Goal: Task Accomplishment & Management: Manage account settings

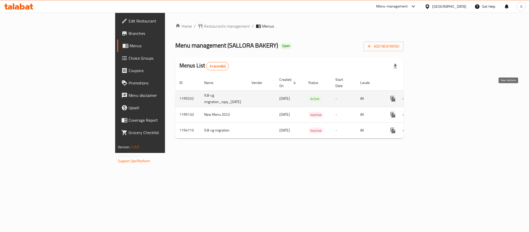
click at [433, 96] on icon "enhanced table" at bounding box center [430, 99] width 6 height 6
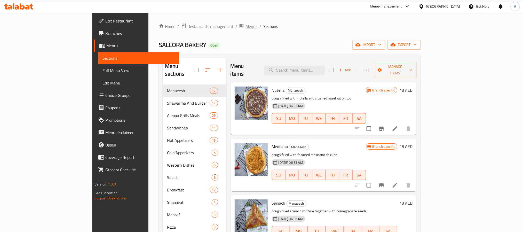
click at [246, 26] on span "Menus" at bounding box center [252, 26] width 12 height 6
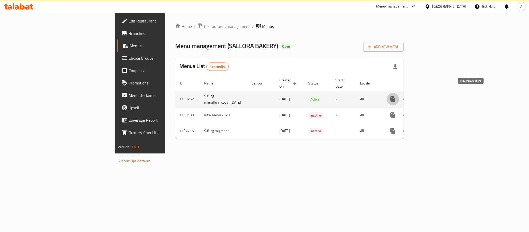
click at [395, 96] on icon "more" at bounding box center [393, 99] width 5 height 6
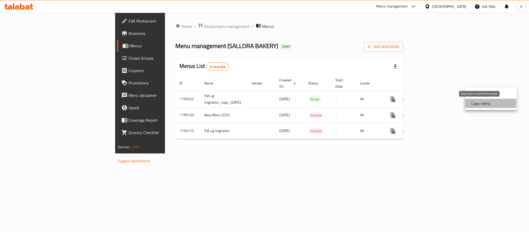
click at [477, 102] on strong "Copy menu" at bounding box center [481, 103] width 20 height 6
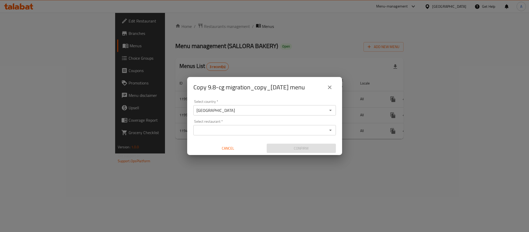
click at [235, 125] on div "Select restaurant *" at bounding box center [264, 130] width 143 height 10
paste input "690776"
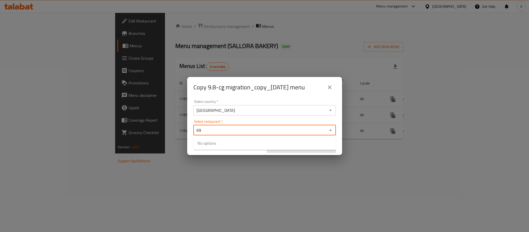
type input "6"
click at [328, 89] on icon "close" at bounding box center [330, 87] width 6 height 6
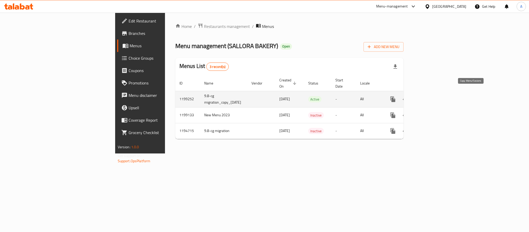
click at [399, 97] on button "more" at bounding box center [393, 99] width 12 height 12
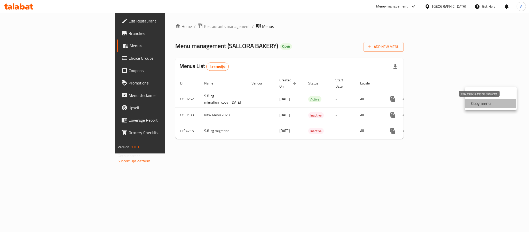
click at [472, 105] on strong "Copy menu" at bounding box center [481, 103] width 20 height 6
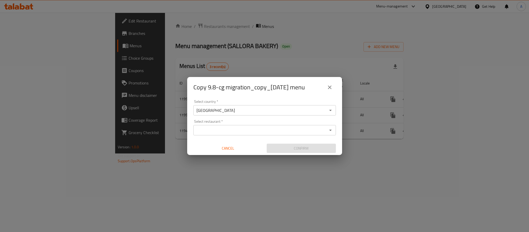
click at [220, 128] on input "Select restaurant   *" at bounding box center [260, 130] width 131 height 7
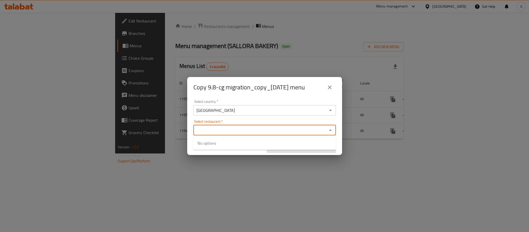
paste input "752699"
type input "7"
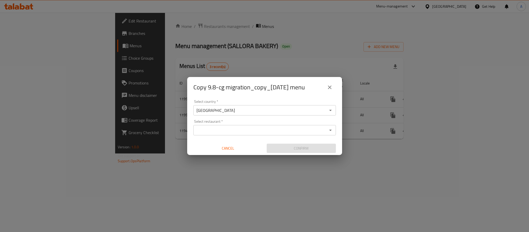
click at [240, 135] on div "Select restaurant *" at bounding box center [264, 130] width 143 height 10
paste input "SALLORA Restaurant Sweets"
type input "SALLORA Restaurant Sweets"
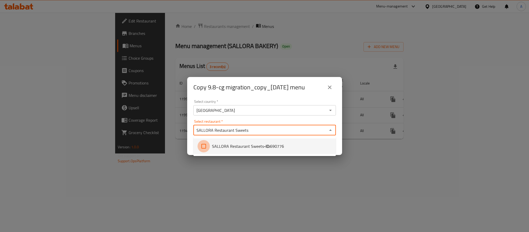
click at [202, 144] on input "checkbox" at bounding box center [204, 146] width 12 height 12
checkbox input "true"
click at [281, 120] on div "Select restaurant   * SALLORA Restaurant Sweets Select restaurant *" at bounding box center [264, 128] width 143 height 16
click at [339, 122] on div "Select country   * United Arab Emirates Select country * Select restaurant   * …" at bounding box center [264, 127] width 155 height 58
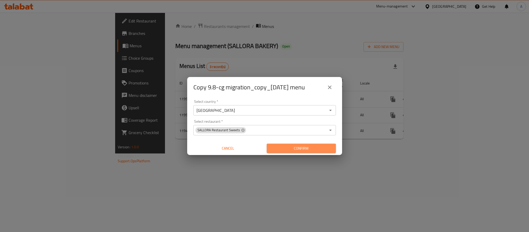
click at [306, 149] on span "Confirm" at bounding box center [301, 148] width 61 height 6
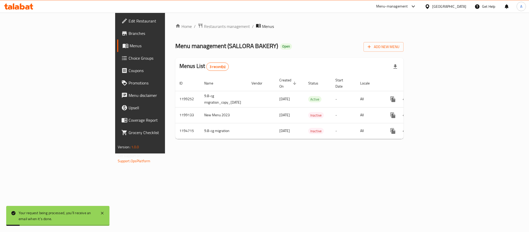
click at [74, 213] on div "Your request being processed, you’ll receive an email when it’s done." at bounding box center [57, 216] width 76 height 12
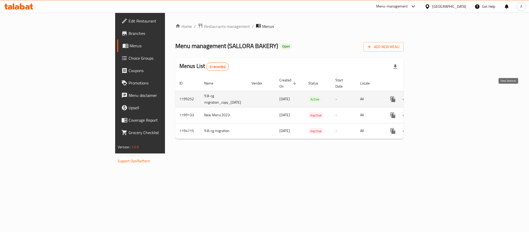
click at [433, 96] on icon "enhanced table" at bounding box center [430, 99] width 6 height 6
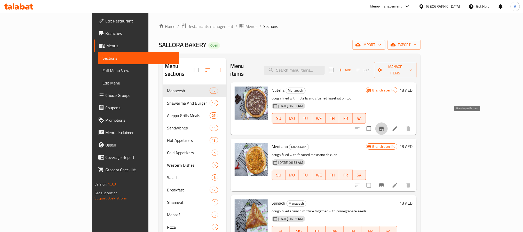
click at [385, 126] on icon "Branch-specific-item" at bounding box center [382, 129] width 6 height 6
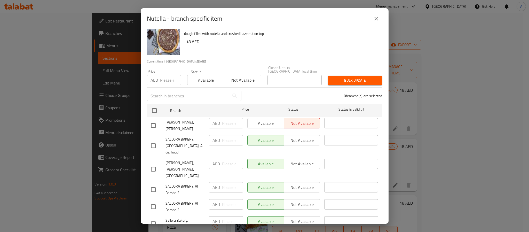
scroll to position [14, 0]
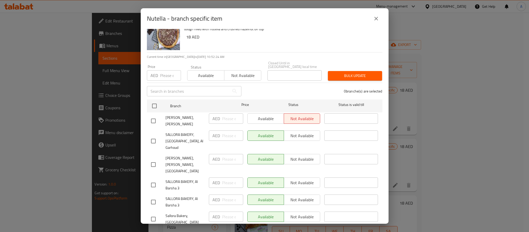
click at [375, 22] on button "close" at bounding box center [376, 18] width 12 height 12
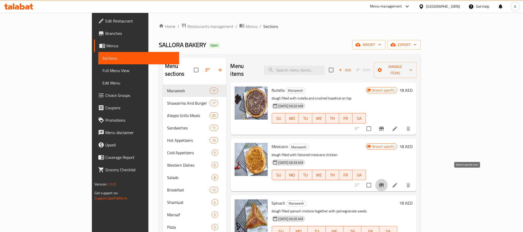
click at [385, 182] on icon "Branch-specific-item" at bounding box center [382, 185] width 6 height 6
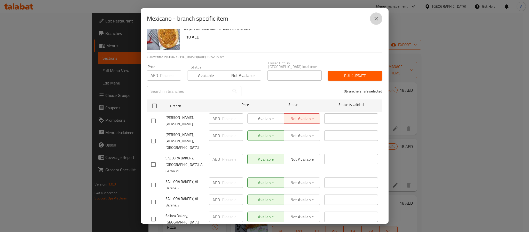
click at [377, 20] on icon "close" at bounding box center [376, 18] width 6 height 6
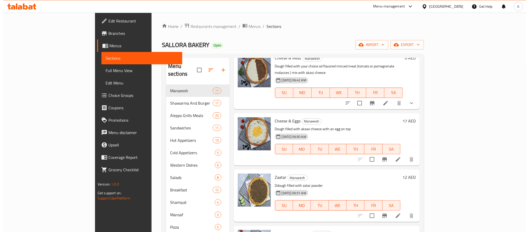
scroll to position [504, 0]
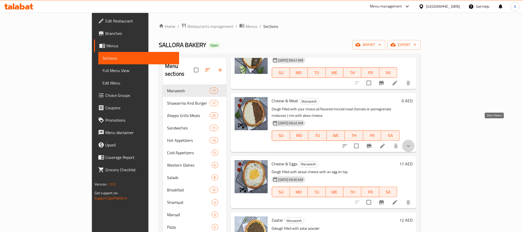
click at [412, 143] on icon "show more" at bounding box center [409, 146] width 6 height 6
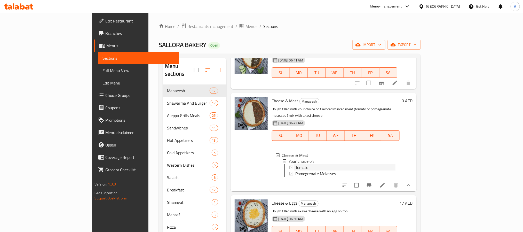
click at [307, 165] on div "Tomato" at bounding box center [346, 168] width 100 height 6
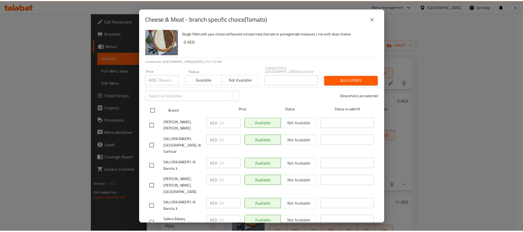
scroll to position [14, 0]
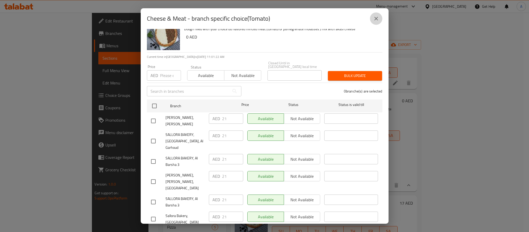
click at [377, 20] on icon "close" at bounding box center [376, 18] width 6 height 6
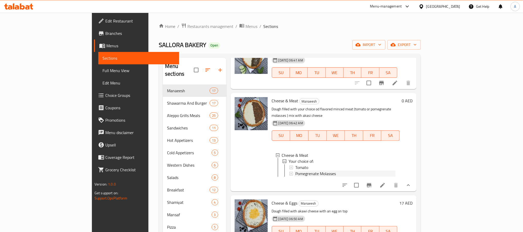
click at [313, 171] on span "Pomegrenate Molasses" at bounding box center [316, 174] width 41 height 6
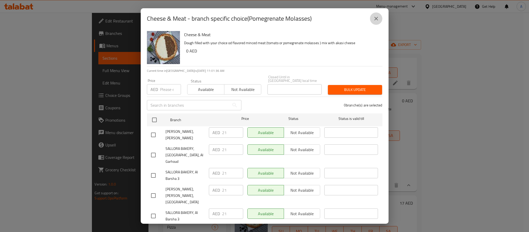
click at [375, 16] on icon "close" at bounding box center [376, 18] width 6 height 6
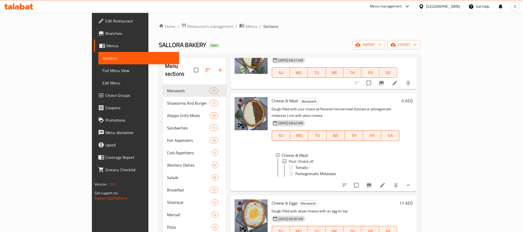
click at [402, 118] on div "23-06-2025 06:42 AM SU MO TU WE TH FR SA" at bounding box center [336, 132] width 132 height 28
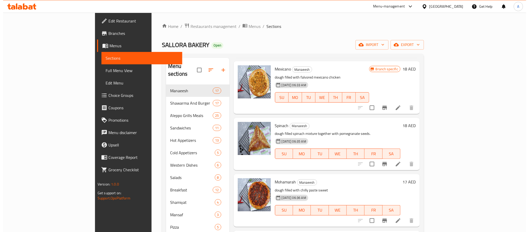
scroll to position [0, 0]
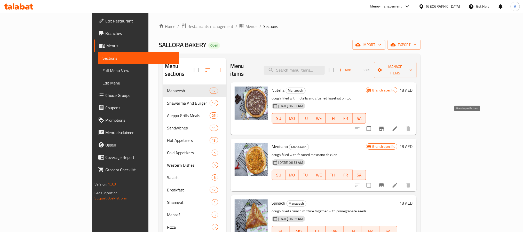
click at [384, 127] on icon "Branch-specific-item" at bounding box center [381, 129] width 5 height 4
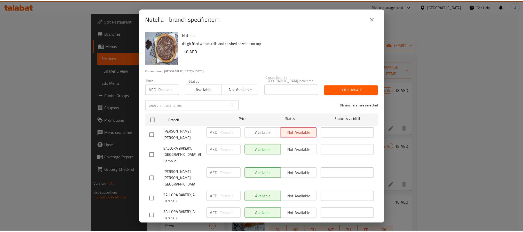
scroll to position [14, 0]
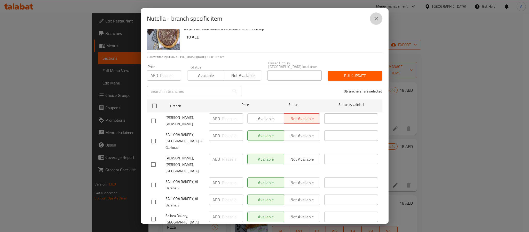
click at [371, 16] on button "close" at bounding box center [376, 18] width 12 height 12
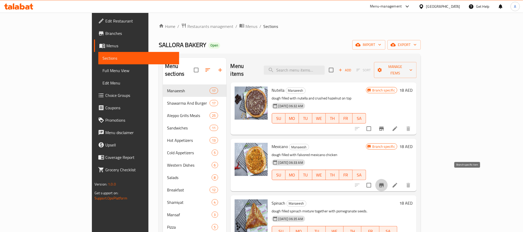
click at [385, 182] on icon "Branch-specific-item" at bounding box center [382, 185] width 6 height 6
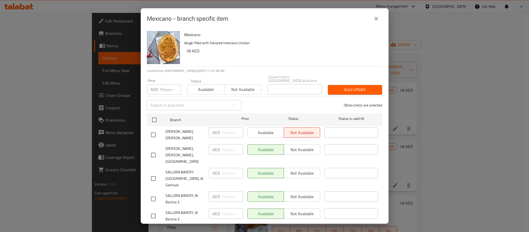
click at [377, 20] on icon "close" at bounding box center [376, 18] width 6 height 6
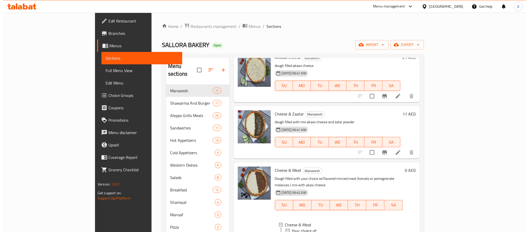
scroll to position [465, 0]
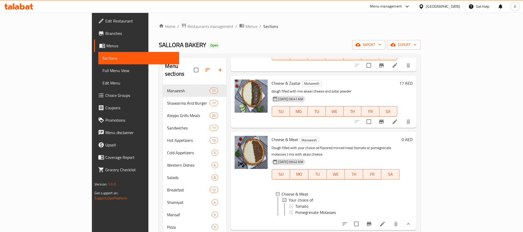
click at [316, 209] on div "Pomegrenate Molasses" at bounding box center [346, 212] width 100 height 6
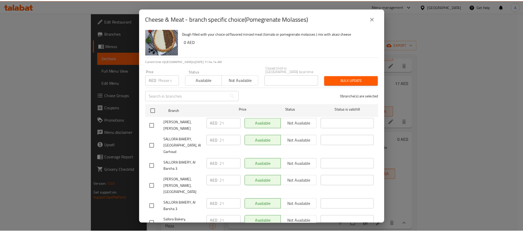
scroll to position [14, 0]
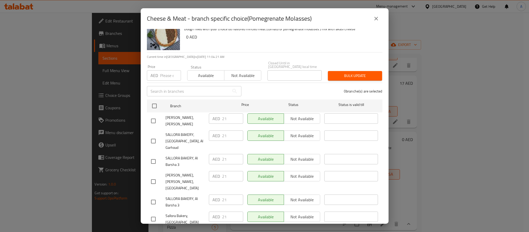
click at [375, 19] on icon "close" at bounding box center [376, 18] width 6 height 6
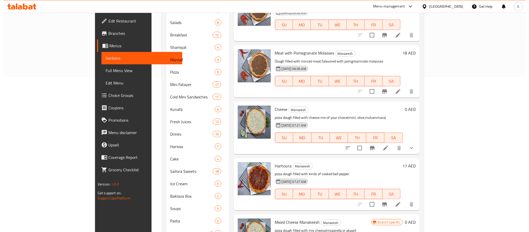
scroll to position [674, 0]
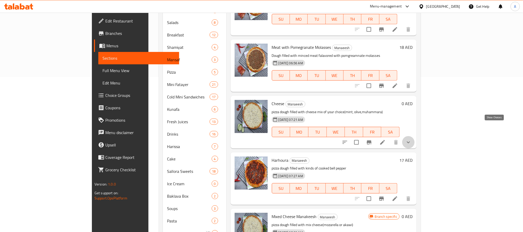
click at [412, 139] on icon "show more" at bounding box center [409, 142] width 6 height 6
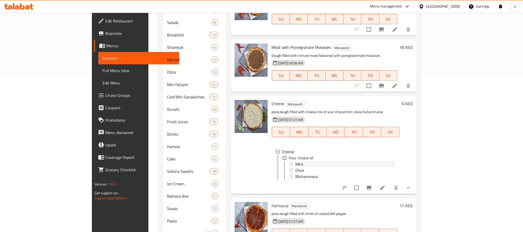
click at [296, 161] on div "Mint" at bounding box center [346, 164] width 100 height 6
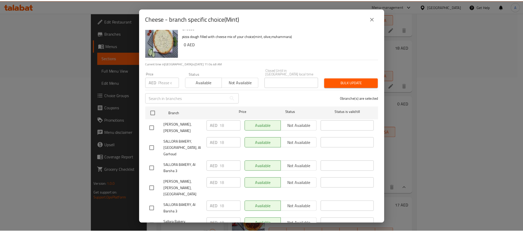
scroll to position [14, 0]
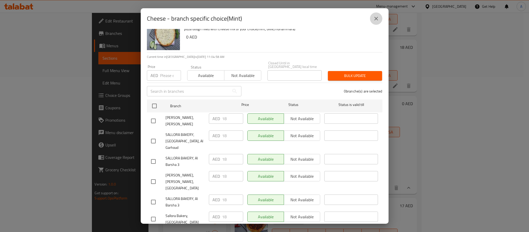
click at [378, 20] on icon "close" at bounding box center [376, 18] width 6 height 6
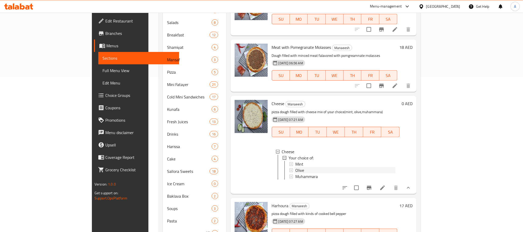
click at [296, 167] on span "Olive" at bounding box center [300, 170] width 9 height 6
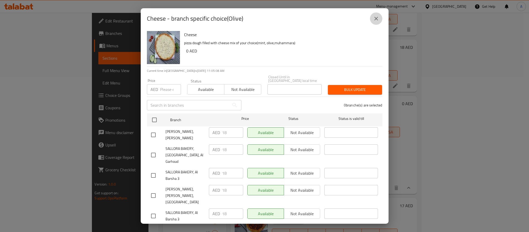
click at [380, 19] on button "close" at bounding box center [376, 18] width 12 height 12
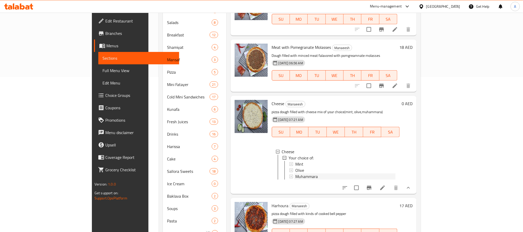
click at [296, 173] on span "Muhammara" at bounding box center [307, 176] width 22 height 6
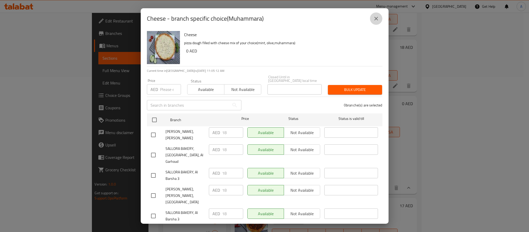
click at [380, 23] on button "close" at bounding box center [376, 18] width 12 height 12
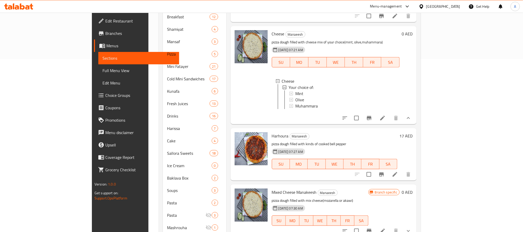
scroll to position [183, 0]
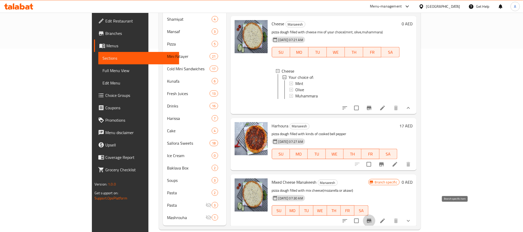
click at [376, 215] on button "Branch-specific-item" at bounding box center [369, 221] width 12 height 12
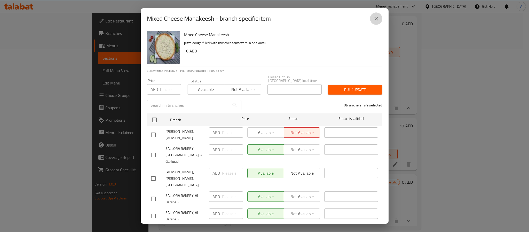
click at [372, 19] on button "close" at bounding box center [376, 18] width 12 height 12
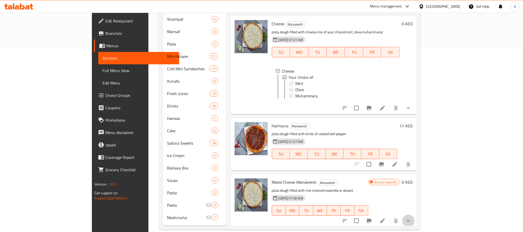
click at [412, 218] on icon "show more" at bounding box center [409, 221] width 6 height 6
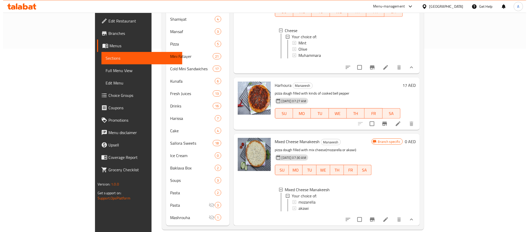
scroll to position [770, 0]
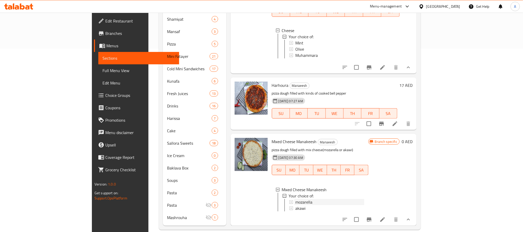
click at [296, 199] on div "mozarella" at bounding box center [330, 202] width 69 height 6
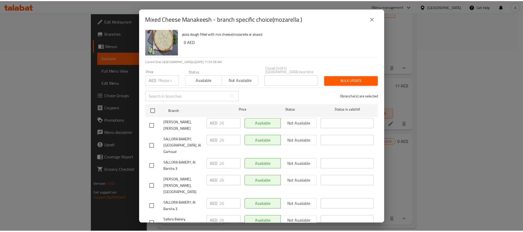
scroll to position [14, 0]
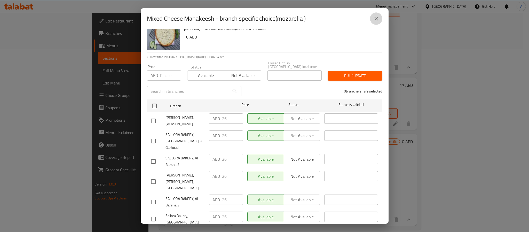
click at [377, 22] on button "close" at bounding box center [376, 18] width 12 height 12
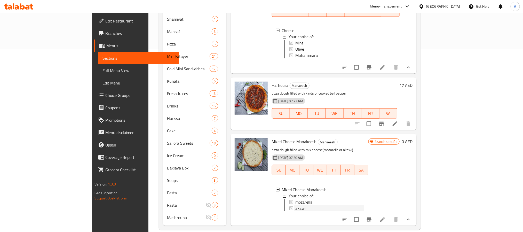
click at [296, 205] on div "akawi" at bounding box center [330, 208] width 69 height 6
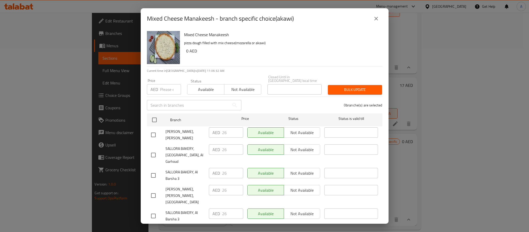
click at [375, 17] on icon "close" at bounding box center [376, 18] width 6 height 6
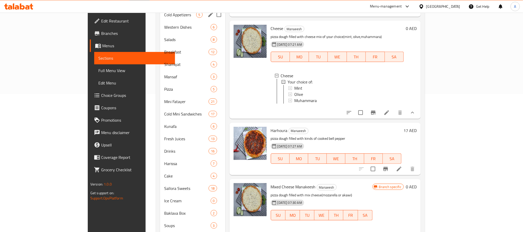
scroll to position [0, 0]
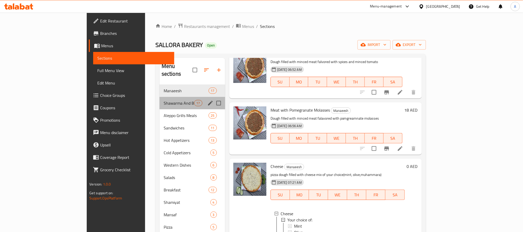
click at [160, 97] on div "Shawarma And Burger 17" at bounding box center [193, 103] width 66 height 12
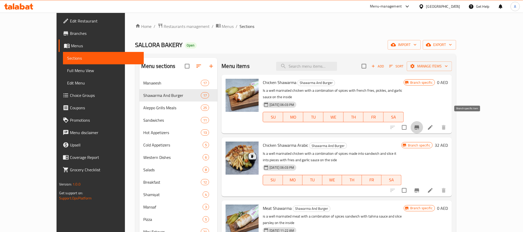
click at [423, 121] on button "Branch-specific-item" at bounding box center [417, 127] width 12 height 12
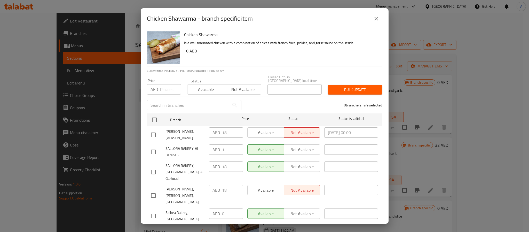
click at [376, 18] on icon "close" at bounding box center [376, 18] width 6 height 6
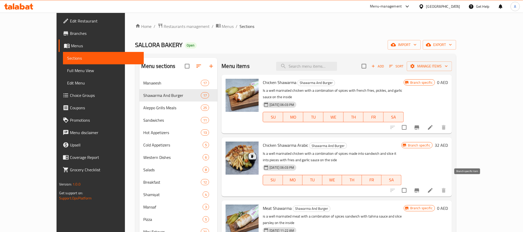
click at [420, 187] on icon "Branch-specific-item" at bounding box center [417, 190] width 6 height 6
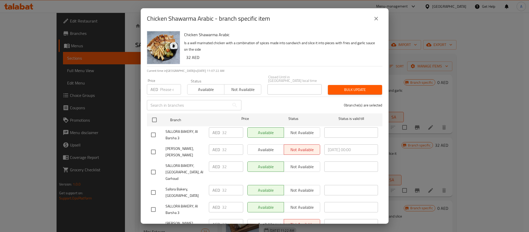
click at [374, 19] on icon "close" at bounding box center [376, 18] width 6 height 6
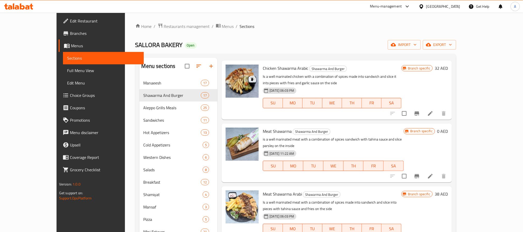
scroll to position [77, 0]
click at [420, 173] on icon "Branch-specific-item" at bounding box center [417, 176] width 6 height 6
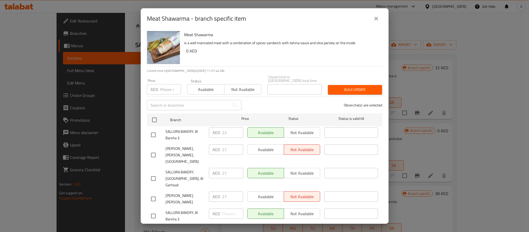
click at [375, 19] on icon "close" at bounding box center [376, 18] width 6 height 6
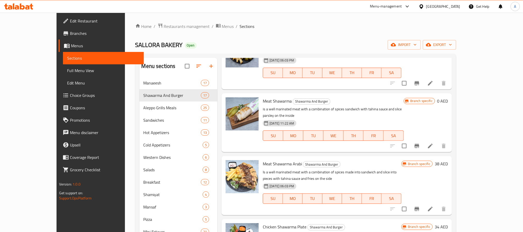
scroll to position [116, 0]
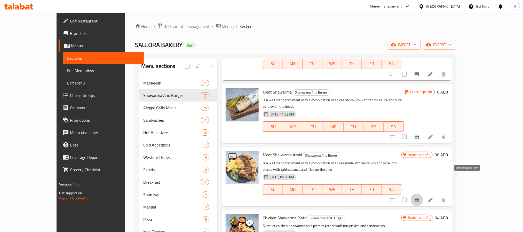
click at [420, 198] on icon "Branch-specific-item" at bounding box center [417, 200] width 5 height 4
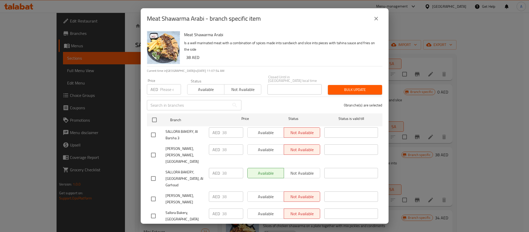
click at [174, 169] on div "SALLORA BAKERY, Dubai, Al Garhoud AED 38 ​ Available Not available ​" at bounding box center [264, 179] width 231 height 26
click at [377, 19] on icon "close" at bounding box center [376, 18] width 6 height 6
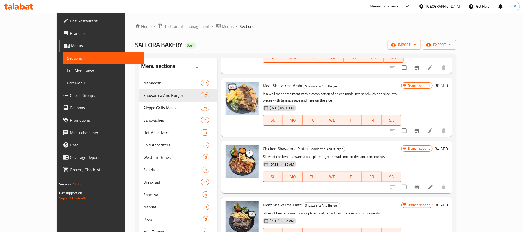
scroll to position [194, 0]
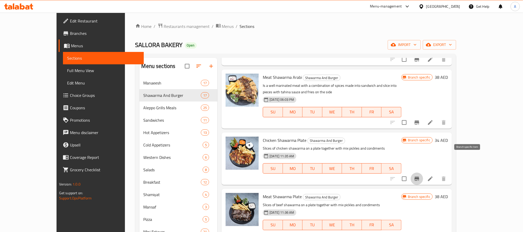
click at [420, 176] on icon "Branch-specific-item" at bounding box center [417, 179] width 6 height 6
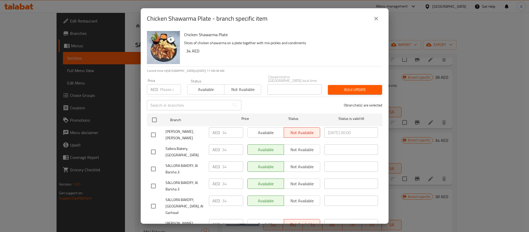
click at [377, 15] on button "close" at bounding box center [376, 18] width 12 height 12
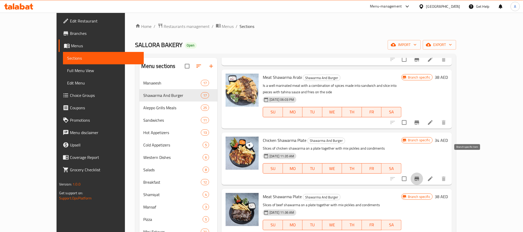
click at [420, 176] on icon "Branch-specific-item" at bounding box center [417, 179] width 6 height 6
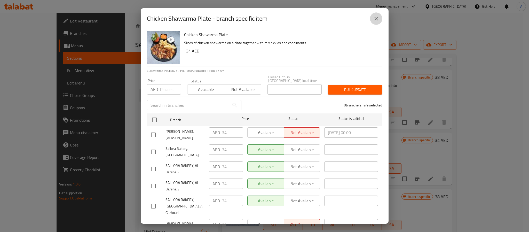
click at [371, 22] on button "close" at bounding box center [376, 18] width 12 height 12
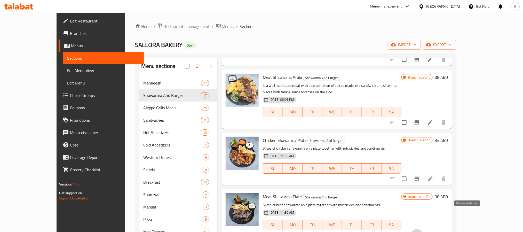
click at [420, 232] on icon "Branch-specific-item" at bounding box center [417, 235] width 5 height 4
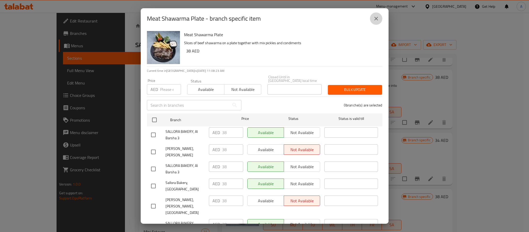
click at [377, 14] on button "close" at bounding box center [376, 18] width 12 height 12
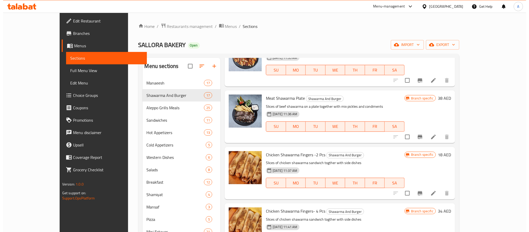
scroll to position [310, 0]
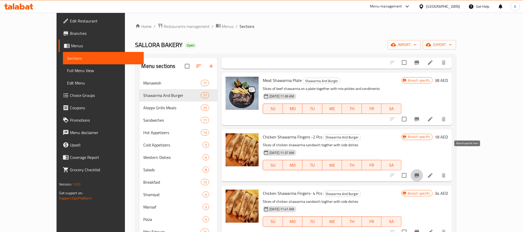
click at [423, 169] on button "Branch-specific-item" at bounding box center [417, 175] width 12 height 12
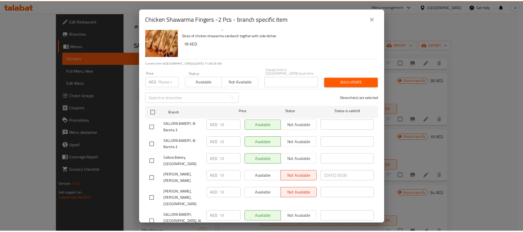
scroll to position [14, 0]
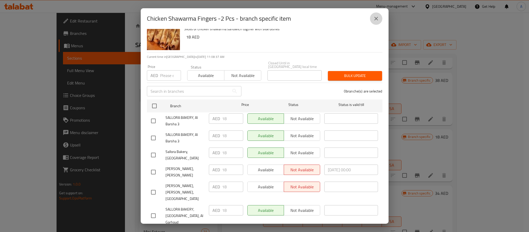
click at [381, 20] on button "close" at bounding box center [376, 18] width 12 height 12
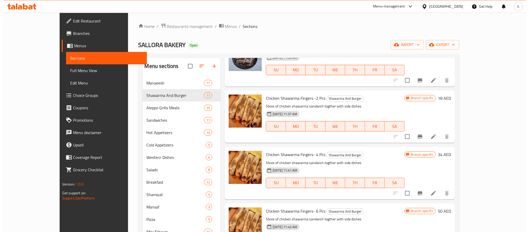
scroll to position [387, 0]
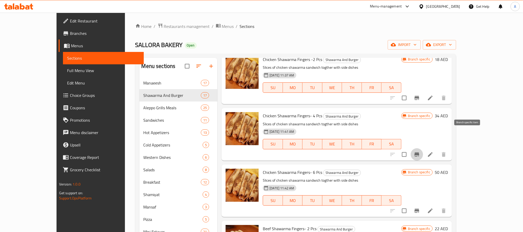
click at [423, 148] on button "Branch-specific-item" at bounding box center [417, 154] width 12 height 12
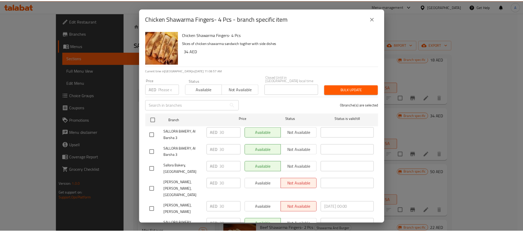
scroll to position [14, 0]
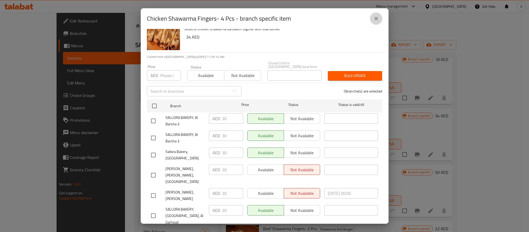
click at [379, 18] on icon "close" at bounding box center [376, 18] width 6 height 6
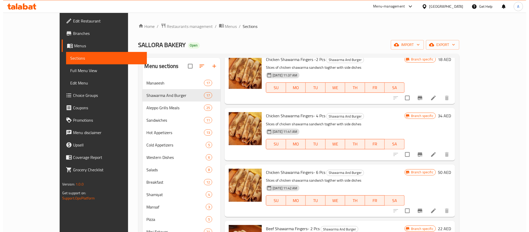
scroll to position [426, 0]
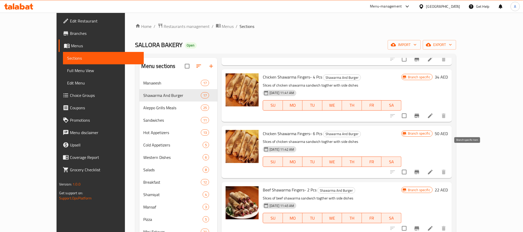
click at [423, 166] on button "Branch-specific-item" at bounding box center [417, 172] width 12 height 12
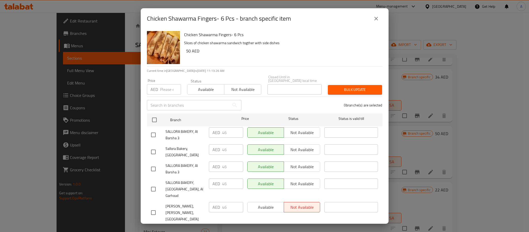
click at [375, 18] on icon "close" at bounding box center [376, 18] width 6 height 6
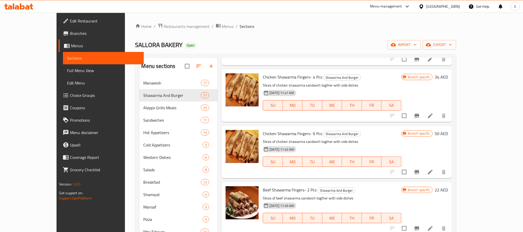
click at [423, 222] on button "Branch-specific-item" at bounding box center [417, 228] width 12 height 12
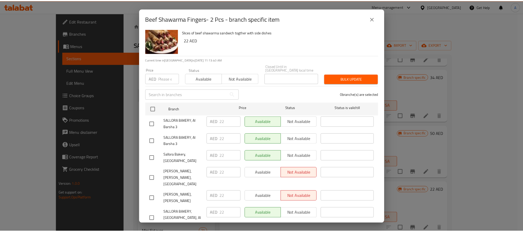
scroll to position [14, 0]
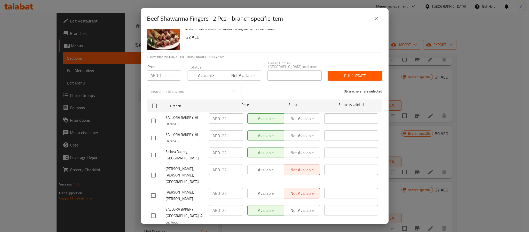
click at [380, 16] on div "Beef Shawarma Fingers- 2 Pcs - branch specific item" at bounding box center [265, 18] width 236 height 12
click at [380, 17] on button "close" at bounding box center [376, 18] width 12 height 12
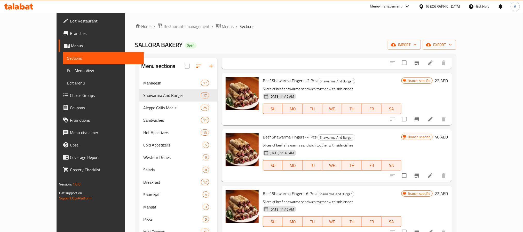
scroll to position [542, 0]
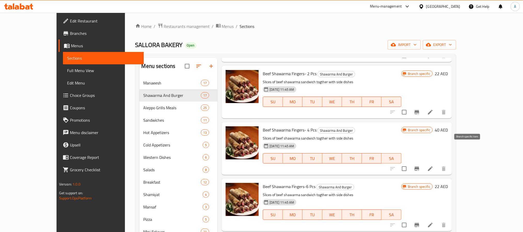
click at [423, 162] on button "Branch-specific-item" at bounding box center [417, 168] width 12 height 12
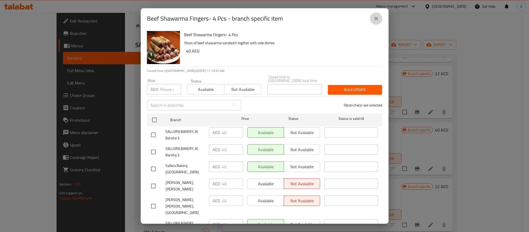
click at [375, 14] on button "close" at bounding box center [376, 18] width 12 height 12
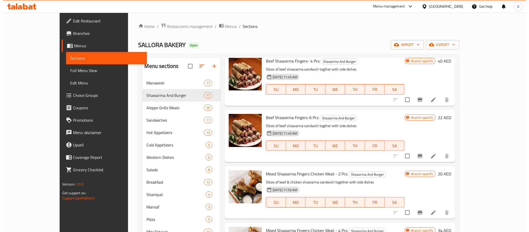
scroll to position [620, 0]
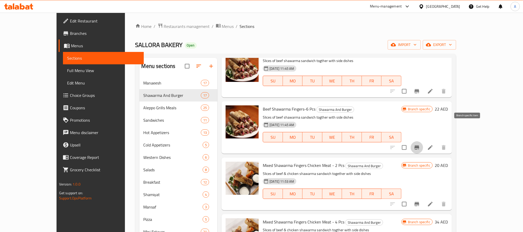
click at [420, 144] on icon "Branch-specific-item" at bounding box center [417, 147] width 6 height 6
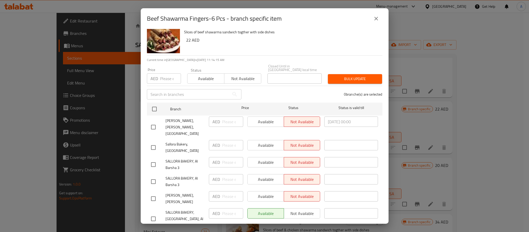
scroll to position [14, 0]
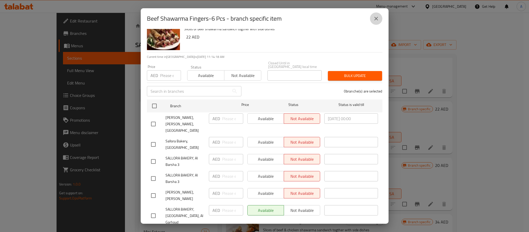
click at [379, 22] on button "close" at bounding box center [376, 18] width 12 height 12
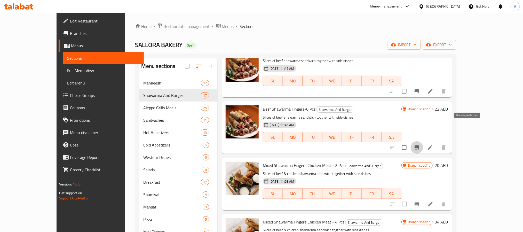
click at [423, 141] on button "Branch-specific-item" at bounding box center [417, 147] width 12 height 12
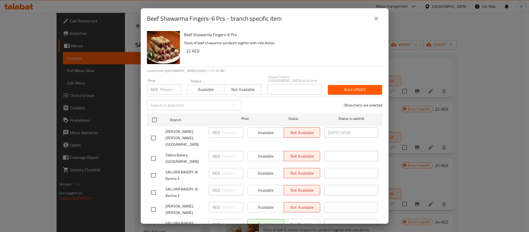
click at [376, 20] on icon "close" at bounding box center [376, 18] width 6 height 6
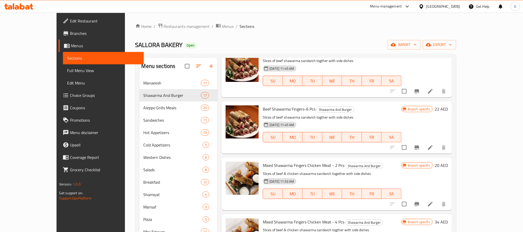
click at [292, 105] on span "Beef Shawarma Fingers-6 Pcs" at bounding box center [289, 109] width 53 height 8
copy h6 "Beef Shawarma Fingers-6 Pcs"
click at [420, 201] on icon "Branch-specific-item" at bounding box center [417, 204] width 6 height 6
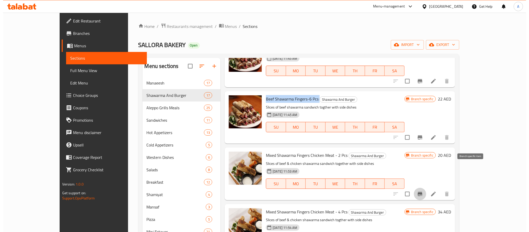
scroll to position [635, 0]
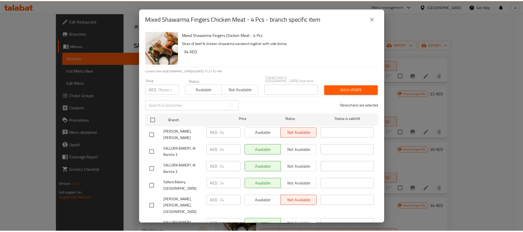
scroll to position [14, 0]
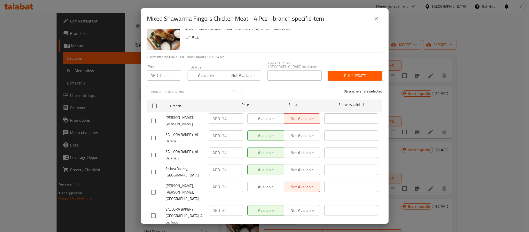
click at [374, 17] on icon "close" at bounding box center [376, 18] width 6 height 6
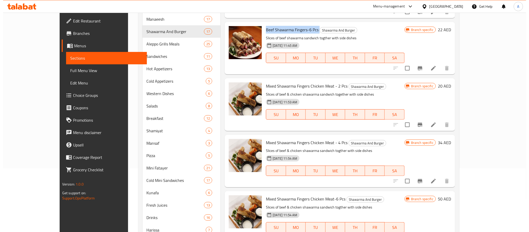
scroll to position [77, 0]
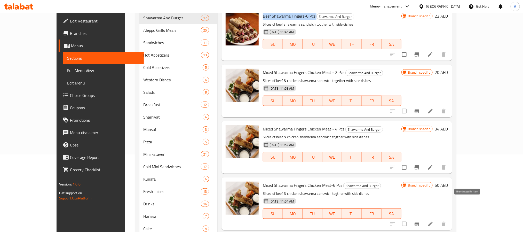
click at [420, 221] on icon "Branch-specific-item" at bounding box center [417, 224] width 6 height 6
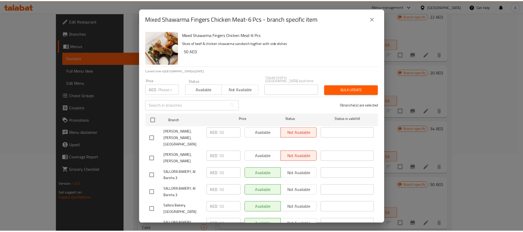
scroll to position [14, 0]
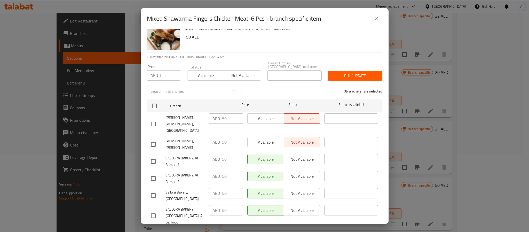
click at [374, 20] on icon "close" at bounding box center [376, 18] width 6 height 6
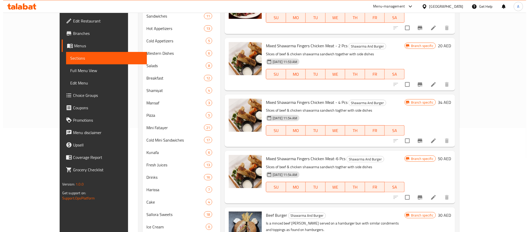
scroll to position [155, 0]
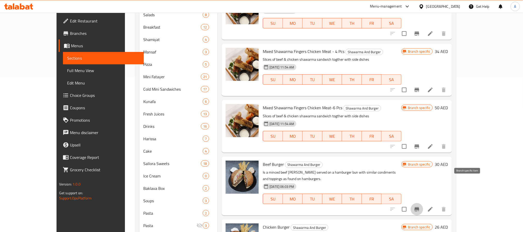
click at [420, 207] on icon "Branch-specific-item" at bounding box center [417, 209] width 5 height 4
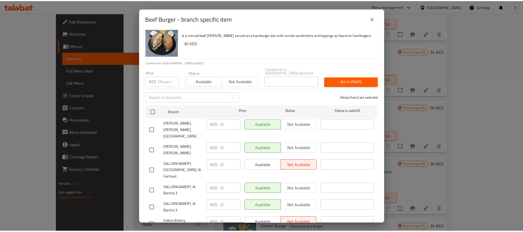
scroll to position [14, 0]
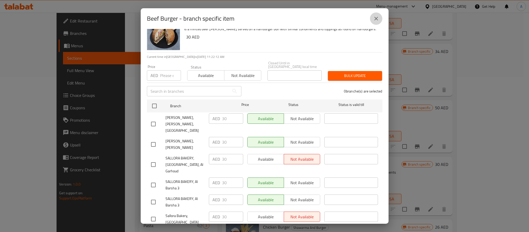
click at [375, 15] on button "close" at bounding box center [376, 18] width 12 height 12
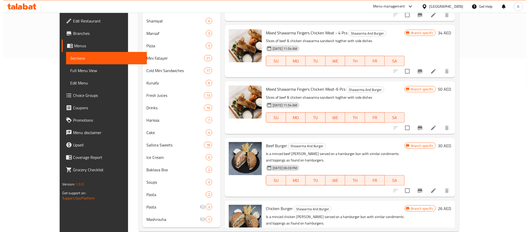
scroll to position [183, 0]
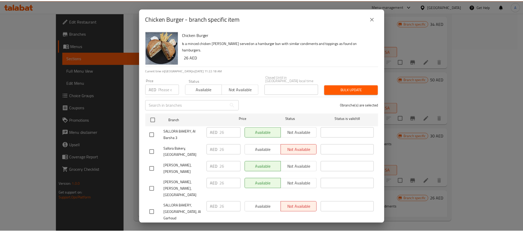
scroll to position [14, 0]
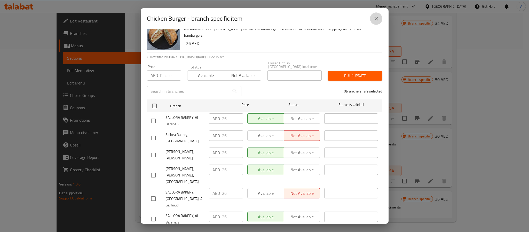
click at [375, 21] on icon "close" at bounding box center [376, 18] width 6 height 6
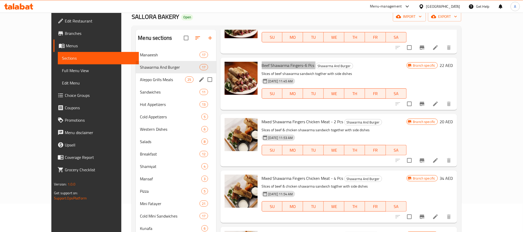
scroll to position [0, 0]
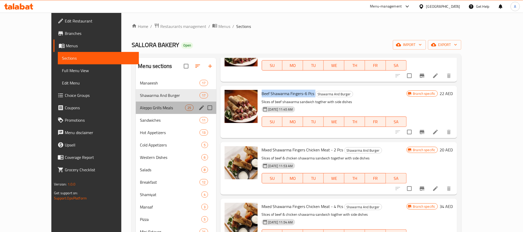
click at [136, 103] on div "Aleppo Grills Meals 25" at bounding box center [176, 108] width 80 height 12
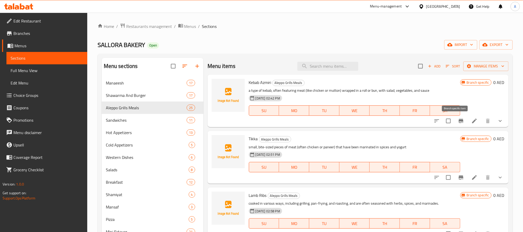
click at [458, 118] on icon "Branch-specific-item" at bounding box center [461, 121] width 6 height 6
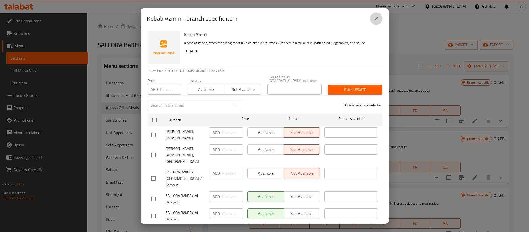
click at [377, 22] on button "close" at bounding box center [376, 18] width 12 height 12
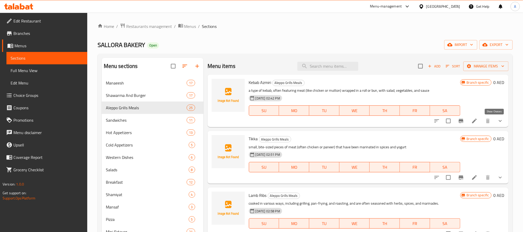
click at [498, 122] on icon "show more" at bounding box center [501, 121] width 6 height 6
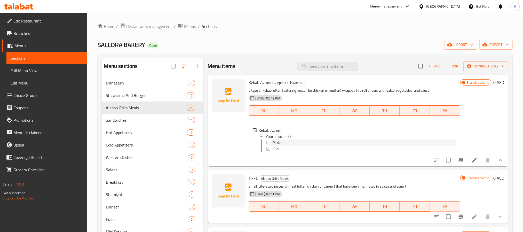
click at [283, 143] on div "Plate" at bounding box center [365, 142] width 184 height 6
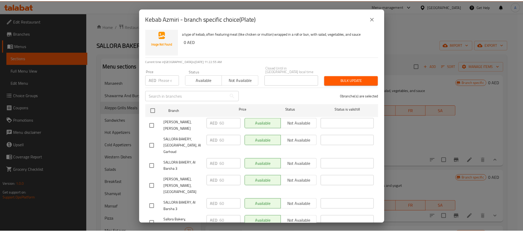
scroll to position [14, 0]
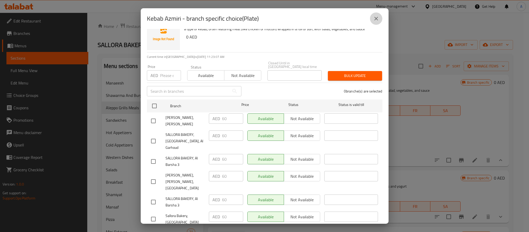
click at [375, 18] on icon "close" at bounding box center [376, 18] width 6 height 6
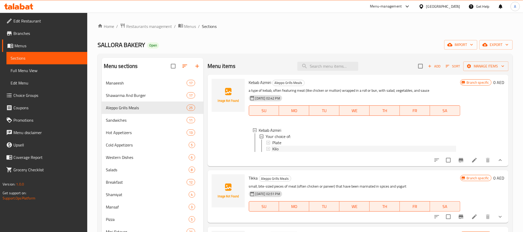
click at [280, 148] on div "Kilo" at bounding box center [365, 149] width 184 height 6
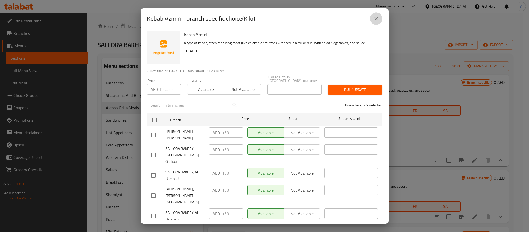
click at [376, 20] on icon "close" at bounding box center [376, 18] width 6 height 6
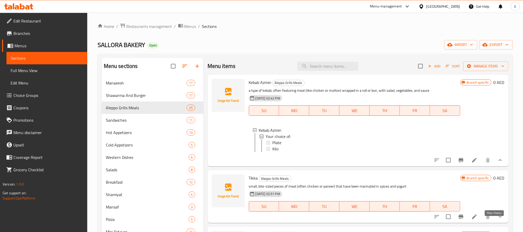
click at [498, 220] on icon "show more" at bounding box center [501, 217] width 6 height 6
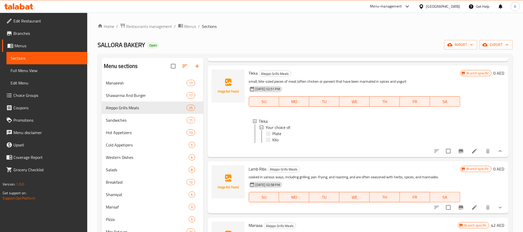
scroll to position [116, 0]
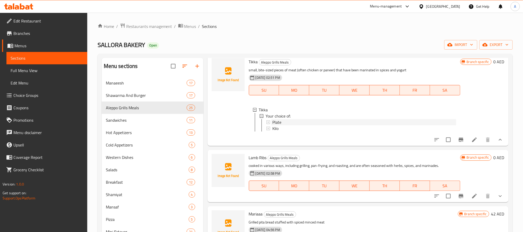
click at [281, 125] on span "Plate" at bounding box center [277, 122] width 9 height 6
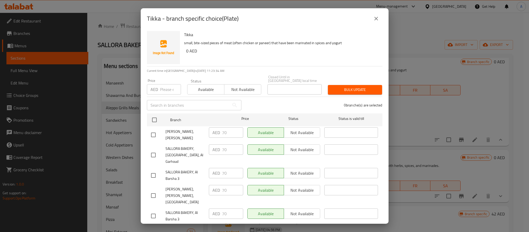
click at [382, 23] on div "Tikka - branch specific choice(Plate)" at bounding box center [265, 18] width 248 height 21
click at [377, 20] on icon "close" at bounding box center [376, 18] width 6 height 6
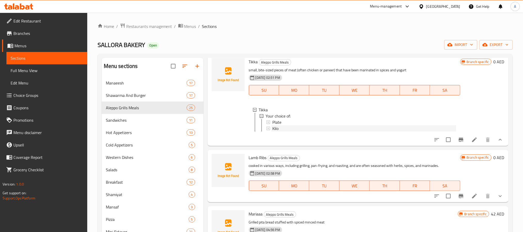
click at [290, 131] on div "Kilo" at bounding box center [365, 128] width 184 height 6
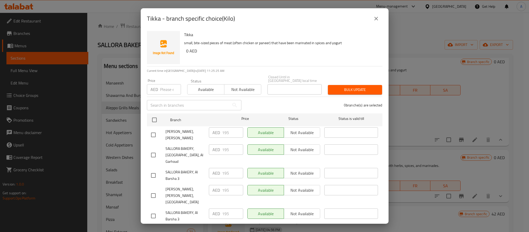
click at [381, 15] on button "close" at bounding box center [376, 18] width 12 height 12
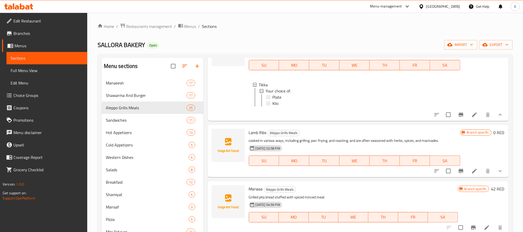
scroll to position [155, 0]
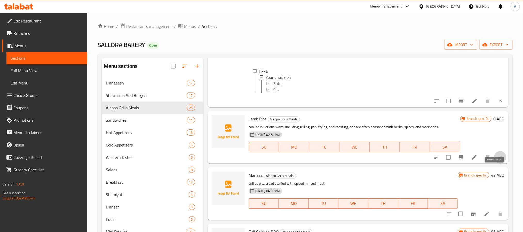
click at [498, 160] on icon "show more" at bounding box center [501, 157] width 6 height 6
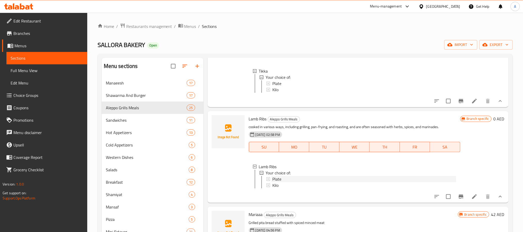
click at [281, 182] on span "Plate" at bounding box center [277, 179] width 9 height 6
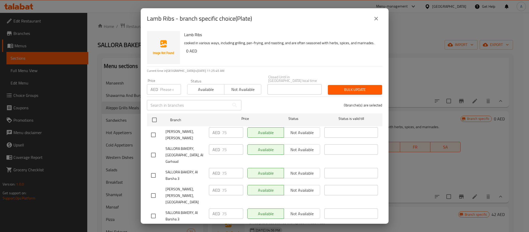
click at [377, 17] on icon "close" at bounding box center [376, 18] width 6 height 6
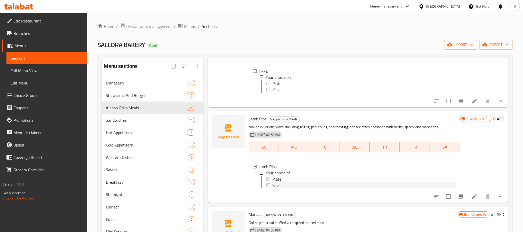
click at [276, 188] on span "Kilo" at bounding box center [276, 185] width 6 height 6
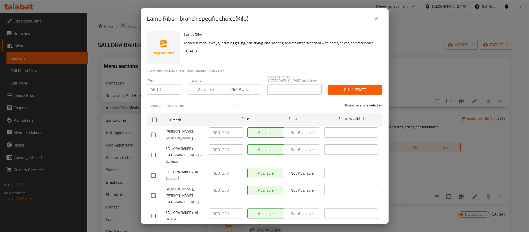
click at [373, 19] on icon "close" at bounding box center [376, 18] width 6 height 6
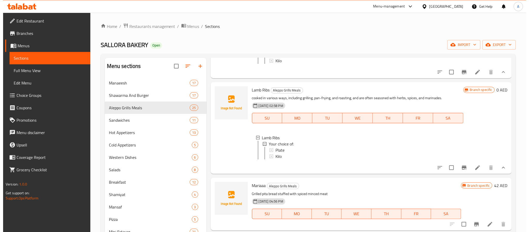
scroll to position [271, 0]
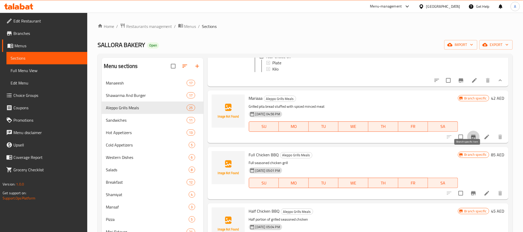
click at [471, 140] on icon "Branch-specific-item" at bounding box center [474, 137] width 6 height 6
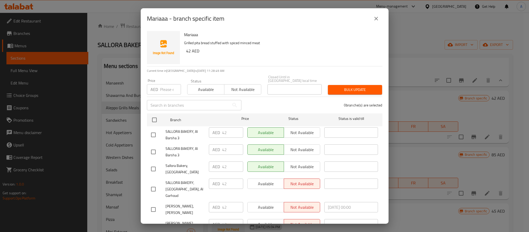
scroll to position [14, 0]
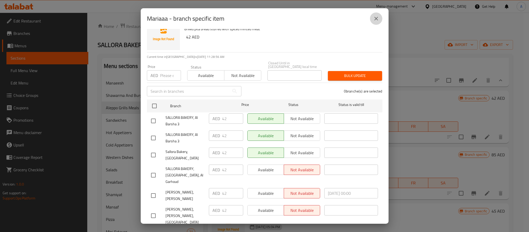
click at [375, 13] on button "close" at bounding box center [376, 18] width 12 height 12
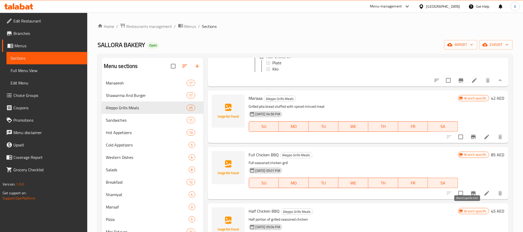
click at [471, 195] on icon "Branch-specific-item" at bounding box center [473, 193] width 5 height 4
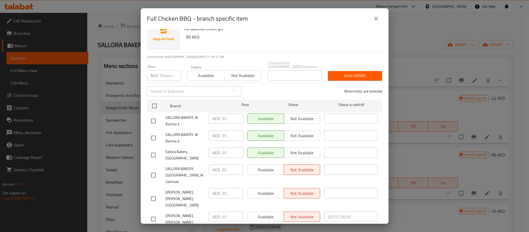
click at [371, 20] on button "close" at bounding box center [376, 18] width 12 height 12
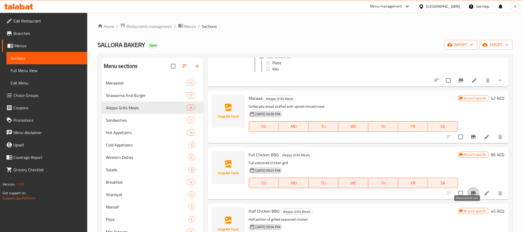
click at [471, 195] on icon "Branch-specific-item" at bounding box center [473, 193] width 5 height 4
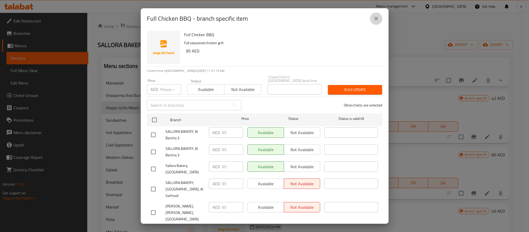
click at [375, 21] on icon "close" at bounding box center [376, 18] width 6 height 6
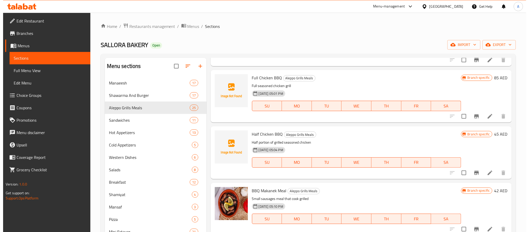
scroll to position [349, 0]
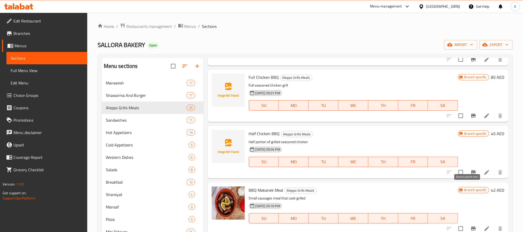
click at [471, 175] on icon "Branch-specific-item" at bounding box center [474, 172] width 6 height 6
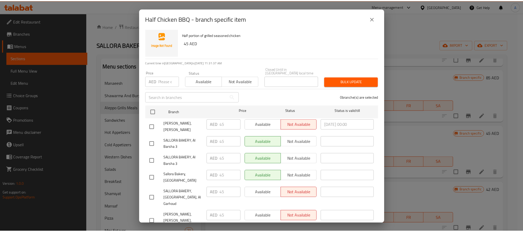
scroll to position [14, 0]
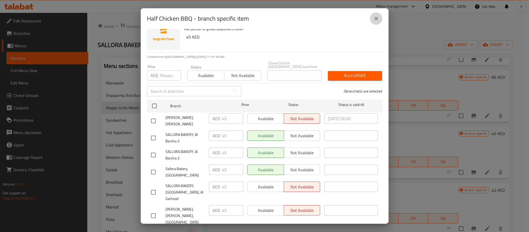
click at [378, 19] on icon "close" at bounding box center [376, 18] width 6 height 6
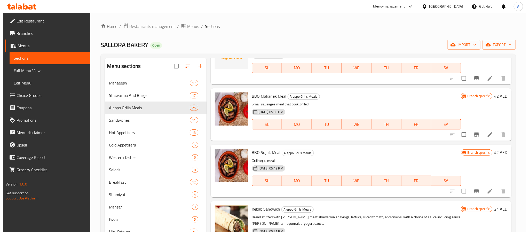
scroll to position [465, 0]
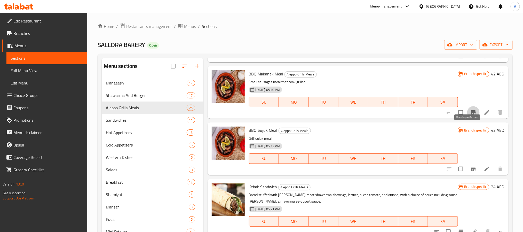
click at [468, 119] on button "Branch-specific-item" at bounding box center [474, 112] width 12 height 12
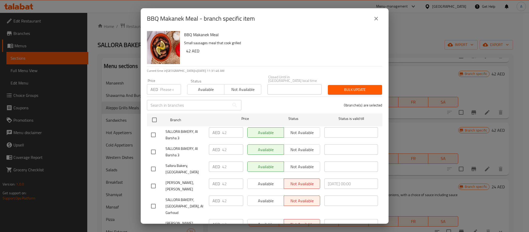
scroll to position [14, 0]
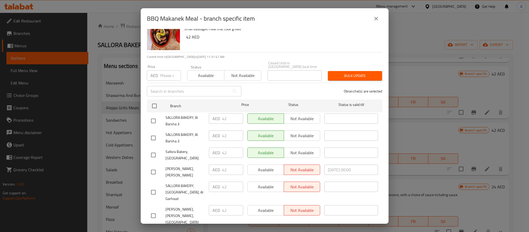
click at [376, 17] on icon "close" at bounding box center [376, 18] width 6 height 6
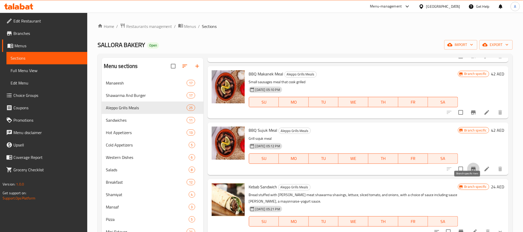
click at [468, 175] on button "Branch-specific-item" at bounding box center [474, 169] width 12 height 12
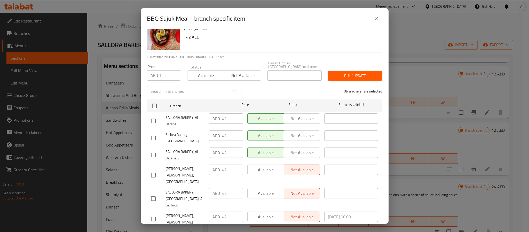
click at [376, 18] on icon "close" at bounding box center [376, 18] width 6 height 6
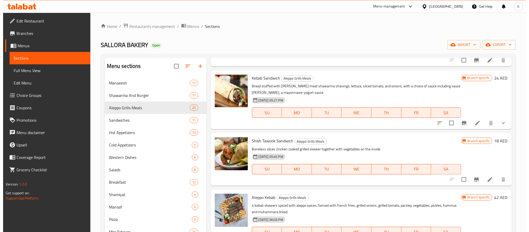
scroll to position [581, 0]
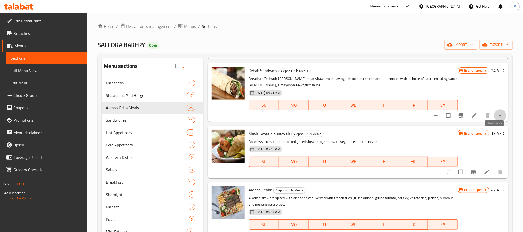
click at [498, 119] on icon "show more" at bounding box center [501, 115] width 6 height 6
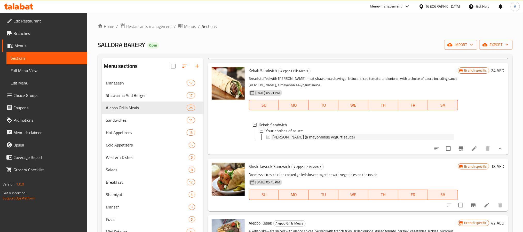
click at [281, 140] on span "blanche (a mayonnaise yogurt sauce)" at bounding box center [314, 137] width 82 height 6
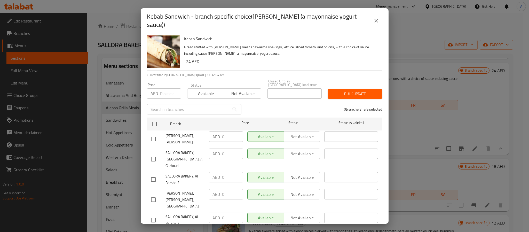
scroll to position [14, 0]
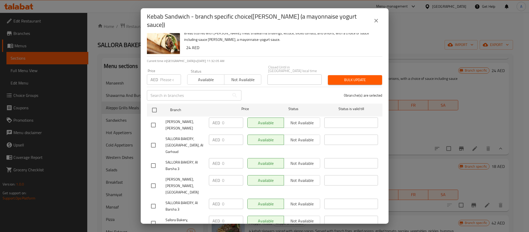
click at [378, 18] on icon "close" at bounding box center [376, 21] width 6 height 6
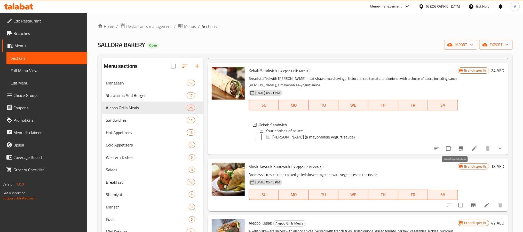
click at [458, 152] on icon "Branch-specific-item" at bounding box center [461, 148] width 6 height 6
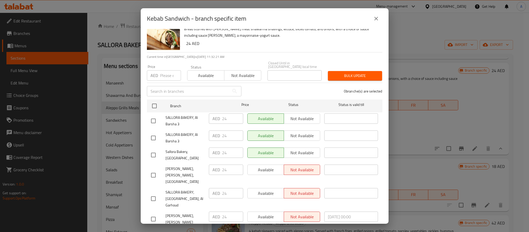
click at [369, 13] on div "Kebab Sandwich - branch specific item" at bounding box center [265, 18] width 236 height 12
click at [374, 16] on icon "close" at bounding box center [376, 18] width 6 height 6
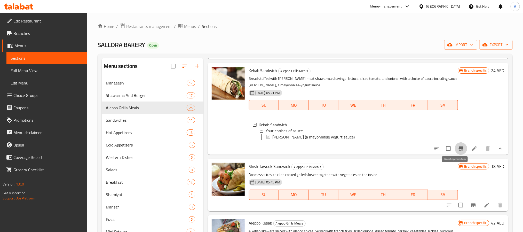
click at [456, 155] on button "Branch-specific-item" at bounding box center [461, 148] width 12 height 12
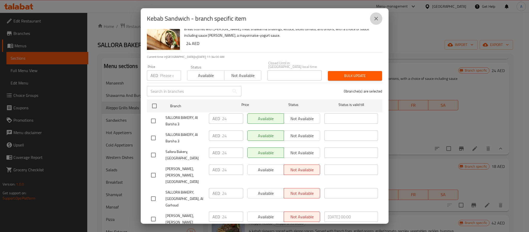
click at [376, 17] on icon "close" at bounding box center [376, 18] width 6 height 6
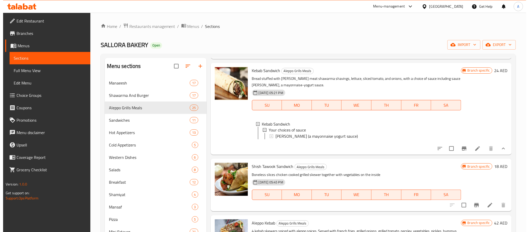
scroll to position [620, 0]
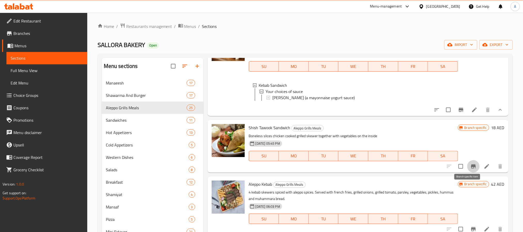
click at [468, 173] on button "Branch-specific-item" at bounding box center [474, 166] width 12 height 12
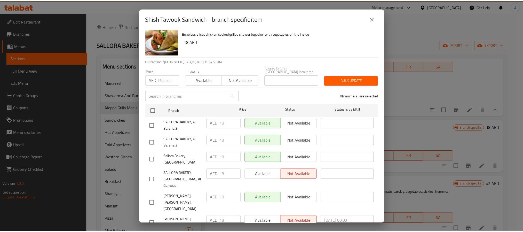
scroll to position [14, 0]
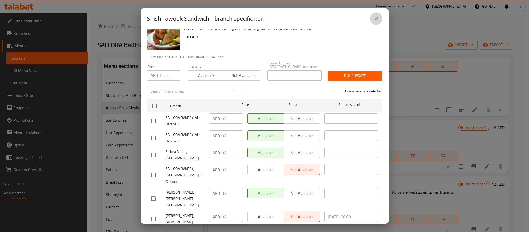
click at [377, 17] on icon "close" at bounding box center [376, 18] width 6 height 6
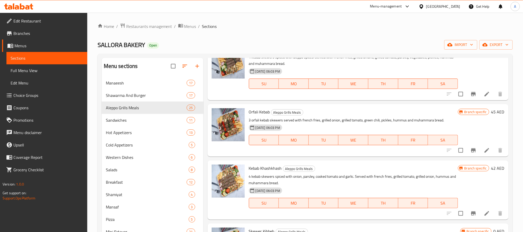
scroll to position [736, 0]
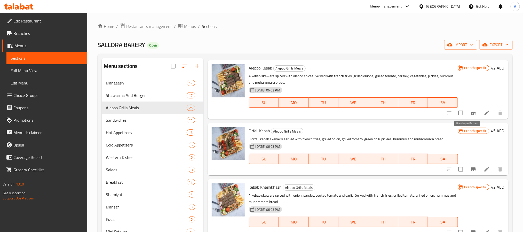
click at [468, 119] on button "Branch-specific-item" at bounding box center [474, 113] width 12 height 12
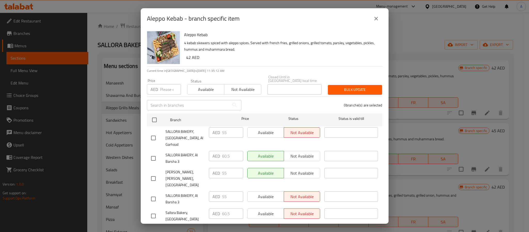
click at [266, 27] on div "Aleppo Kebab - branch specific item" at bounding box center [265, 18] width 248 height 21
click at [376, 22] on button "close" at bounding box center [376, 18] width 12 height 12
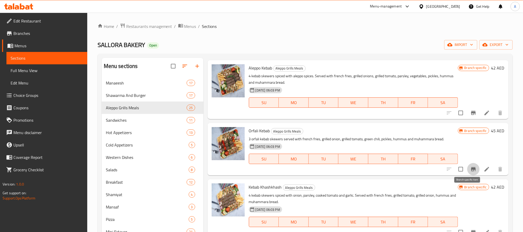
click at [468, 175] on button "Branch-specific-item" at bounding box center [474, 169] width 12 height 12
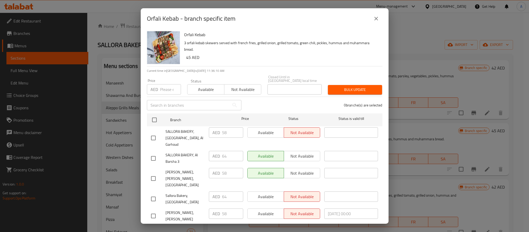
click at [377, 18] on icon "close" at bounding box center [376, 18] width 6 height 6
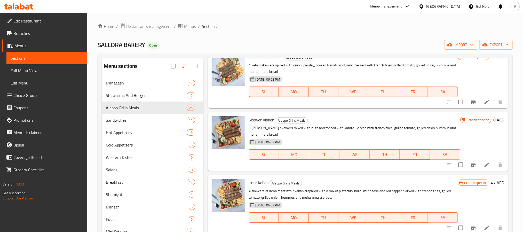
scroll to position [852, 0]
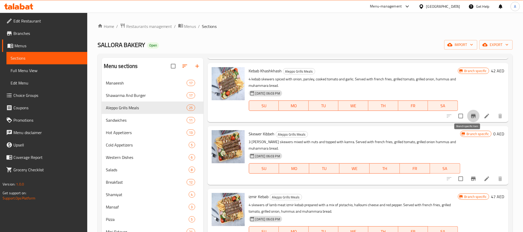
click at [468, 122] on button "Branch-specific-item" at bounding box center [474, 116] width 12 height 12
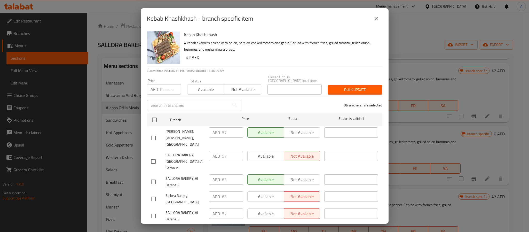
click at [220, 151] on div "AED 57 ​" at bounding box center [226, 156] width 34 height 10
click at [376, 17] on icon "close" at bounding box center [376, 18] width 6 height 6
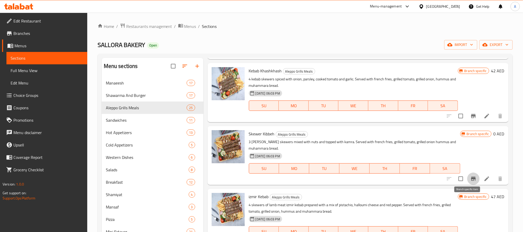
click at [473, 185] on button "Branch-specific-item" at bounding box center [474, 179] width 12 height 12
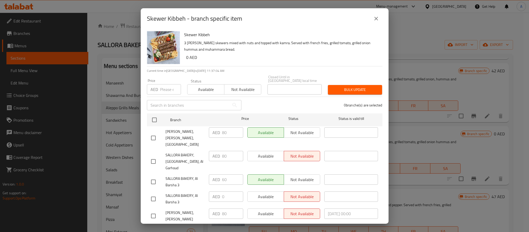
click at [219, 151] on div "AED 80 ​" at bounding box center [226, 156] width 34 height 10
click at [375, 17] on icon "close" at bounding box center [376, 18] width 6 height 6
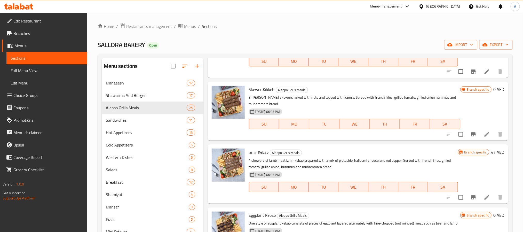
scroll to position [930, 0]
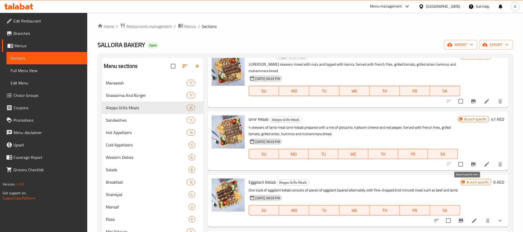
click at [473, 170] on button "Branch-specific-item" at bounding box center [474, 164] width 12 height 12
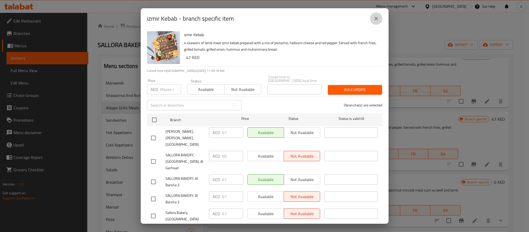
click at [375, 18] on icon "close" at bounding box center [376, 18] width 6 height 6
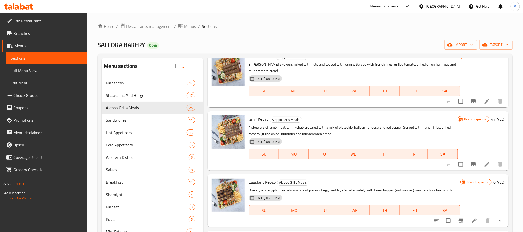
scroll to position [1007, 0]
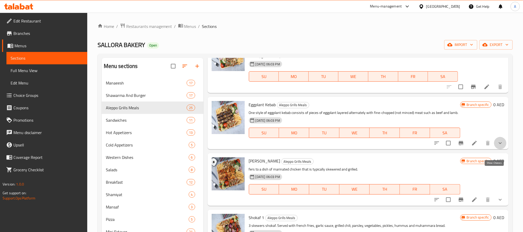
click at [498, 146] on icon "show more" at bounding box center [501, 143] width 6 height 6
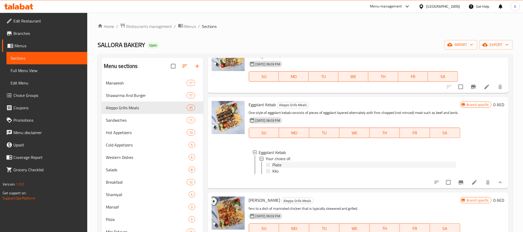
click at [285, 168] on div "Plate" at bounding box center [365, 165] width 184 height 6
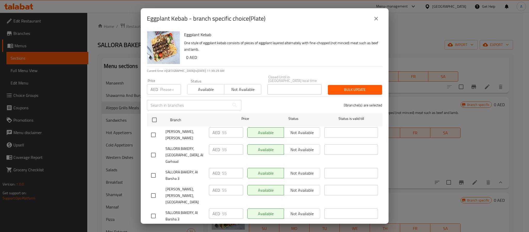
click at [220, 146] on div "AED 55 ​" at bounding box center [226, 149] width 34 height 10
click at [377, 17] on icon "close" at bounding box center [376, 18] width 6 height 6
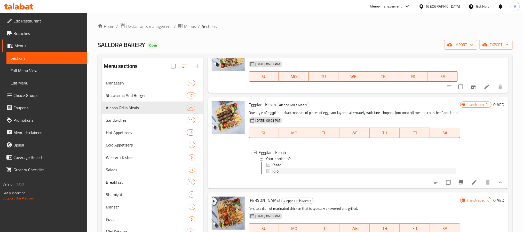
click at [274, 174] on span "Kilo" at bounding box center [276, 171] width 6 height 6
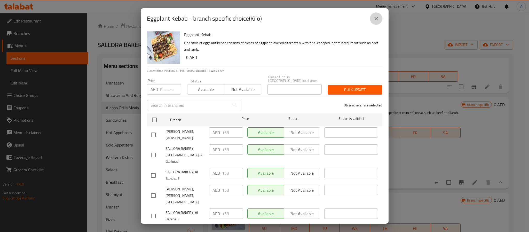
click at [375, 19] on icon "close" at bounding box center [376, 18] width 6 height 6
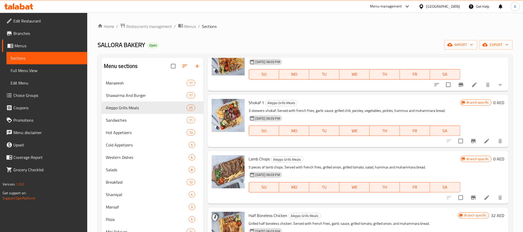
scroll to position [1162, 0]
click at [498, 87] on icon "show more" at bounding box center [501, 84] width 6 height 6
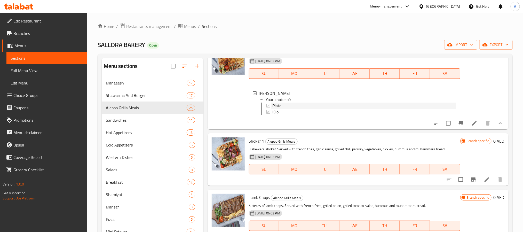
click at [277, 109] on span "Plate" at bounding box center [277, 106] width 9 height 6
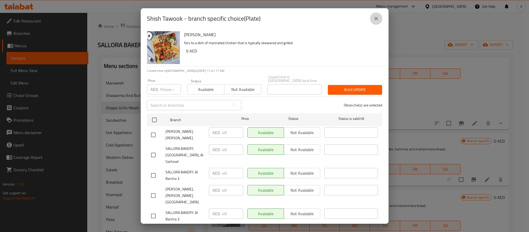
click at [375, 17] on icon "close" at bounding box center [376, 18] width 6 height 6
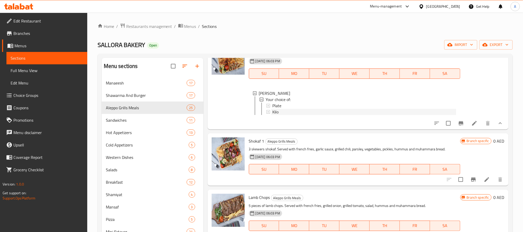
click at [275, 115] on span "Kilo" at bounding box center [276, 112] width 6 height 6
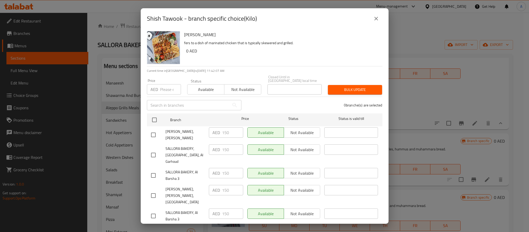
click at [377, 22] on button "close" at bounding box center [376, 18] width 12 height 12
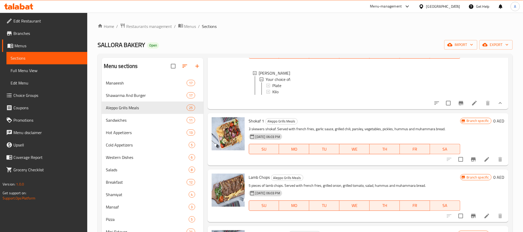
scroll to position [1201, 0]
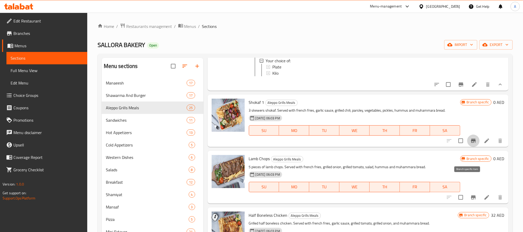
click at [471, 143] on icon "Branch-specific-item" at bounding box center [473, 141] width 5 height 4
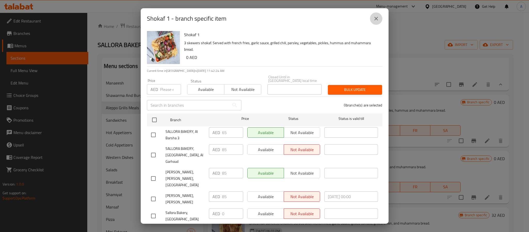
click at [375, 19] on icon "close" at bounding box center [376, 18] width 6 height 6
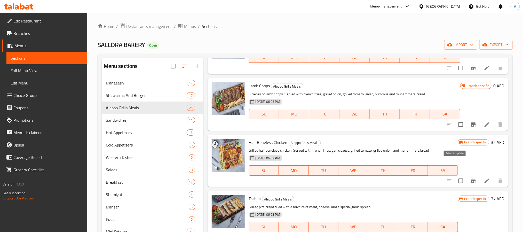
scroll to position [1279, 0]
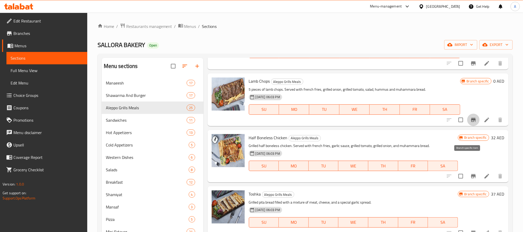
click at [471, 122] on icon "Branch-specific-item" at bounding box center [473, 120] width 5 height 4
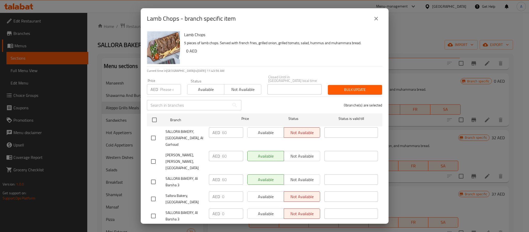
click at [376, 17] on icon "close" at bounding box center [376, 18] width 6 height 6
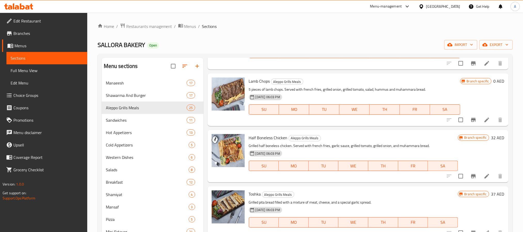
scroll to position [1317, 0]
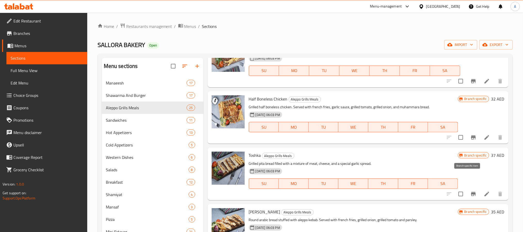
click at [471, 139] on icon "Branch-specific-item" at bounding box center [473, 137] width 5 height 4
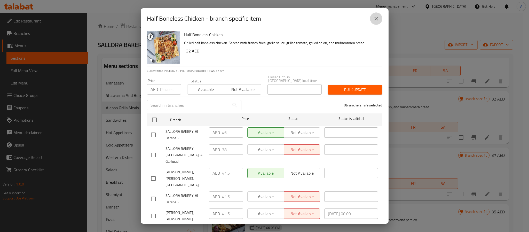
click at [377, 15] on icon "close" at bounding box center [376, 18] width 6 height 6
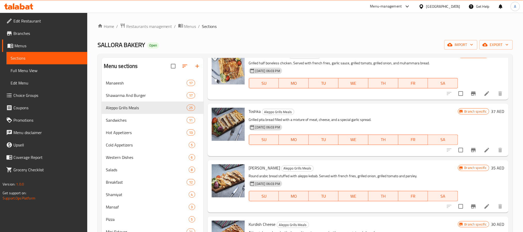
scroll to position [1395, 0]
click at [471, 152] on icon "Branch-specific-item" at bounding box center [473, 150] width 5 height 4
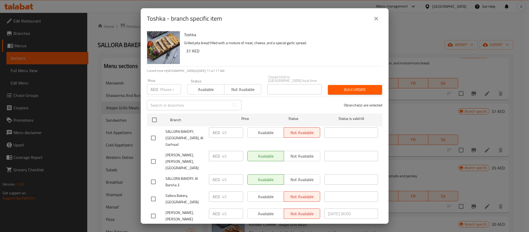
click at [375, 18] on icon "close" at bounding box center [376, 18] width 6 height 6
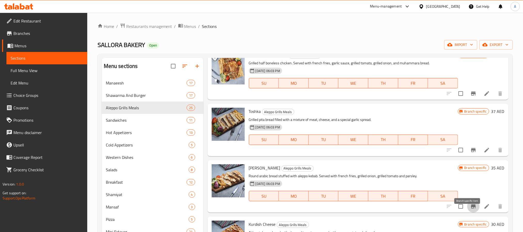
click at [471, 209] on icon "Branch-specific-item" at bounding box center [474, 206] width 6 height 6
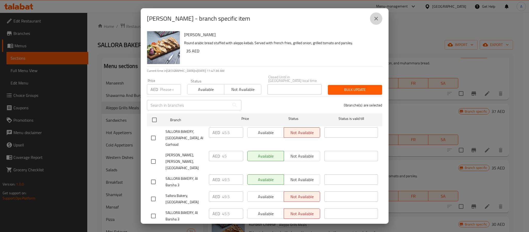
click at [377, 20] on icon "close" at bounding box center [377, 19] width 4 height 4
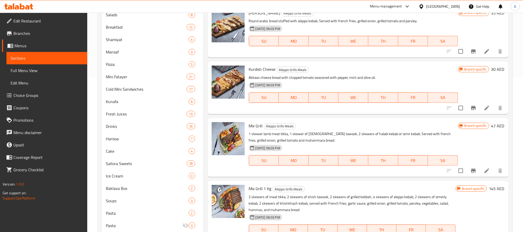
scroll to position [1402, 0]
click at [468, 111] on button "Branch-specific-item" at bounding box center [474, 108] width 12 height 12
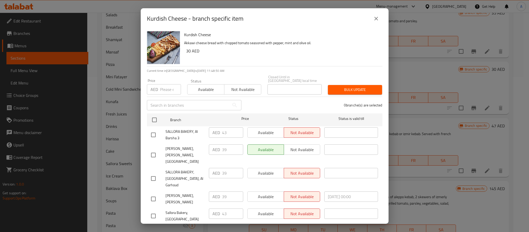
click at [380, 18] on button "close" at bounding box center [376, 18] width 12 height 12
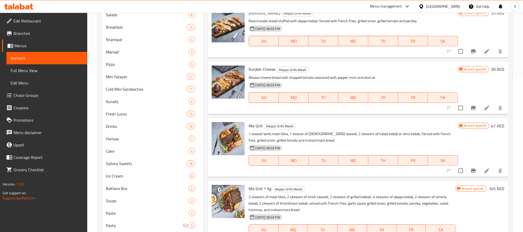
scroll to position [183, 0]
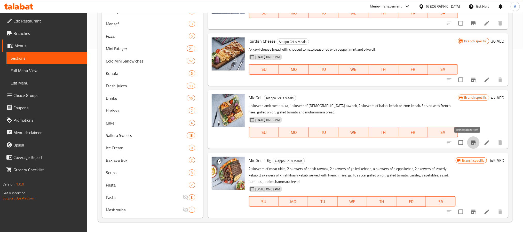
click at [468, 141] on button "Branch-specific-item" at bounding box center [474, 142] width 12 height 12
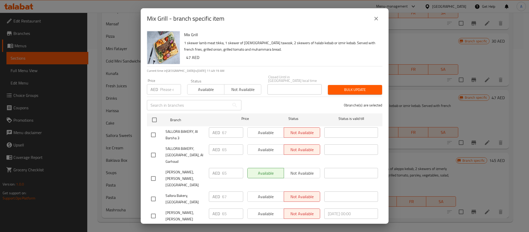
click at [377, 19] on icon "close" at bounding box center [376, 18] width 6 height 6
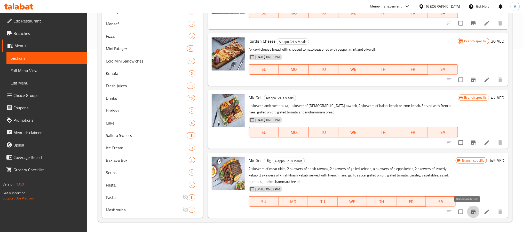
click at [471, 213] on icon "Branch-specific-item" at bounding box center [474, 212] width 6 height 6
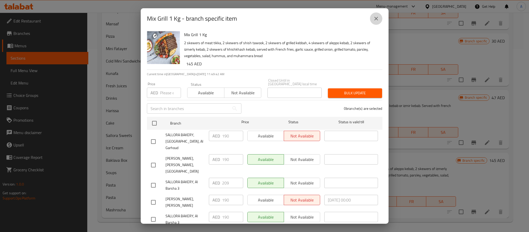
click at [375, 20] on icon "close" at bounding box center [376, 18] width 6 height 6
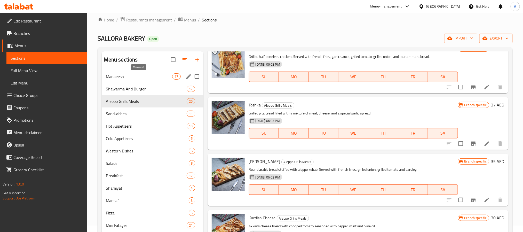
scroll to position [0, 0]
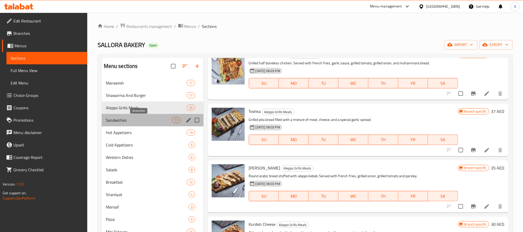
click at [135, 123] on span "Sandwiches" at bounding box center [139, 120] width 67 height 6
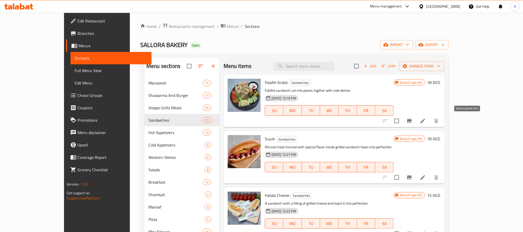
click at [413, 123] on icon "Branch-specific-item" at bounding box center [410, 121] width 6 height 6
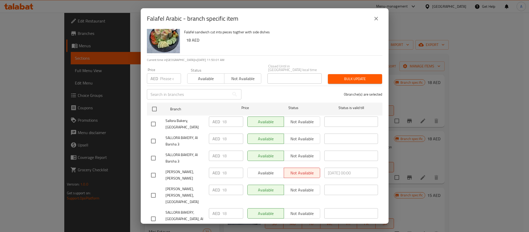
scroll to position [14, 0]
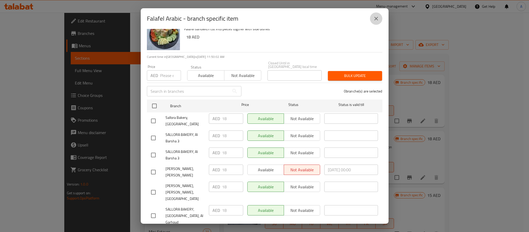
click at [376, 14] on button "close" at bounding box center [376, 18] width 12 height 12
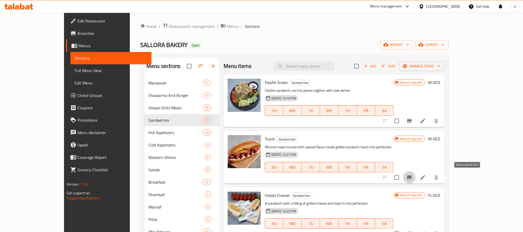
click at [413, 180] on icon "Branch-specific-item" at bounding box center [410, 177] width 6 height 6
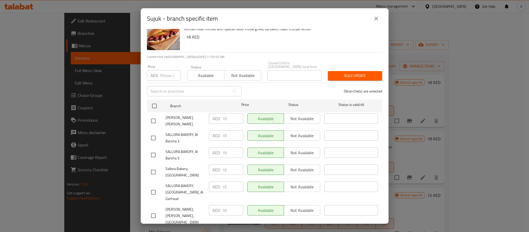
click at [377, 21] on icon "close" at bounding box center [376, 18] width 6 height 6
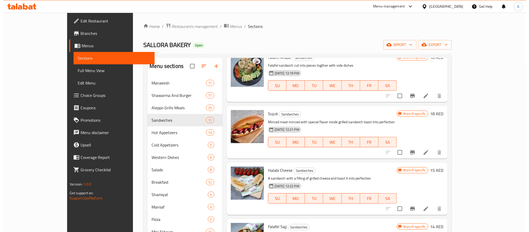
scroll to position [39, 0]
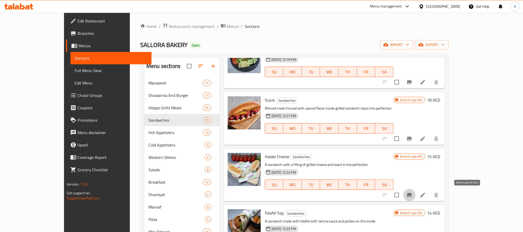
click at [412, 195] on icon "Branch-specific-item" at bounding box center [409, 195] width 5 height 4
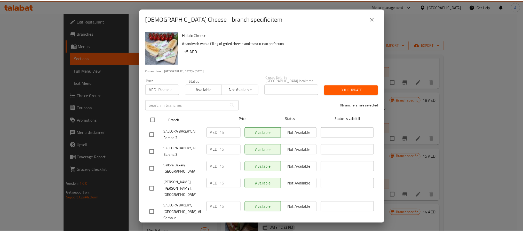
scroll to position [14, 0]
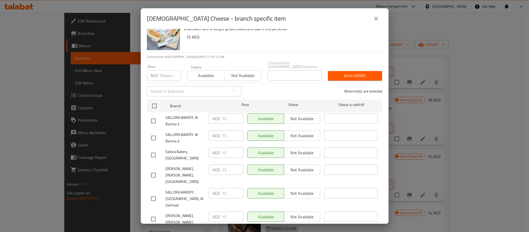
click at [378, 20] on icon "close" at bounding box center [376, 18] width 6 height 6
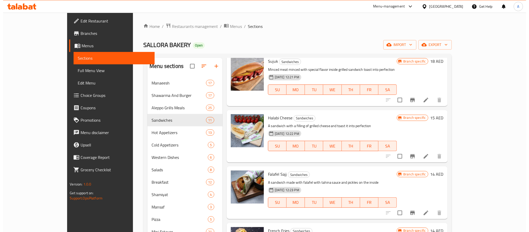
scroll to position [116, 0]
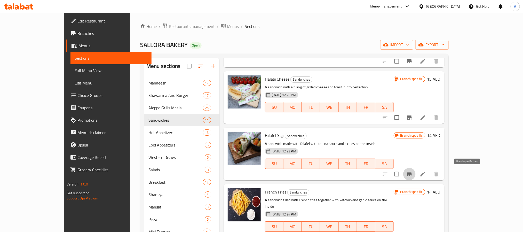
click at [413, 172] on icon "Branch-specific-item" at bounding box center [410, 174] width 6 height 6
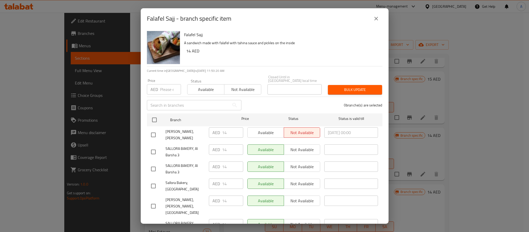
scroll to position [14, 0]
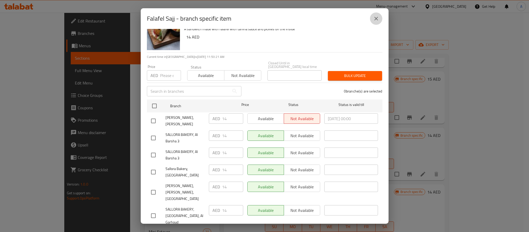
click at [374, 19] on icon "close" at bounding box center [376, 18] width 6 height 6
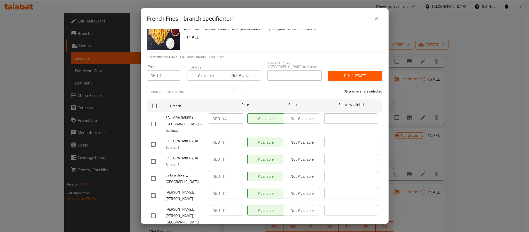
click at [377, 17] on icon "close" at bounding box center [376, 18] width 6 height 6
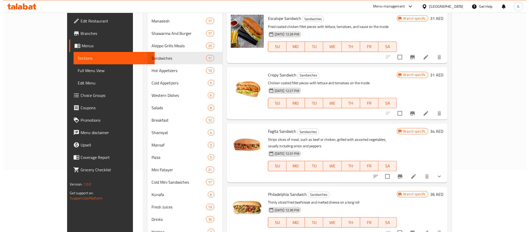
scroll to position [43, 0]
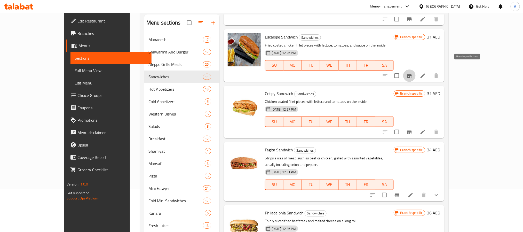
click at [416, 71] on button "Branch-specific-item" at bounding box center [409, 75] width 12 height 12
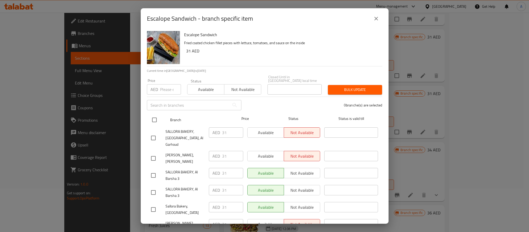
scroll to position [14, 0]
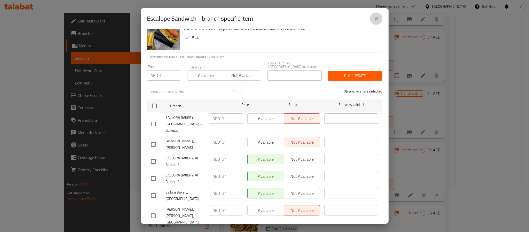
click at [372, 17] on button "close" at bounding box center [376, 18] width 12 height 12
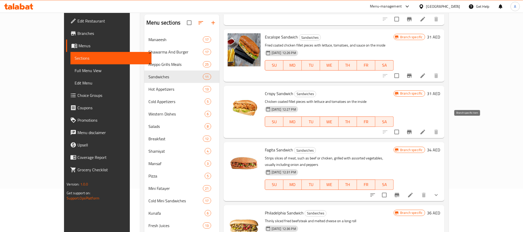
click at [413, 129] on icon "Branch-specific-item" at bounding box center [410, 132] width 6 height 6
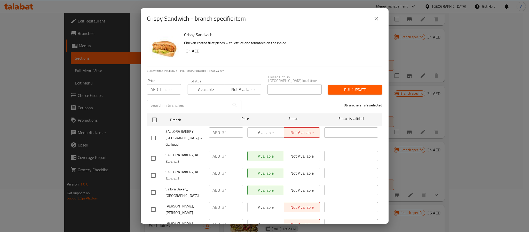
click at [374, 16] on icon "close" at bounding box center [376, 18] width 6 height 6
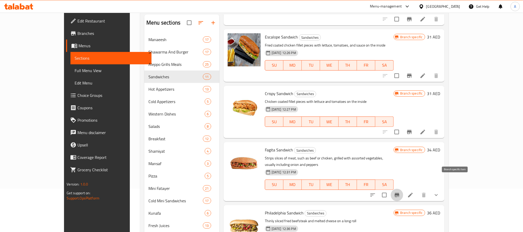
click at [400, 193] on icon "Branch-specific-item" at bounding box center [397, 195] width 5 height 4
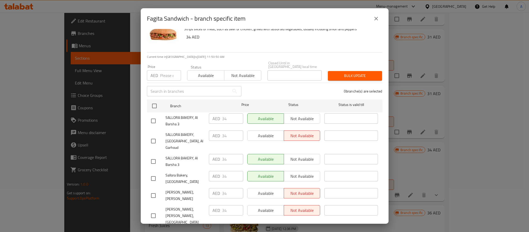
click at [375, 17] on icon "close" at bounding box center [376, 18] width 6 height 6
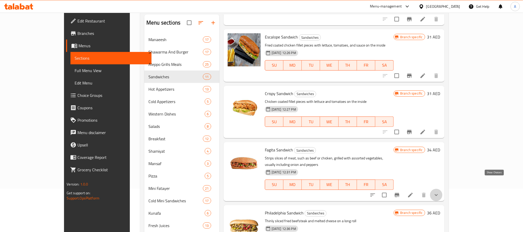
click at [440, 192] on icon "show more" at bounding box center [436, 195] width 6 height 6
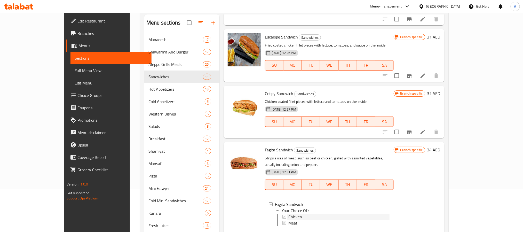
click at [292, 214] on div "Chicken" at bounding box center [340, 217] width 102 height 6
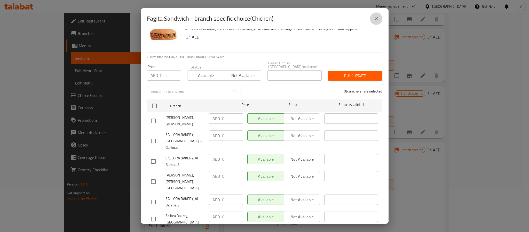
click at [377, 18] on icon "close" at bounding box center [376, 18] width 6 height 6
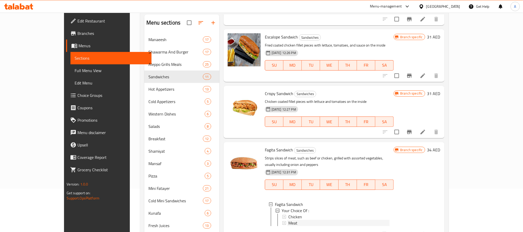
click at [289, 220] on span "Meat" at bounding box center [293, 223] width 9 height 6
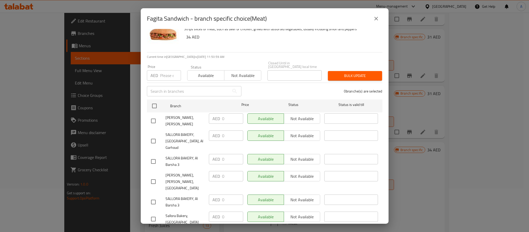
click at [377, 18] on icon "close" at bounding box center [377, 19] width 4 height 4
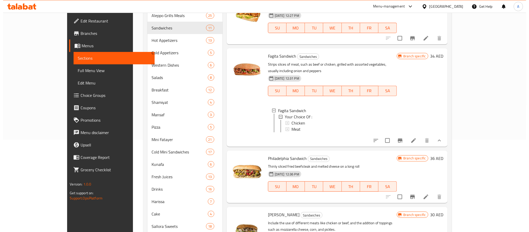
scroll to position [160, 0]
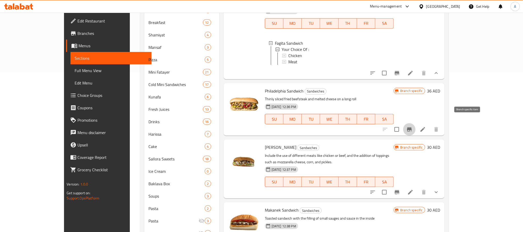
click at [416, 126] on button "Branch-specific-item" at bounding box center [409, 129] width 12 height 12
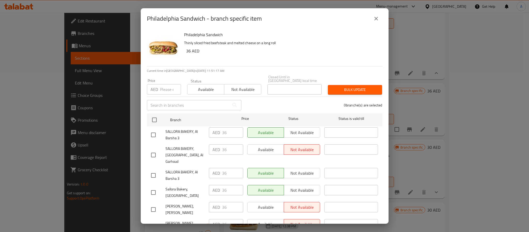
scroll to position [14, 0]
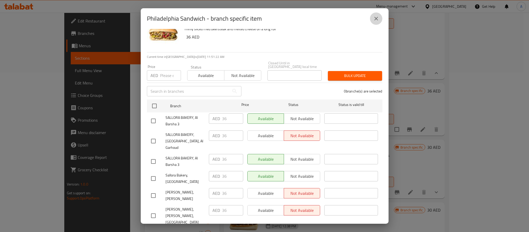
click at [375, 16] on icon "close" at bounding box center [376, 18] width 6 height 6
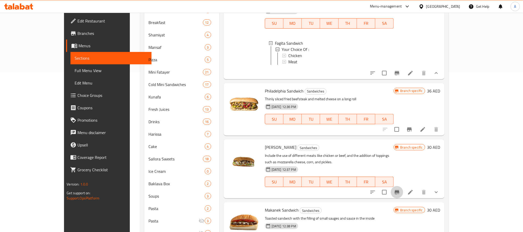
click at [403, 186] on button "Branch-specific-item" at bounding box center [397, 192] width 12 height 12
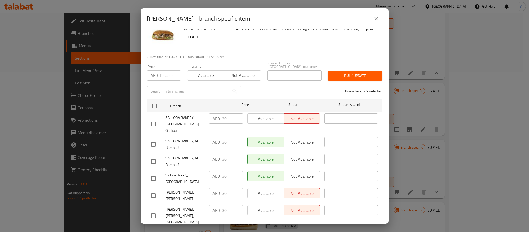
click at [374, 17] on icon "close" at bounding box center [376, 18] width 6 height 6
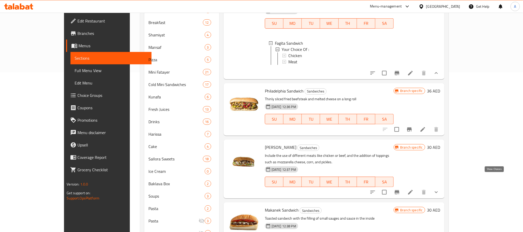
click at [440, 189] on icon "show more" at bounding box center [436, 192] width 6 height 6
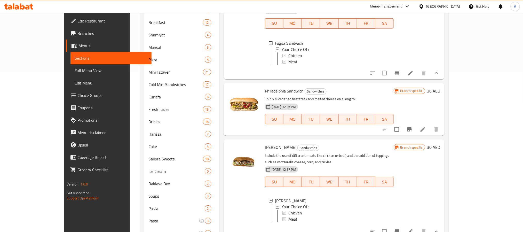
scroll to position [381, 0]
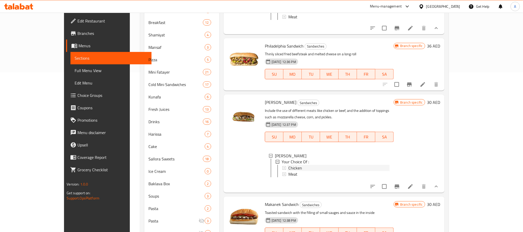
click at [289, 165] on div "Chicken" at bounding box center [340, 168] width 102 height 6
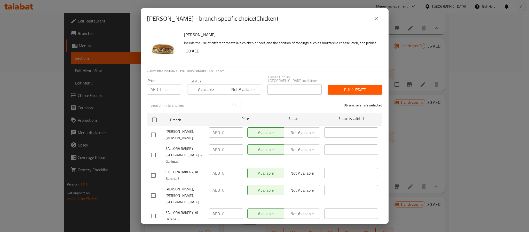
click at [378, 24] on div "Francesco Sandwich - branch specific choice(Chicken)" at bounding box center [265, 18] width 248 height 21
click at [378, 21] on icon "close" at bounding box center [376, 18] width 6 height 6
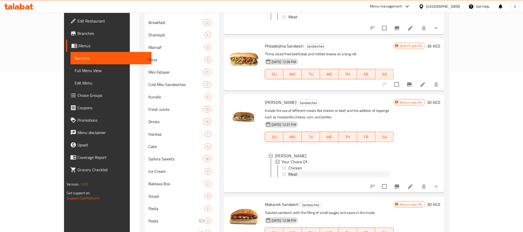
click at [292, 171] on div "Meat" at bounding box center [340, 174] width 102 height 6
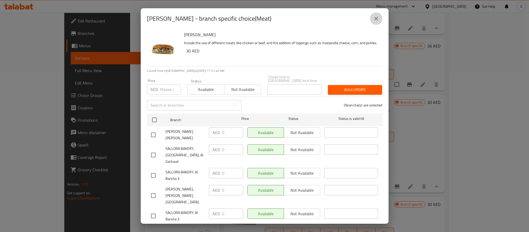
click at [376, 19] on icon "close" at bounding box center [376, 18] width 6 height 6
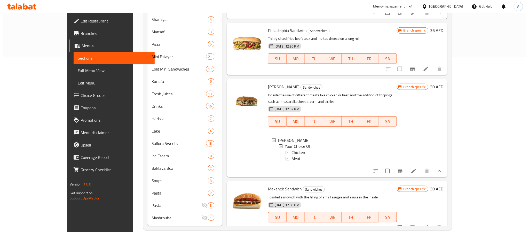
scroll to position [183, 0]
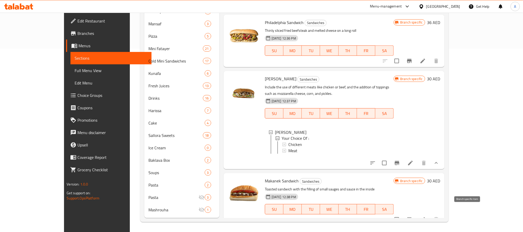
click at [416, 213] on button "Branch-specific-item" at bounding box center [409, 219] width 12 height 12
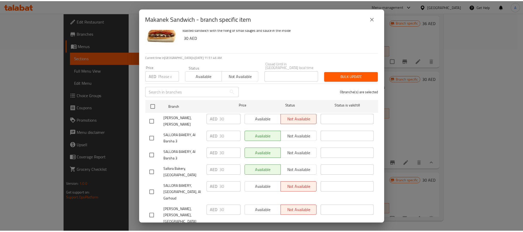
scroll to position [14, 0]
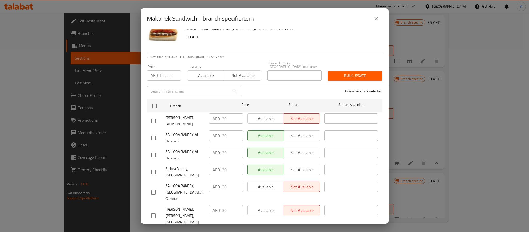
click at [372, 15] on button "close" at bounding box center [376, 18] width 12 height 12
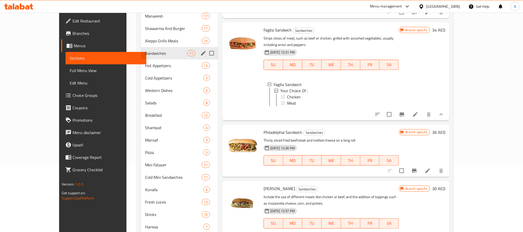
scroll to position [28, 0]
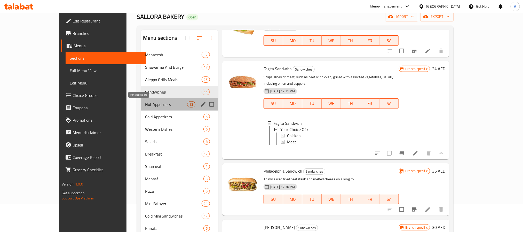
click at [145, 104] on span "Hot Appetizers" at bounding box center [166, 104] width 42 height 6
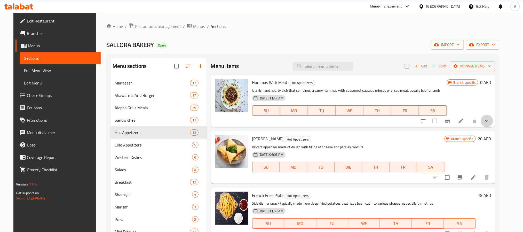
click at [493, 120] on button "show more" at bounding box center [487, 121] width 12 height 12
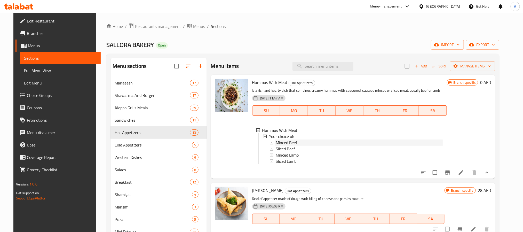
click at [287, 143] on span "Minced Beef" at bounding box center [286, 142] width 21 height 6
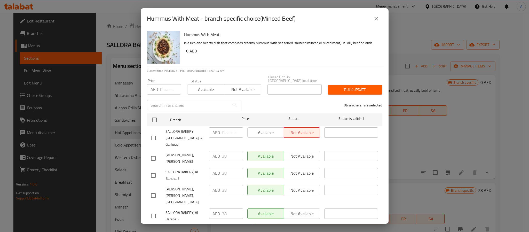
click at [377, 22] on button "close" at bounding box center [376, 18] width 12 height 12
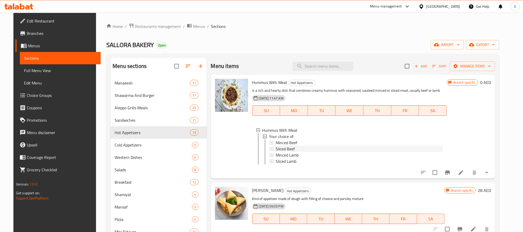
click at [298, 146] on div "Sliced Beef" at bounding box center [359, 149] width 167 height 6
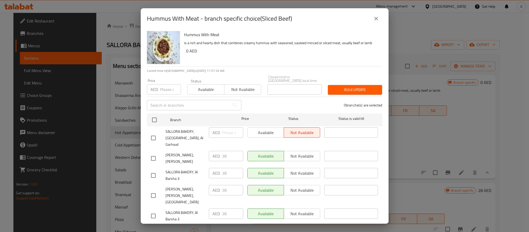
click at [374, 19] on icon "close" at bounding box center [376, 18] width 6 height 6
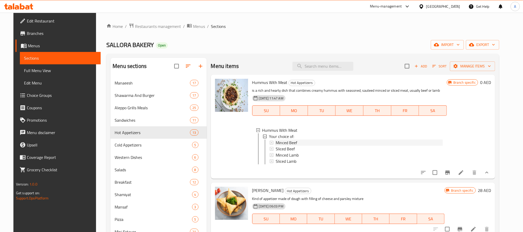
click at [288, 143] on span "Minced Beef" at bounding box center [286, 142] width 21 height 6
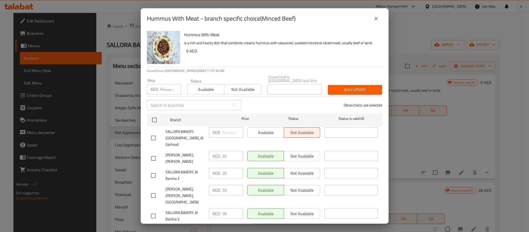
click at [377, 19] on icon "close" at bounding box center [376, 18] width 6 height 6
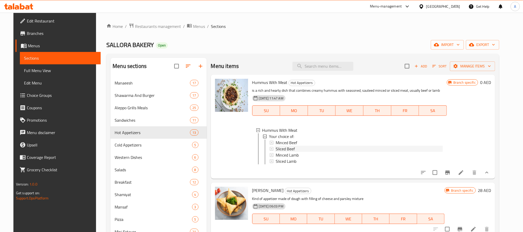
click at [304, 147] on div "Sliced Beef" at bounding box center [359, 149] width 167 height 6
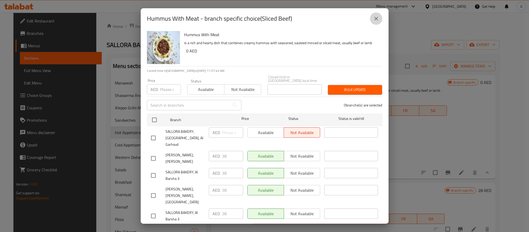
click at [375, 21] on icon "close" at bounding box center [376, 18] width 6 height 6
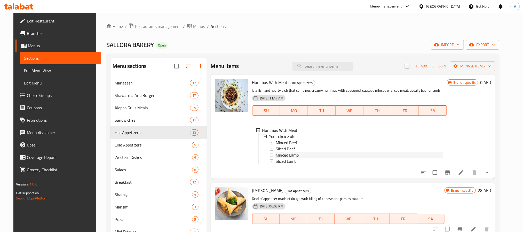
click at [290, 156] on span "Minced Lamb" at bounding box center [287, 155] width 23 height 6
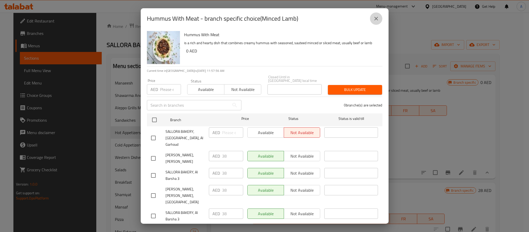
click at [378, 16] on icon "close" at bounding box center [376, 18] width 6 height 6
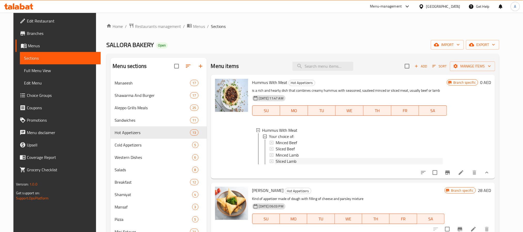
click at [292, 160] on span "Sliced Lamb" at bounding box center [286, 161] width 21 height 6
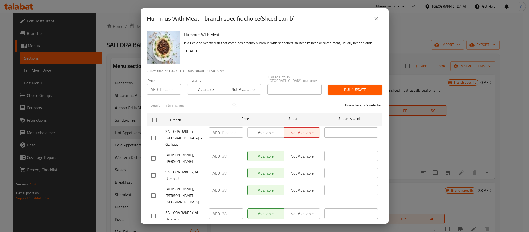
click at [376, 18] on icon "close" at bounding box center [376, 18] width 6 height 6
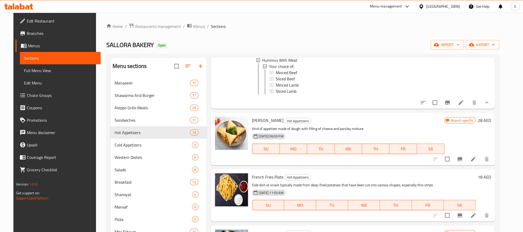
scroll to position [77, 0]
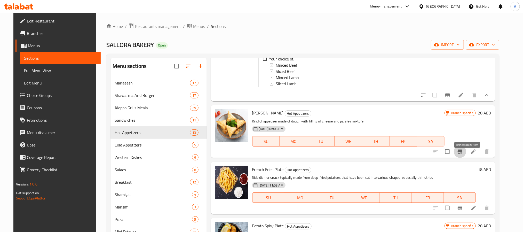
click at [462, 157] on button "Branch-specific-item" at bounding box center [460, 151] width 12 height 12
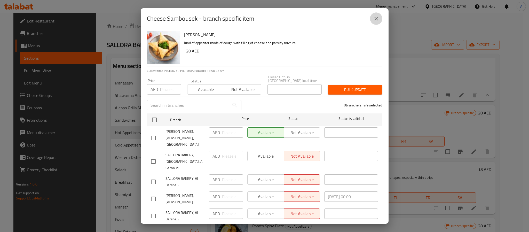
click at [372, 17] on button "close" at bounding box center [376, 18] width 12 height 12
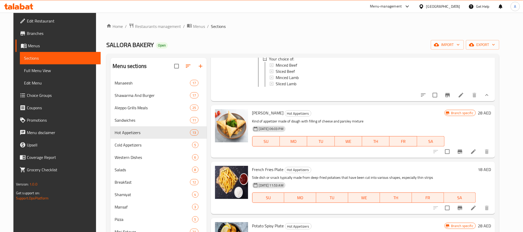
scroll to position [155, 0]
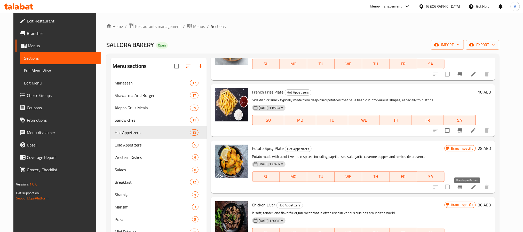
click at [467, 193] on button "Branch-specific-item" at bounding box center [460, 187] width 12 height 12
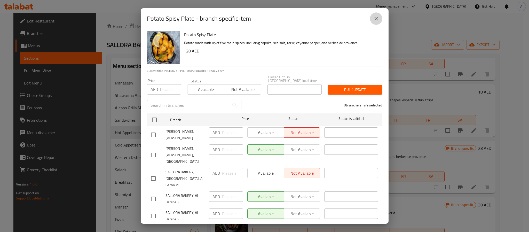
click at [376, 16] on icon "close" at bounding box center [376, 18] width 6 height 6
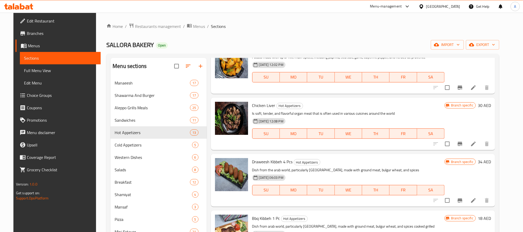
scroll to position [271, 0]
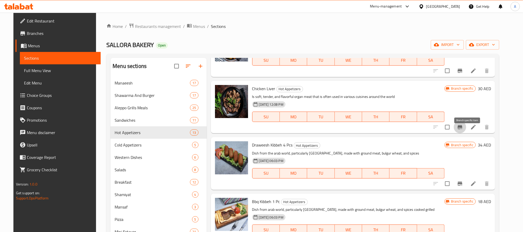
click at [463, 130] on icon "Branch-specific-item" at bounding box center [460, 127] width 6 height 6
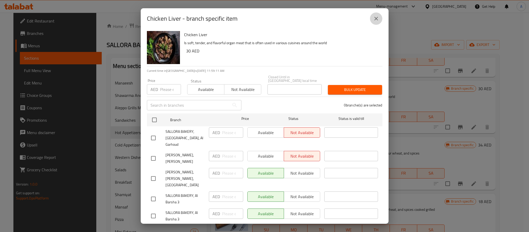
click at [374, 17] on icon "close" at bounding box center [376, 18] width 6 height 6
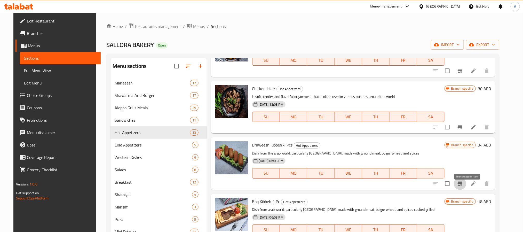
click at [463, 187] on icon "Branch-specific-item" at bounding box center [460, 184] width 6 height 6
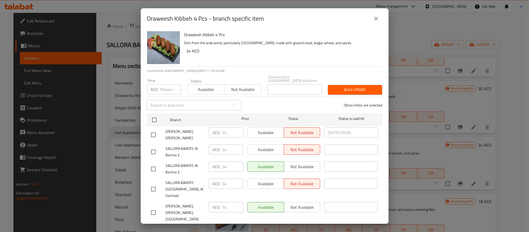
click at [381, 16] on button "close" at bounding box center [376, 18] width 12 height 12
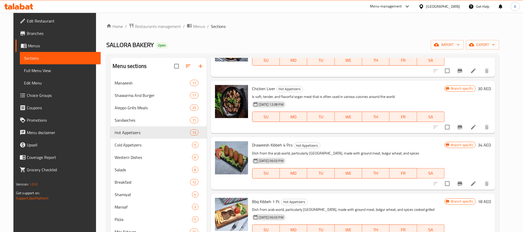
click at [463, 187] on icon "Branch-specific-item" at bounding box center [460, 184] width 6 height 6
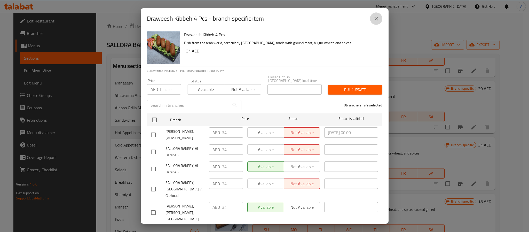
click at [377, 20] on icon "close" at bounding box center [376, 18] width 6 height 6
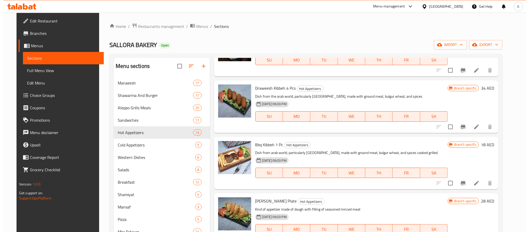
scroll to position [349, 0]
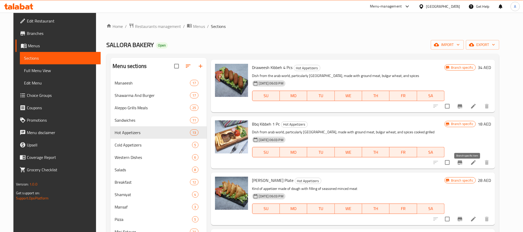
click at [463, 166] on icon "Branch-specific-item" at bounding box center [460, 162] width 6 height 6
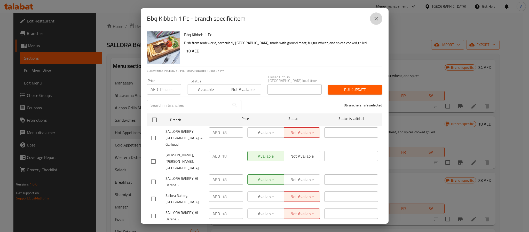
click at [373, 15] on button "close" at bounding box center [376, 18] width 12 height 12
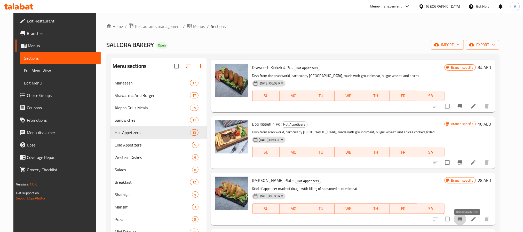
click at [467, 221] on button "Branch-specific-item" at bounding box center [460, 219] width 12 height 12
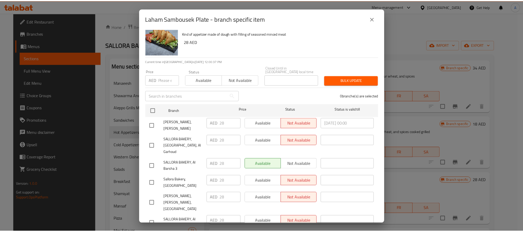
scroll to position [14, 0]
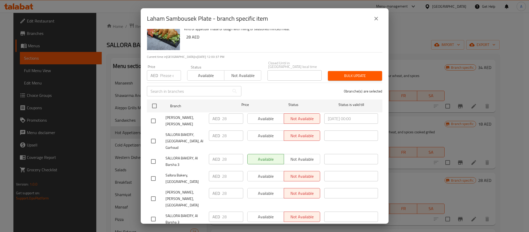
click at [376, 17] on icon "close" at bounding box center [376, 18] width 6 height 6
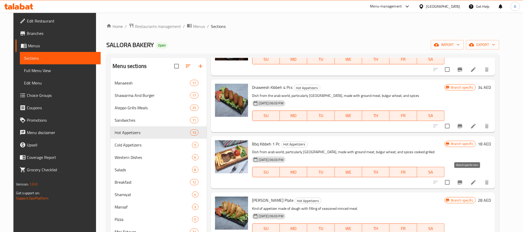
scroll to position [310, 0]
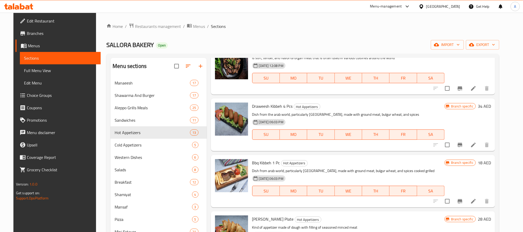
click at [467, 173] on div "Branch specific 18 AED" at bounding box center [468, 181] width 46 height 44
click at [463, 204] on icon "Branch-specific-item" at bounding box center [460, 201] width 6 height 6
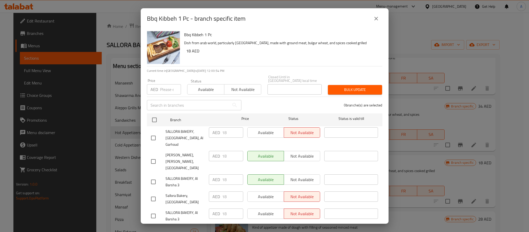
click at [374, 20] on icon "close" at bounding box center [376, 18] width 6 height 6
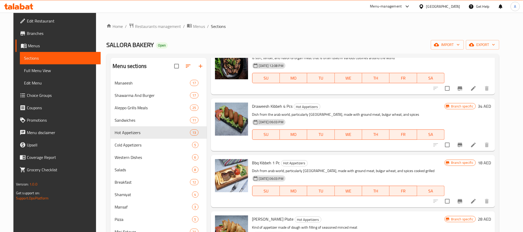
scroll to position [387, 0]
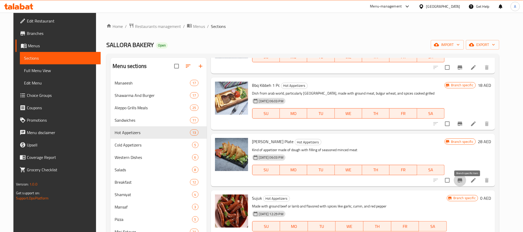
click at [463, 183] on icon "Branch-specific-item" at bounding box center [460, 180] width 6 height 6
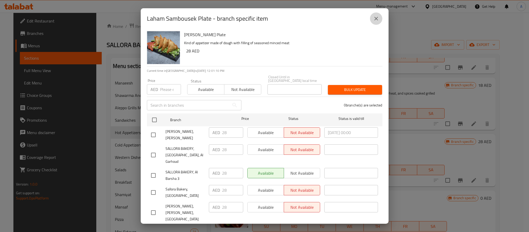
click at [378, 15] on button "close" at bounding box center [376, 18] width 12 height 12
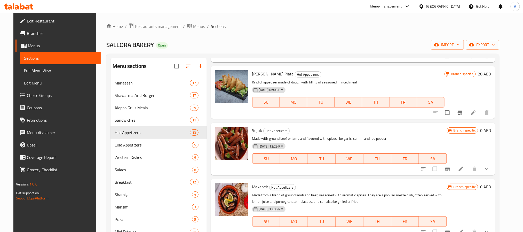
scroll to position [465, 0]
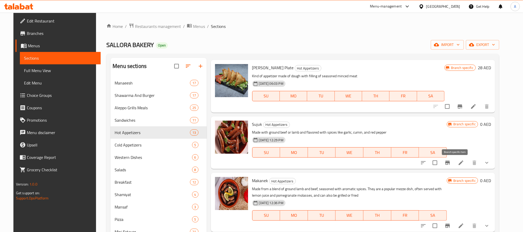
click at [451, 162] on button "Branch-specific-item" at bounding box center [448, 163] width 12 height 12
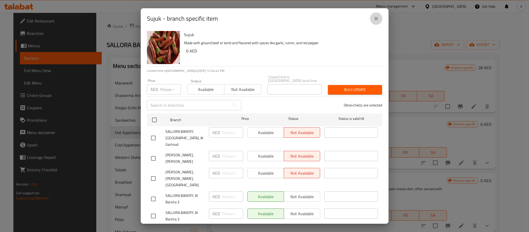
click at [376, 18] on icon "close" at bounding box center [376, 18] width 6 height 6
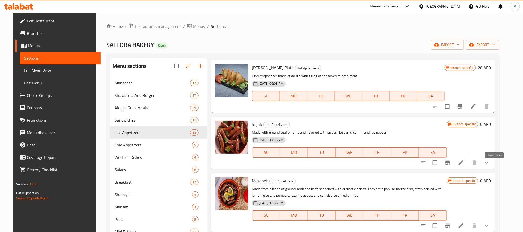
click at [490, 162] on icon "show more" at bounding box center [487, 163] width 6 height 6
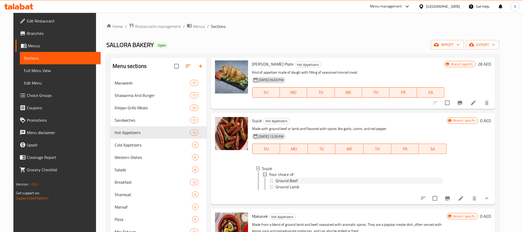
click at [309, 184] on div "Ground Beef" at bounding box center [359, 181] width 167 height 6
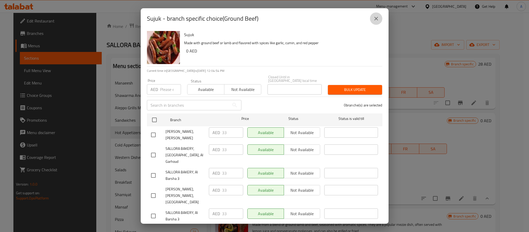
click at [377, 19] on icon "close" at bounding box center [376, 18] width 6 height 6
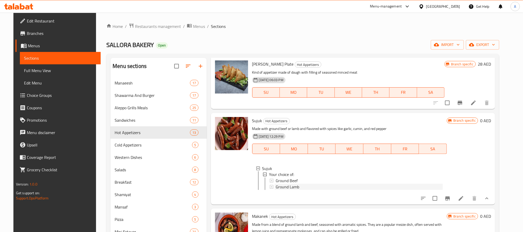
click at [283, 190] on span "Ground Lamb" at bounding box center [288, 187] width 24 height 6
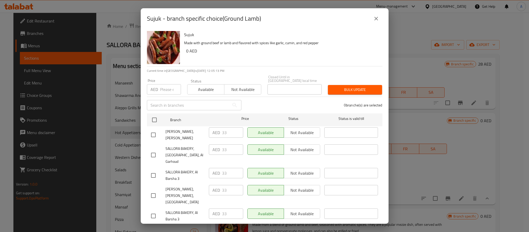
click at [376, 18] on icon "close" at bounding box center [376, 18] width 6 height 6
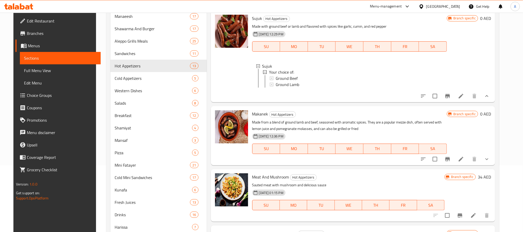
scroll to position [77, 0]
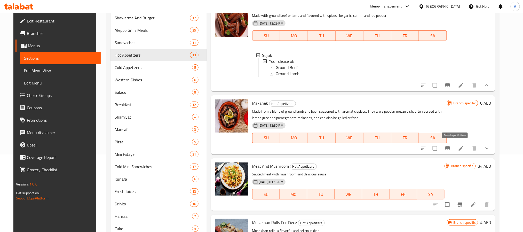
click at [451, 149] on icon "Branch-specific-item" at bounding box center [448, 148] width 6 height 6
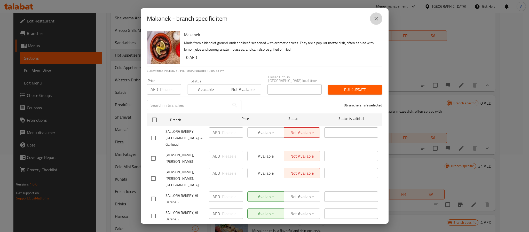
click at [378, 20] on icon "close" at bounding box center [376, 18] width 6 height 6
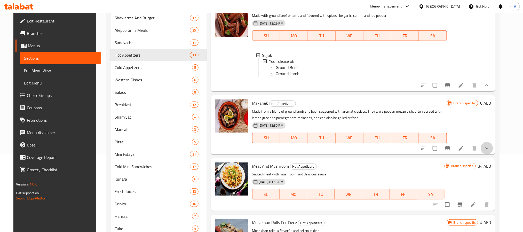
click at [493, 146] on button "show more" at bounding box center [487, 148] width 12 height 12
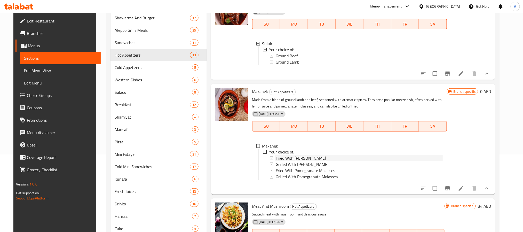
click at [308, 161] on span "Fried With [PERSON_NAME]" at bounding box center [301, 158] width 50 height 6
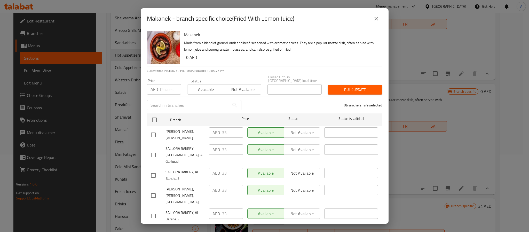
click at [377, 19] on icon "close" at bounding box center [376, 18] width 6 height 6
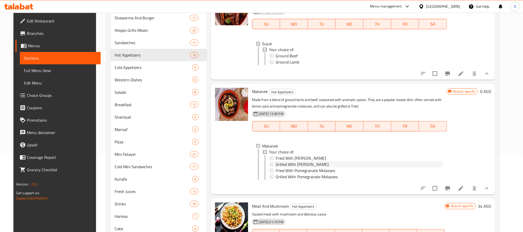
click at [278, 168] on span "Grilled With [PERSON_NAME]" at bounding box center [302, 164] width 53 height 6
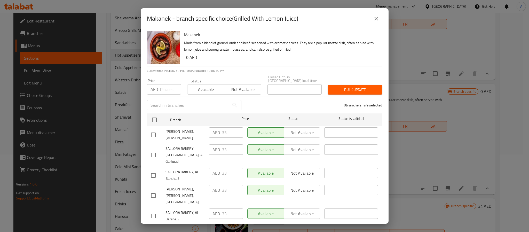
click at [373, 19] on icon "close" at bounding box center [376, 18] width 6 height 6
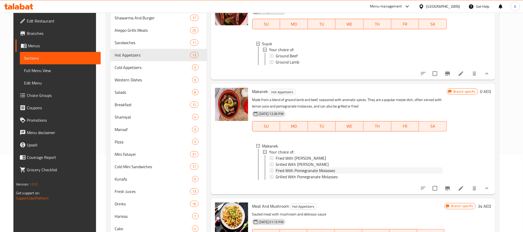
click at [301, 174] on span "Fried With Pomegranate Molasses" at bounding box center [305, 171] width 59 height 6
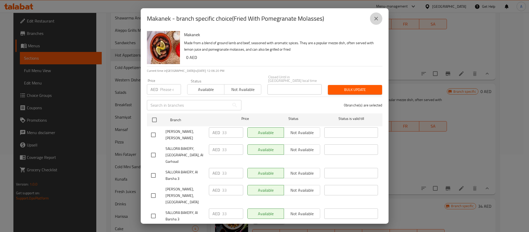
click at [379, 22] on button "close" at bounding box center [376, 18] width 12 height 12
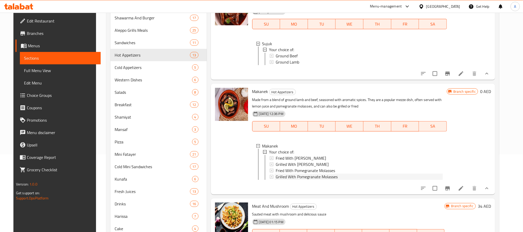
click at [311, 180] on span "Grilled With Pomegranate Molasses" at bounding box center [307, 177] width 62 height 6
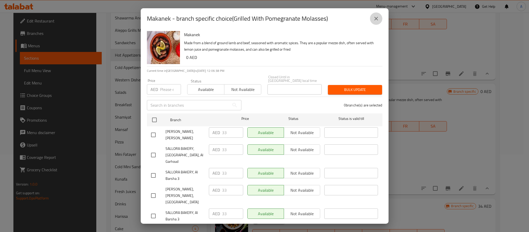
click at [376, 16] on icon "close" at bounding box center [376, 18] width 6 height 6
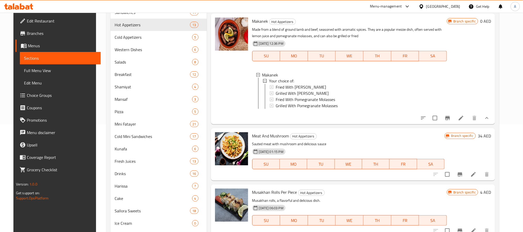
scroll to position [183, 0]
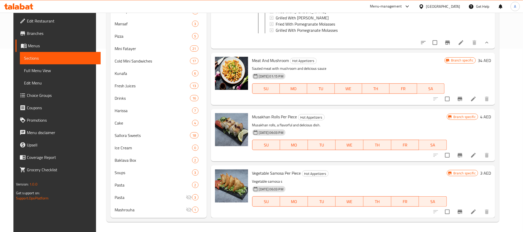
click at [466, 103] on button "Branch-specific-item" at bounding box center [460, 99] width 12 height 12
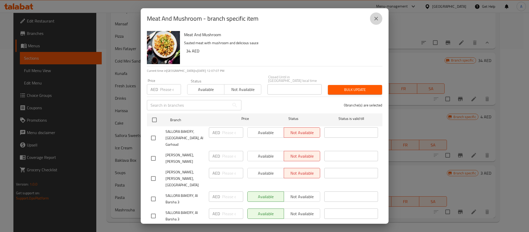
click at [374, 21] on icon "close" at bounding box center [376, 18] width 6 height 6
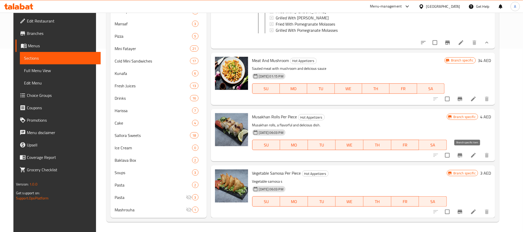
click at [463, 156] on icon "Branch-specific-item" at bounding box center [460, 155] width 6 height 6
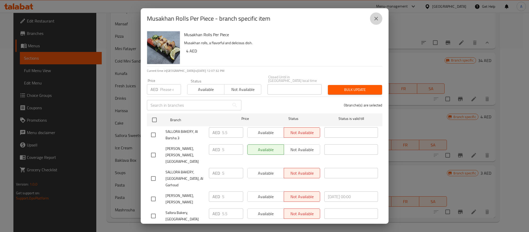
click at [379, 20] on icon "close" at bounding box center [376, 18] width 6 height 6
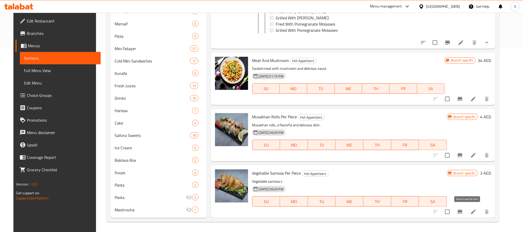
click at [463, 211] on icon "Branch-specific-item" at bounding box center [460, 212] width 5 height 4
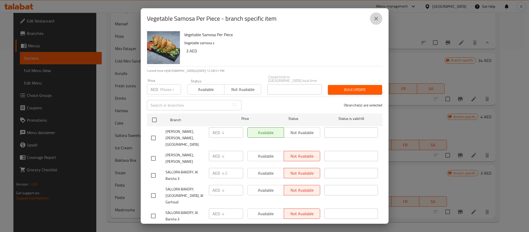
click at [378, 18] on icon "close" at bounding box center [376, 18] width 6 height 6
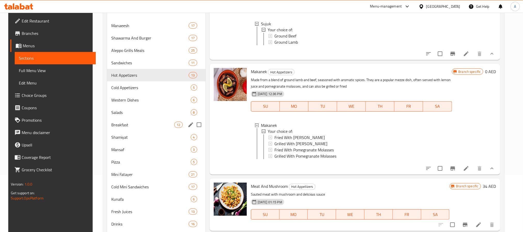
scroll to position [39, 0]
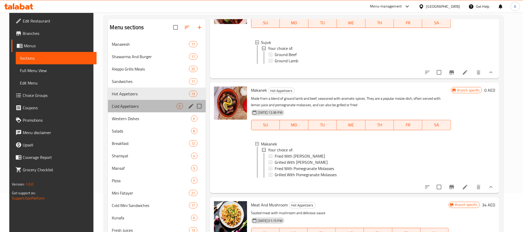
click at [129, 111] on div "Cold Appetizers 5" at bounding box center [157, 106] width 98 height 12
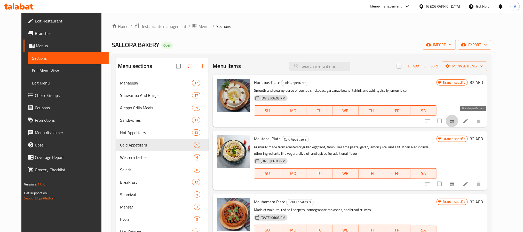
click at [455, 124] on icon "Branch-specific-item" at bounding box center [452, 121] width 6 height 6
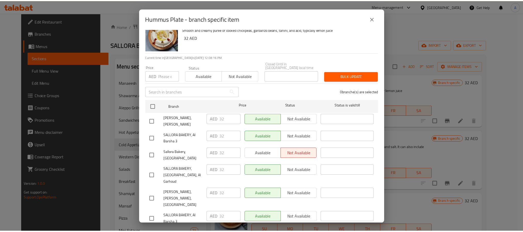
scroll to position [14, 0]
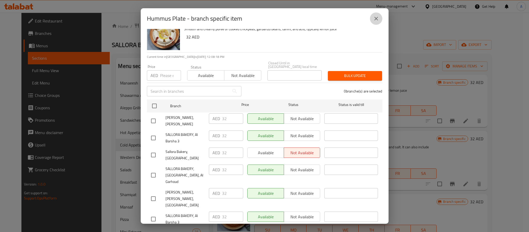
click at [378, 21] on icon "close" at bounding box center [376, 18] width 6 height 6
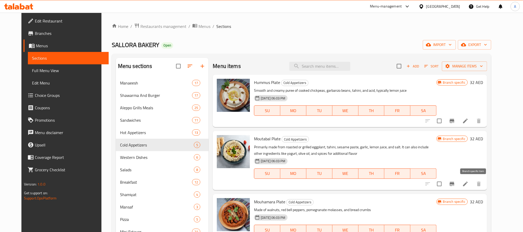
click at [455, 182] on icon "Branch-specific-item" at bounding box center [452, 184] width 6 height 6
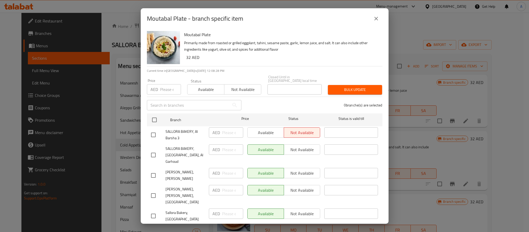
click at [371, 17] on button "close" at bounding box center [376, 18] width 12 height 12
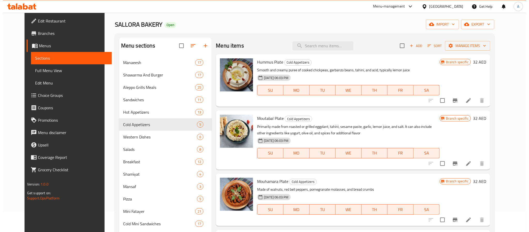
scroll to position [39, 0]
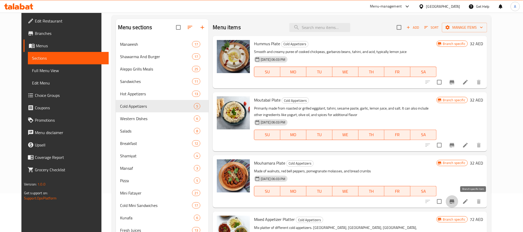
click at [455, 202] on icon "Branch-specific-item" at bounding box center [452, 201] width 5 height 4
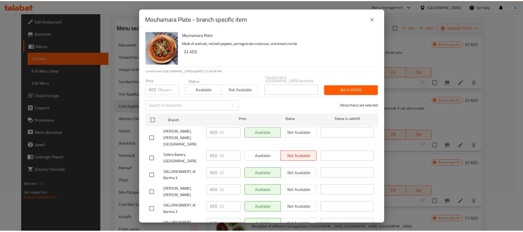
scroll to position [14, 0]
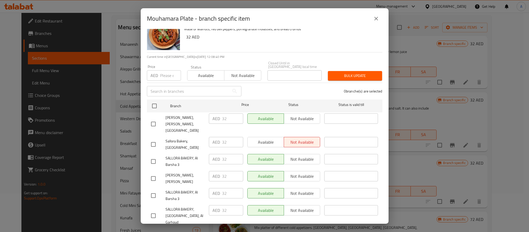
click at [371, 18] on button "close" at bounding box center [376, 18] width 12 height 12
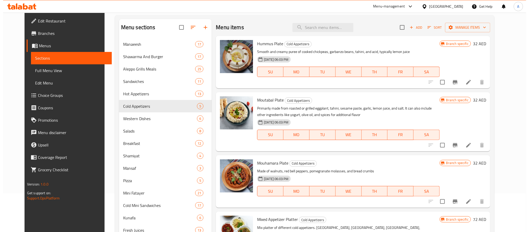
scroll to position [77, 0]
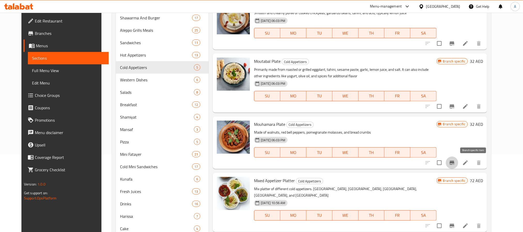
click at [459, 164] on button "Branch-specific-item" at bounding box center [452, 163] width 12 height 12
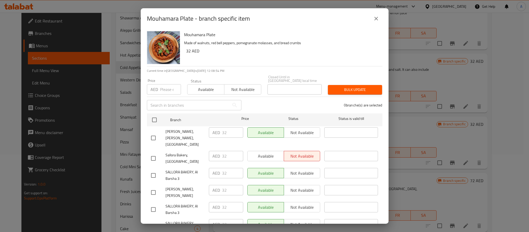
click at [394, 26] on div "Mouhamara Plate - branch specific item Mouhamara Plate Made of walnuts, red bel…" at bounding box center [264, 116] width 529 height 232
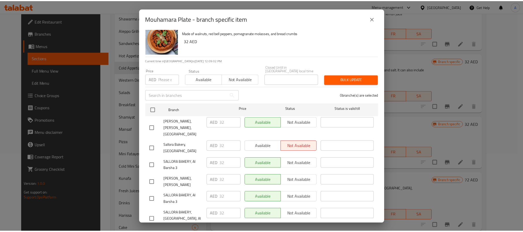
scroll to position [14, 0]
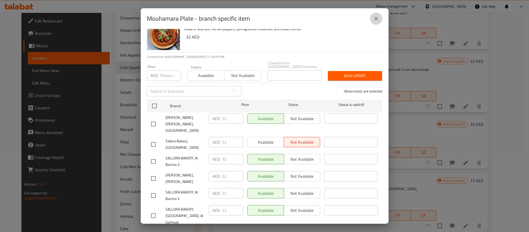
click at [377, 23] on button "close" at bounding box center [376, 18] width 12 height 12
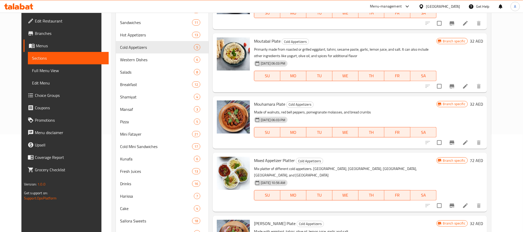
scroll to position [116, 0]
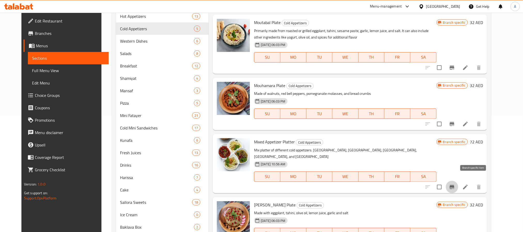
click at [459, 181] on button "Branch-specific-item" at bounding box center [452, 187] width 12 height 12
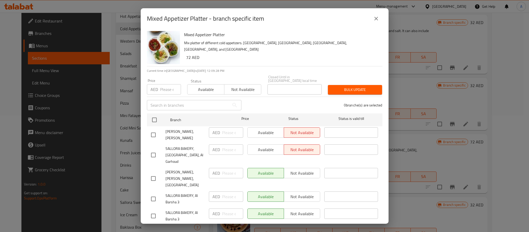
click at [378, 19] on icon "close" at bounding box center [376, 18] width 6 height 6
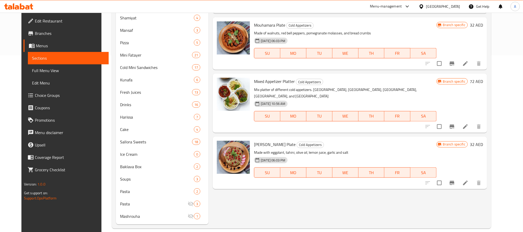
scroll to position [183, 0]
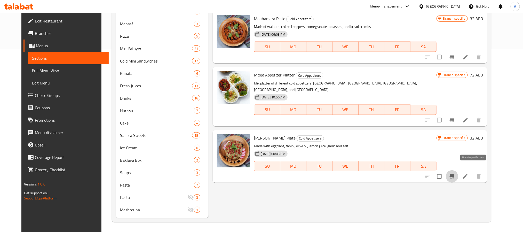
click at [459, 172] on button "Branch-specific-item" at bounding box center [452, 176] width 12 height 12
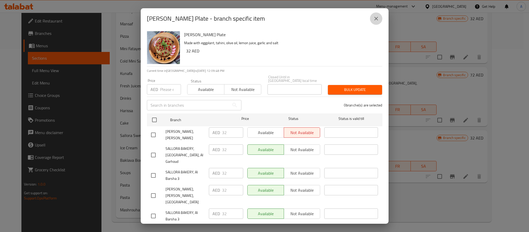
click at [371, 20] on button "close" at bounding box center [376, 18] width 12 height 12
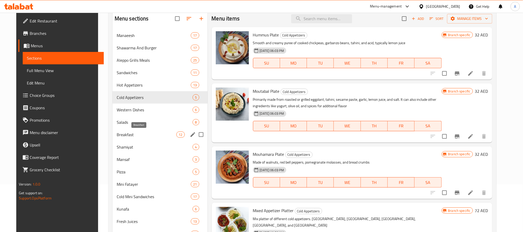
scroll to position [28, 0]
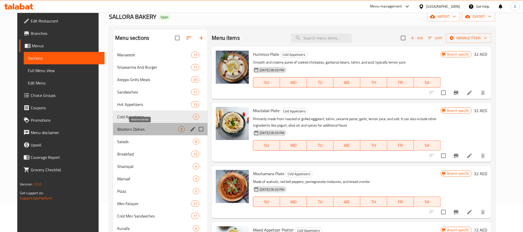
click at [138, 132] on span "Western Dishes" at bounding box center [147, 129] width 61 height 6
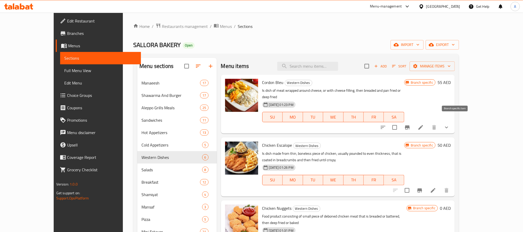
click at [411, 124] on icon "Branch-specific-item" at bounding box center [408, 127] width 6 height 6
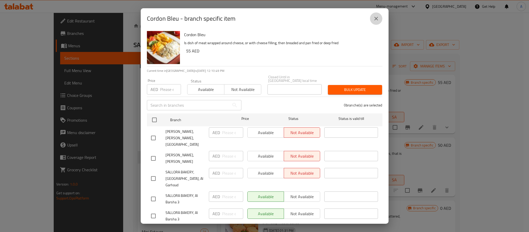
drag, startPoint x: 375, startPoint y: 18, endPoint x: 323, endPoint y: 35, distance: 55.4
click at [369, 22] on div "Cordon Bleu - branch specific item" at bounding box center [265, 18] width 236 height 12
click at [384, 23] on div "Cordon Bleu - branch specific item" at bounding box center [265, 18] width 248 height 21
click at [379, 17] on button "close" at bounding box center [376, 18] width 12 height 12
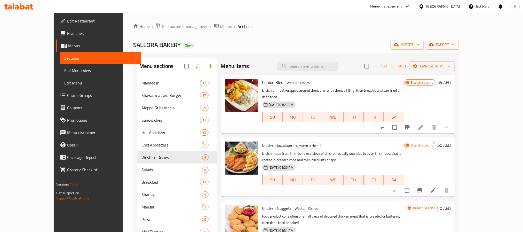
click at [453, 125] on div at bounding box center [415, 127] width 76 height 12
click at [453, 124] on button "show more" at bounding box center [447, 127] width 12 height 12
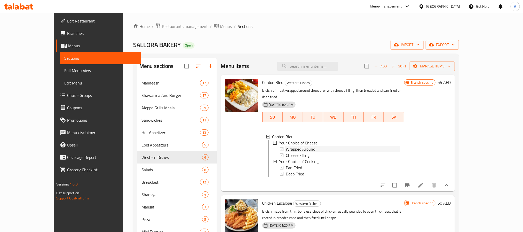
click at [286, 146] on span "Wrapped Around" at bounding box center [300, 149] width 29 height 6
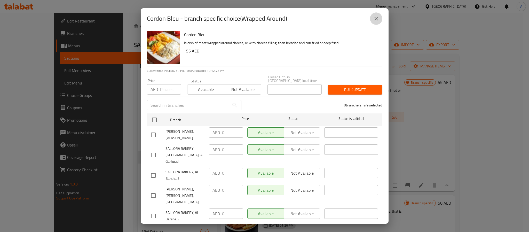
click at [377, 19] on icon "close" at bounding box center [376, 18] width 6 height 6
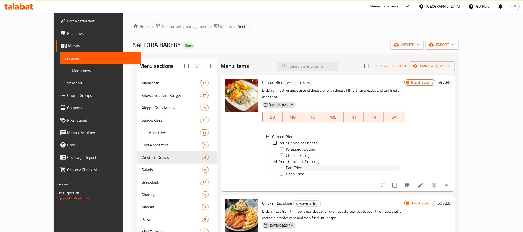
click at [286, 165] on span "Pan Fried" at bounding box center [294, 168] width 16 height 6
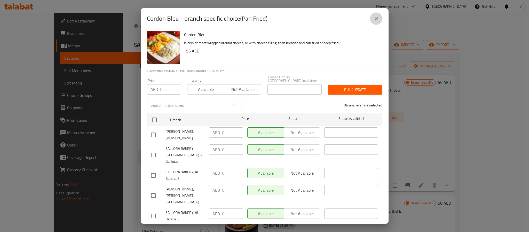
click at [373, 22] on button "close" at bounding box center [376, 18] width 12 height 12
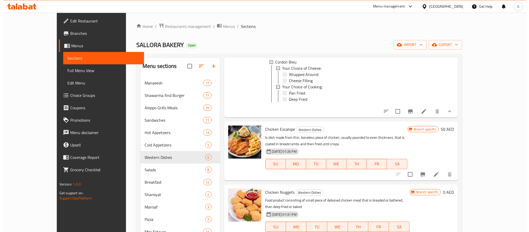
scroll to position [79, 0]
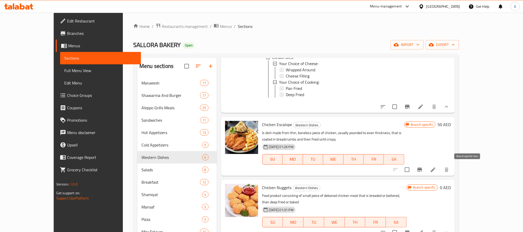
click at [426, 174] on button "Branch-specific-item" at bounding box center [420, 170] width 12 height 12
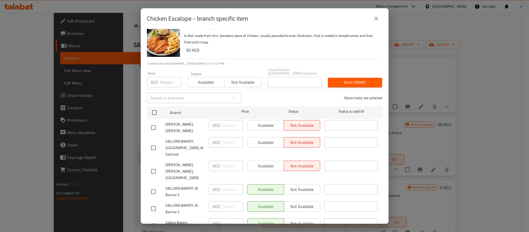
scroll to position [14, 0]
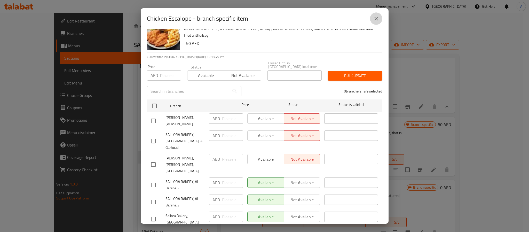
click at [377, 16] on icon "close" at bounding box center [376, 18] width 6 height 6
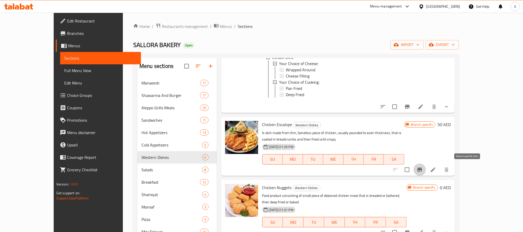
click at [426, 172] on button "Branch-specific-item" at bounding box center [420, 170] width 12 height 12
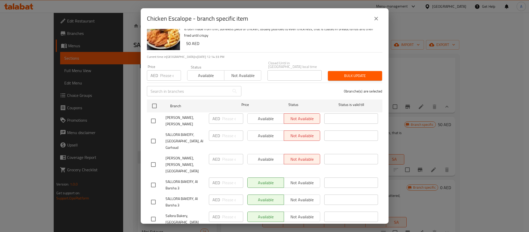
click at [374, 21] on icon "close" at bounding box center [376, 18] width 6 height 6
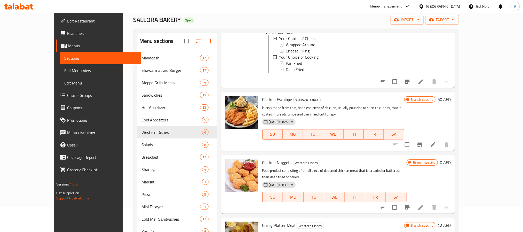
scroll to position [39, 0]
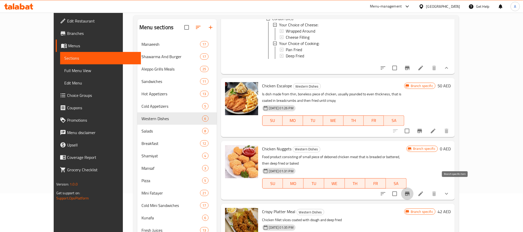
click at [411, 191] on icon "Branch-specific-item" at bounding box center [408, 194] width 6 height 6
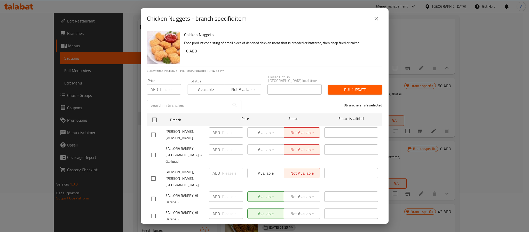
click at [383, 19] on div "Chicken Nuggets - branch specific item" at bounding box center [265, 18] width 248 height 21
click at [377, 24] on button "close" at bounding box center [376, 18] width 12 height 12
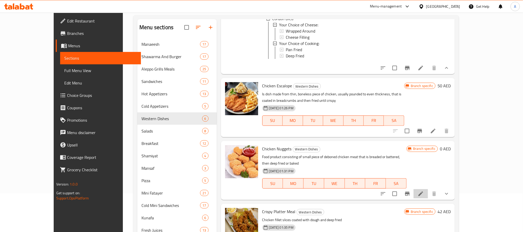
click at [428, 191] on li at bounding box center [421, 193] width 14 height 9
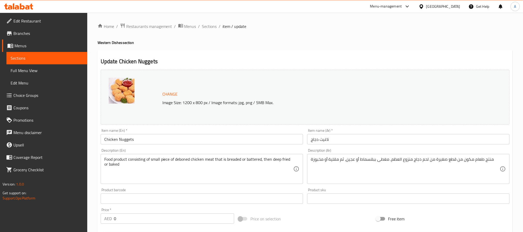
click at [219, 23] on li "/" at bounding box center [220, 26] width 2 height 6
click at [208, 27] on span "Sections" at bounding box center [209, 26] width 15 height 6
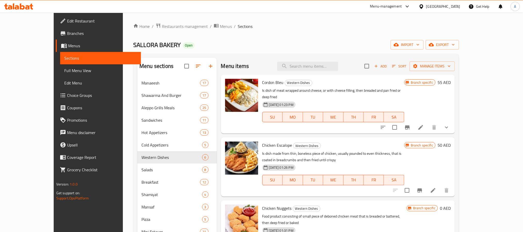
scroll to position [15, 0]
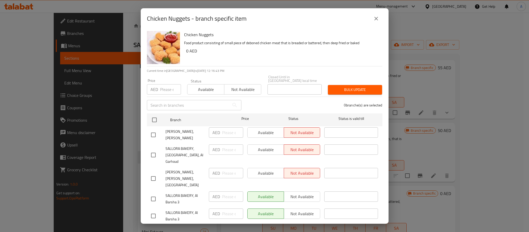
click at [367, 34] on h6 "Chicken Nuggets" at bounding box center [281, 34] width 194 height 7
click at [374, 18] on icon "close" at bounding box center [376, 18] width 6 height 6
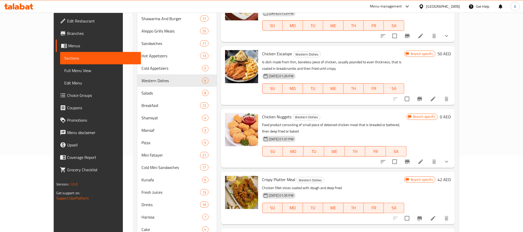
scroll to position [77, 0]
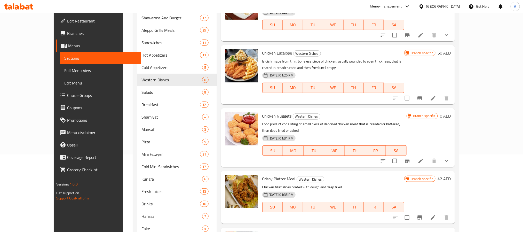
click at [450, 158] on icon "show more" at bounding box center [447, 161] width 6 height 6
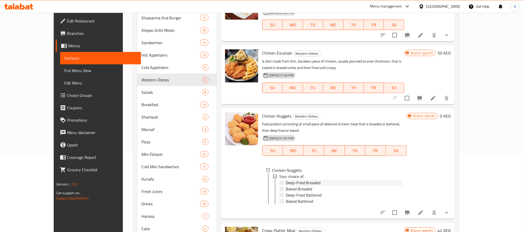
click at [303, 180] on span "Deep-Fried Breaded" at bounding box center [303, 183] width 35 height 6
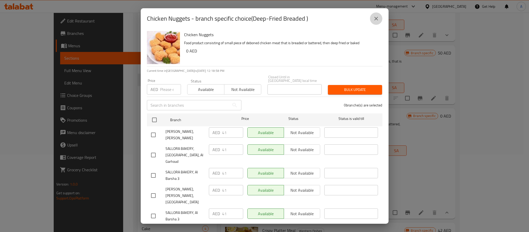
click at [378, 17] on icon "close" at bounding box center [376, 18] width 6 height 6
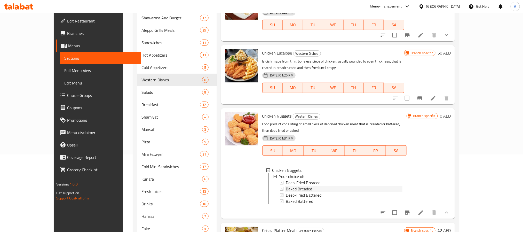
click at [286, 186] on span "Baked Breaded" at bounding box center [299, 189] width 26 height 6
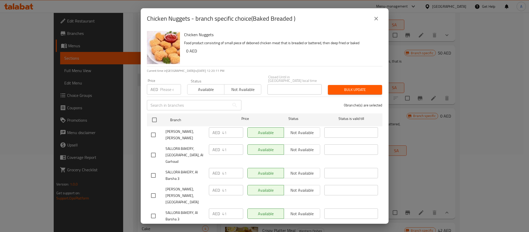
click at [372, 18] on button "close" at bounding box center [376, 18] width 12 height 12
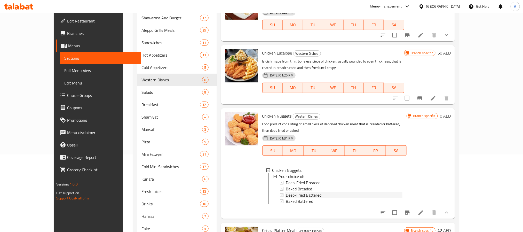
click at [292, 192] on span "Deep-Fried Battered" at bounding box center [304, 195] width 36 height 6
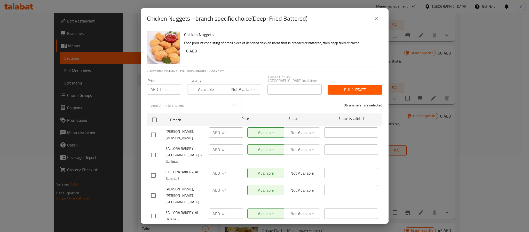
click at [371, 27] on div "Chicken Nuggets - branch specific choice(Deep-Fried Battered)" at bounding box center [265, 18] width 248 height 21
click at [379, 22] on button "close" at bounding box center [376, 18] width 12 height 12
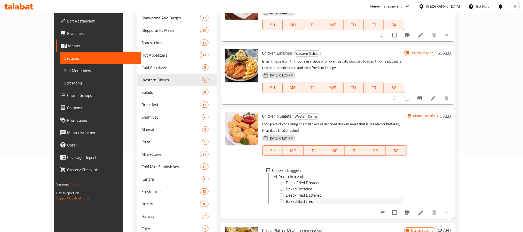
click at [296, 198] on span "Baked Battered" at bounding box center [299, 201] width 27 height 6
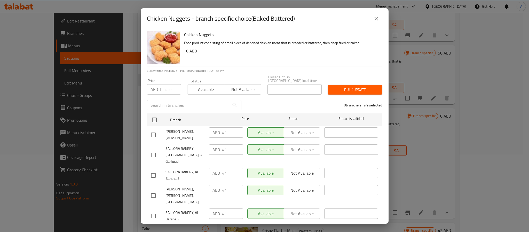
click at [375, 24] on button "close" at bounding box center [376, 18] width 12 height 12
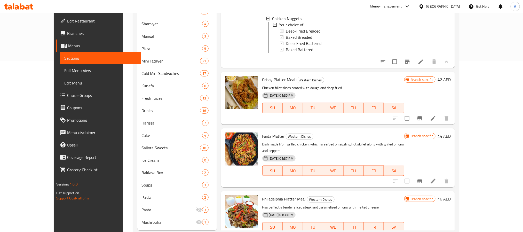
scroll to position [183, 0]
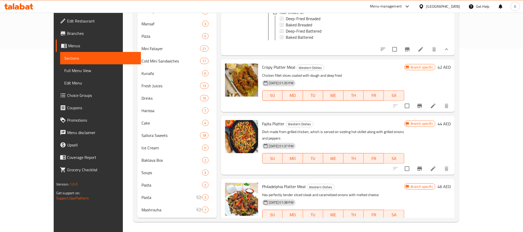
click at [423, 103] on icon "Branch-specific-item" at bounding box center [420, 106] width 6 height 6
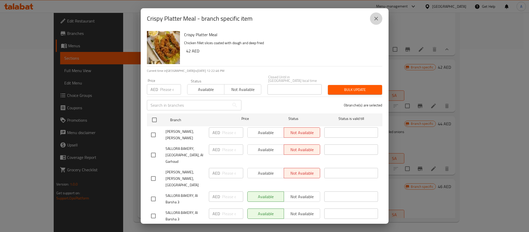
click at [375, 17] on icon "close" at bounding box center [376, 18] width 6 height 6
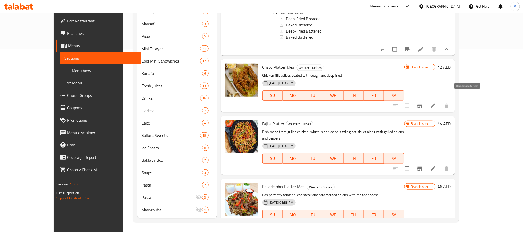
click at [422, 104] on icon "Branch-specific-item" at bounding box center [420, 106] width 5 height 4
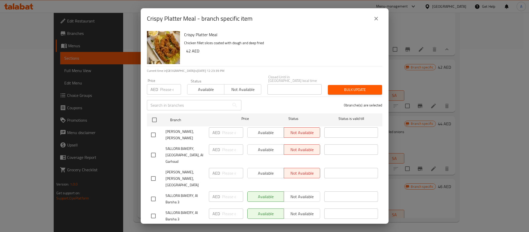
click at [375, 23] on button "close" at bounding box center [376, 18] width 12 height 12
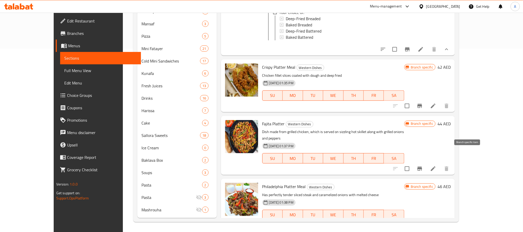
click at [423, 166] on icon "Branch-specific-item" at bounding box center [420, 169] width 6 height 6
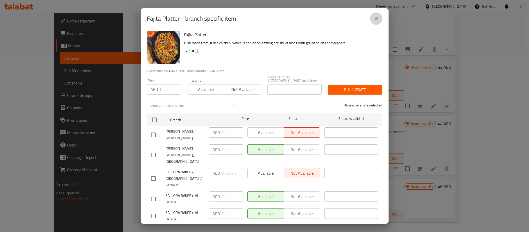
click at [374, 18] on icon "close" at bounding box center [376, 18] width 6 height 6
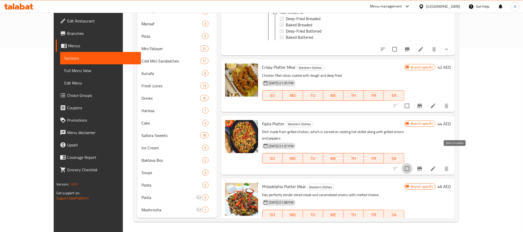
click at [413, 163] on input "checkbox" at bounding box center [407, 168] width 11 height 11
checkbox input "false"
click at [423, 166] on icon "Branch-specific-item" at bounding box center [420, 169] width 6 height 6
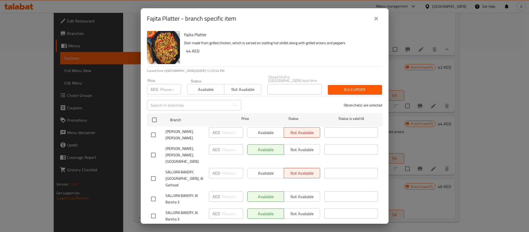
click at [366, 19] on div "Fajita Platter - branch specific item" at bounding box center [265, 18] width 236 height 12
click at [351, 24] on div "Fajita Platter - branch specific item" at bounding box center [265, 18] width 236 height 12
click at [376, 21] on icon "close" at bounding box center [376, 18] width 6 height 6
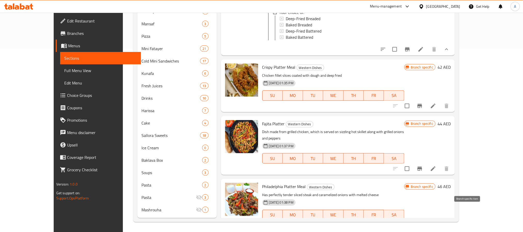
click at [423, 222] on icon "Branch-specific-item" at bounding box center [420, 225] width 6 height 6
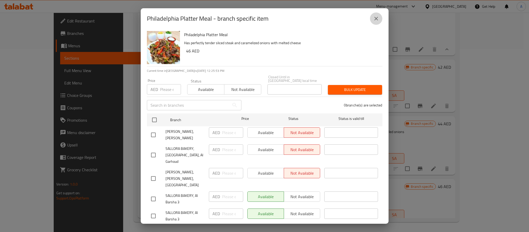
click at [378, 16] on icon "close" at bounding box center [376, 18] width 6 height 6
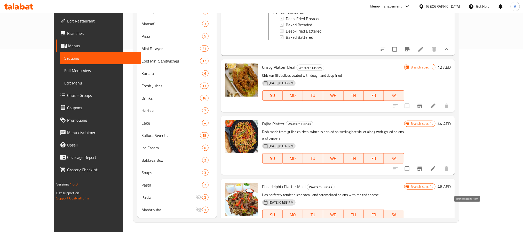
click at [423, 222] on icon "Branch-specific-item" at bounding box center [420, 225] width 6 height 6
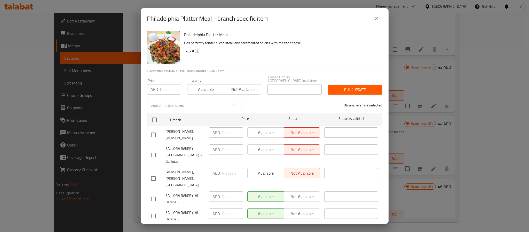
click at [375, 17] on icon "close" at bounding box center [376, 18] width 6 height 6
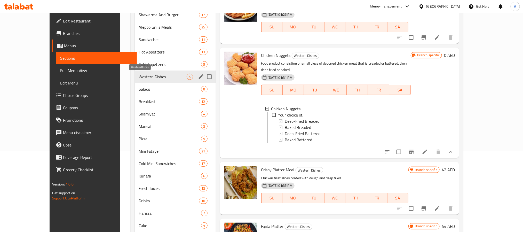
scroll to position [67, 0]
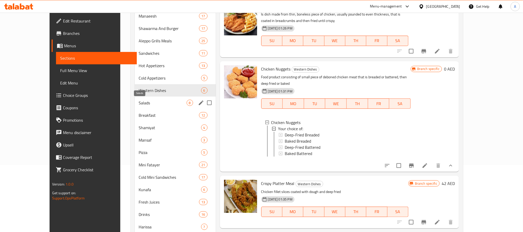
click at [139, 100] on span "Salads" at bounding box center [163, 103] width 48 height 6
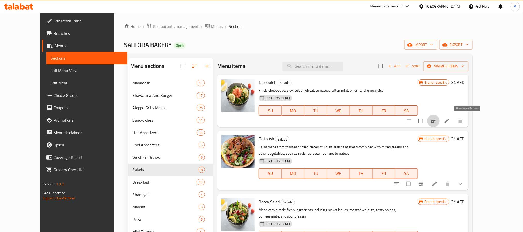
click at [440, 125] on button "Branch-specific-item" at bounding box center [434, 121] width 12 height 12
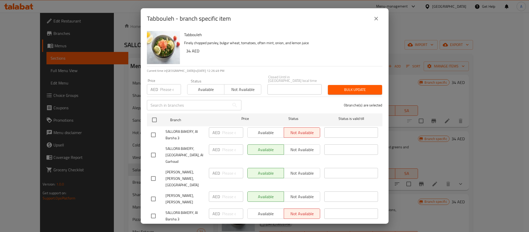
click at [377, 16] on icon "close" at bounding box center [376, 18] width 6 height 6
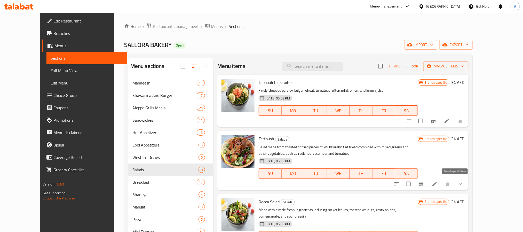
click at [424, 181] on icon "Branch-specific-item" at bounding box center [421, 184] width 6 height 6
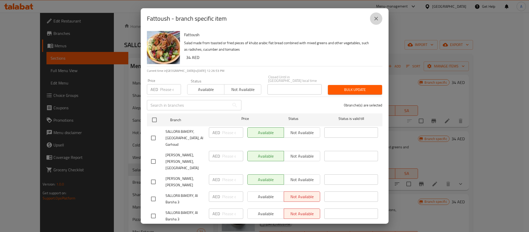
click at [379, 20] on icon "close" at bounding box center [376, 18] width 6 height 6
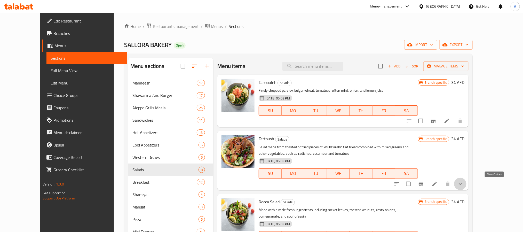
click at [464, 182] on icon "show more" at bounding box center [460, 184] width 6 height 6
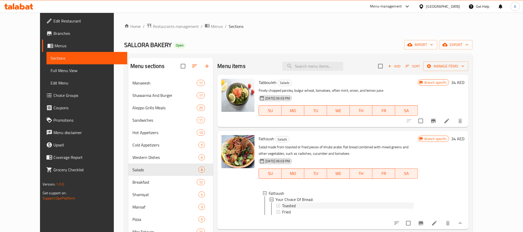
click at [282, 206] on span "Toasted" at bounding box center [288, 206] width 13 height 6
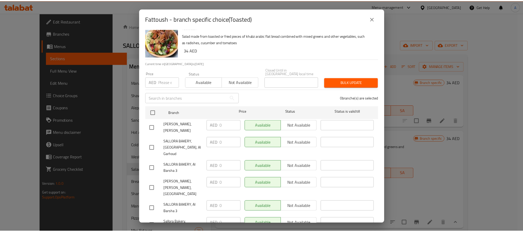
scroll to position [14, 0]
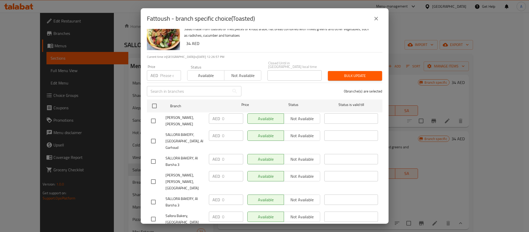
click at [380, 22] on button "close" at bounding box center [376, 18] width 12 height 12
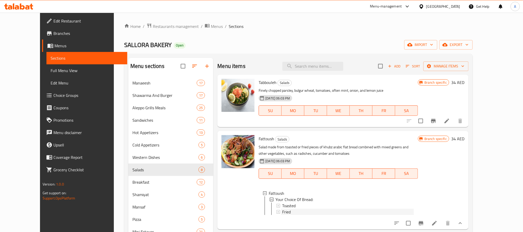
click at [282, 213] on span "Fried" at bounding box center [286, 212] width 9 height 6
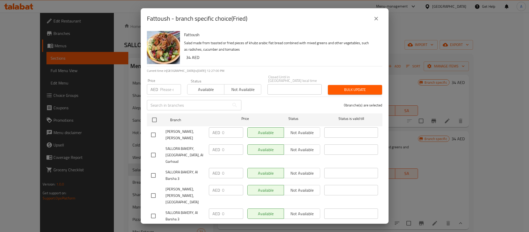
click at [375, 20] on icon "close" at bounding box center [377, 19] width 4 height 4
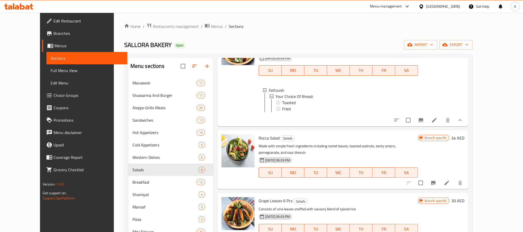
scroll to position [116, 0]
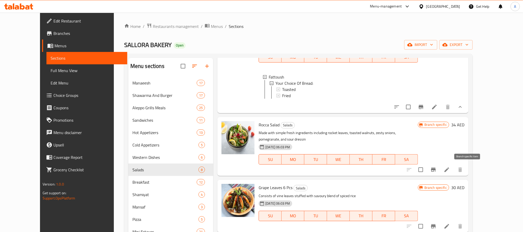
click at [437, 170] on icon "Branch-specific-item" at bounding box center [434, 170] width 6 height 6
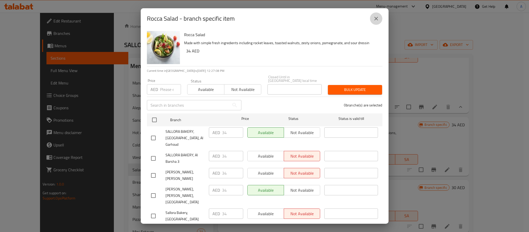
click at [375, 24] on button "close" at bounding box center [376, 18] width 12 height 12
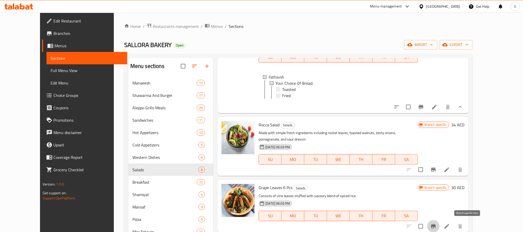
click at [440, 222] on button "Branch-specific-item" at bounding box center [434, 226] width 12 height 12
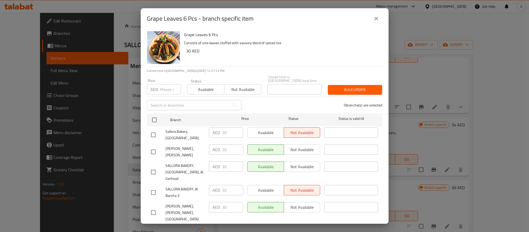
click at [378, 20] on icon "close" at bounding box center [376, 18] width 6 height 6
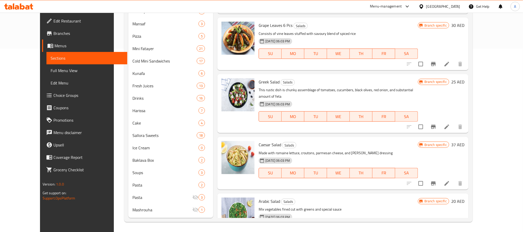
scroll to position [134, 0]
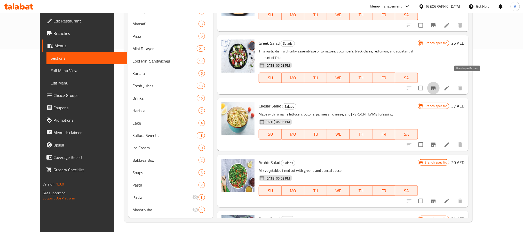
click at [437, 85] on icon "Branch-specific-item" at bounding box center [434, 88] width 6 height 6
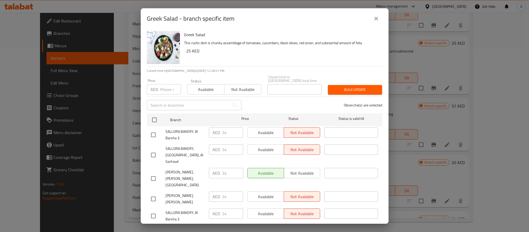
click at [219, 153] on div "AED 34 ​" at bounding box center [226, 149] width 34 height 10
click at [374, 19] on icon "close" at bounding box center [376, 18] width 6 height 6
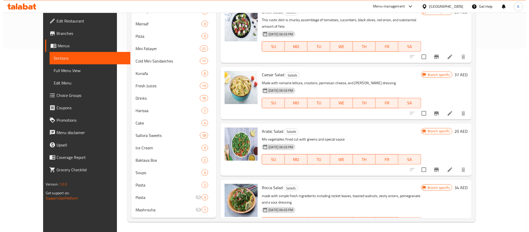
scroll to position [173, 0]
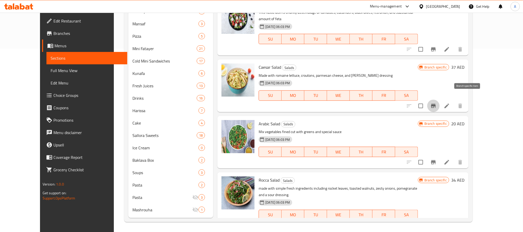
click at [437, 103] on icon "Branch-specific-item" at bounding box center [434, 106] width 6 height 6
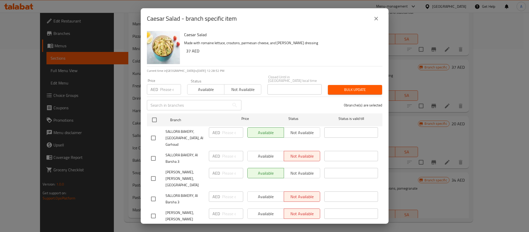
click at [379, 18] on button "close" at bounding box center [376, 18] width 12 height 12
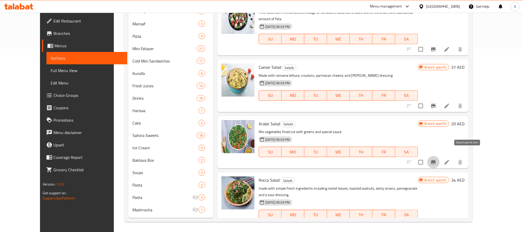
click at [437, 159] on icon "Branch-specific-item" at bounding box center [434, 162] width 6 height 6
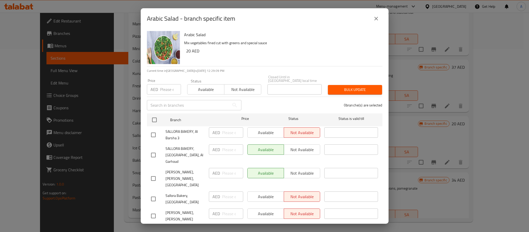
click at [377, 22] on button "close" at bounding box center [376, 18] width 12 height 12
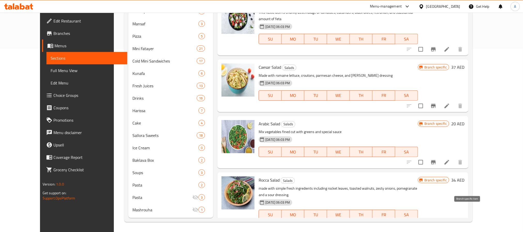
click at [440, 219] on button "Branch-specific-item" at bounding box center [434, 225] width 12 height 12
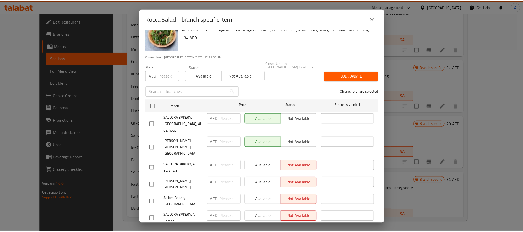
scroll to position [0, 0]
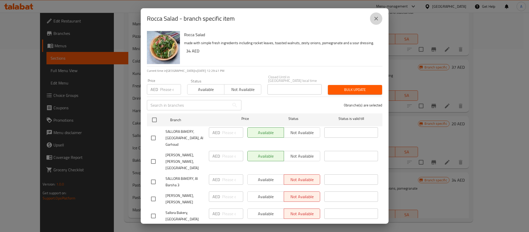
click at [375, 17] on icon "close" at bounding box center [376, 18] width 6 height 6
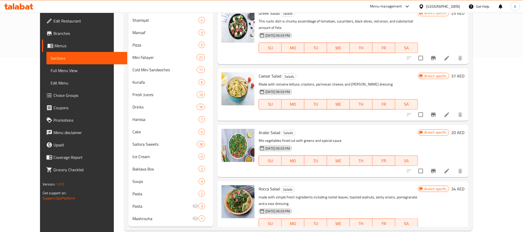
scroll to position [183, 0]
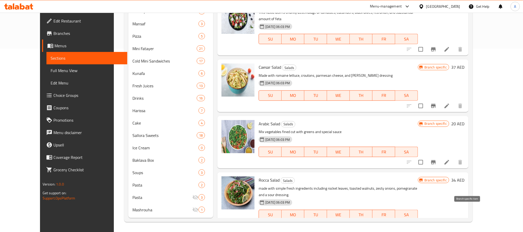
click at [437, 222] on icon "Branch-specific-item" at bounding box center [434, 225] width 6 height 6
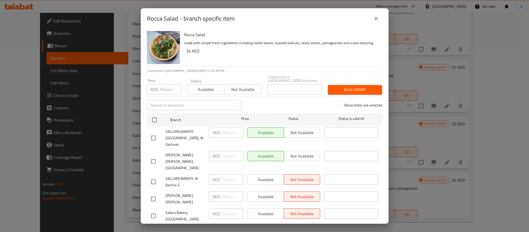
click at [372, 22] on button "close" at bounding box center [376, 18] width 12 height 12
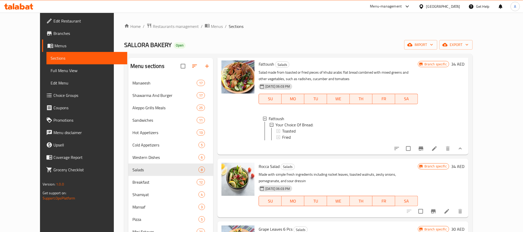
scroll to position [57, 0]
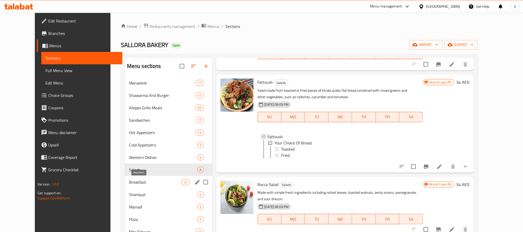
click at [161, 179] on span "Breakfast" at bounding box center [155, 182] width 52 height 6
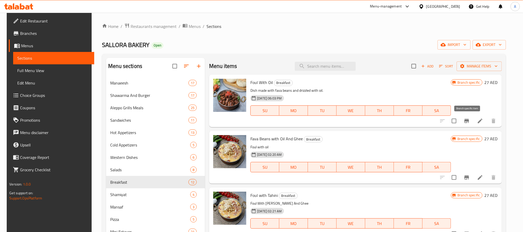
click at [469, 119] on icon "Branch-specific-item" at bounding box center [467, 121] width 6 height 6
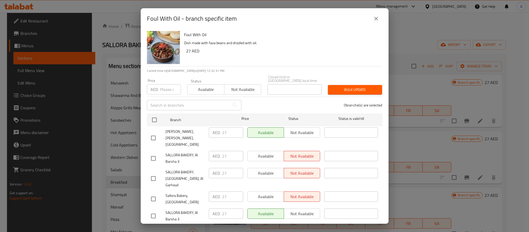
click at [381, 17] on button "close" at bounding box center [376, 18] width 12 height 12
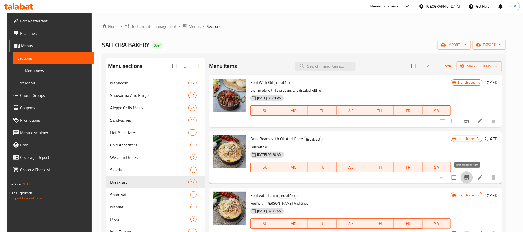
click at [467, 177] on icon "Branch-specific-item" at bounding box center [467, 177] width 5 height 4
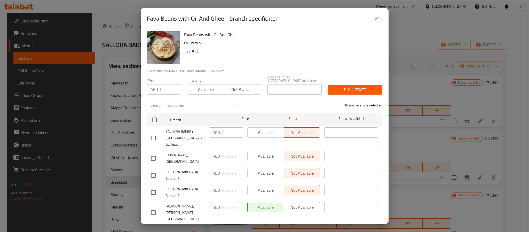
click at [373, 19] on button "close" at bounding box center [376, 18] width 12 height 12
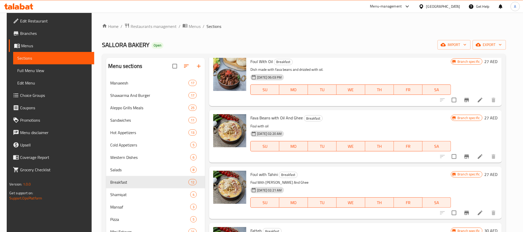
scroll to position [39, 0]
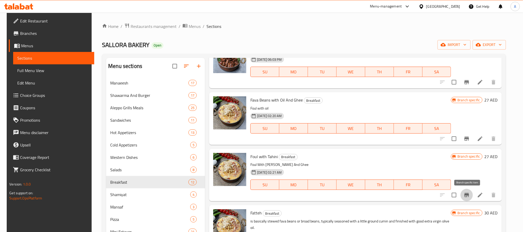
click at [468, 200] on button "Branch-specific-item" at bounding box center [467, 195] width 12 height 12
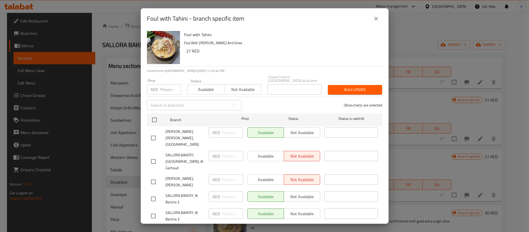
click at [377, 17] on icon "close" at bounding box center [376, 18] width 6 height 6
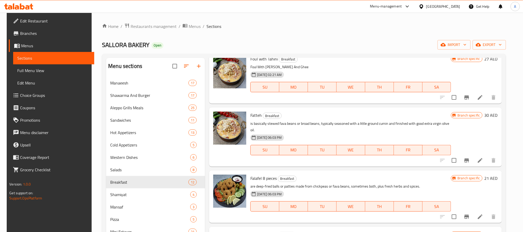
scroll to position [155, 0]
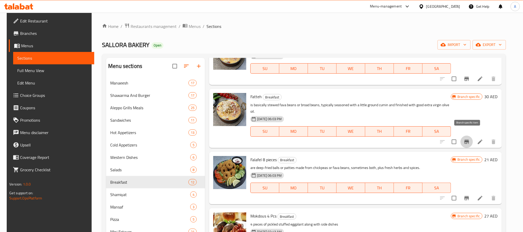
click at [472, 136] on button "Branch-specific-item" at bounding box center [467, 142] width 12 height 12
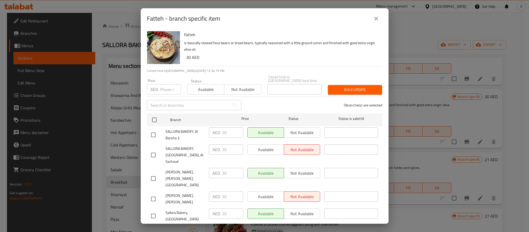
click at [379, 22] on button "close" at bounding box center [376, 18] width 12 height 12
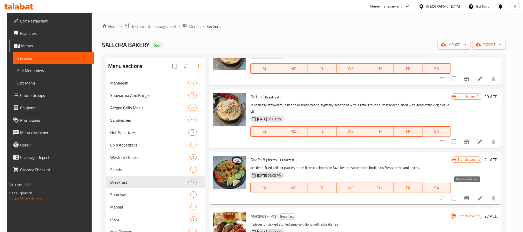
click at [469, 195] on icon "Branch-specific-item" at bounding box center [467, 198] width 6 height 6
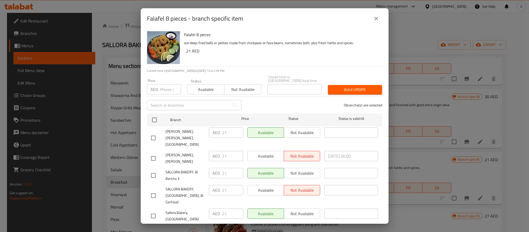
click at [375, 19] on icon "close" at bounding box center [376, 18] width 6 height 6
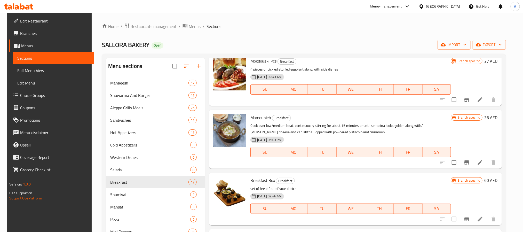
scroll to position [271, 0]
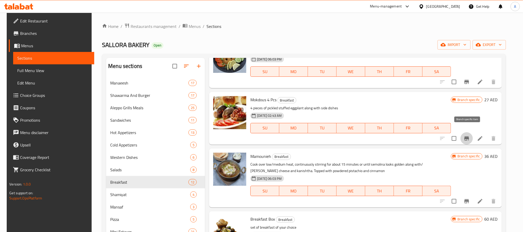
click at [467, 135] on icon "Branch-specific-item" at bounding box center [467, 138] width 6 height 6
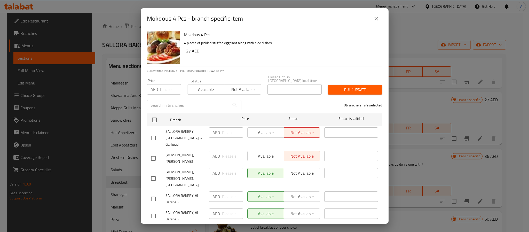
click at [378, 21] on icon "close" at bounding box center [376, 18] width 6 height 6
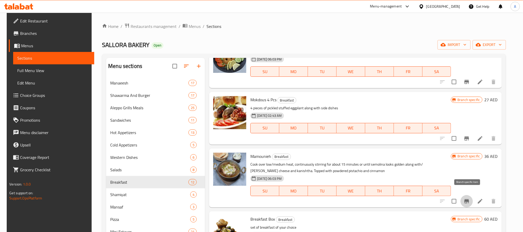
click at [465, 198] on icon "Branch-specific-item" at bounding box center [467, 201] width 6 height 6
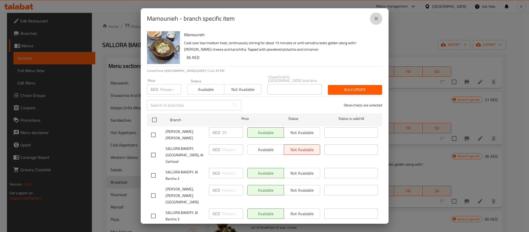
click at [378, 19] on icon "close" at bounding box center [376, 18] width 6 height 6
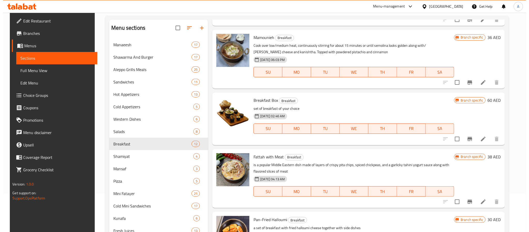
scroll to position [39, 0]
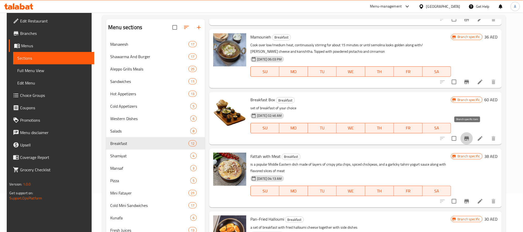
click at [467, 135] on button "Branch-specific-item" at bounding box center [467, 138] width 12 height 12
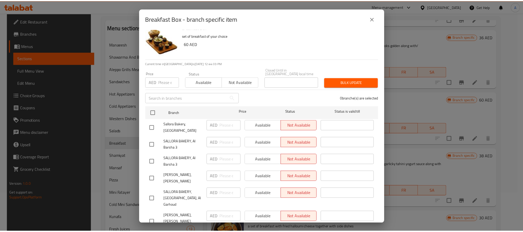
scroll to position [14, 0]
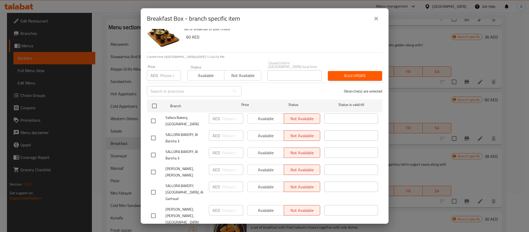
click at [376, 15] on button "close" at bounding box center [376, 18] width 12 height 12
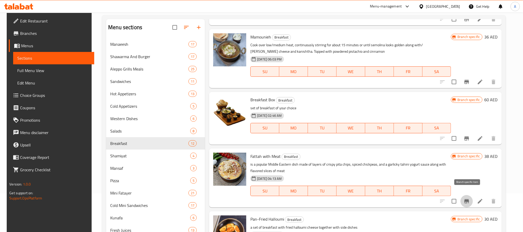
click at [467, 198] on icon "Branch-specific-item" at bounding box center [467, 201] width 6 height 6
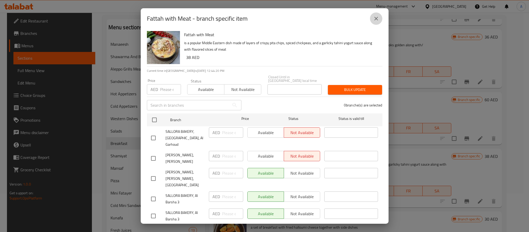
click at [374, 19] on icon "close" at bounding box center [376, 18] width 6 height 6
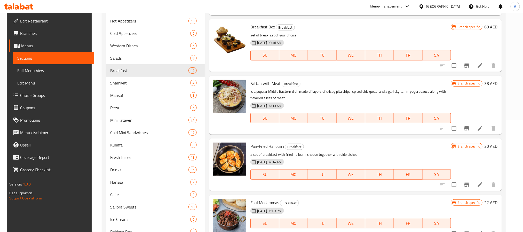
scroll to position [116, 0]
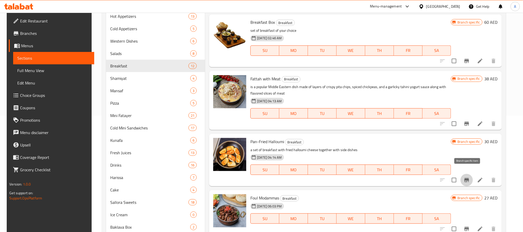
click at [467, 178] on icon "Branch-specific-item" at bounding box center [467, 180] width 5 height 4
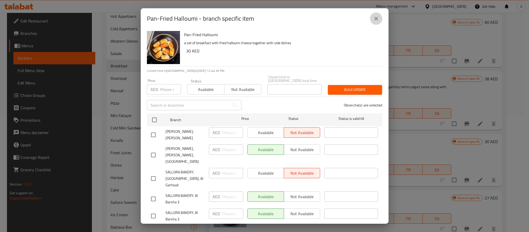
click at [382, 19] on button "close" at bounding box center [376, 18] width 12 height 12
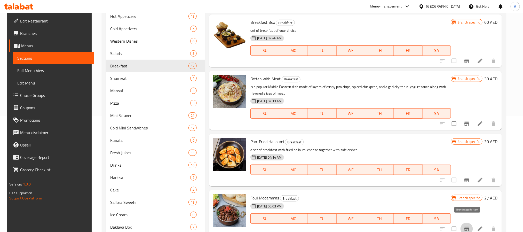
click at [466, 226] on icon "Branch-specific-item" at bounding box center [467, 229] width 6 height 6
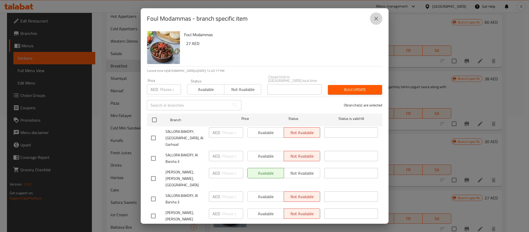
click at [372, 19] on button "close" at bounding box center [376, 18] width 12 height 12
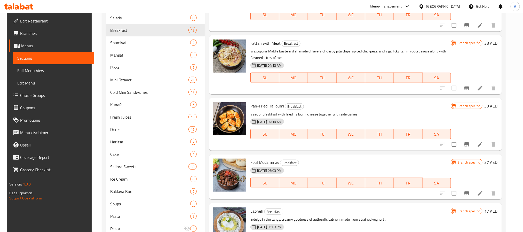
scroll to position [183, 0]
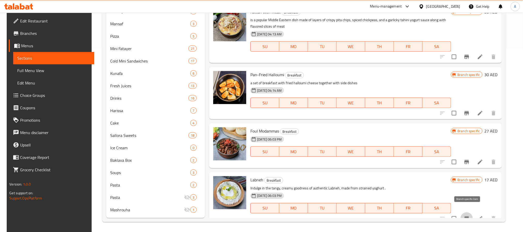
click at [467, 212] on button "Branch-specific-item" at bounding box center [467, 218] width 12 height 12
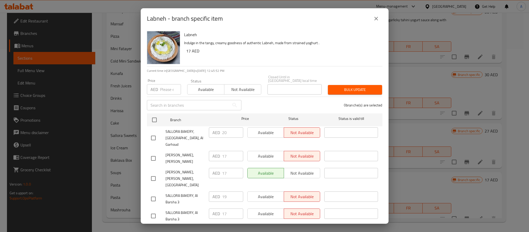
click at [382, 21] on div "Labneh - branch specific item" at bounding box center [265, 18] width 236 height 12
click at [375, 20] on icon "close" at bounding box center [376, 18] width 6 height 6
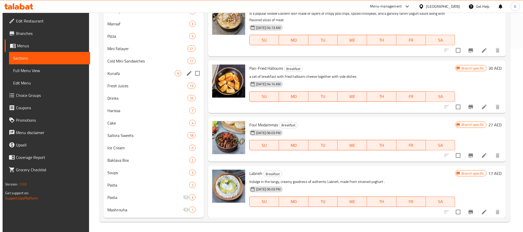
scroll to position [106, 0]
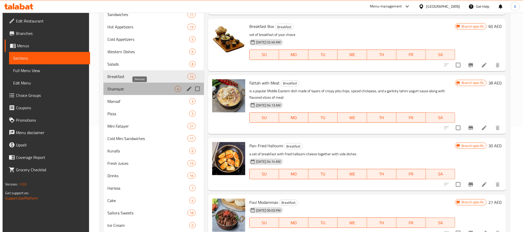
click at [122, 91] on span "Shamiyat" at bounding box center [141, 89] width 67 height 6
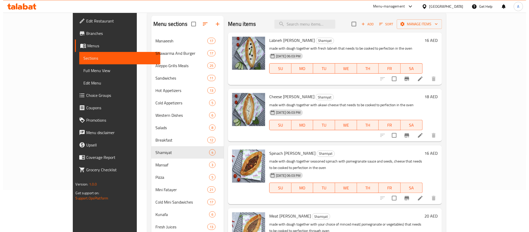
scroll to position [116, 0]
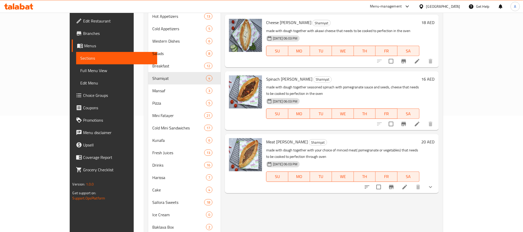
click at [437, 181] on button "show more" at bounding box center [431, 187] width 12 height 12
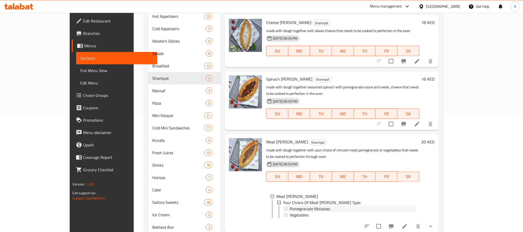
click at [304, 206] on span "Pomegranate Molasses" at bounding box center [310, 209] width 41 height 6
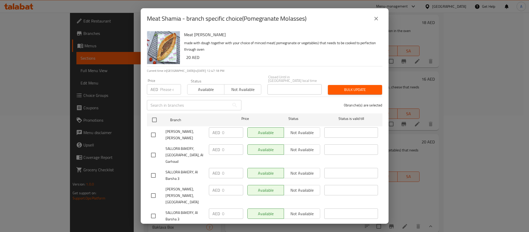
scroll to position [14, 0]
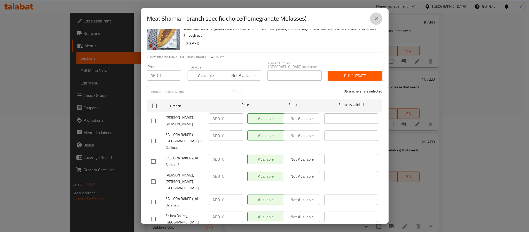
click at [377, 17] on icon "close" at bounding box center [376, 18] width 6 height 6
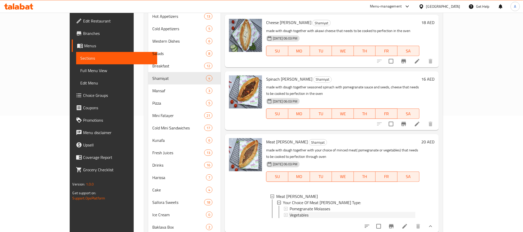
click at [290, 212] on span "Vegetables" at bounding box center [299, 215] width 19 height 6
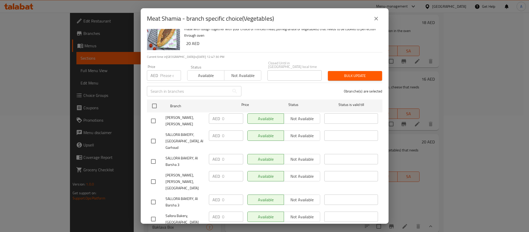
click at [375, 14] on button "close" at bounding box center [376, 18] width 12 height 12
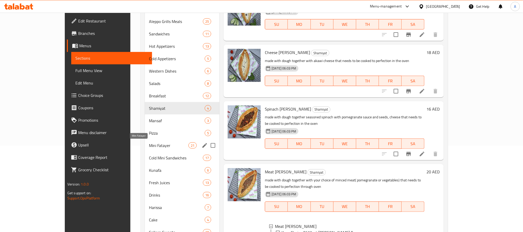
scroll to position [77, 0]
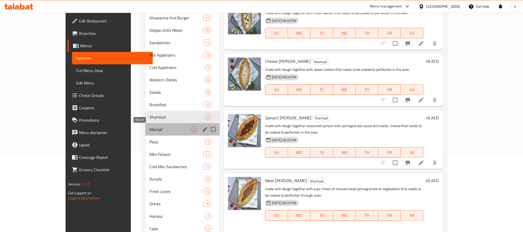
click at [150, 132] on span "Mansaf" at bounding box center [170, 129] width 41 height 6
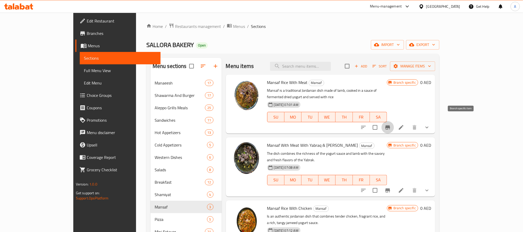
click at [394, 121] on button "Branch-specific-item" at bounding box center [388, 127] width 12 height 12
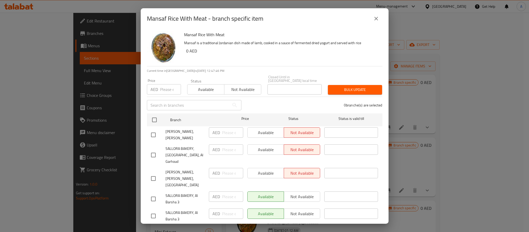
click at [374, 20] on icon "close" at bounding box center [376, 18] width 6 height 6
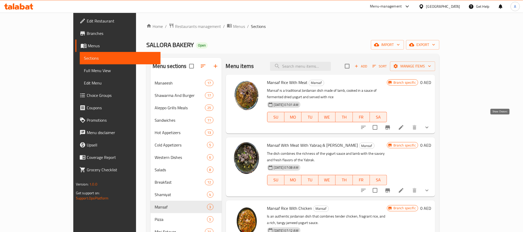
click at [430, 124] on icon "show more" at bounding box center [427, 127] width 6 height 6
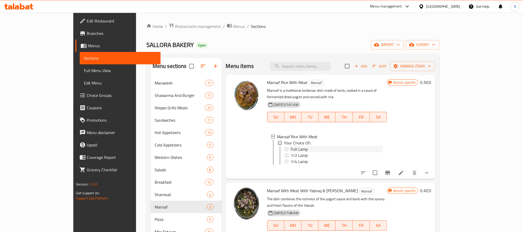
click at [306, 146] on div "Full Lamp" at bounding box center [337, 149] width 92 height 6
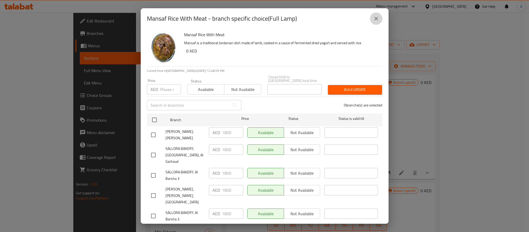
click at [375, 20] on icon "close" at bounding box center [376, 18] width 6 height 6
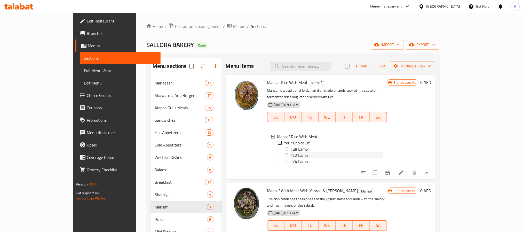
click at [291, 152] on span "1/2 Lamp" at bounding box center [299, 155] width 17 height 6
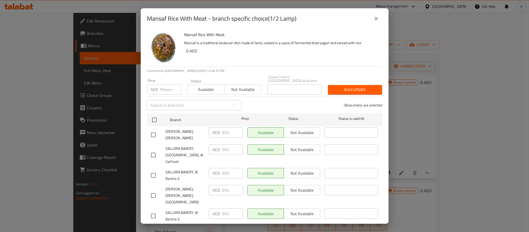
click at [386, 22] on div "Mansaf Rice With Meat - branch specific choice(1/2 Lamp)" at bounding box center [265, 18] width 248 height 21
click at [375, 18] on icon "close" at bounding box center [376, 18] width 6 height 6
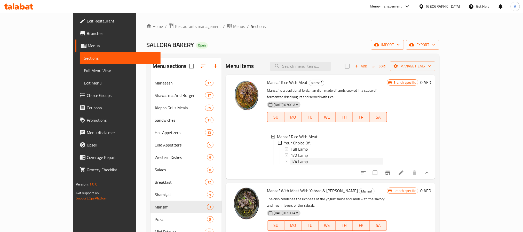
click at [291, 158] on span "1/4 Lamp" at bounding box center [299, 161] width 17 height 6
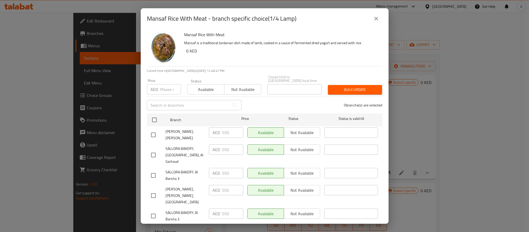
click at [377, 20] on icon "close" at bounding box center [376, 18] width 6 height 6
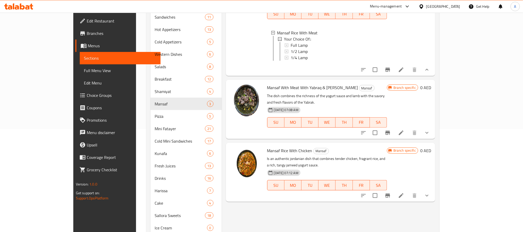
scroll to position [116, 0]
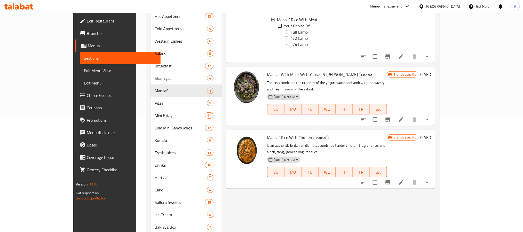
click at [433, 113] on div at bounding box center [396, 119] width 76 height 12
click at [394, 113] on button "Branch-specific-item" at bounding box center [388, 119] width 12 height 12
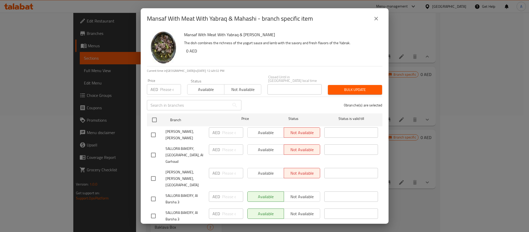
click at [373, 17] on button "close" at bounding box center [376, 18] width 12 height 12
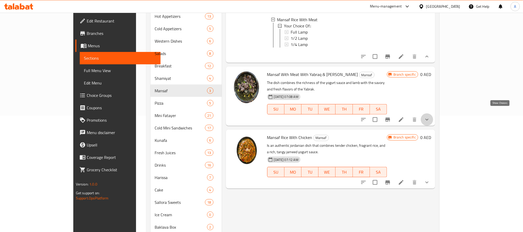
click at [430, 117] on icon "show more" at bounding box center [427, 120] width 6 height 6
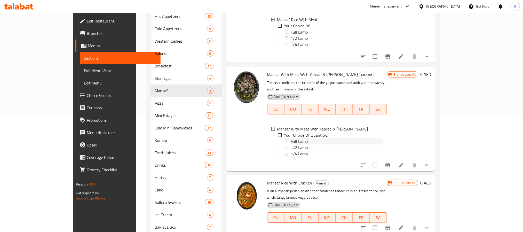
click at [291, 138] on span "Full Lamp" at bounding box center [299, 141] width 17 height 6
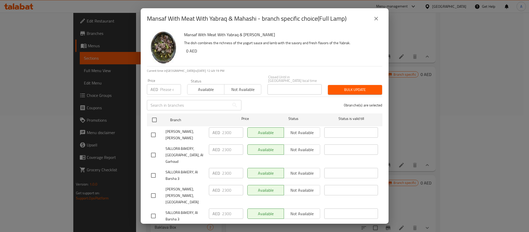
click at [377, 16] on icon "close" at bounding box center [376, 18] width 6 height 6
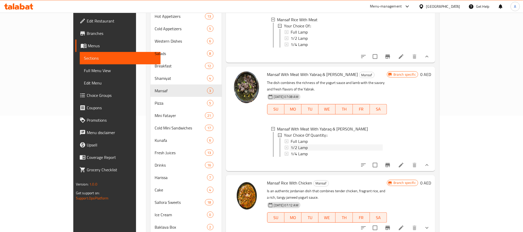
click at [291, 144] on span "1/2 Lamp" at bounding box center [299, 147] width 17 height 6
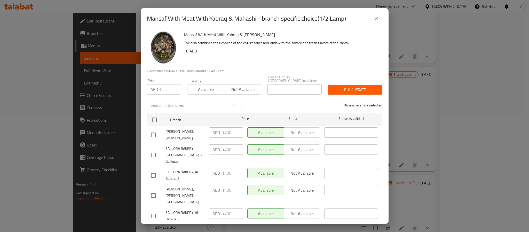
click at [216, 148] on p "AED" at bounding box center [216, 149] width 7 height 6
click at [219, 147] on div "AED 1400 ​" at bounding box center [226, 149] width 34 height 10
click at [380, 21] on button "close" at bounding box center [376, 18] width 12 height 12
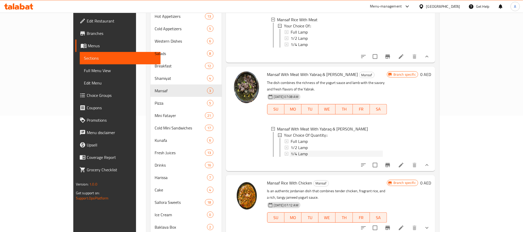
click at [291, 151] on span "1/4 Lamp" at bounding box center [299, 154] width 17 height 6
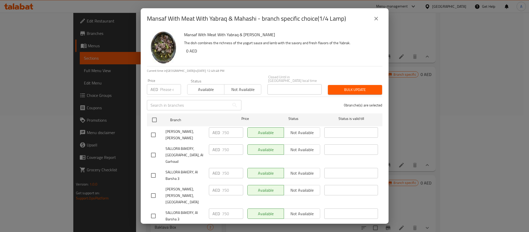
click at [371, 14] on button "close" at bounding box center [376, 18] width 12 height 12
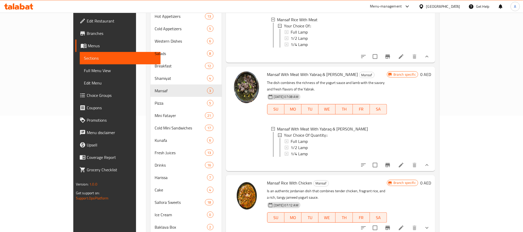
scroll to position [1, 0]
click at [390, 226] on icon "Branch-specific-item" at bounding box center [388, 228] width 5 height 4
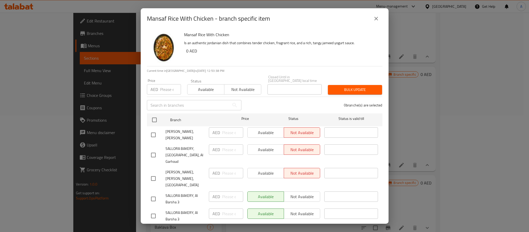
click at [380, 24] on div "Mansaf Rice With Chicken - branch specific item" at bounding box center [265, 18] width 236 height 12
click at [378, 20] on icon "close" at bounding box center [376, 18] width 6 height 6
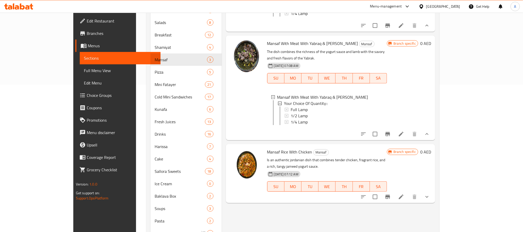
scroll to position [183, 0]
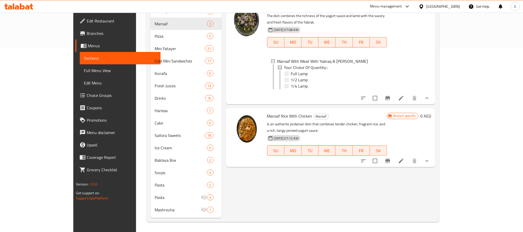
click at [430, 158] on icon "show more" at bounding box center [427, 161] width 6 height 6
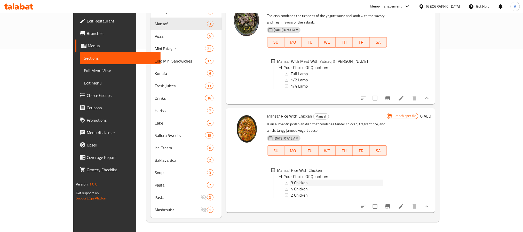
click at [291, 180] on span "8 Chicken" at bounding box center [299, 183] width 17 height 6
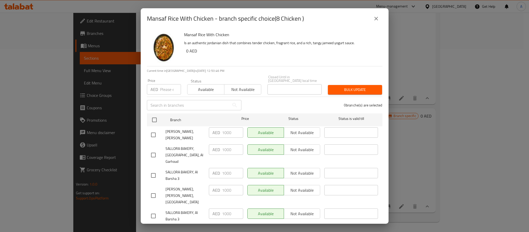
click at [214, 150] on p "AED" at bounding box center [216, 149] width 7 height 6
click at [375, 17] on icon "close" at bounding box center [376, 18] width 6 height 6
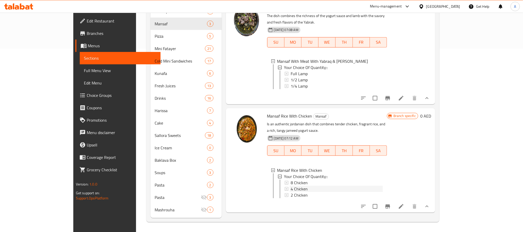
click at [291, 186] on span "4 Chicken" at bounding box center [299, 189] width 17 height 6
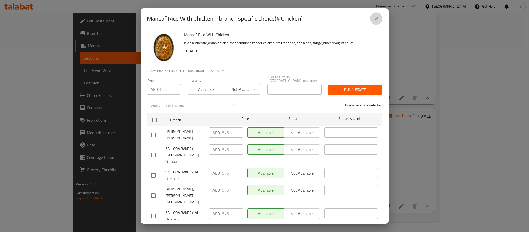
click at [373, 15] on button "close" at bounding box center [376, 18] width 12 height 12
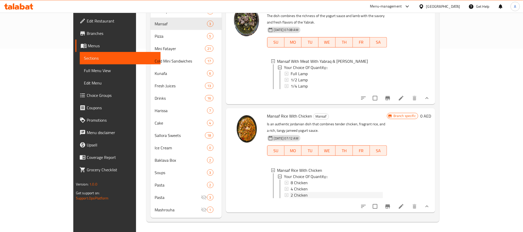
click at [291, 192] on span "2 Chicken" at bounding box center [299, 195] width 17 height 6
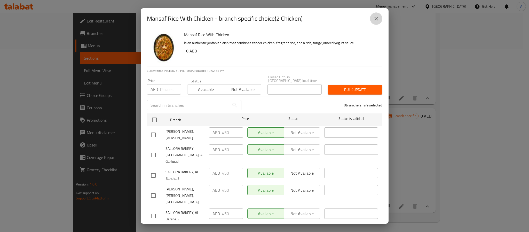
click at [376, 17] on icon "close" at bounding box center [376, 18] width 6 height 6
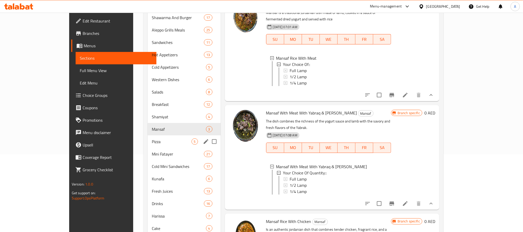
scroll to position [67, 0]
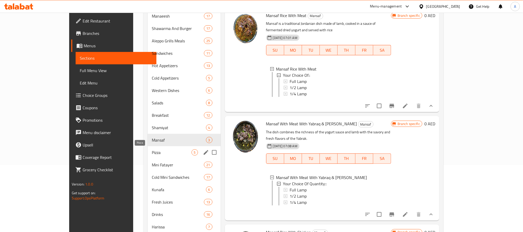
click at [152, 151] on span "Pizza" at bounding box center [172, 152] width 40 height 6
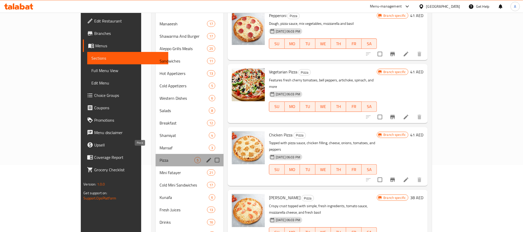
click at [160, 157] on span "Pizza" at bounding box center [177, 160] width 35 height 6
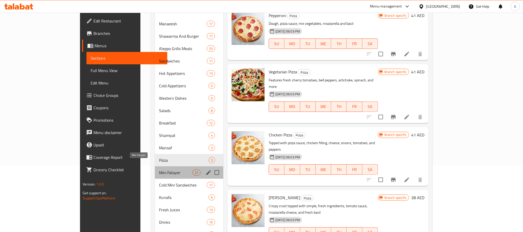
click at [159, 169] on span "Mini Fatayer" at bounding box center [175, 172] width 33 height 6
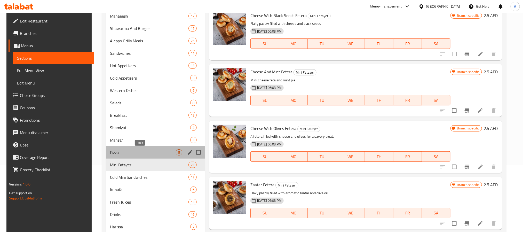
click at [110, 150] on span "Pizza" at bounding box center [143, 152] width 66 height 6
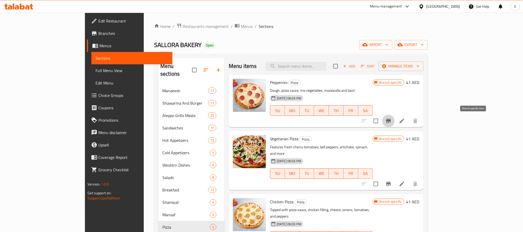
click at [391, 121] on icon "Branch-specific-item" at bounding box center [388, 121] width 5 height 4
click at [392, 181] on icon "Branch-specific-item" at bounding box center [389, 184] width 6 height 6
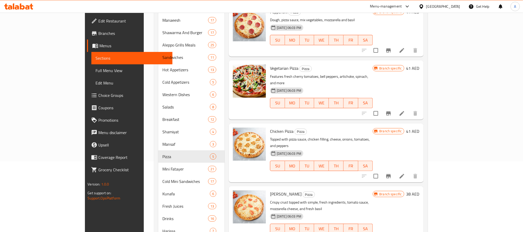
scroll to position [77, 0]
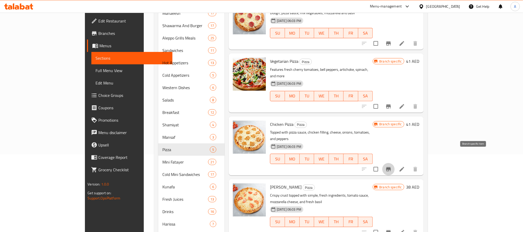
click at [392, 166] on icon "Branch-specific-item" at bounding box center [389, 169] width 6 height 6
click at [391, 230] on icon "Branch-specific-item" at bounding box center [388, 232] width 5 height 4
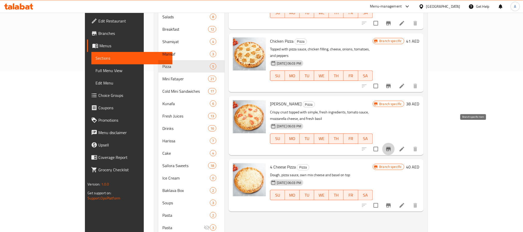
scroll to position [183, 0]
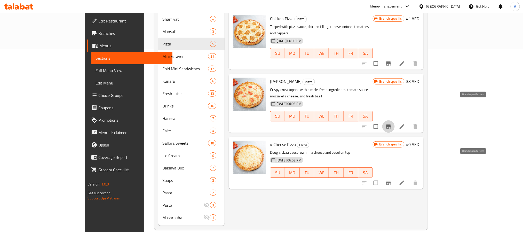
click at [391, 181] on icon "Branch-specific-item" at bounding box center [388, 183] width 5 height 4
click at [395, 120] on button "Branch-specific-item" at bounding box center [389, 126] width 12 height 12
click at [391, 181] on icon "Branch-specific-item" at bounding box center [388, 183] width 5 height 4
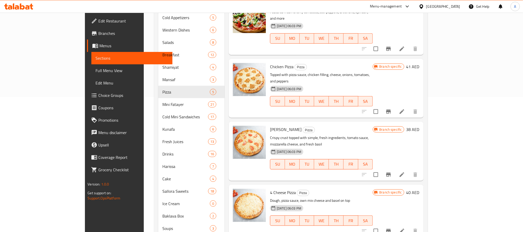
scroll to position [67, 0]
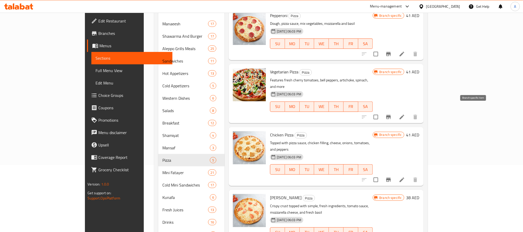
click at [392, 114] on icon "Branch-specific-item" at bounding box center [389, 117] width 6 height 6
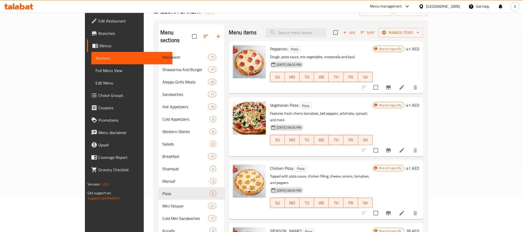
scroll to position [0, 0]
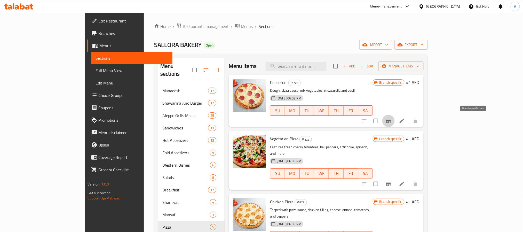
click at [391, 121] on icon "Branch-specific-item" at bounding box center [388, 121] width 5 height 4
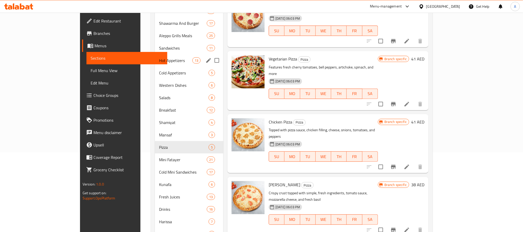
scroll to position [116, 0]
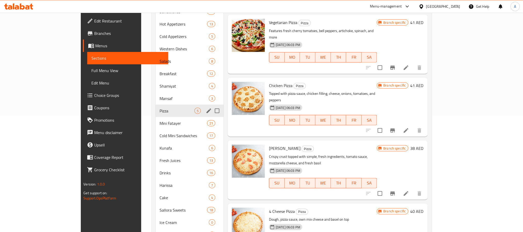
click at [156, 105] on div "Pizza 5" at bounding box center [190, 111] width 68 height 12
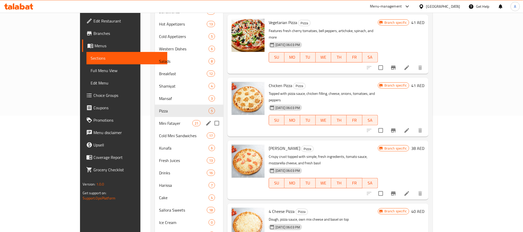
click at [159, 120] on span "Mini Fatayer" at bounding box center [175, 123] width 33 height 6
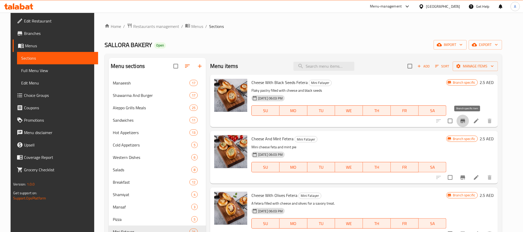
click at [465, 123] on icon "Branch-specific-item" at bounding box center [463, 121] width 5 height 4
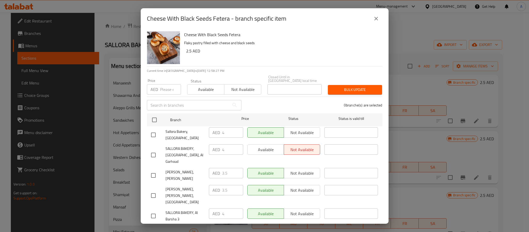
click at [379, 19] on button "close" at bounding box center [376, 18] width 12 height 12
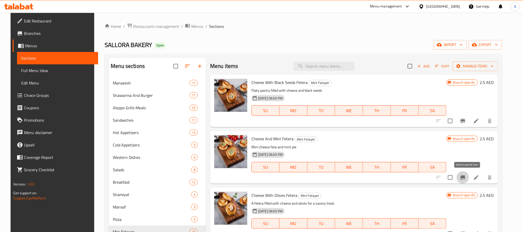
click at [465, 177] on icon "Branch-specific-item" at bounding box center [463, 177] width 5 height 4
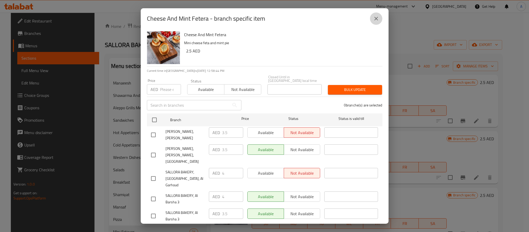
click at [381, 19] on button "close" at bounding box center [376, 18] width 12 height 12
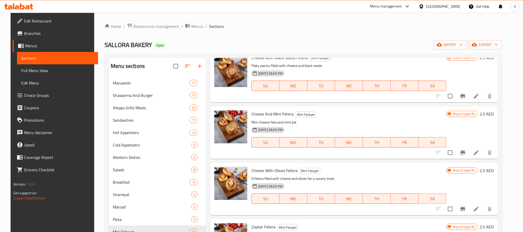
scroll to position [39, 0]
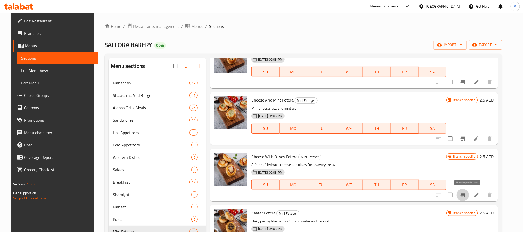
click at [465, 199] on button "Branch-specific-item" at bounding box center [463, 195] width 12 height 12
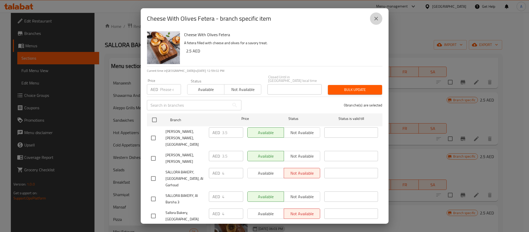
click at [376, 21] on icon "close" at bounding box center [376, 18] width 6 height 6
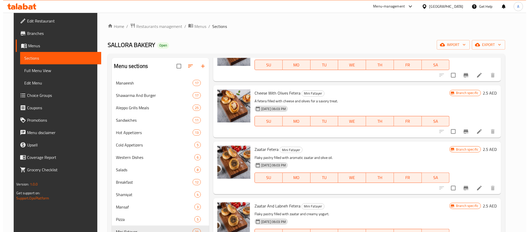
scroll to position [116, 0]
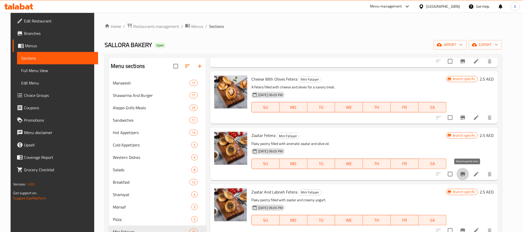
click at [466, 177] on icon "Branch-specific-item" at bounding box center [463, 174] width 6 height 6
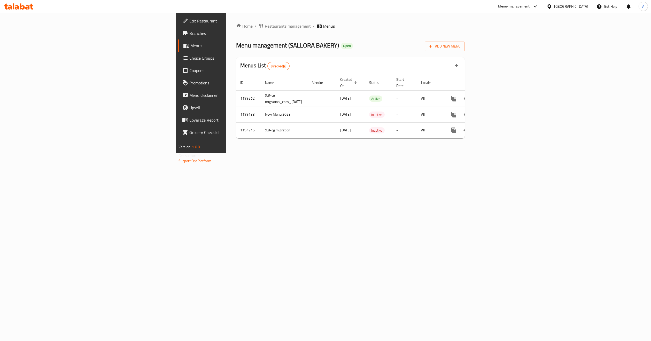
click at [236, 32] on div "Home / Restaurants management / Menus Menu management ( SALLORA BAKERY ) Open A…" at bounding box center [350, 83] width 229 height 120
click at [265, 27] on span "Restaurants management" at bounding box center [288, 26] width 46 height 6
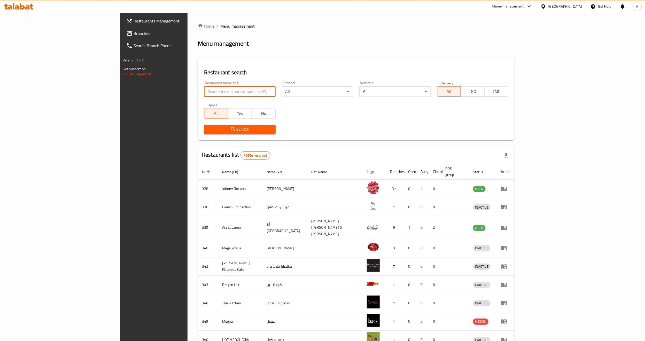
click at [204, 93] on input "search" at bounding box center [239, 92] width 71 height 10
paste input "690776"
type input "690776"
click button "Search" at bounding box center [239, 130] width 71 height 10
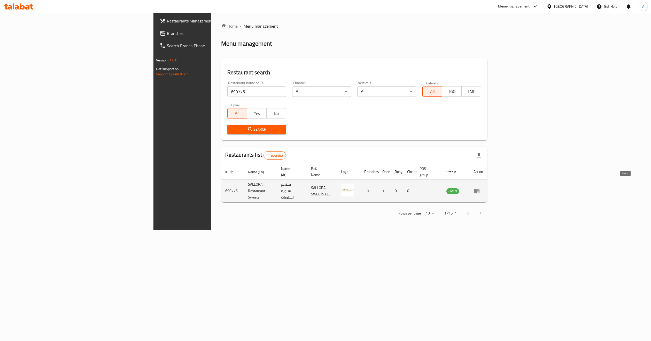
click at [479, 189] on icon "enhanced table" at bounding box center [477, 191] width 6 height 4
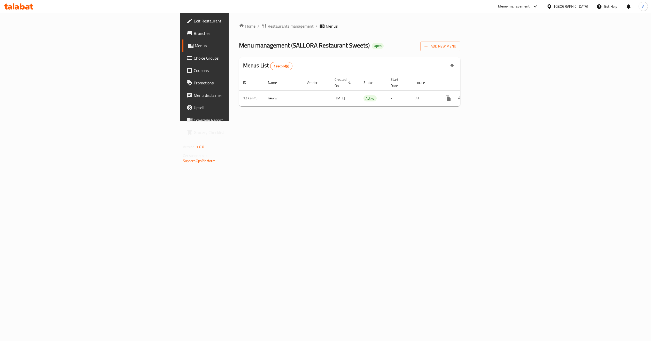
click at [194, 35] on span "Branches" at bounding box center [239, 33] width 91 height 6
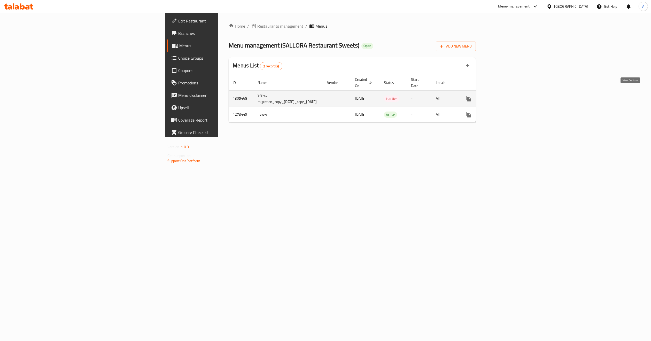
click at [512, 96] on link "enhanced table" at bounding box center [506, 98] width 12 height 12
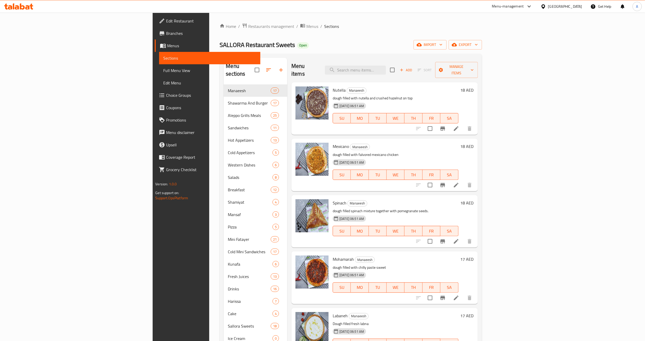
click at [163, 70] on span "Full Menu View" at bounding box center [209, 70] width 93 height 6
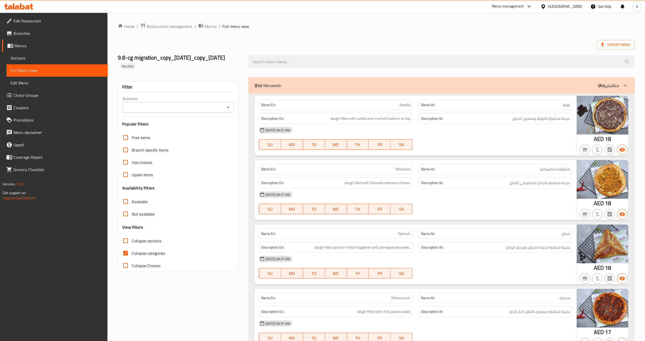
click at [175, 113] on div "Branches" at bounding box center [178, 107] width 112 height 10
click at [175, 111] on input "Branches" at bounding box center [174, 107] width 100 height 7
click at [174, 137] on span "SALLORA Restaurant Sweets, Rigga Al Buteen" at bounding box center [167, 138] width 82 height 6
type input "SALLORA Restaurant Sweets, Rigga Al Buteen"
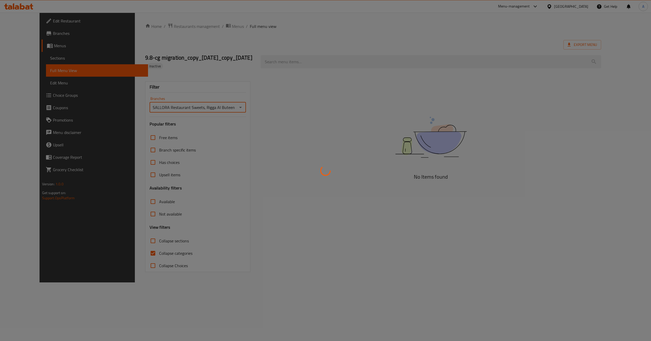
click at [128, 261] on div at bounding box center [325, 170] width 651 height 341
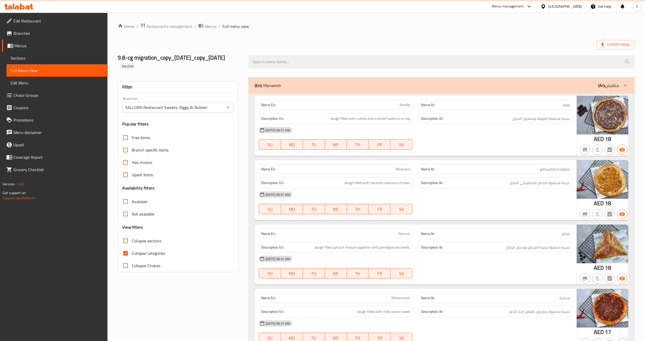
click at [124, 260] on input "Collapse categories" at bounding box center [125, 253] width 12 height 12
checkbox input "false"
click at [601, 44] on icon at bounding box center [602, 44] width 5 height 5
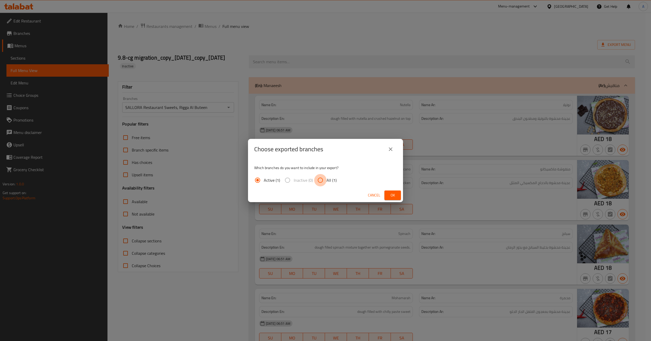
click at [322, 176] on input "All (1)" at bounding box center [320, 180] width 12 height 12
radio input "true"
click at [402, 197] on div "Cancel Ok" at bounding box center [325, 196] width 155 height 14
click at [396, 195] on span "Ok" at bounding box center [393, 195] width 8 height 6
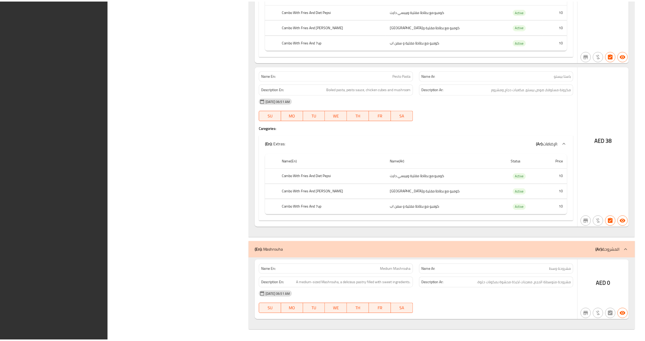
scroll to position [21396, 0]
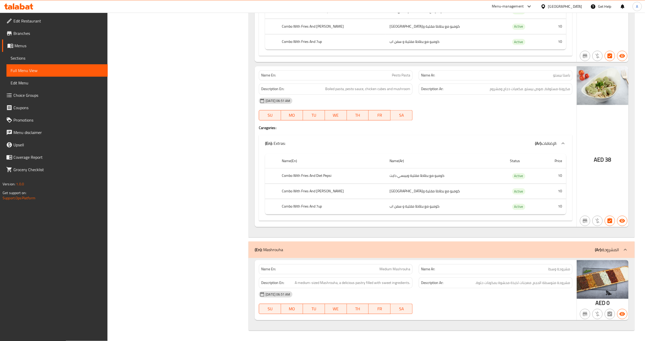
drag, startPoint x: 430, startPoint y: 16, endPoint x: 216, endPoint y: 130, distance: 242.2
click at [29, 60] on span "Sections" at bounding box center [57, 58] width 93 height 6
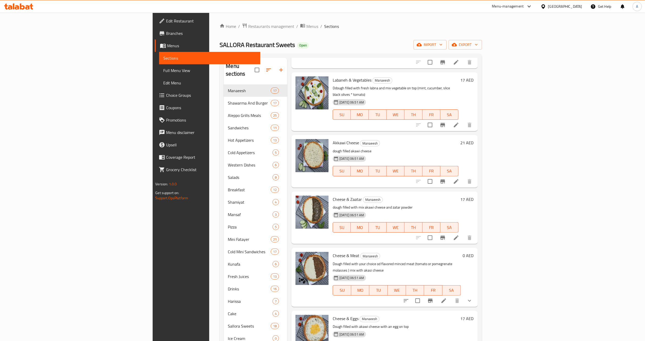
scroll to position [387, 0]
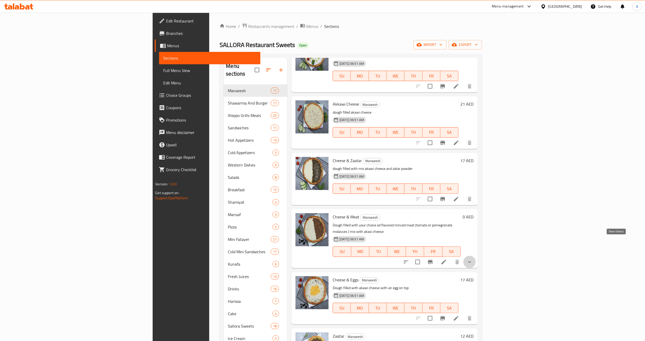
click at [473, 259] on icon "show more" at bounding box center [470, 262] width 6 height 6
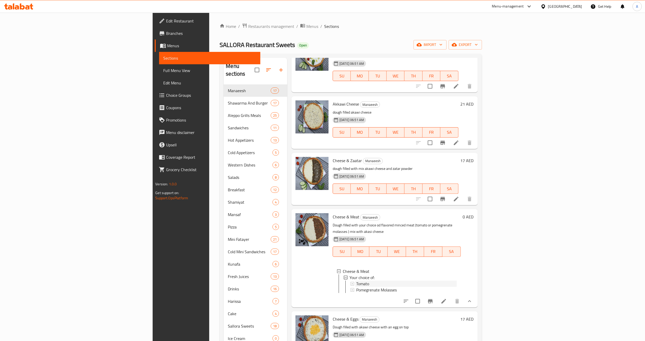
click at [356, 281] on div "Tomato" at bounding box center [406, 284] width 100 height 6
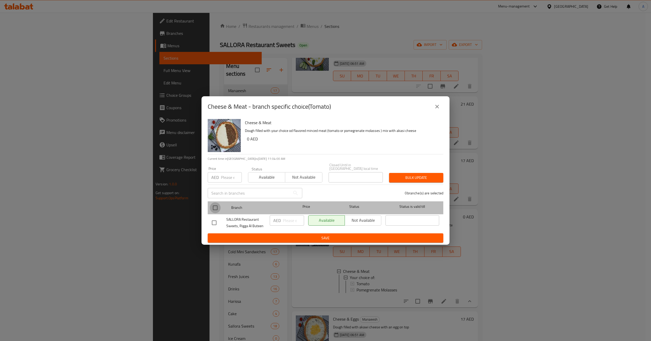
click at [215, 206] on input "checkbox" at bounding box center [215, 208] width 11 height 11
checkbox input "true"
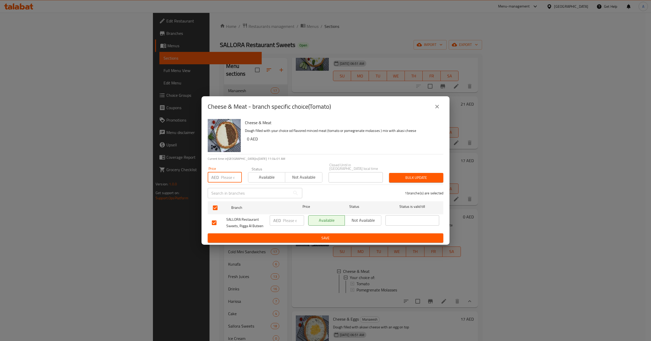
click at [222, 175] on input "number" at bounding box center [231, 177] width 21 height 10
type input "21"
click at [410, 176] on span "Bulk update" at bounding box center [416, 178] width 46 height 6
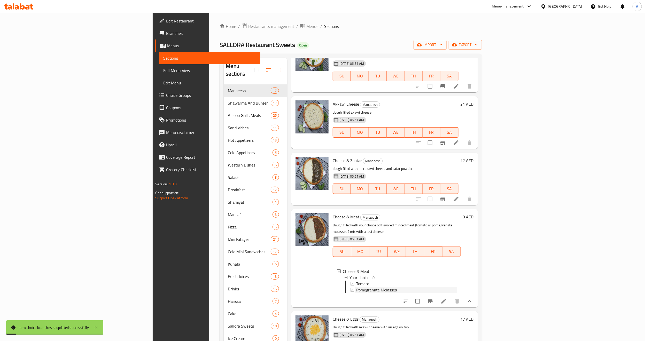
click at [356, 287] on span "Pomegrenate Molasses" at bounding box center [376, 290] width 41 height 6
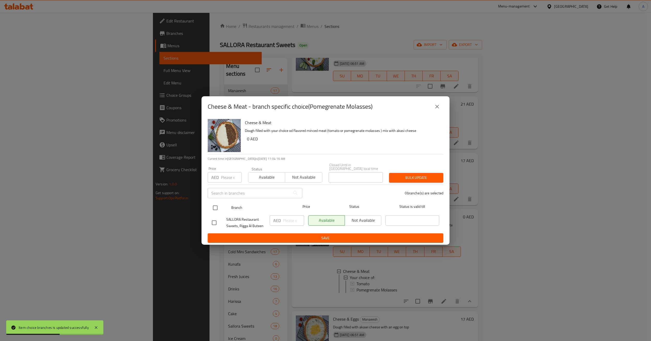
click at [211, 211] on input "checkbox" at bounding box center [215, 208] width 11 height 11
checkbox input "true"
click at [222, 184] on div "Price AED Price" at bounding box center [225, 175] width 40 height 22
click at [227, 181] on input "number" at bounding box center [231, 177] width 21 height 10
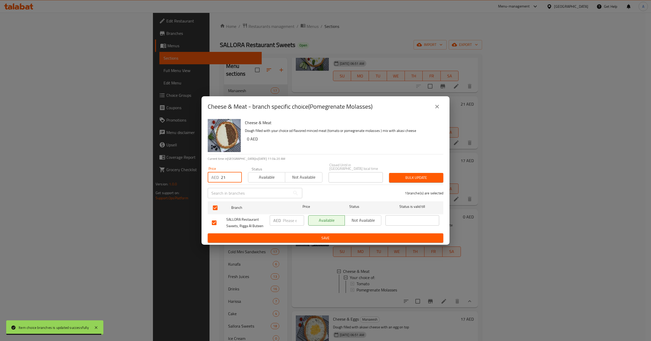
type input "21"
click at [392, 177] on button "Bulk update" at bounding box center [416, 178] width 54 height 10
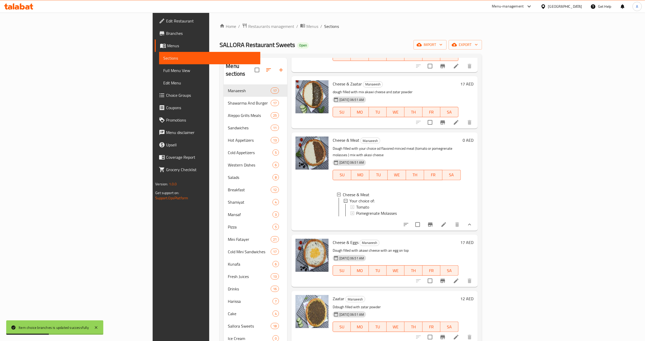
scroll to position [465, 0]
click at [356, 209] on span "Pomegrenate Molasses" at bounding box center [376, 212] width 41 height 6
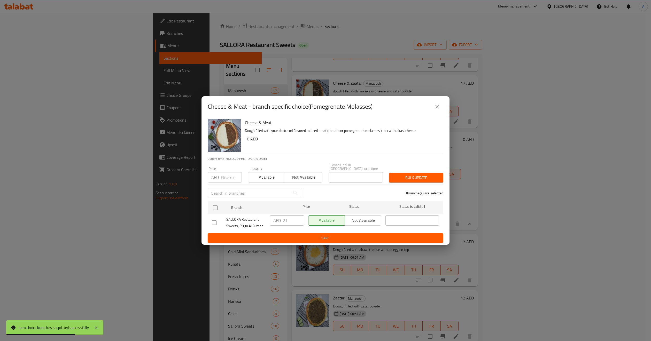
click at [439, 111] on button "close" at bounding box center [437, 106] width 12 height 12
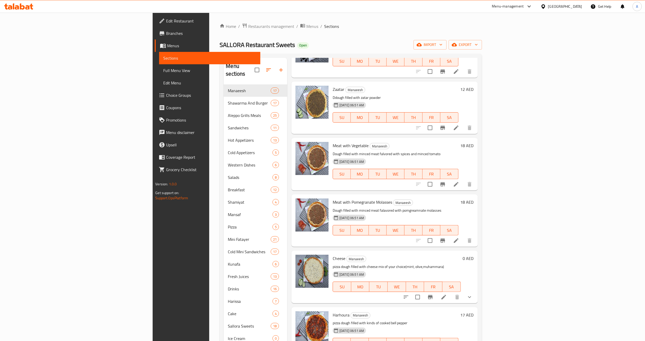
scroll to position [39, 0]
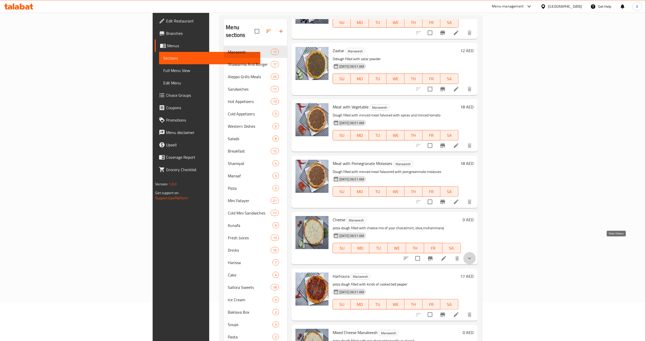
click at [473, 255] on icon "show more" at bounding box center [470, 258] width 6 height 6
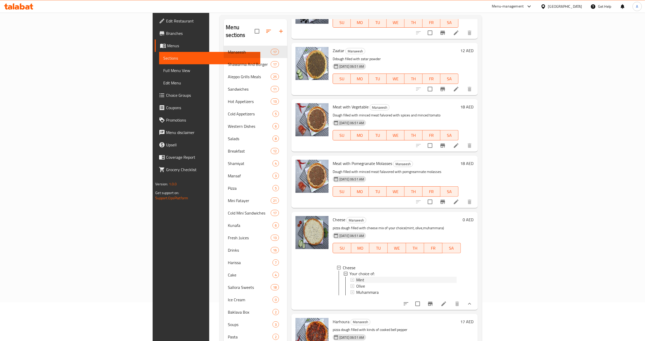
click at [356, 277] on div "Mint" at bounding box center [406, 280] width 100 height 6
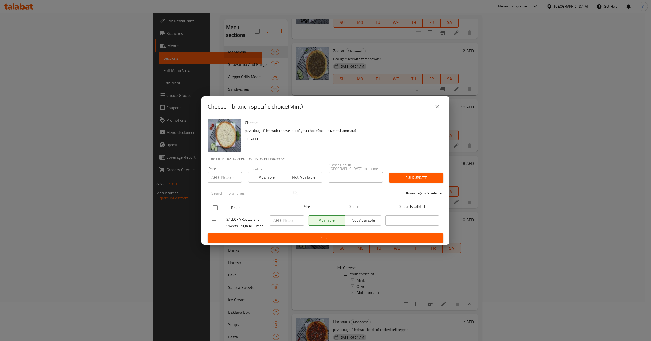
click at [211, 205] on input "checkbox" at bounding box center [215, 208] width 11 height 11
checkbox input "true"
click at [226, 173] on input "number" at bounding box center [231, 177] width 21 height 10
type input "18"
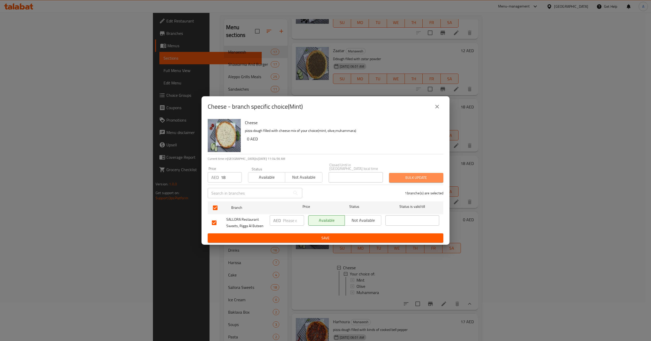
click at [434, 178] on span "Bulk update" at bounding box center [416, 178] width 46 height 6
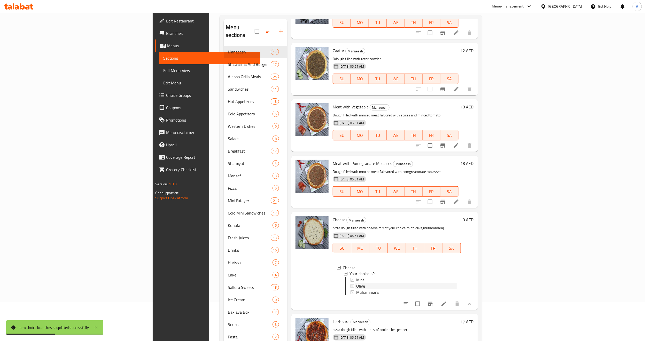
click at [356, 283] on span "Olive" at bounding box center [360, 286] width 9 height 6
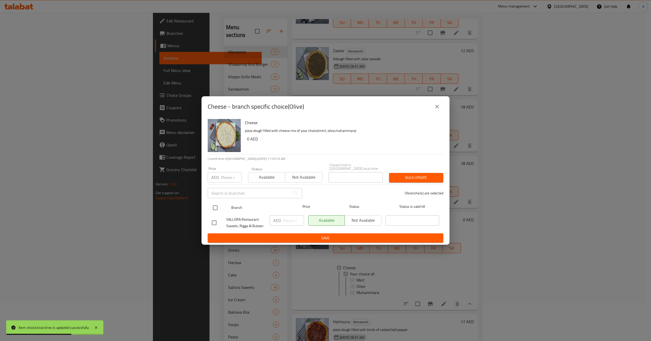
click at [217, 214] on div "SALLORA Restaurant Sweets, Rigga Al Buteen" at bounding box center [239, 222] width 58 height 19
click at [217, 211] on input "checkbox" at bounding box center [215, 208] width 11 height 11
checkbox input "true"
click at [229, 174] on input "number" at bounding box center [231, 177] width 21 height 10
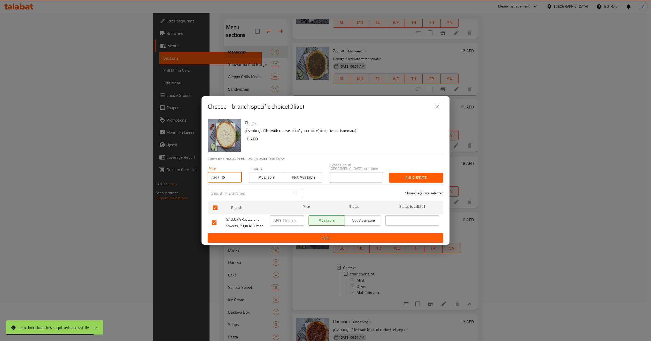
type input "18"
click at [412, 175] on span "Bulk update" at bounding box center [416, 178] width 46 height 6
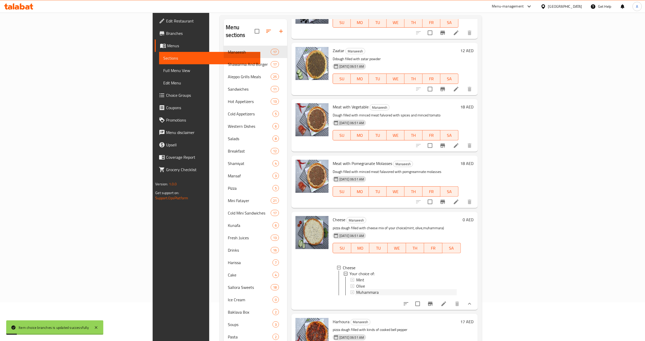
click at [356, 290] on span "Muhammara" at bounding box center [367, 293] width 22 height 6
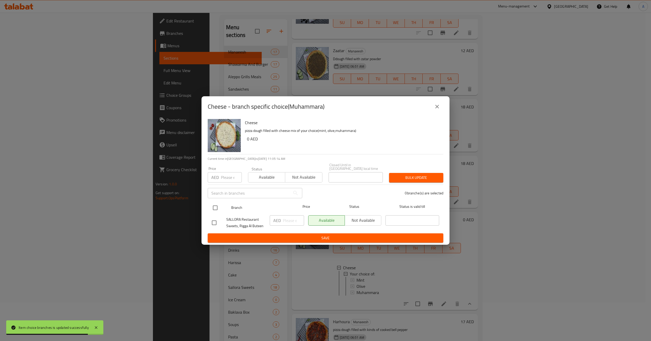
click at [212, 206] on input "checkbox" at bounding box center [215, 208] width 11 height 11
checkbox input "true"
click at [226, 178] on input "number" at bounding box center [231, 177] width 21 height 10
type input "18"
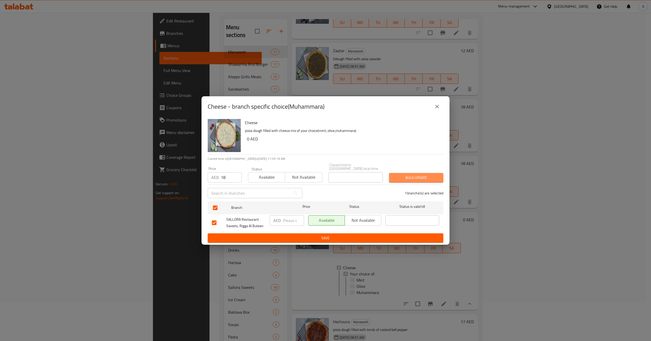
click at [389, 178] on button "Bulk update" at bounding box center [416, 178] width 54 height 10
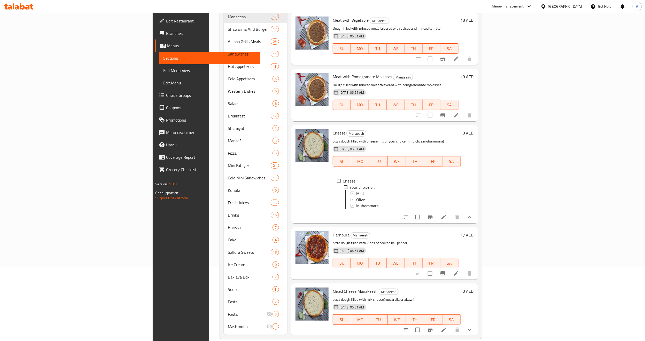
scroll to position [1, 0]
click at [447, 327] on icon at bounding box center [444, 330] width 6 height 6
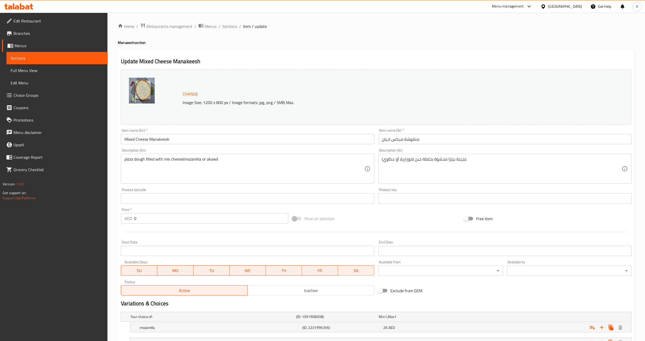
click at [239, 27] on li "/" at bounding box center [240, 26] width 2 height 6
click at [235, 28] on span "Sections" at bounding box center [229, 26] width 15 height 6
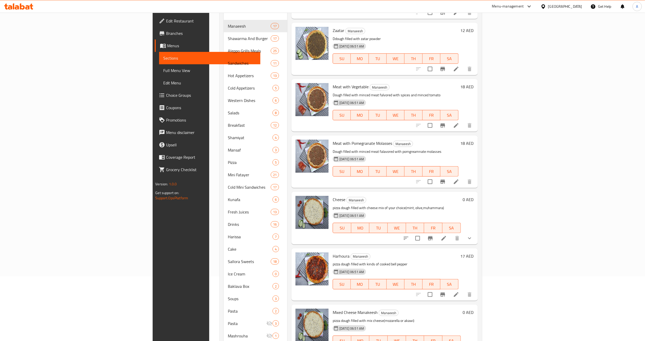
scroll to position [74, 0]
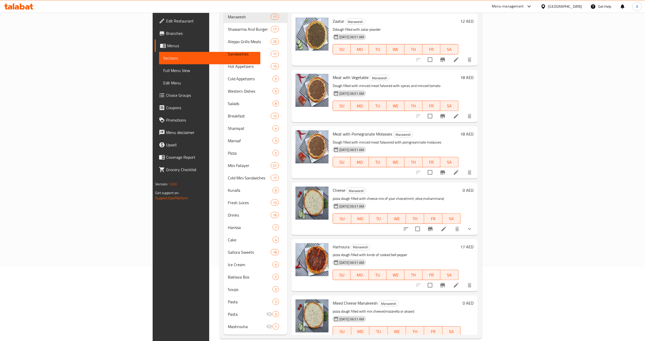
click at [476, 336] on div at bounding box center [438, 342] width 76 height 12
click at [473, 339] on icon "show more" at bounding box center [470, 342] width 6 height 6
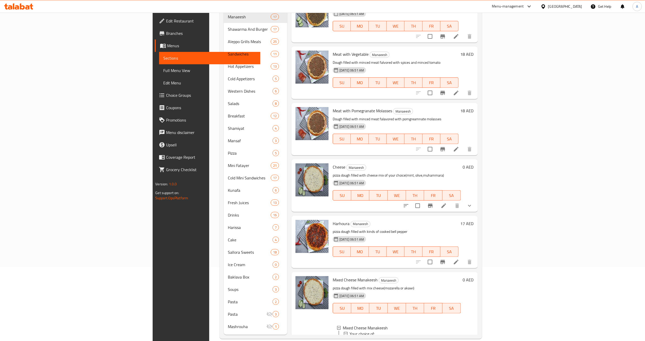
scroll to position [674, 0]
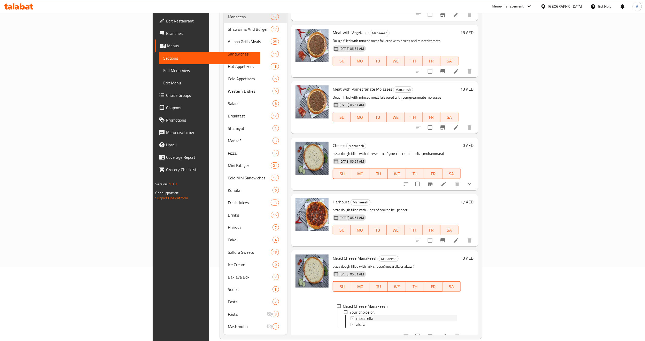
click at [356, 316] on span "mozarella" at bounding box center [364, 319] width 17 height 6
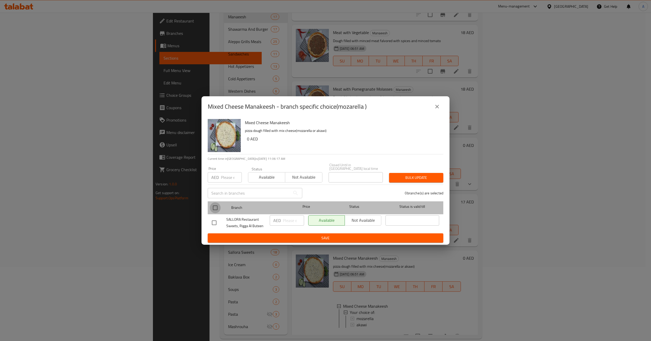
click at [212, 206] on input "checkbox" at bounding box center [215, 208] width 11 height 11
checkbox input "true"
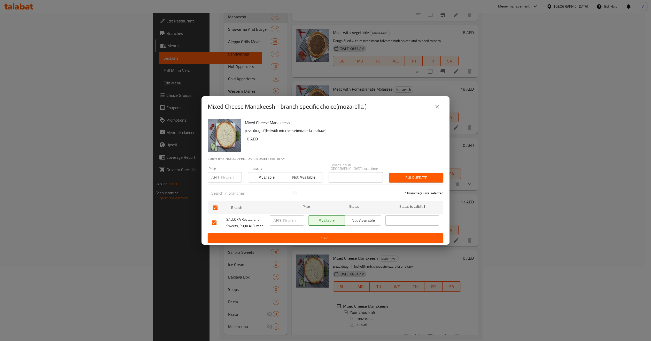
click at [227, 170] on div "Price AED Price" at bounding box center [225, 175] width 34 height 16
click at [226, 179] on input "number" at bounding box center [231, 177] width 21 height 10
type input "26"
click at [406, 175] on span "Bulk update" at bounding box center [416, 178] width 46 height 6
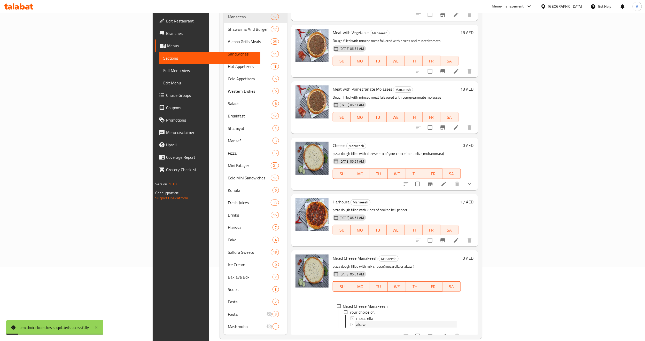
click at [356, 322] on span "akawi" at bounding box center [361, 325] width 10 height 6
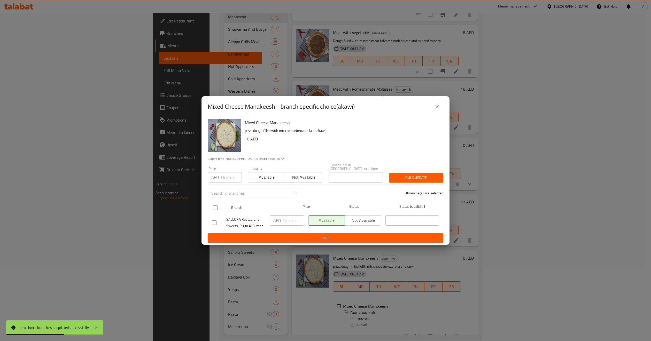
click at [212, 204] on input "checkbox" at bounding box center [215, 208] width 11 height 11
checkbox input "true"
click at [224, 174] on input "number" at bounding box center [231, 177] width 21 height 10
type input "26"
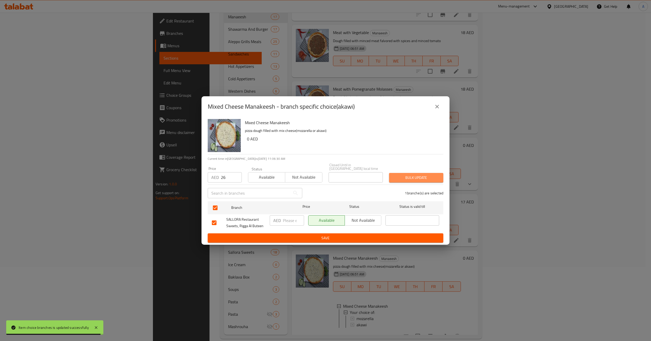
click at [401, 179] on span "Bulk update" at bounding box center [416, 178] width 46 height 6
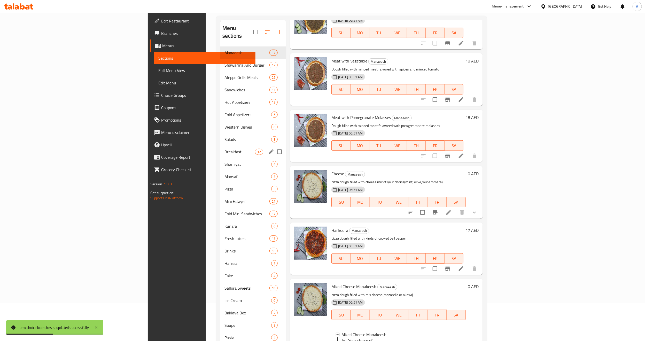
scroll to position [0, 0]
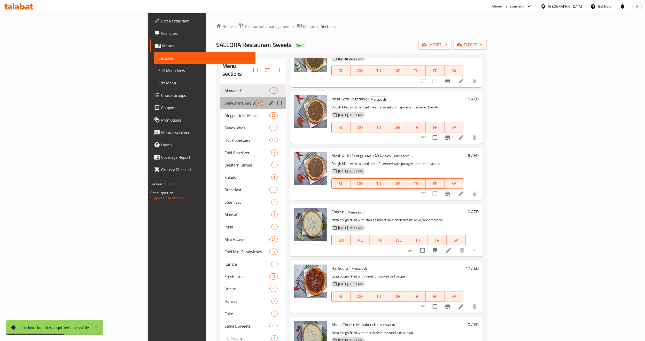
click at [220, 97] on div "Shawarma And Burger 17" at bounding box center [253, 103] width 66 height 12
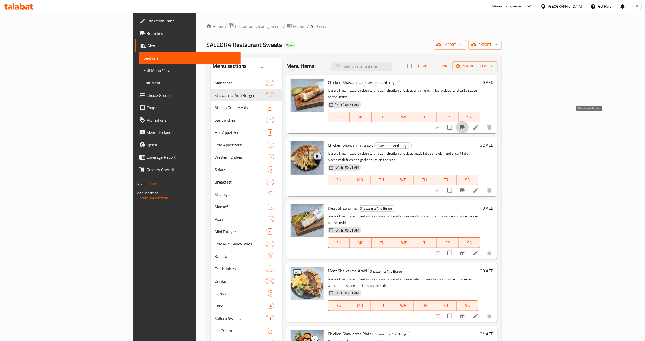
click at [465, 124] on icon "Branch-specific-item" at bounding box center [462, 127] width 6 height 6
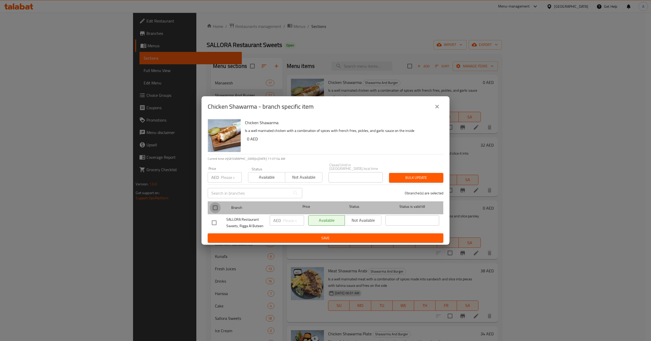
click at [213, 210] on input "checkbox" at bounding box center [215, 208] width 11 height 11
checkbox input "true"
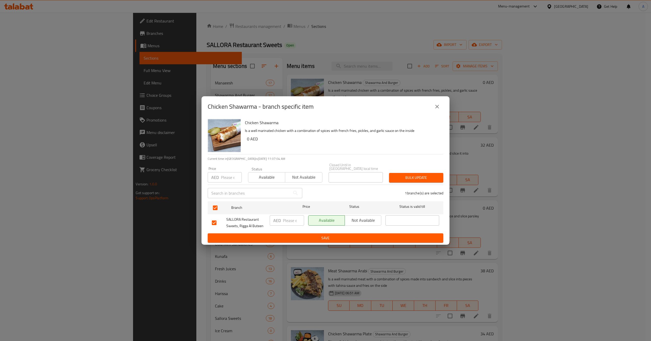
drag, startPoint x: 220, startPoint y: 182, endPoint x: 222, endPoint y: 181, distance: 2.8
click at [222, 181] on div "AED Price" at bounding box center [225, 177] width 34 height 10
paste input "18"
type input "18"
click at [380, 170] on div "Closed Until in [GEOGRAPHIC_DATA] local time Closed Until in [GEOGRAPHIC_DATA] …" at bounding box center [356, 172] width 54 height 19
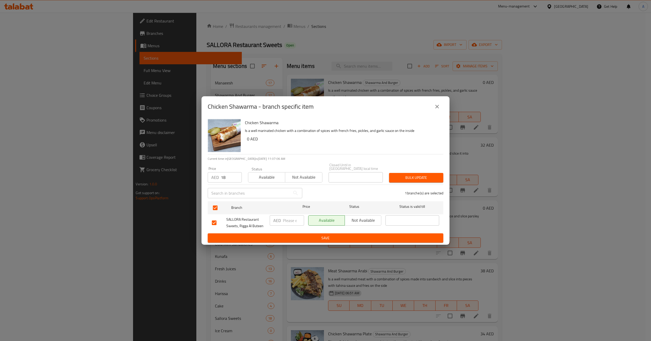
click at [397, 174] on button "Bulk update" at bounding box center [416, 178] width 54 height 10
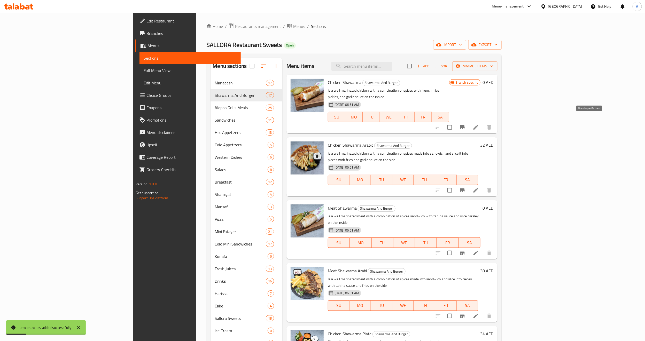
click at [469, 121] on button "Branch-specific-item" at bounding box center [462, 127] width 12 height 12
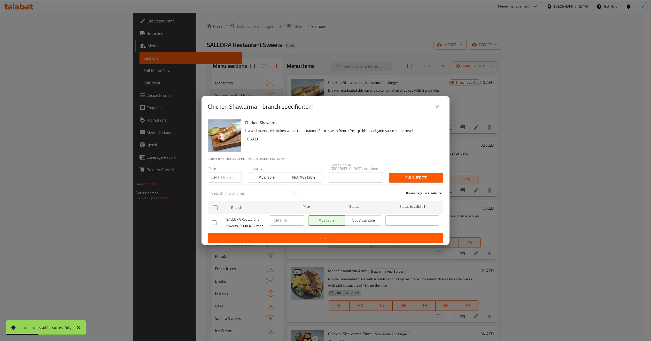
click at [435, 113] on div "Chicken Shawarma - branch specific item" at bounding box center [326, 106] width 236 height 12
click at [445, 104] on div "Chicken Shawarma - branch specific item" at bounding box center [325, 106] width 248 height 21
click at [436, 106] on icon "close" at bounding box center [437, 107] width 4 height 4
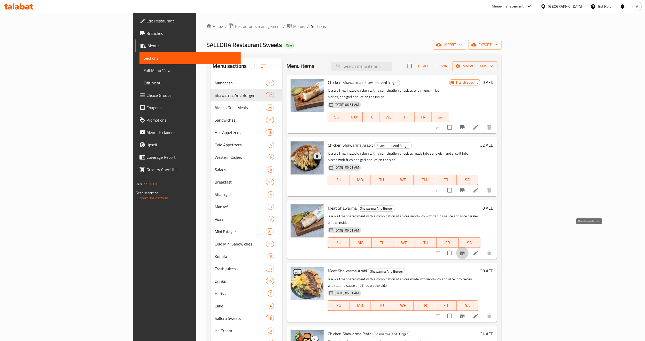
click at [465, 251] on icon "Branch-specific-item" at bounding box center [462, 253] width 5 height 4
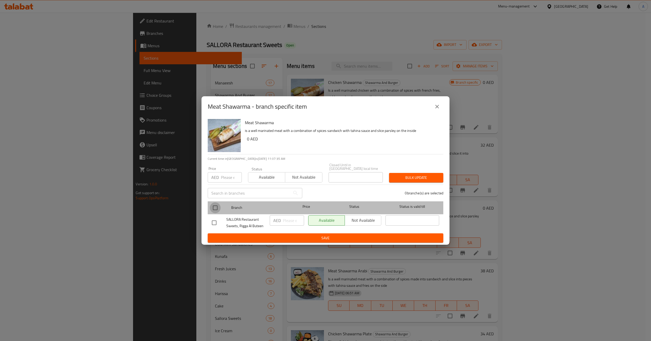
click at [216, 210] on input "checkbox" at bounding box center [215, 208] width 11 height 11
checkbox input "true"
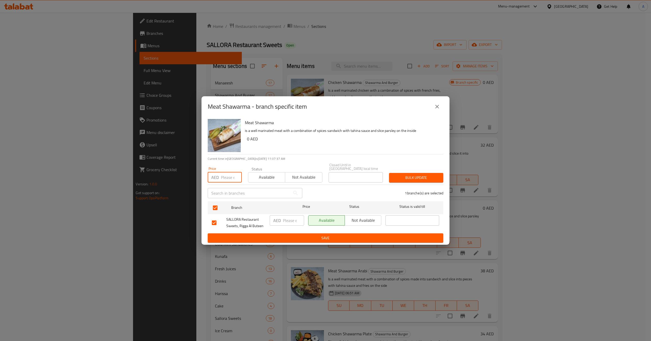
paste input "27"
type input "27"
click at [423, 181] on span "Bulk update" at bounding box center [416, 178] width 46 height 6
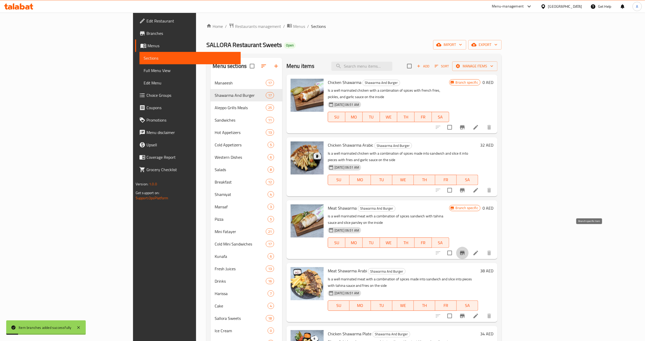
click at [465, 251] on icon "Branch-specific-item" at bounding box center [462, 253] width 5 height 4
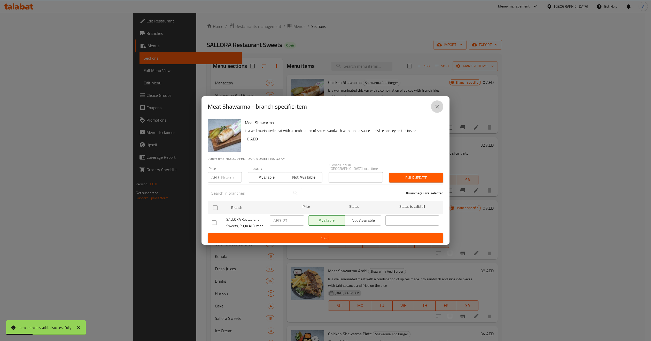
click at [441, 109] on button "close" at bounding box center [437, 106] width 12 height 12
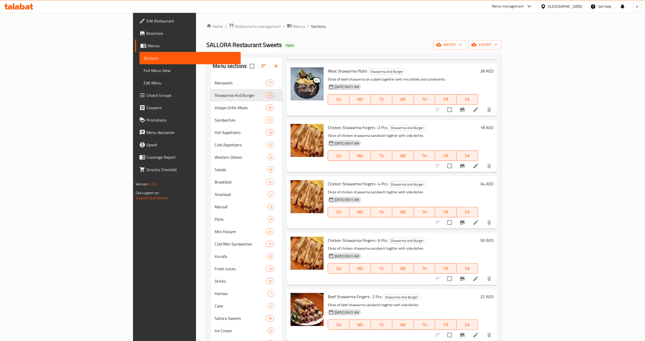
scroll to position [349, 0]
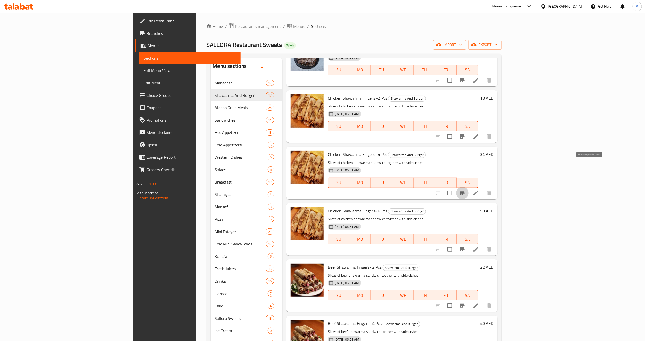
click at [469, 187] on button "Branch-specific-item" at bounding box center [462, 193] width 12 height 12
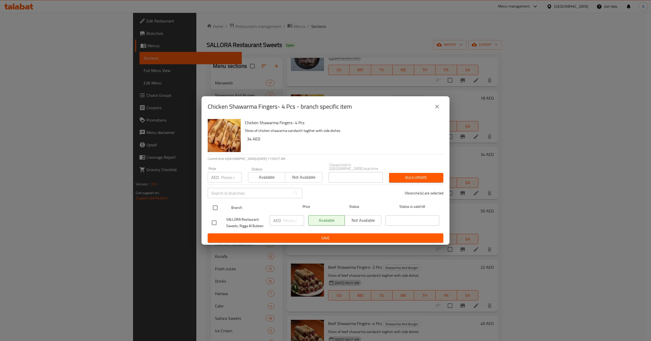
click at [216, 208] on input "checkbox" at bounding box center [215, 208] width 11 height 11
checkbox input "true"
paste input "30"
type input "30"
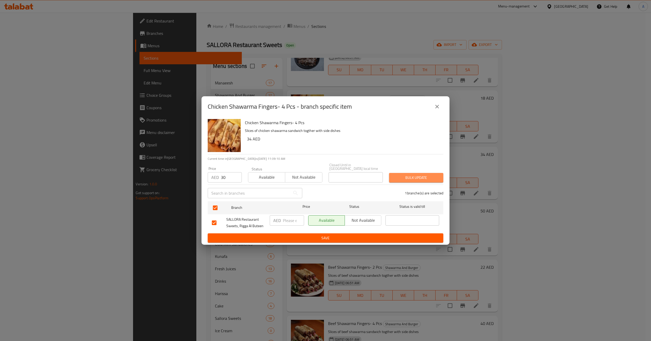
click at [420, 174] on button "Bulk update" at bounding box center [416, 178] width 54 height 10
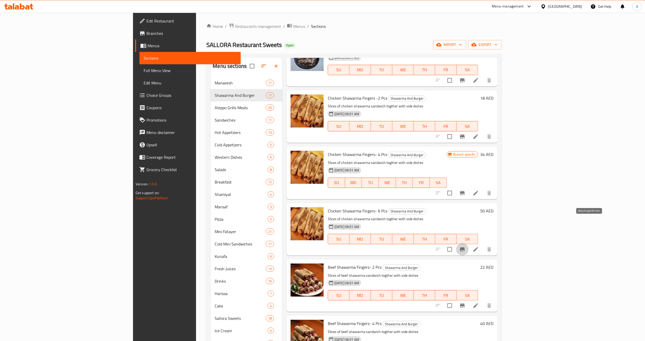
click at [465, 247] on icon "Branch-specific-item" at bounding box center [462, 249] width 5 height 4
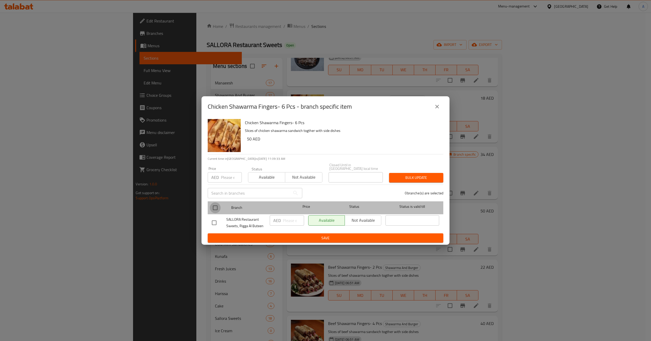
click at [214, 208] on input "checkbox" at bounding box center [215, 208] width 11 height 11
checkbox input "true"
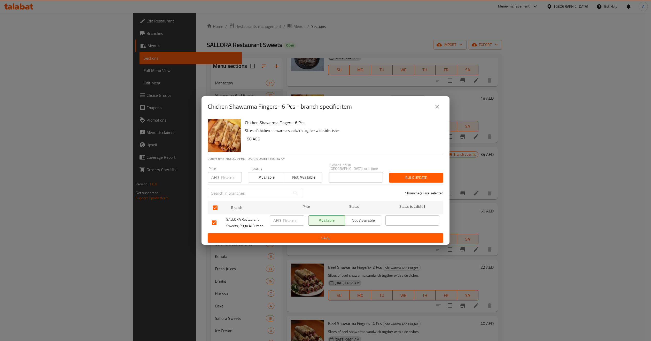
click at [228, 183] on div "Price AED Price" at bounding box center [225, 175] width 40 height 22
click at [230, 180] on input "number" at bounding box center [231, 177] width 21 height 10
paste input "46"
type input "46"
click at [406, 173] on button "Bulk update" at bounding box center [416, 178] width 54 height 10
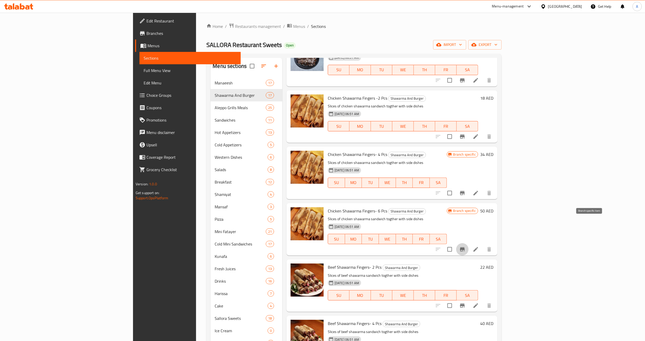
click at [465, 246] on icon "Branch-specific-item" at bounding box center [462, 249] width 6 height 6
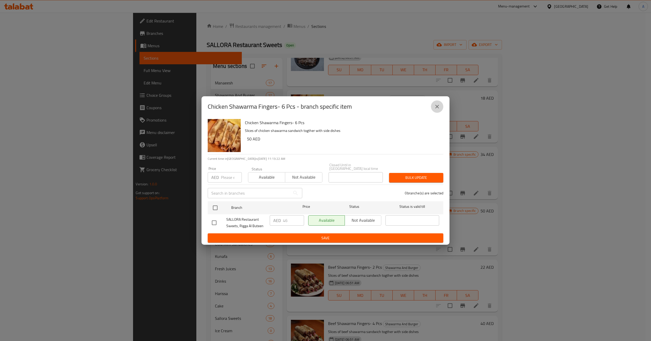
click at [437, 106] on icon "close" at bounding box center [437, 107] width 6 height 6
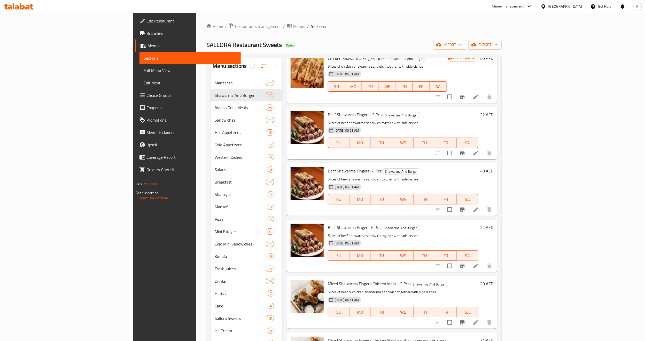
scroll to position [542, 0]
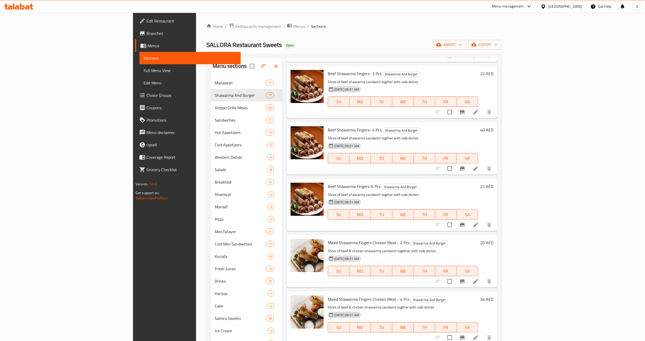
click at [331, 183] on span "Beef Shawarma Fingers-6 Pcs" at bounding box center [354, 187] width 53 height 8
copy h6 "Beef Shawarma Fingers-6 Pcs"
click at [478, 239] on h6 "Mixed Shawarma Fingers Chicken Meat - 2 Pcs Shawarma And Burger" at bounding box center [403, 242] width 150 height 7
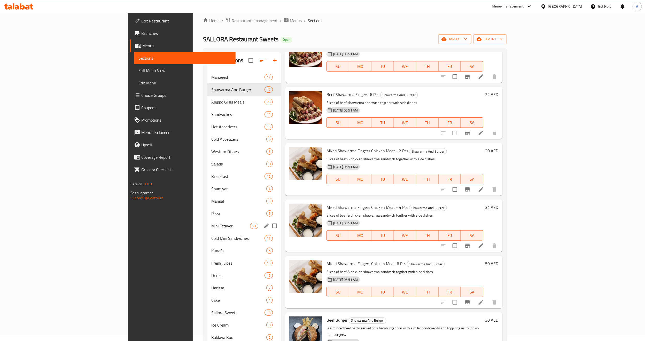
scroll to position [0, 0]
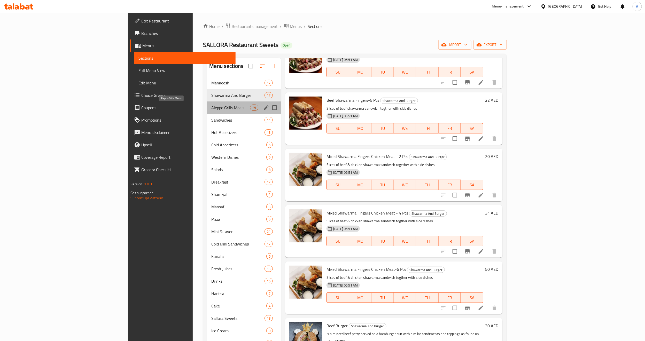
click at [211, 108] on span "Aleppo Grills Meals" at bounding box center [230, 108] width 39 height 6
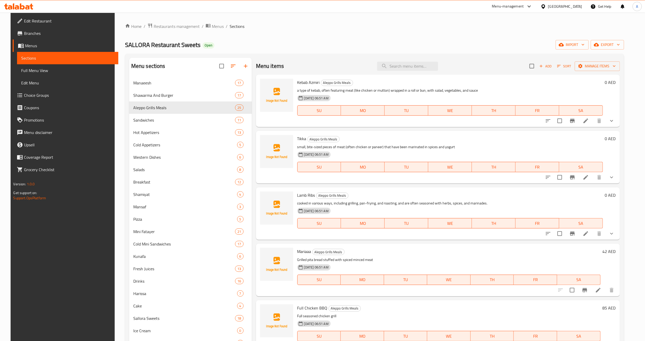
click at [618, 125] on div at bounding box center [580, 121] width 76 height 12
click at [617, 124] on button "show more" at bounding box center [612, 121] width 12 height 12
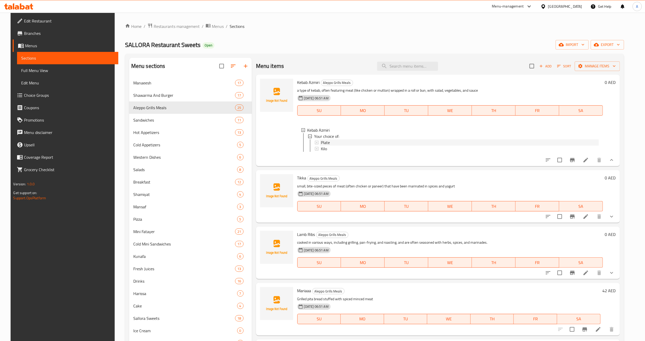
click at [332, 143] on div "Plate" at bounding box center [460, 142] width 278 height 6
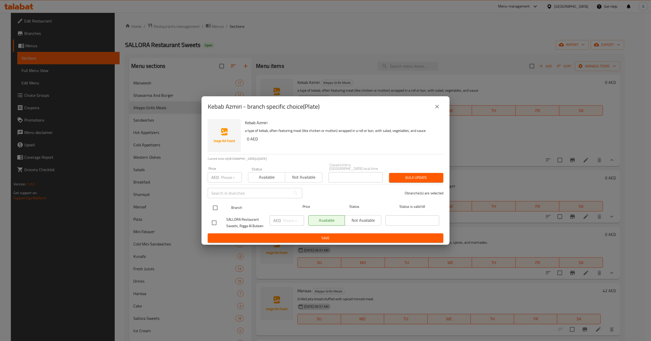
click at [213, 210] on input "checkbox" at bounding box center [215, 208] width 11 height 11
checkbox input "true"
click at [228, 177] on input "number" at bounding box center [231, 177] width 21 height 10
type input "60"
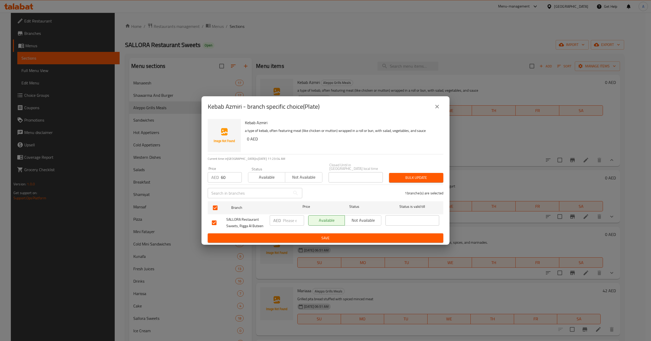
click at [395, 171] on div "Bulk update" at bounding box center [416, 178] width 60 height 16
click at [403, 179] on span "Bulk update" at bounding box center [416, 178] width 46 height 6
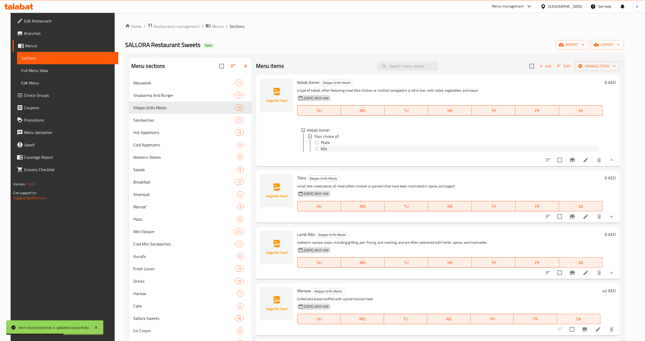
click at [339, 148] on div "Kilo" at bounding box center [460, 149] width 278 height 6
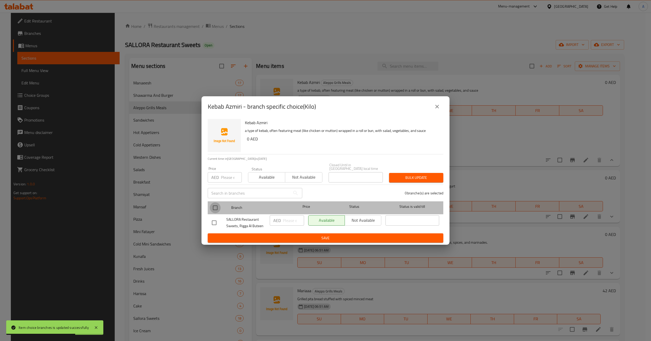
click at [217, 205] on input "checkbox" at bounding box center [215, 208] width 11 height 11
checkbox input "true"
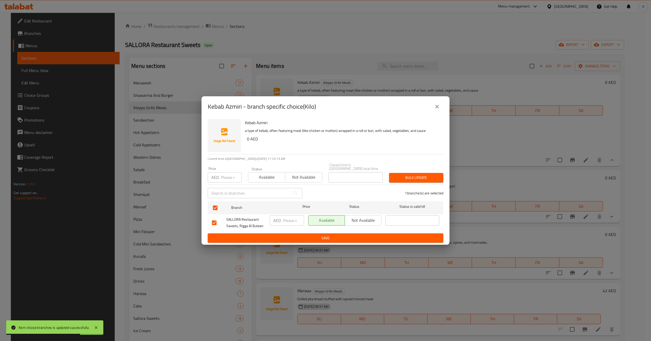
click at [227, 179] on input "number" at bounding box center [231, 177] width 21 height 10
type input "158"
click at [409, 175] on span "Bulk update" at bounding box center [416, 178] width 46 height 6
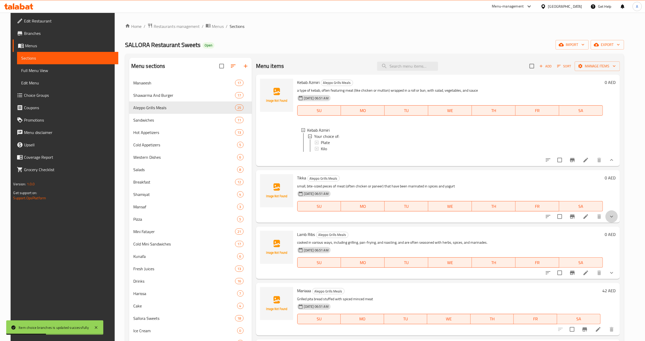
click at [612, 223] on button "show more" at bounding box center [612, 217] width 12 height 12
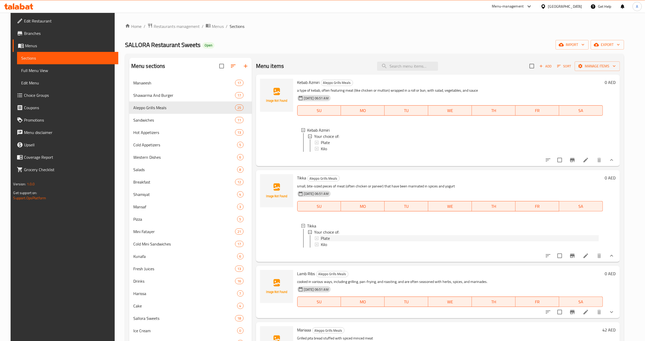
click at [321, 242] on span "Plate" at bounding box center [325, 238] width 9 height 6
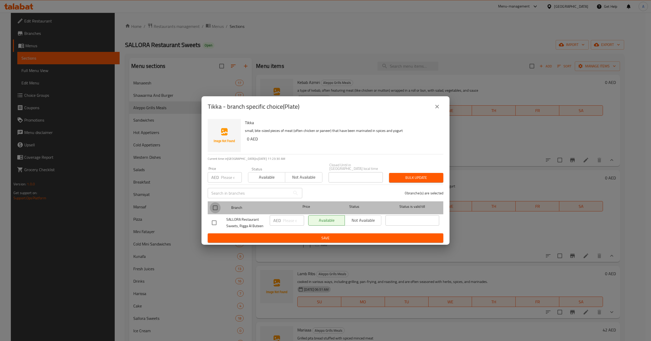
click at [219, 206] on input "checkbox" at bounding box center [215, 208] width 11 height 11
checkbox input "true"
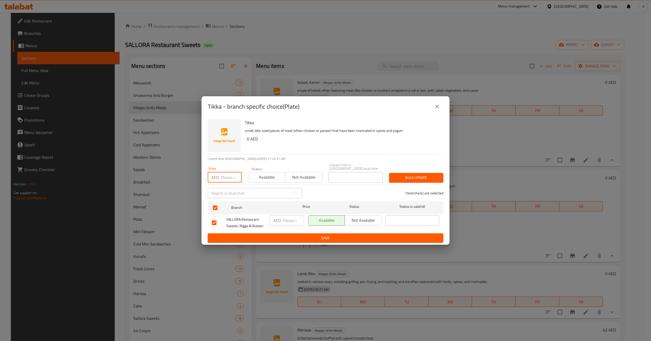
click at [229, 176] on input "number" at bounding box center [231, 177] width 21 height 10
type input "70"
click at [415, 175] on span "Bulk update" at bounding box center [416, 178] width 46 height 6
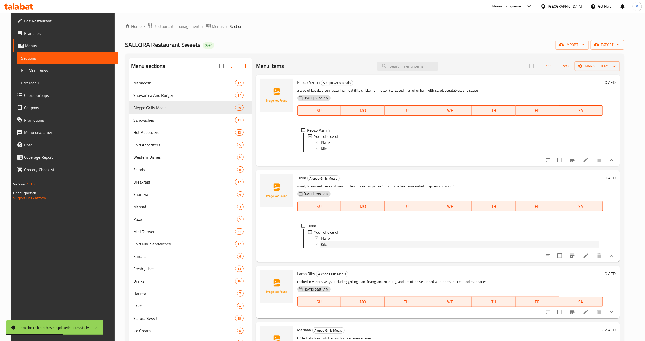
click at [332, 248] on div "Kilo" at bounding box center [460, 245] width 278 height 6
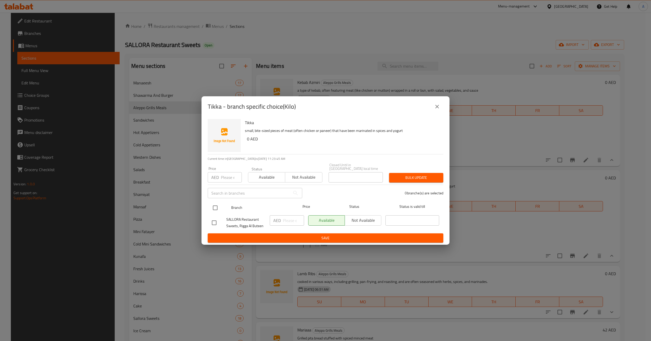
click at [217, 209] on input "checkbox" at bounding box center [215, 208] width 11 height 11
checkbox input "true"
click at [226, 178] on input "number" at bounding box center [231, 177] width 21 height 10
type input "195"
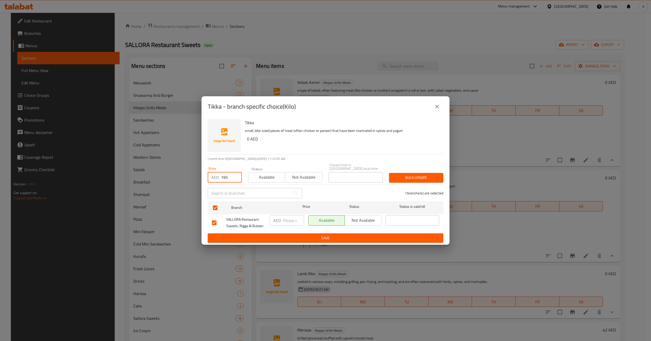
click at [429, 186] on div "1 branche(s) are selected" at bounding box center [375, 193] width 141 height 19
click at [421, 175] on span "Bulk update" at bounding box center [416, 178] width 46 height 6
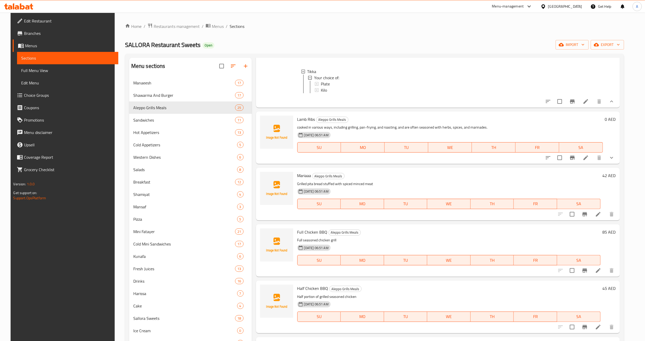
scroll to position [155, 0]
click at [612, 164] on button "show more" at bounding box center [612, 157] width 12 height 12
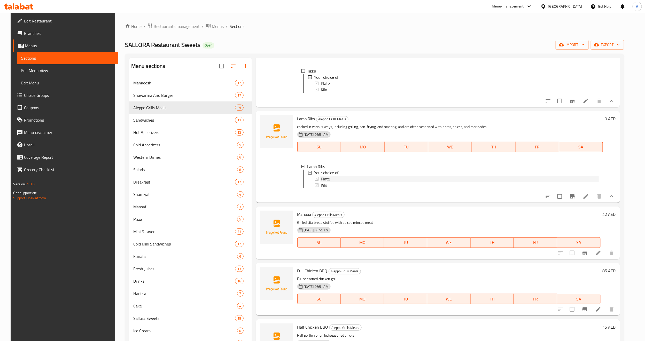
click at [321, 182] on span "Plate" at bounding box center [325, 179] width 9 height 6
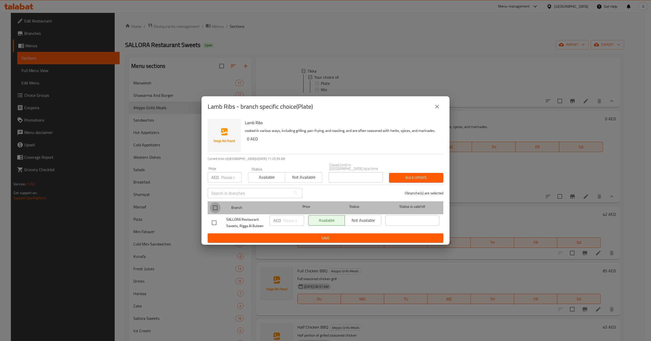
click at [215, 210] on input "checkbox" at bounding box center [215, 208] width 11 height 11
checkbox input "true"
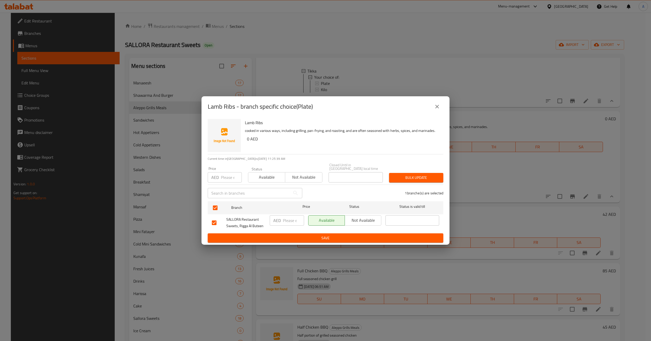
click at [229, 174] on input "number" at bounding box center [231, 177] width 21 height 10
type input "75"
click at [421, 178] on span "Bulk update" at bounding box center [416, 178] width 46 height 6
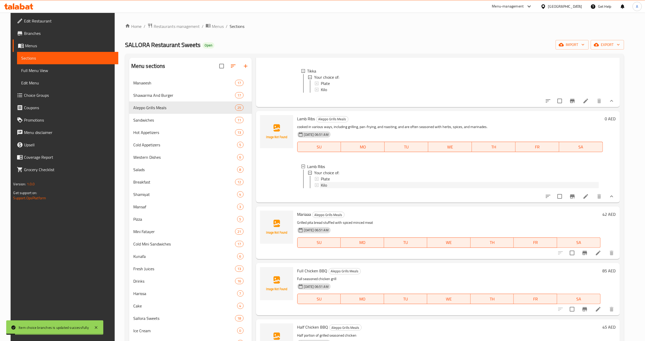
click at [353, 188] on div "Kilo" at bounding box center [460, 185] width 278 height 6
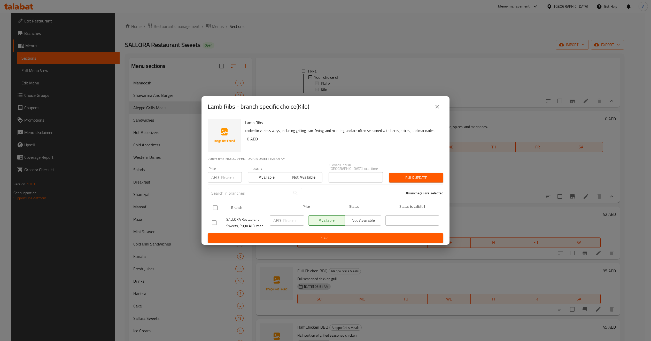
click at [218, 209] on input "checkbox" at bounding box center [215, 208] width 11 height 11
checkbox input "true"
click at [224, 172] on input "number" at bounding box center [231, 177] width 21 height 10
paste input "230"
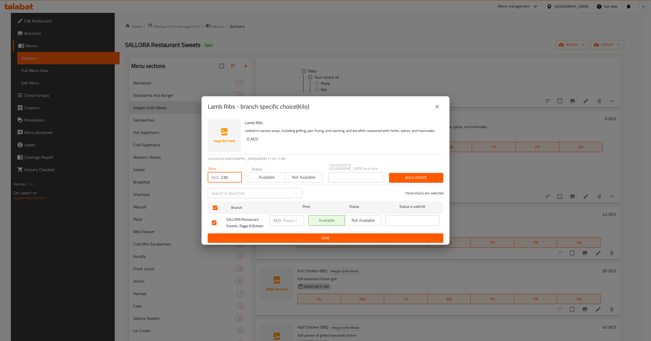
type input "230"
click at [400, 179] on span "Bulk update" at bounding box center [416, 178] width 46 height 6
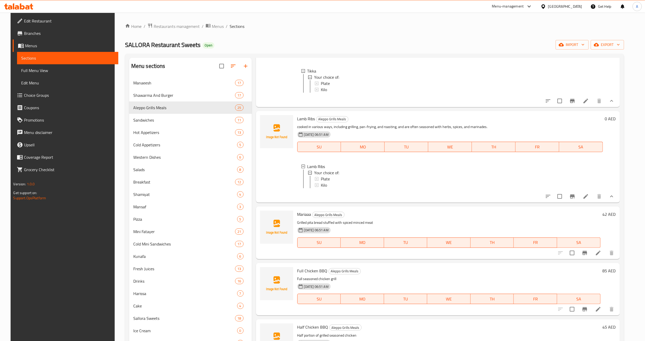
click at [365, 188] on div "Kilo" at bounding box center [460, 185] width 278 height 6
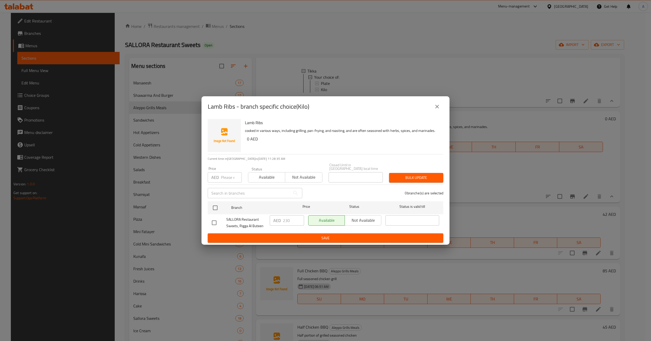
click at [436, 108] on icon "close" at bounding box center [437, 107] width 6 height 6
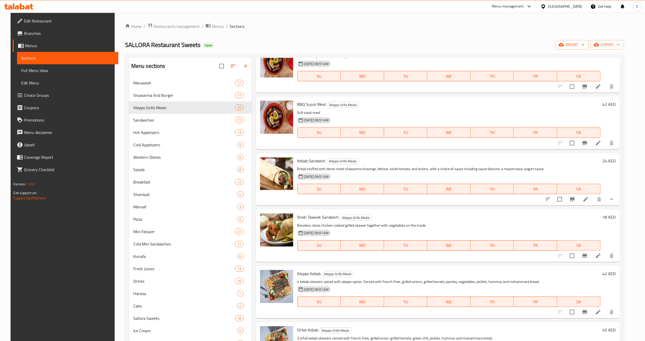
scroll to position [504, 0]
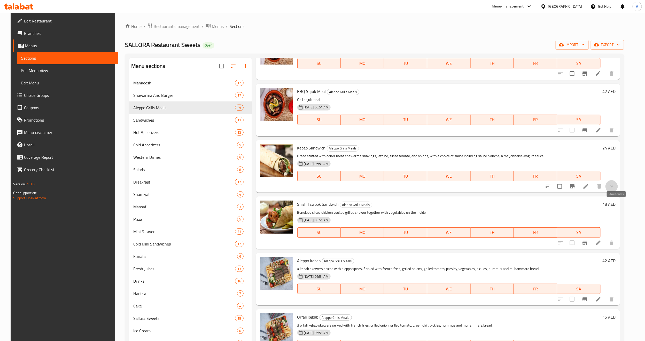
click at [615, 190] on icon "show more" at bounding box center [612, 186] width 6 height 6
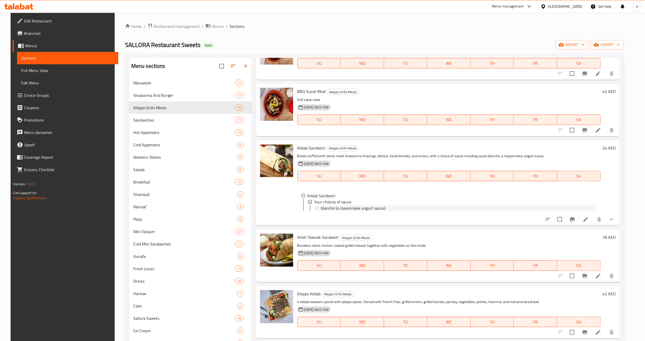
click at [340, 211] on span "blanche (a mayonnaise yogurt sauce)" at bounding box center [353, 208] width 65 height 6
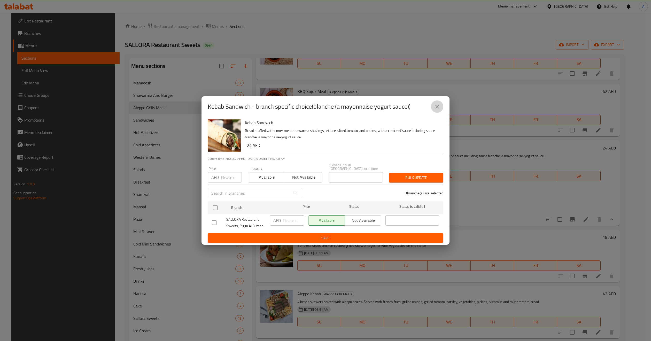
click at [436, 108] on icon "close" at bounding box center [437, 107] width 6 height 6
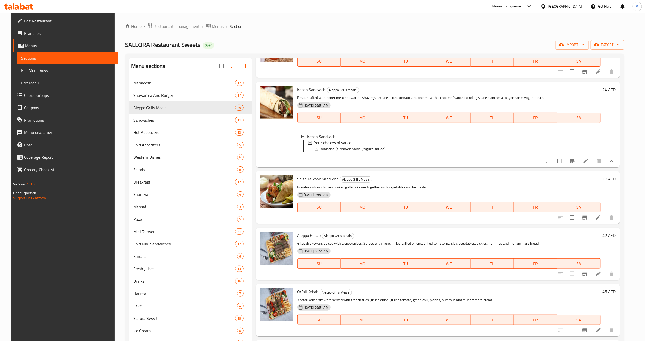
scroll to position [581, 0]
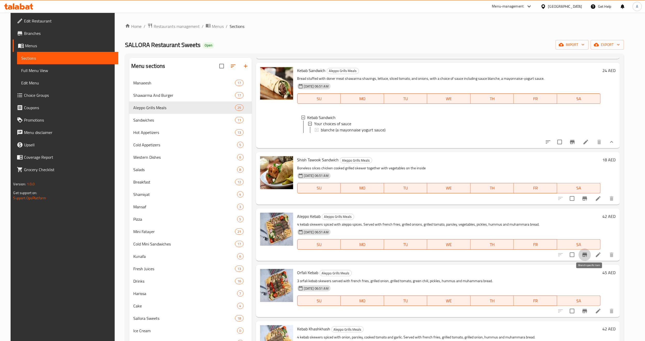
click at [587, 257] on icon "Branch-specific-item" at bounding box center [585, 255] width 5 height 4
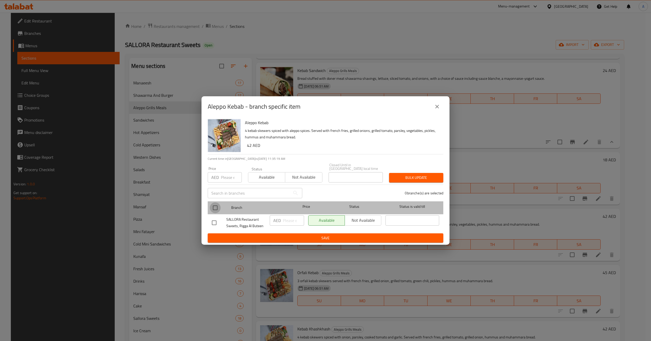
click at [212, 210] on input "checkbox" at bounding box center [215, 208] width 11 height 11
checkbox input "true"
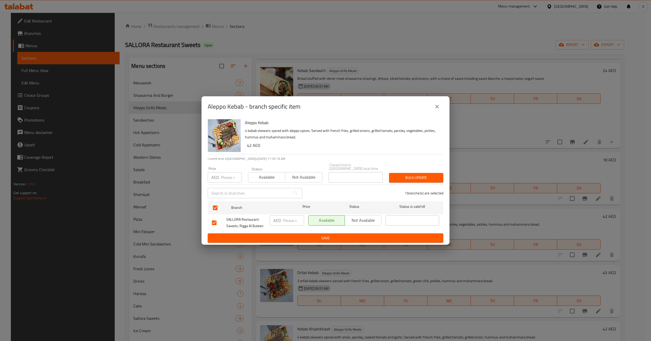
click at [225, 178] on input "number" at bounding box center [231, 177] width 21 height 10
paste input "55"
type input "55"
click at [425, 177] on span "Bulk update" at bounding box center [416, 178] width 46 height 6
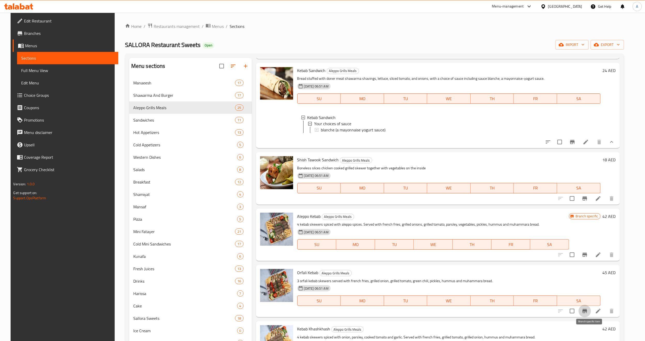
click at [587, 313] on icon "Branch-specific-item" at bounding box center [585, 311] width 5 height 4
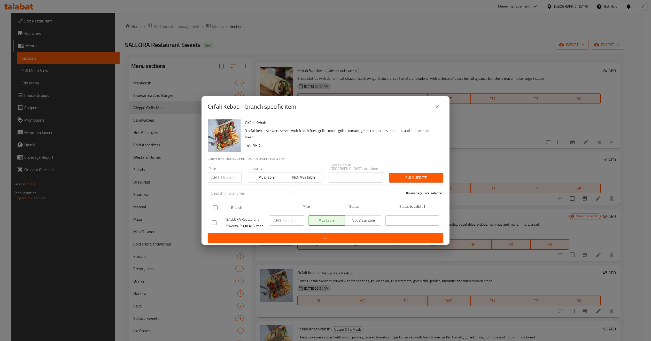
click at [211, 207] on input "checkbox" at bounding box center [215, 208] width 11 height 11
checkbox input "true"
click at [225, 179] on input "number" at bounding box center [231, 177] width 21 height 10
paste input "58"
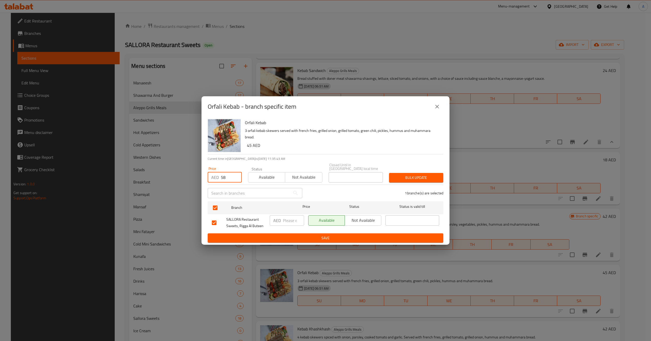
type input "58"
click at [422, 175] on span "Bulk update" at bounding box center [416, 178] width 46 height 6
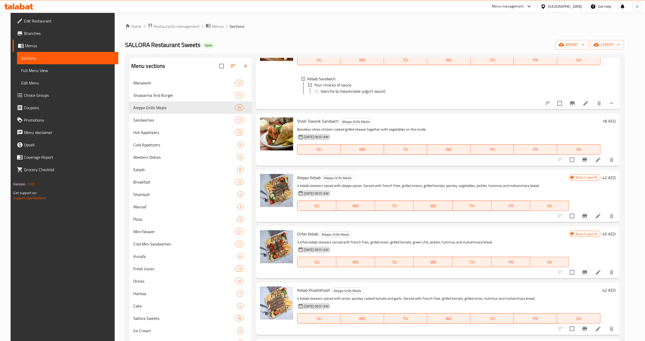
scroll to position [659, 0]
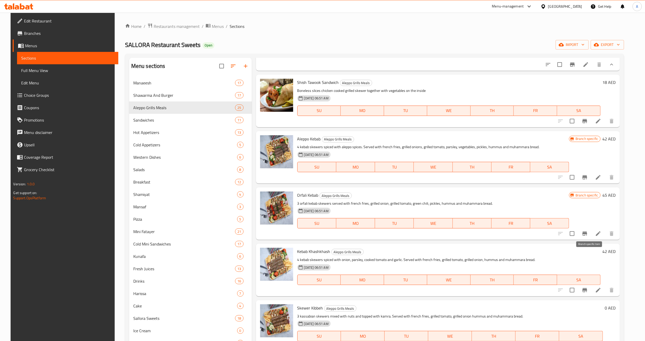
click at [586, 240] on button "Branch-specific-item" at bounding box center [585, 234] width 12 height 12
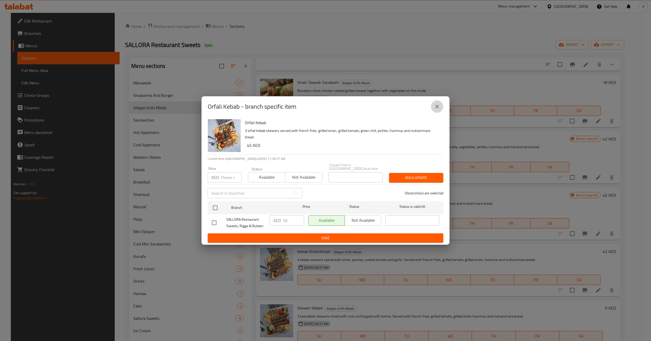
click at [437, 108] on icon "close" at bounding box center [437, 107] width 6 height 6
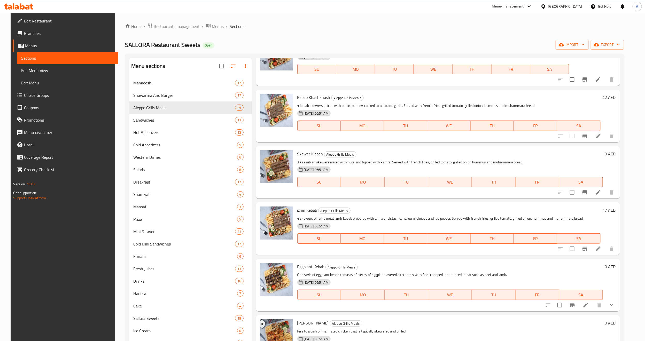
scroll to position [814, 0]
click at [588, 138] on icon "Branch-specific-item" at bounding box center [585, 135] width 6 height 6
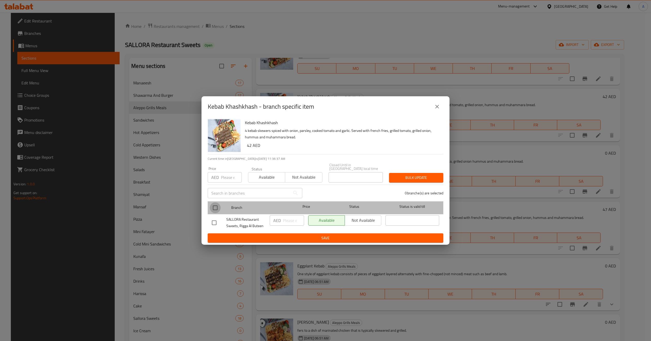
click at [216, 208] on input "checkbox" at bounding box center [215, 208] width 11 height 11
checkbox input "true"
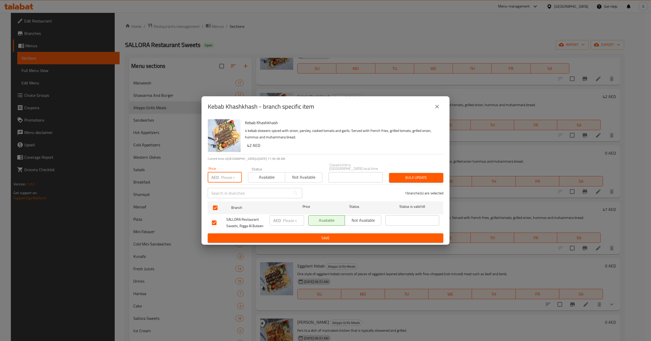
click at [223, 178] on input "number" at bounding box center [231, 177] width 21 height 10
paste input "57"
type input "57"
click at [415, 182] on button "Bulk update" at bounding box center [416, 178] width 54 height 10
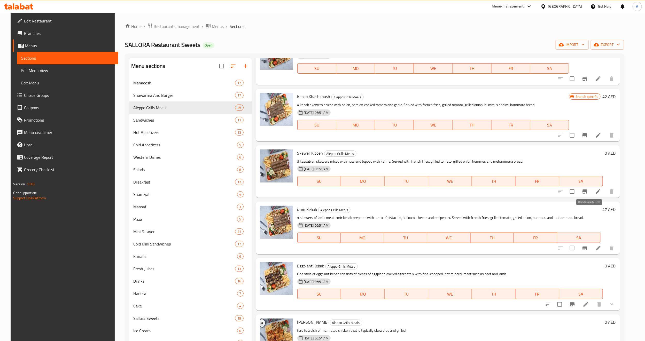
click at [588, 195] on icon "Branch-specific-item" at bounding box center [585, 192] width 6 height 6
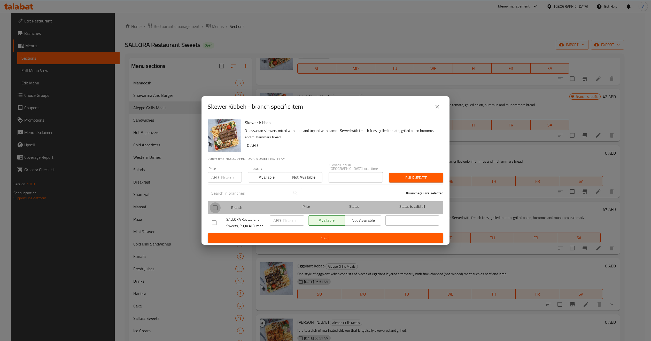
click at [211, 207] on input "checkbox" at bounding box center [215, 208] width 11 height 11
checkbox input "true"
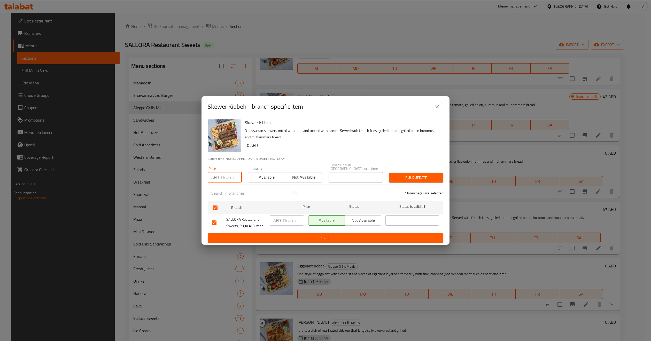
click at [228, 177] on input "number" at bounding box center [231, 177] width 21 height 10
paste input "80"
type input "80"
click at [418, 175] on span "Bulk update" at bounding box center [416, 178] width 46 height 6
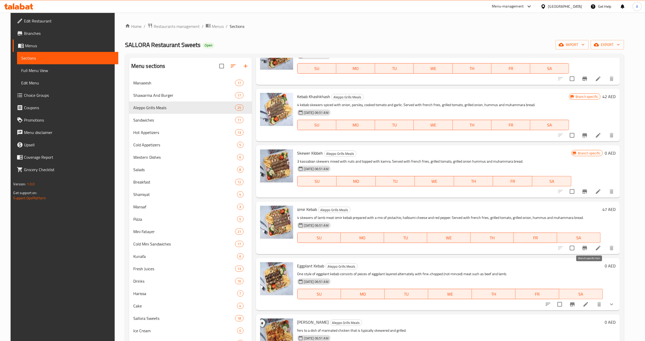
click at [588, 251] on icon "Branch-specific-item" at bounding box center [585, 248] width 6 height 6
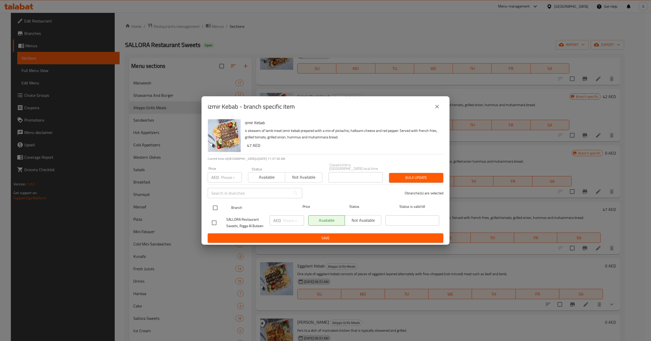
click at [214, 207] on input "checkbox" at bounding box center [215, 208] width 11 height 11
checkbox input "true"
click at [232, 172] on input "number" at bounding box center [231, 177] width 21 height 10
paste input "60"
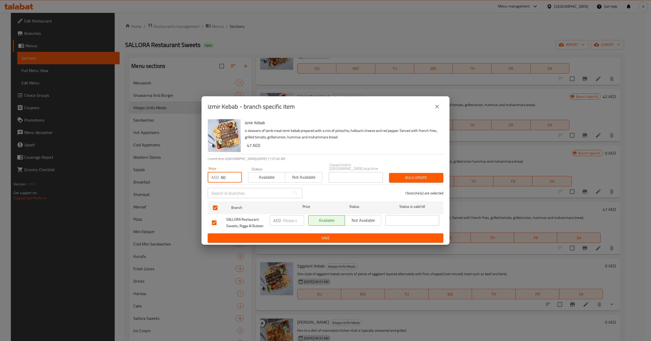
type input "60"
click at [439, 177] on button "Bulk update" at bounding box center [416, 178] width 54 height 10
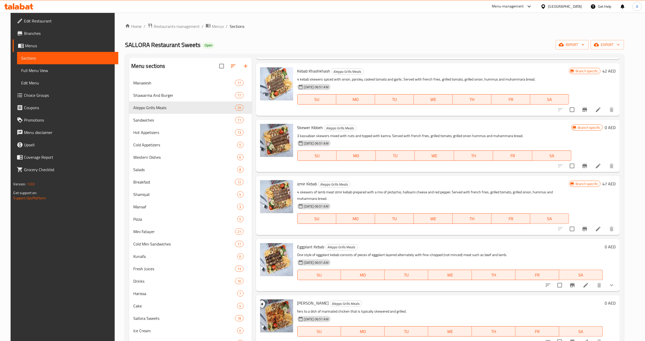
scroll to position [852, 0]
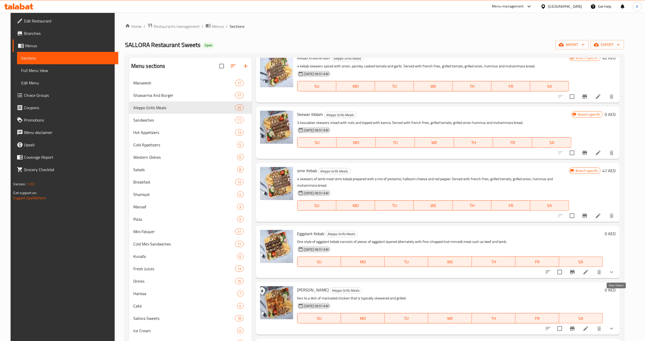
click at [615, 275] on icon "show more" at bounding box center [612, 272] width 6 height 6
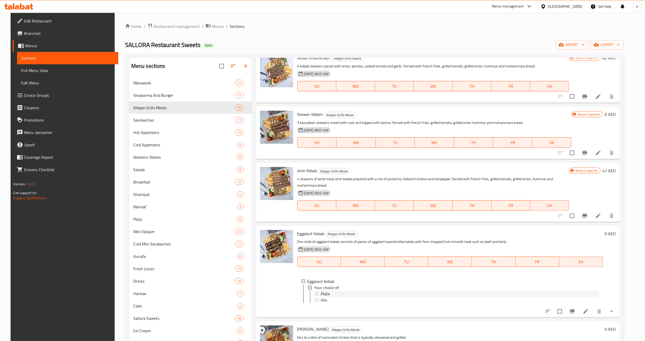
click at [333, 297] on div "Plate" at bounding box center [460, 294] width 278 height 6
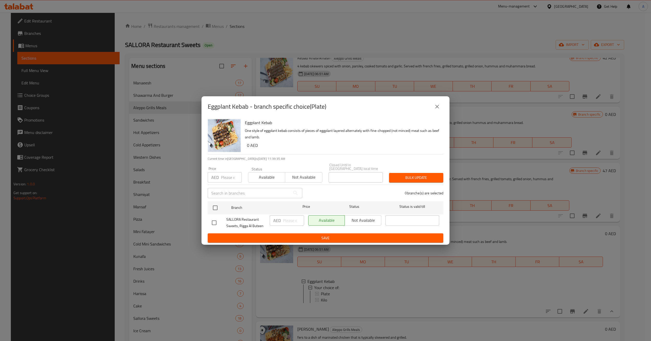
click at [221, 199] on ul "Branch Price Status Status is valid till SALLORA Restaurant Sweets, Rigga Al Bu…" at bounding box center [326, 216] width 236 height 34
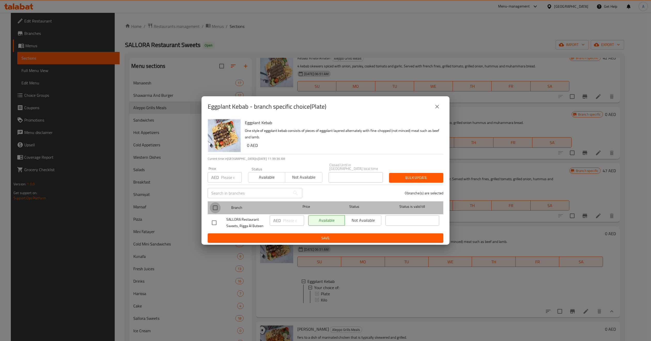
click at [214, 208] on input "checkbox" at bounding box center [215, 208] width 11 height 11
checkbox input "true"
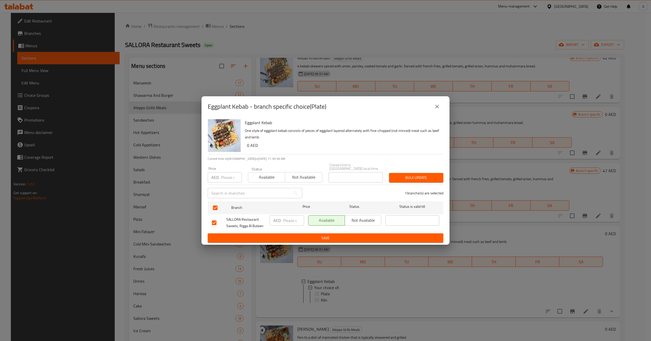
click at [223, 185] on div "​" at bounding box center [255, 193] width 101 height 17
click at [227, 175] on input "number" at bounding box center [231, 177] width 21 height 10
paste input "55"
type input "55"
click at [406, 182] on button "Bulk update" at bounding box center [416, 178] width 54 height 10
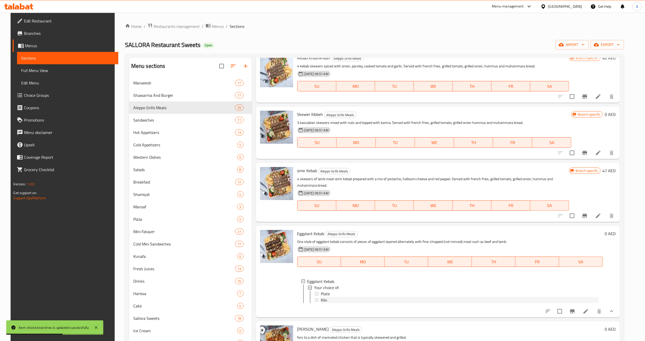
click at [334, 303] on div "Kilo" at bounding box center [460, 300] width 278 height 6
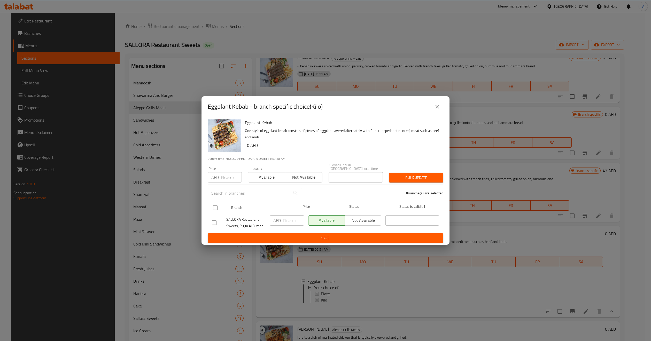
click at [211, 210] on input "checkbox" at bounding box center [215, 208] width 11 height 11
checkbox input "true"
click at [224, 177] on input "number" at bounding box center [231, 177] width 21 height 10
paste input "158"
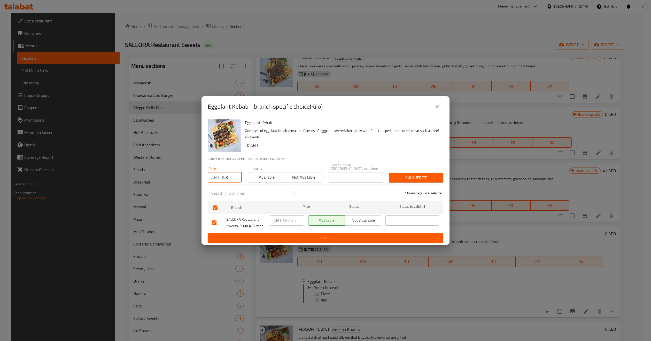
type input "158"
click at [419, 181] on button "Bulk update" at bounding box center [416, 178] width 54 height 10
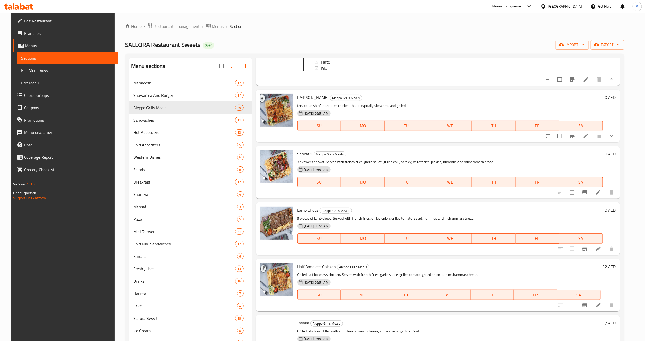
scroll to position [1085, 0]
click at [615, 139] on icon "show more" at bounding box center [612, 136] width 6 height 6
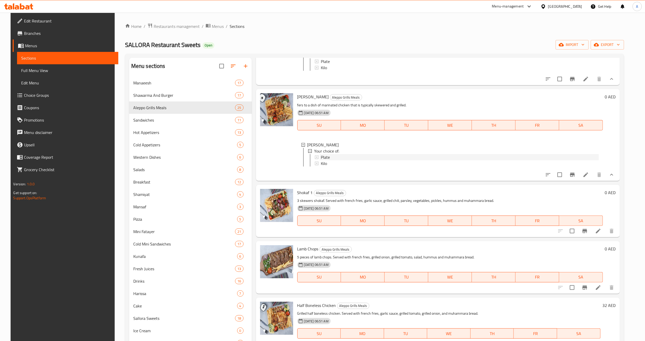
click at [321, 160] on span "Plate" at bounding box center [325, 157] width 9 height 6
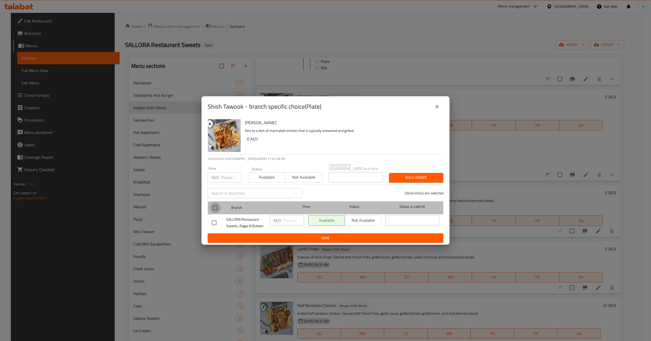
click at [215, 209] on input "checkbox" at bounding box center [215, 208] width 11 height 11
checkbox input "true"
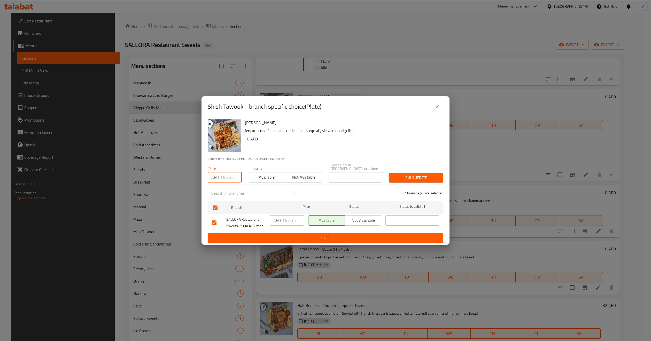
click at [225, 179] on input "number" at bounding box center [231, 177] width 21 height 10
paste input "48"
type input "48"
click at [417, 182] on button "Bulk update" at bounding box center [416, 178] width 54 height 10
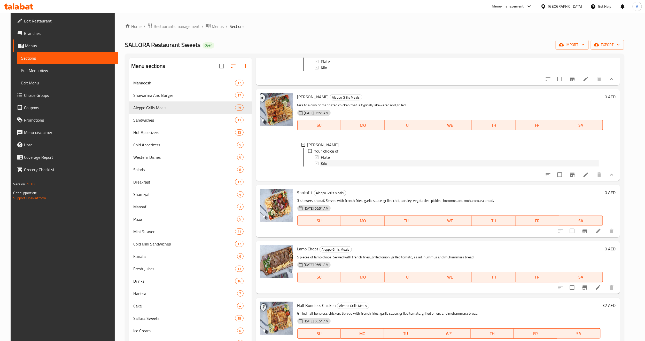
click at [325, 167] on span "Kilo" at bounding box center [324, 163] width 6 height 6
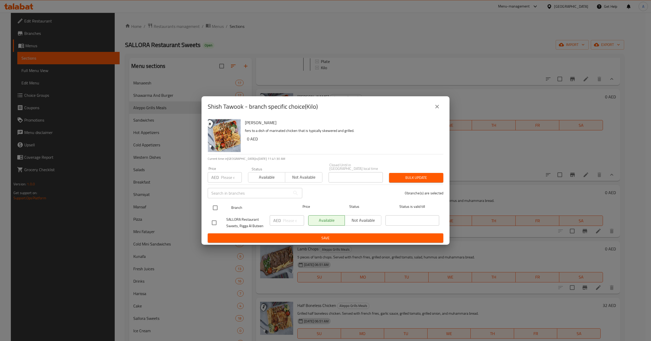
click at [212, 210] on input "checkbox" at bounding box center [215, 208] width 11 height 11
checkbox input "true"
click at [228, 173] on input "number" at bounding box center [231, 177] width 21 height 10
paste input "150"
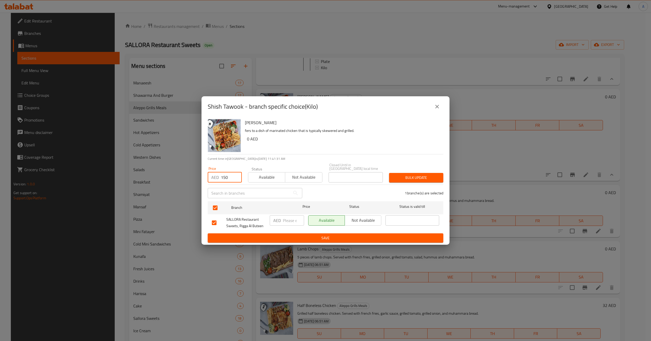
type input "150"
click at [418, 175] on span "Bulk update" at bounding box center [416, 178] width 46 height 6
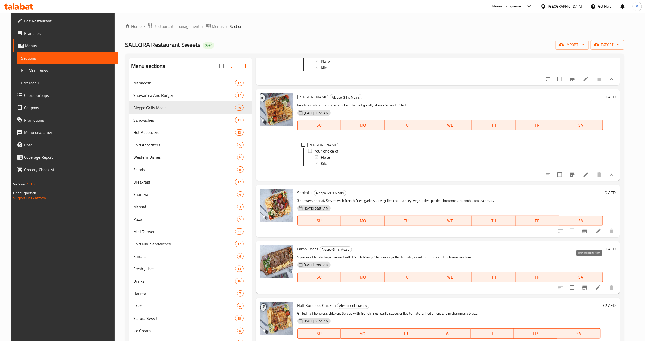
click at [587, 233] on icon "Branch-specific-item" at bounding box center [585, 231] width 5 height 4
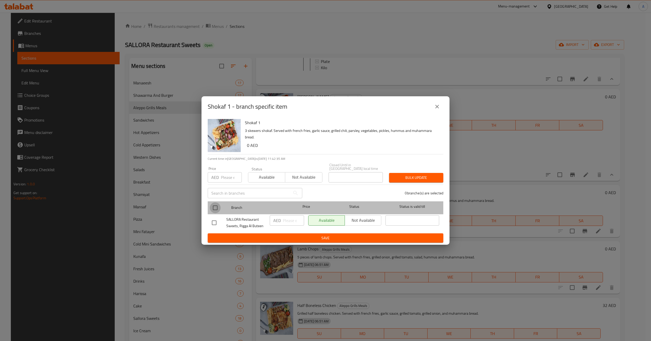
click at [215, 209] on input "checkbox" at bounding box center [215, 208] width 11 height 11
checkbox input "true"
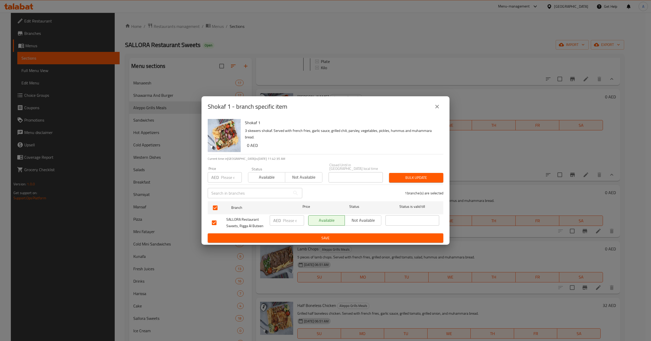
click at [225, 183] on div "Price AED Price" at bounding box center [225, 175] width 40 height 22
click at [228, 177] on input "number" at bounding box center [231, 177] width 21 height 10
paste input "85"
type input "85"
click at [412, 175] on span "Bulk update" at bounding box center [416, 178] width 46 height 6
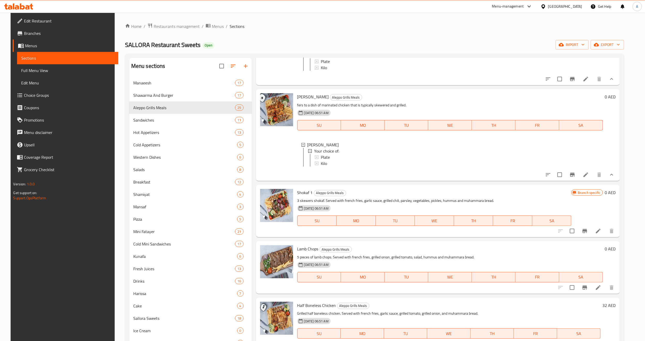
scroll to position [1124, 0]
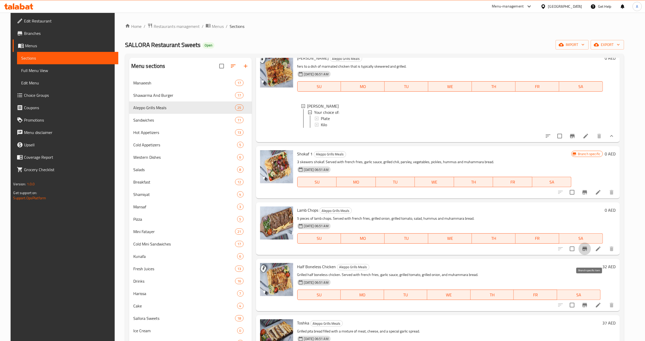
click at [587, 251] on icon "Branch-specific-item" at bounding box center [585, 249] width 5 height 4
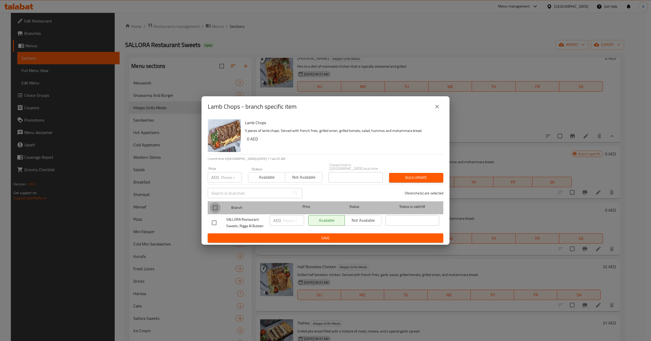
click at [210, 208] on input "checkbox" at bounding box center [215, 208] width 11 height 11
checkbox input "true"
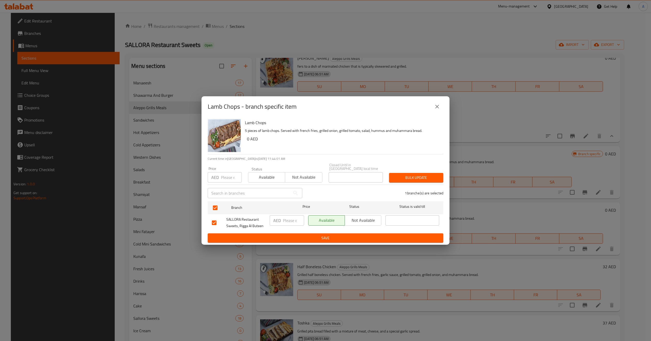
click at [227, 184] on div "Price AED Price" at bounding box center [225, 175] width 40 height 22
click at [228, 177] on input "number" at bounding box center [231, 177] width 21 height 10
paste input "60"
type input "60"
click at [425, 175] on span "Bulk update" at bounding box center [416, 178] width 46 height 6
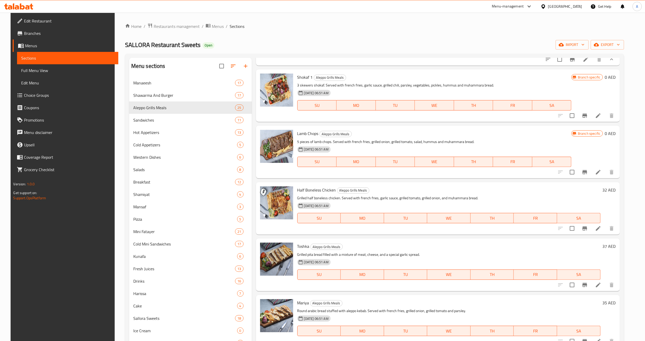
scroll to position [1201, 0]
click at [585, 234] on button "Branch-specific-item" at bounding box center [585, 228] width 12 height 12
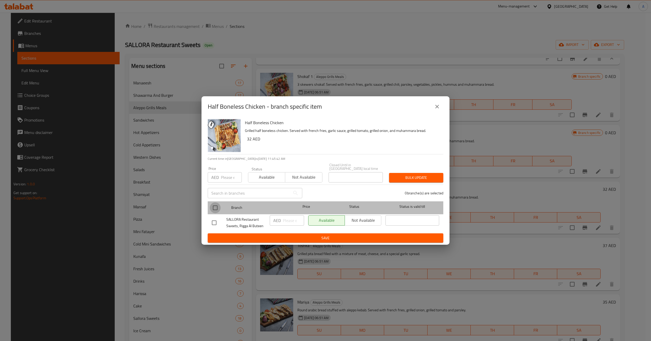
click at [217, 209] on input "checkbox" at bounding box center [215, 208] width 11 height 11
checkbox input "true"
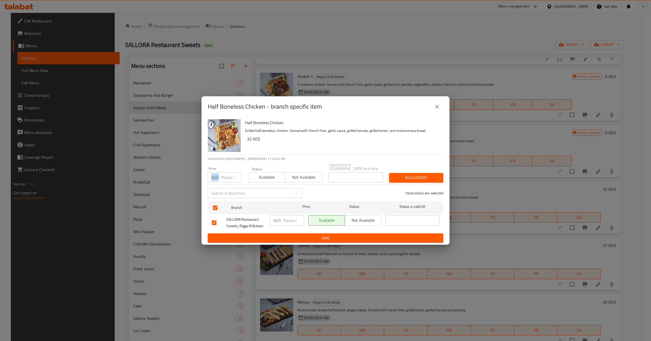
click at [221, 175] on div "AED Price" at bounding box center [225, 177] width 34 height 10
paste input "38"
type input "38"
click at [411, 177] on span "Bulk update" at bounding box center [416, 178] width 46 height 6
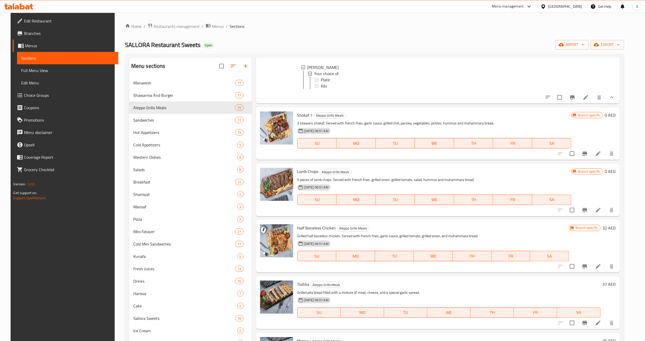
click at [587, 288] on h6 "Toshka Aleppo Grills Meals" at bounding box center [448, 284] width 303 height 7
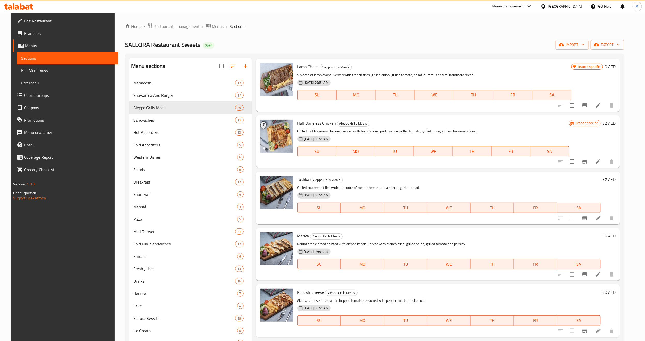
scroll to position [1279, 0]
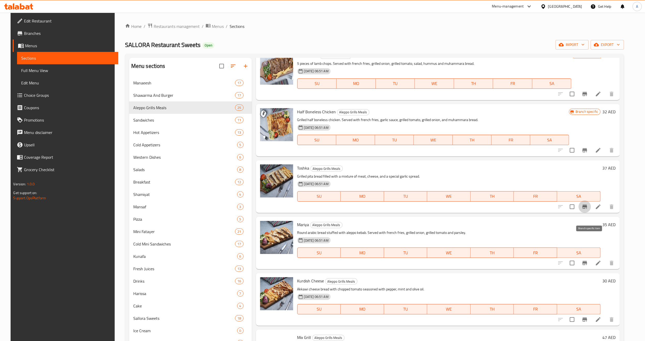
click at [587, 209] on icon "Branch-specific-item" at bounding box center [585, 207] width 5 height 4
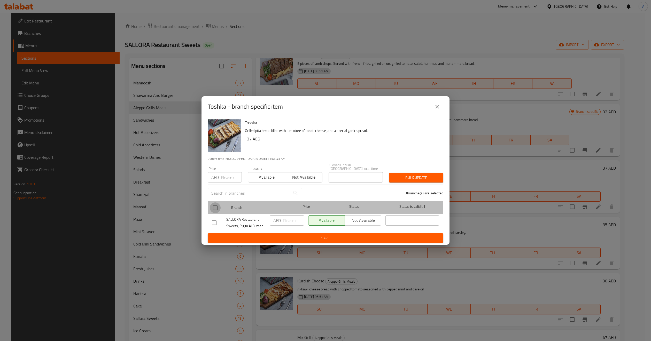
click at [215, 209] on input "checkbox" at bounding box center [215, 208] width 11 height 11
checkbox input "true"
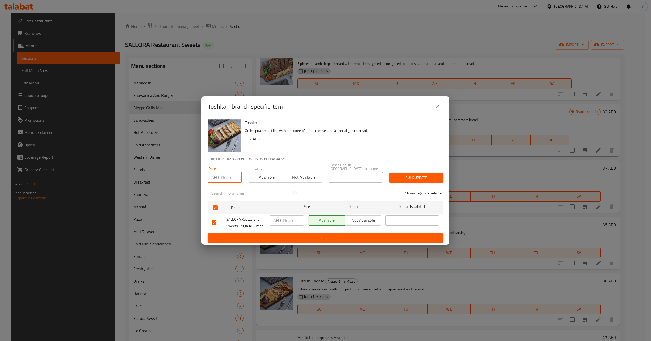
click at [223, 178] on input "number" at bounding box center [231, 177] width 21 height 10
paste input "45"
type input "45"
click at [399, 175] on span "Bulk update" at bounding box center [416, 178] width 46 height 6
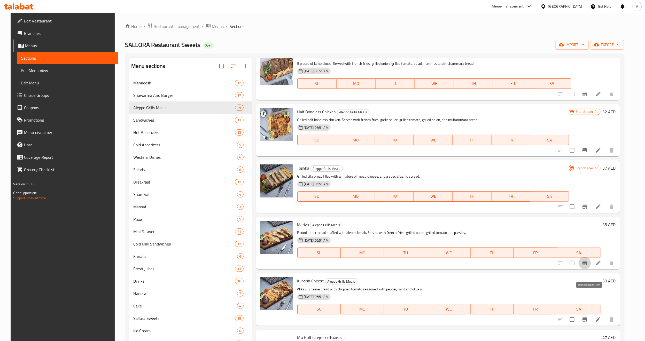
click at [585, 269] on button "Branch-specific-item" at bounding box center [585, 263] width 12 height 12
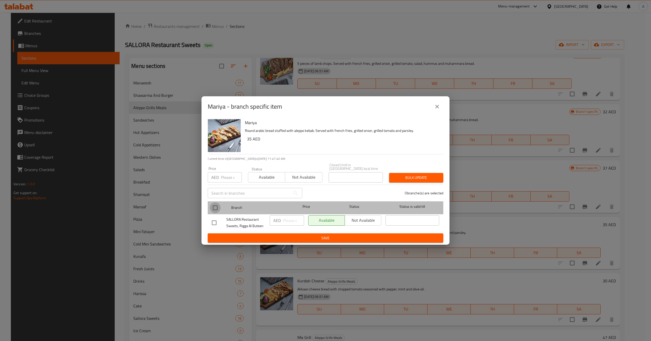
click at [212, 207] on input "checkbox" at bounding box center [215, 208] width 11 height 11
checkbox input "true"
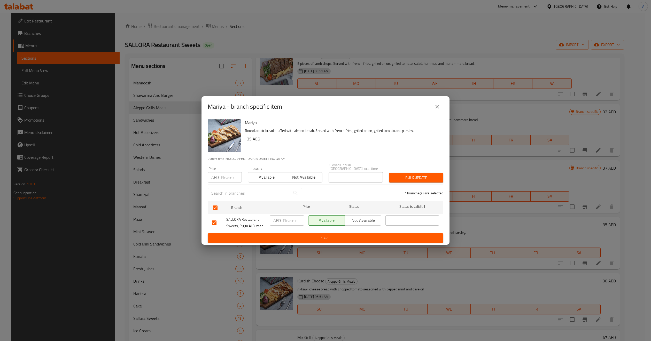
click at [225, 180] on input "number" at bounding box center [231, 177] width 21 height 10
paste input "45.5"
type input "45.5"
click at [406, 175] on span "Bulk update" at bounding box center [416, 178] width 46 height 6
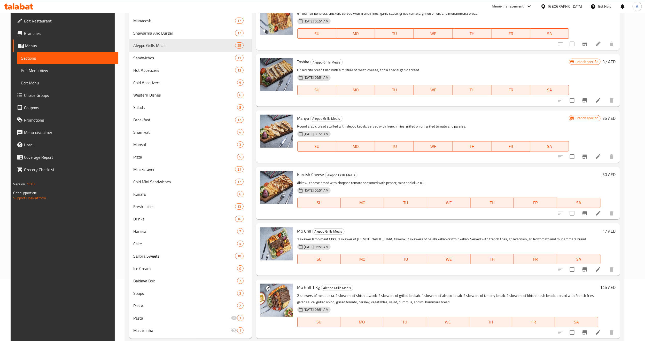
scroll to position [74, 0]
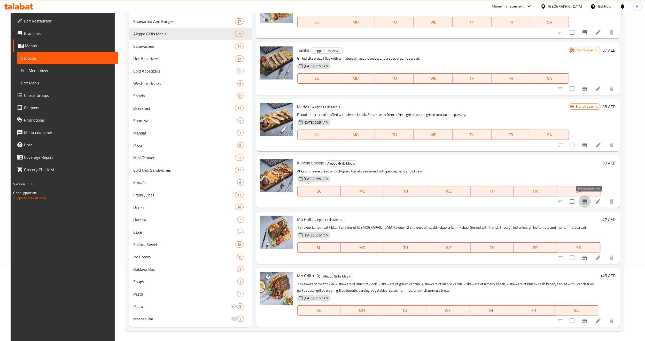
click at [588, 203] on icon "Branch-specific-item" at bounding box center [585, 202] width 6 height 6
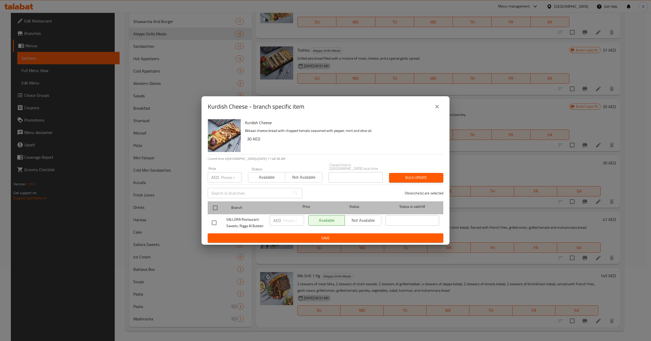
click at [209, 209] on div "Branch Price Status Status is valid till" at bounding box center [326, 207] width 236 height 13
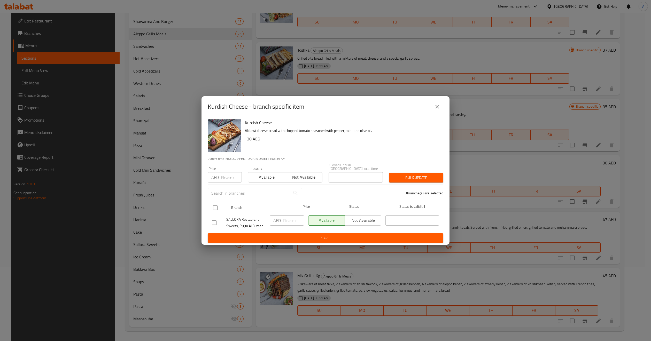
click at [216, 210] on input "checkbox" at bounding box center [215, 208] width 11 height 11
checkbox input "true"
click at [226, 175] on input "number" at bounding box center [231, 177] width 21 height 10
paste input "39"
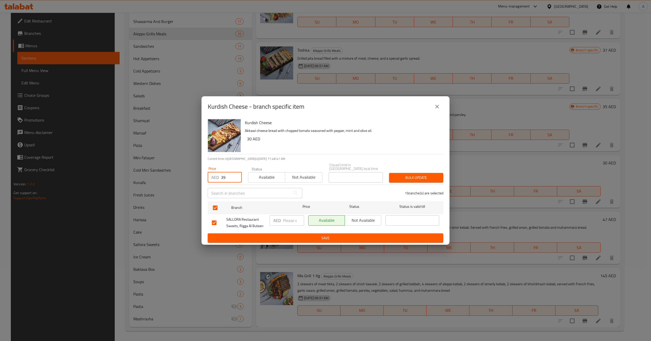
type input "39"
click at [406, 180] on span "Bulk update" at bounding box center [416, 178] width 46 height 6
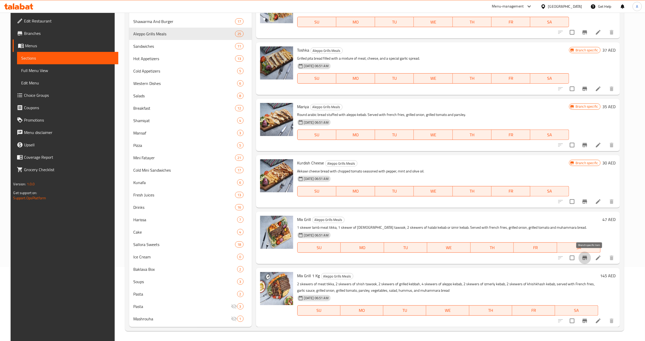
click at [587, 257] on icon "Branch-specific-item" at bounding box center [585, 258] width 5 height 4
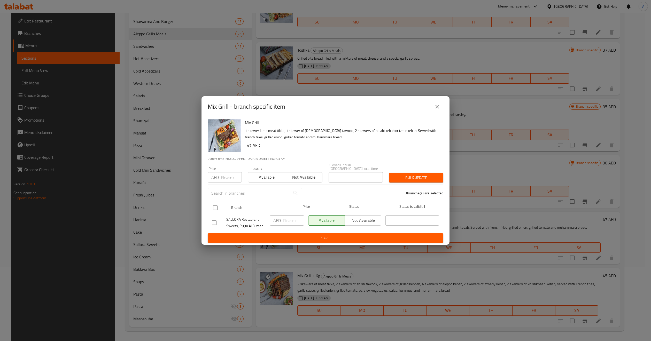
click at [212, 208] on input "checkbox" at bounding box center [215, 208] width 11 height 11
checkbox input "true"
drag, startPoint x: 222, startPoint y: 172, endPoint x: 226, endPoint y: 172, distance: 3.1
click at [226, 172] on input "number" at bounding box center [231, 177] width 21 height 10
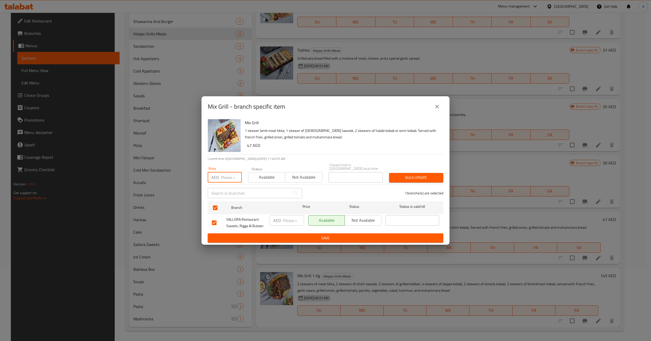
paste input "65"
type input "65"
click at [419, 175] on span "Bulk update" at bounding box center [416, 178] width 46 height 6
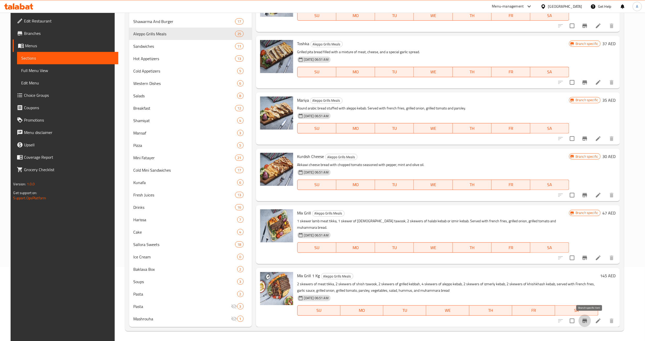
click at [587, 320] on icon "Branch-specific-item" at bounding box center [585, 321] width 6 height 6
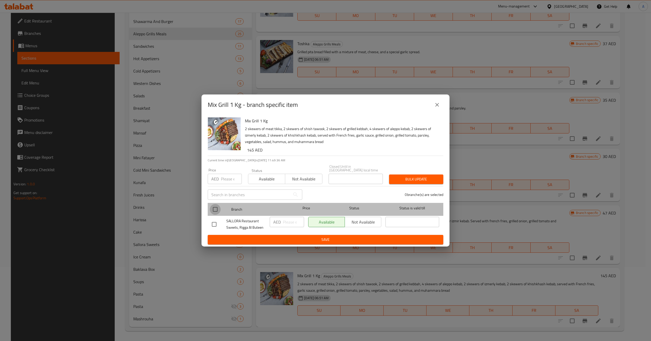
click at [213, 210] on input "checkbox" at bounding box center [215, 209] width 11 height 11
checkbox input "true"
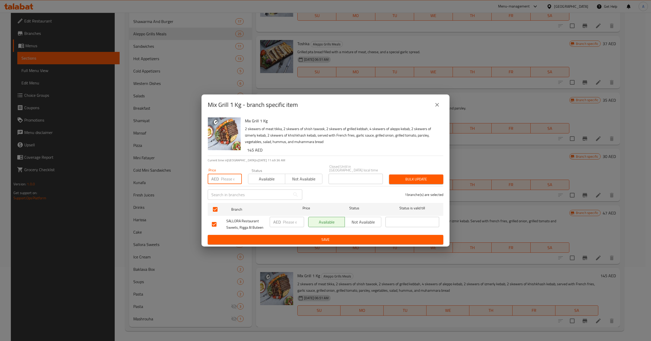
click at [223, 182] on input "number" at bounding box center [231, 179] width 21 height 10
paste input "190"
type input "190"
click at [417, 178] on span "Bulk update" at bounding box center [416, 179] width 46 height 6
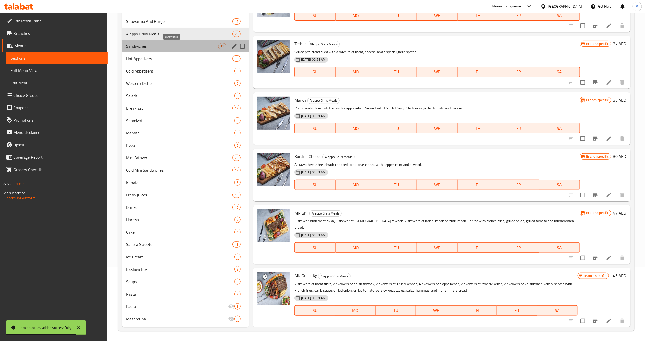
click at [149, 47] on span "Sandwiches" at bounding box center [172, 46] width 92 height 6
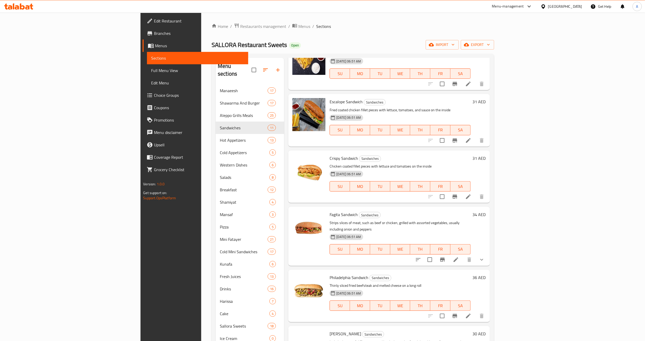
scroll to position [271, 0]
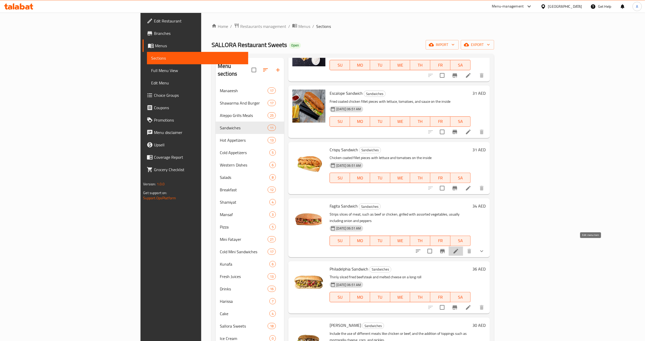
click at [458, 249] on icon at bounding box center [456, 251] width 5 height 5
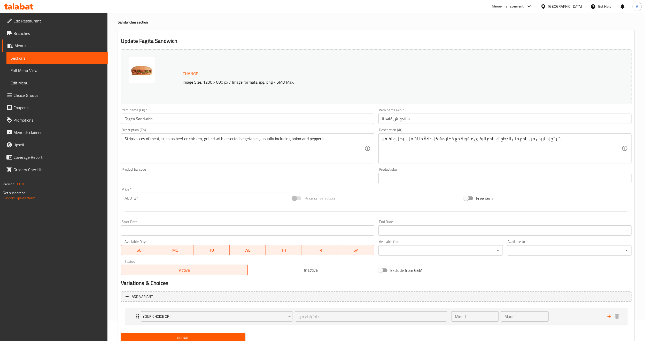
scroll to position [40, 0]
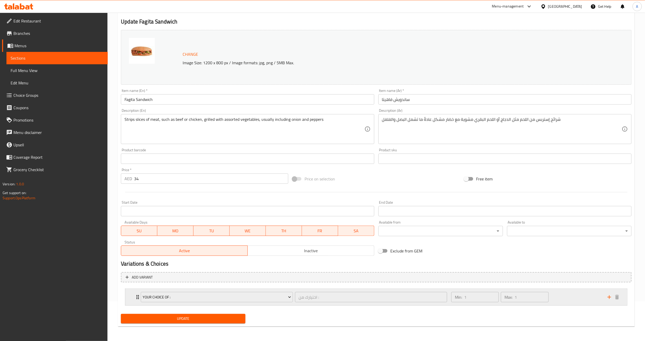
click at [571, 302] on div "Min: 1 ​ Max: 1 ​" at bounding box center [526, 297] width 156 height 17
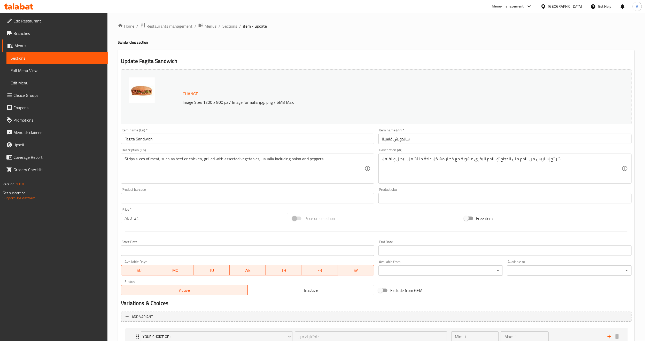
scroll to position [0, 0]
click at [229, 29] on span "Sections" at bounding box center [229, 26] width 15 height 6
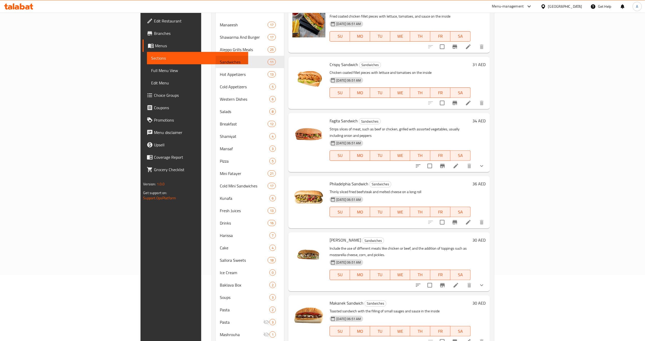
scroll to position [74, 0]
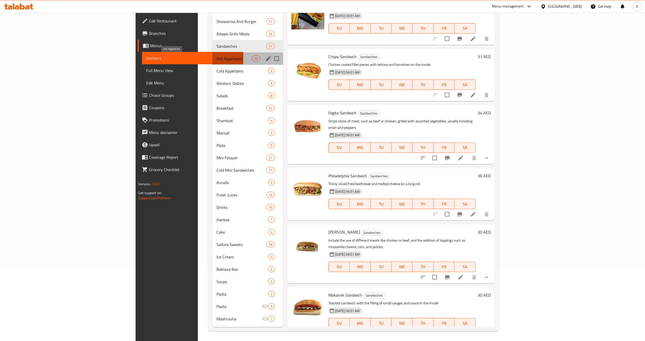
click at [216, 61] on span "Hot Appetizers" at bounding box center [233, 59] width 35 height 6
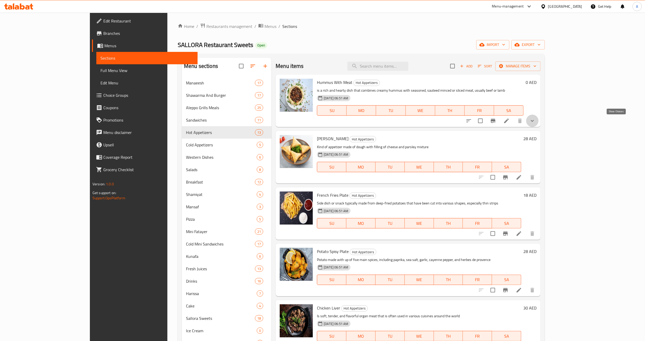
click at [536, 120] on icon "show more" at bounding box center [532, 121] width 6 height 6
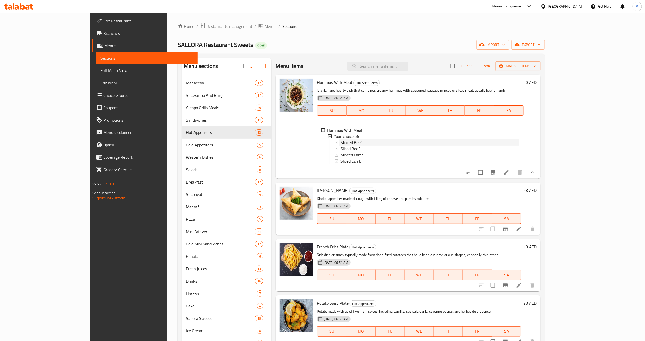
click at [362, 140] on div "Minced Beef" at bounding box center [429, 142] width 179 height 6
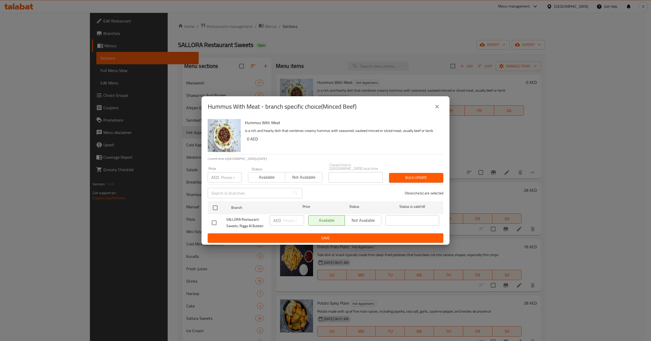
click at [213, 225] on input "checkbox" at bounding box center [214, 223] width 11 height 11
checkbox input "true"
click at [364, 223] on span "Not available" at bounding box center [363, 220] width 32 height 7
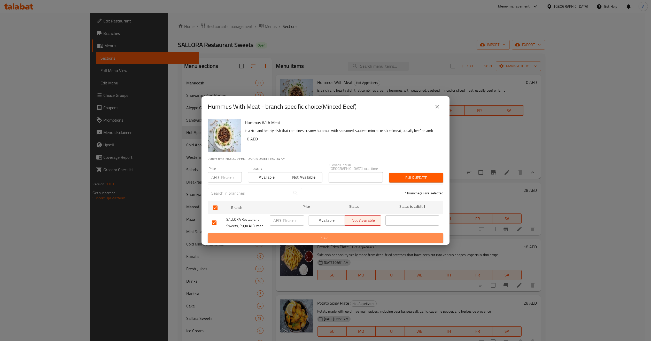
click at [355, 236] on span "Save" at bounding box center [325, 238] width 227 height 6
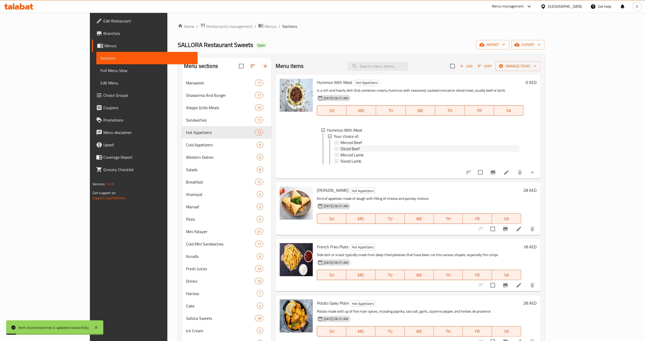
click at [340, 150] on span "Sliced Beef" at bounding box center [349, 149] width 19 height 6
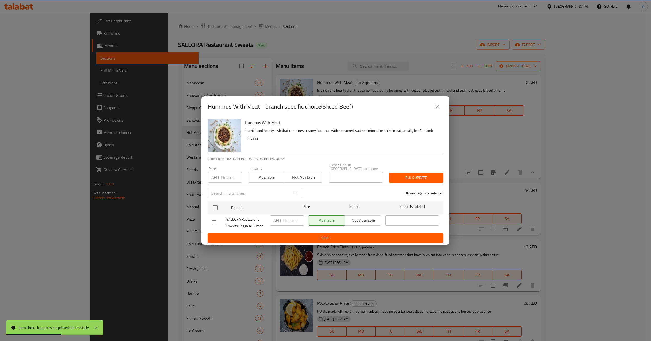
click at [213, 226] on input "checkbox" at bounding box center [214, 223] width 11 height 11
checkbox input "true"
click at [363, 223] on span "Not available" at bounding box center [363, 220] width 32 height 7
click at [354, 237] on span "Save" at bounding box center [325, 238] width 227 height 6
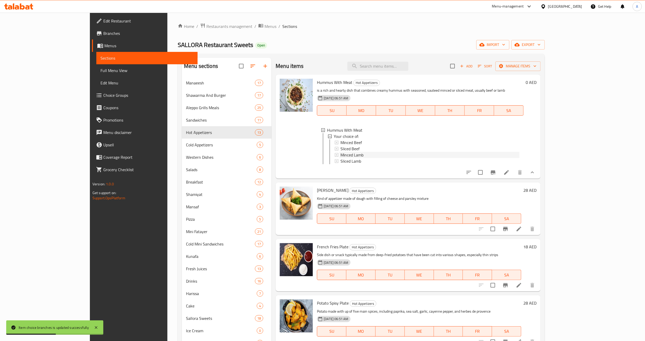
click at [360, 152] on div "Minced Lamb" at bounding box center [429, 155] width 179 height 6
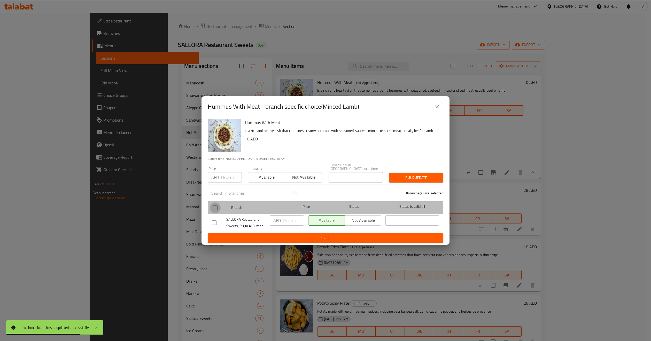
click at [213, 209] on input "checkbox" at bounding box center [215, 208] width 11 height 11
checkbox input "true"
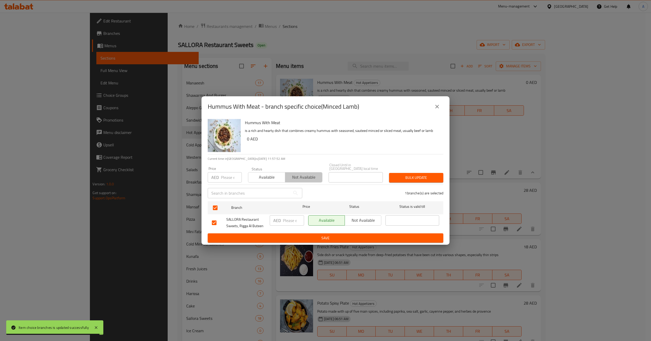
click at [305, 179] on span "Not available" at bounding box center [303, 177] width 33 height 7
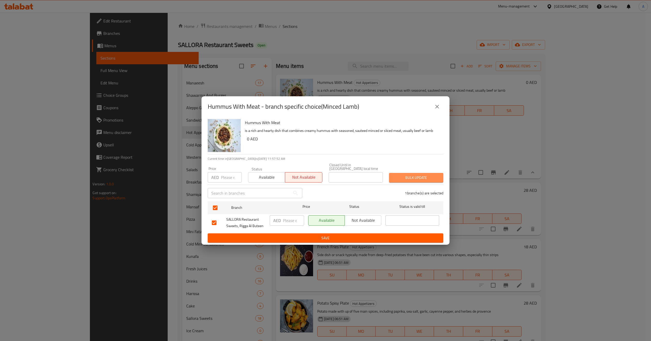
click at [442, 179] on button "Bulk update" at bounding box center [416, 178] width 54 height 10
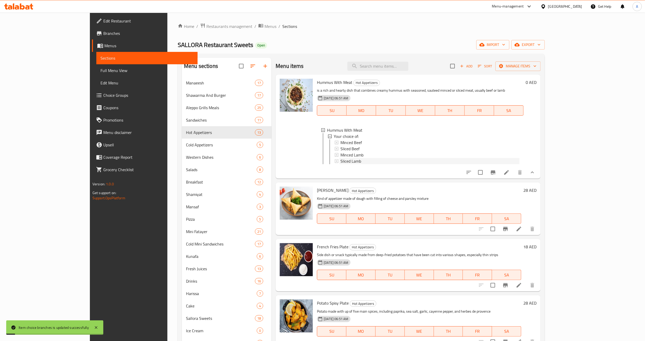
click at [373, 161] on div "Sliced Lamb" at bounding box center [429, 161] width 179 height 6
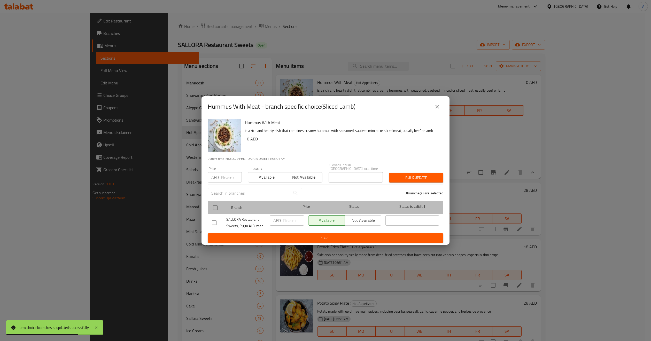
click at [209, 209] on div "Branch Price Status Status is valid till" at bounding box center [326, 207] width 236 height 13
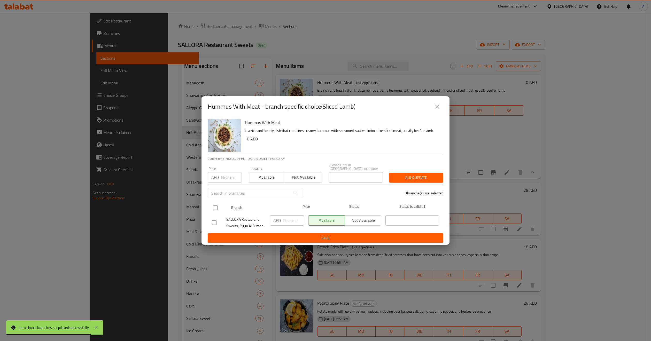
click at [219, 209] on input "checkbox" at bounding box center [215, 208] width 11 height 11
checkbox input "true"
click at [307, 177] on span "Not available" at bounding box center [303, 177] width 33 height 7
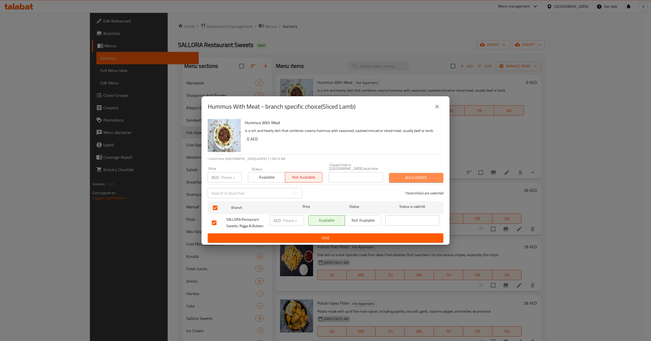
click at [423, 177] on span "Bulk update" at bounding box center [416, 178] width 46 height 6
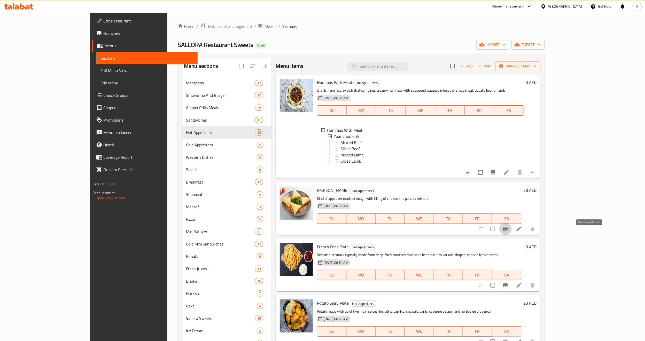
click at [509, 232] on icon "Branch-specific-item" at bounding box center [505, 229] width 6 height 6
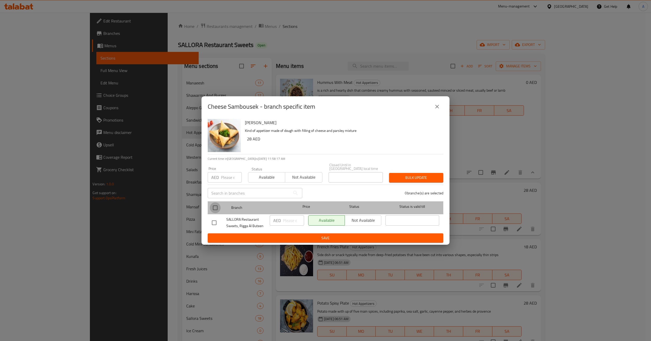
click at [215, 206] on input "checkbox" at bounding box center [215, 208] width 11 height 11
checkbox input "true"
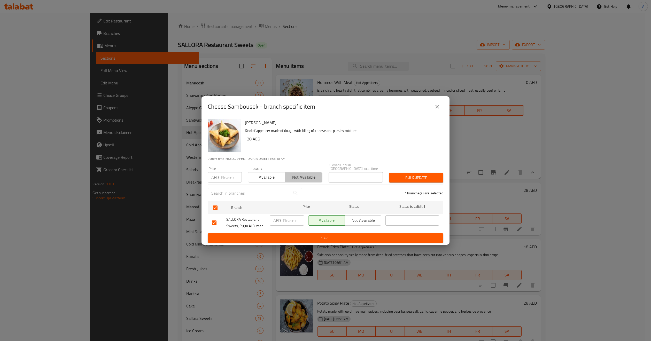
click at [298, 178] on span "Not available" at bounding box center [303, 177] width 33 height 7
click at [409, 174] on button "Bulk update" at bounding box center [416, 178] width 54 height 10
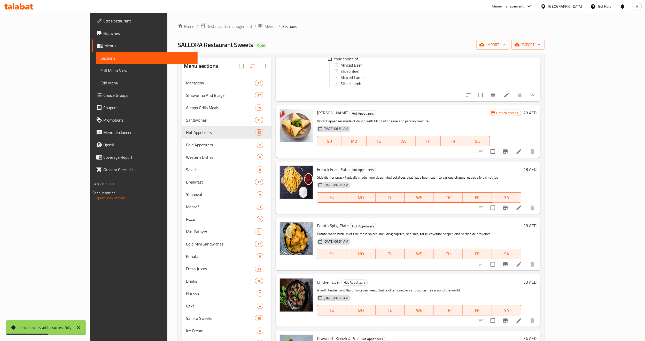
scroll to position [116, 0]
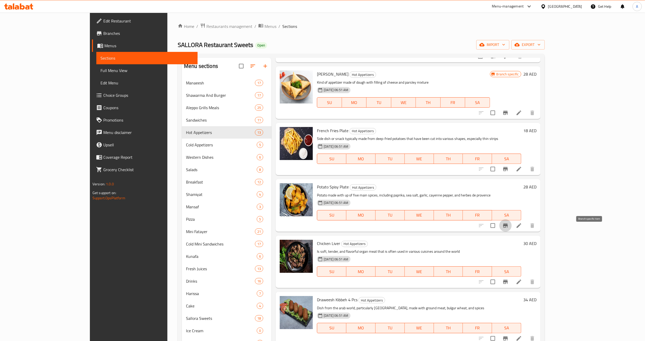
click at [509, 229] on icon "Branch-specific-item" at bounding box center [505, 226] width 6 height 6
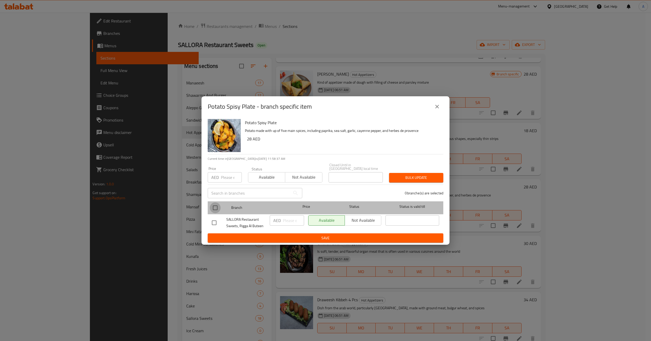
drag, startPoint x: 216, startPoint y: 205, endPoint x: 229, endPoint y: 205, distance: 12.1
click at [223, 208] on div at bounding box center [219, 207] width 19 height 15
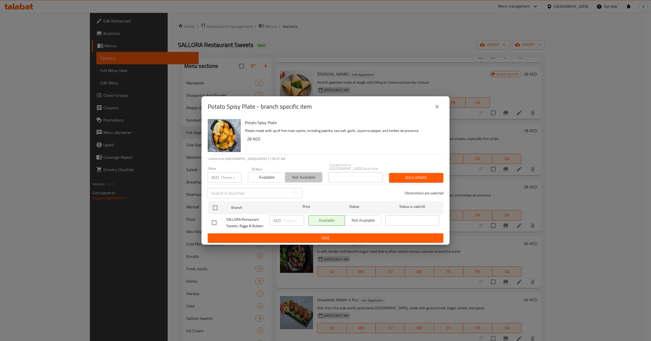
click at [286, 174] on button "Not available" at bounding box center [303, 177] width 37 height 10
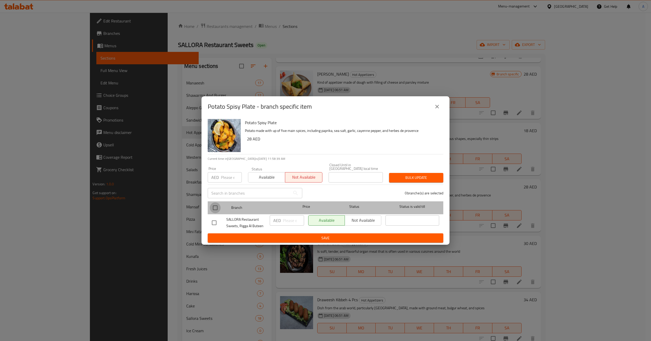
click at [220, 209] on input "checkbox" at bounding box center [215, 208] width 11 height 11
checkbox input "true"
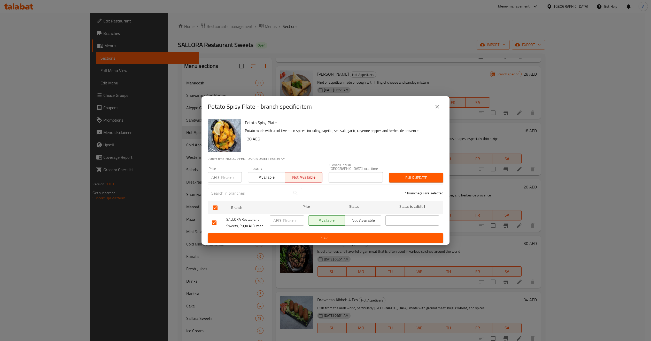
click at [425, 170] on div "Bulk update" at bounding box center [416, 178] width 60 height 16
click at [423, 181] on span "Bulk update" at bounding box center [416, 178] width 46 height 6
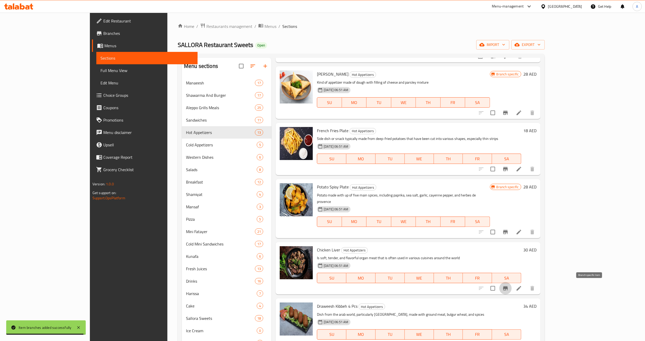
click at [509, 291] on icon "Branch-specific-item" at bounding box center [505, 288] width 6 height 6
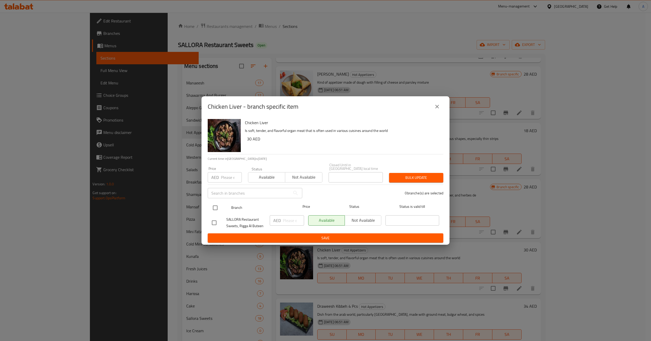
click at [218, 210] on input "checkbox" at bounding box center [215, 208] width 11 height 11
checkbox input "true"
click at [306, 175] on span "Not available" at bounding box center [303, 177] width 33 height 7
drag, startPoint x: 423, startPoint y: 168, endPoint x: 422, endPoint y: 173, distance: 5.0
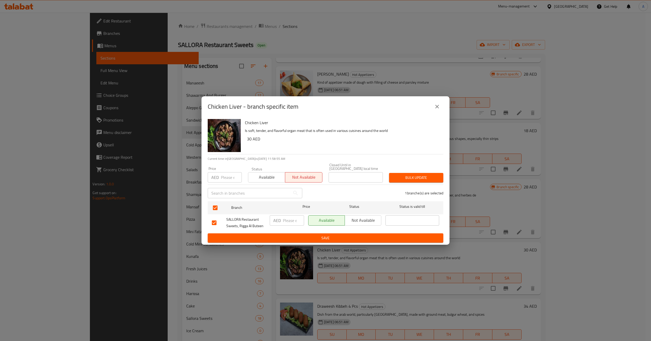
click at [422, 170] on div "Price AED Price Status Available Not available Closed Until in [GEOGRAPHIC_DATA…" at bounding box center [326, 173] width 242 height 26
click at [421, 180] on span "Bulk update" at bounding box center [416, 178] width 46 height 6
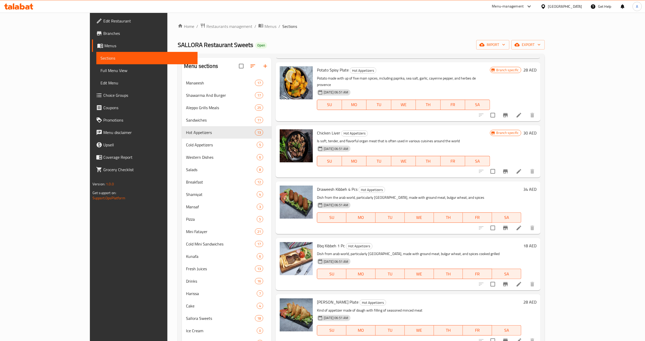
scroll to position [271, 0]
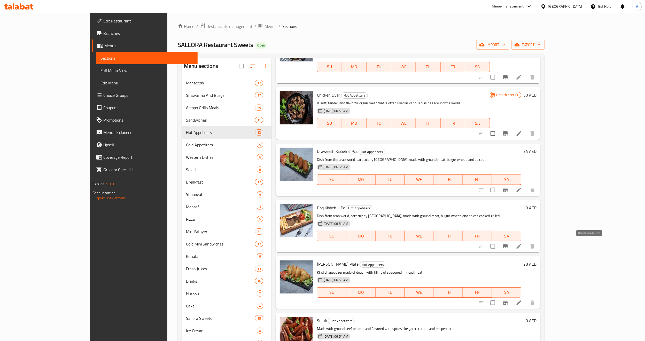
click at [508, 246] on icon "Branch-specific-item" at bounding box center [505, 246] width 5 height 4
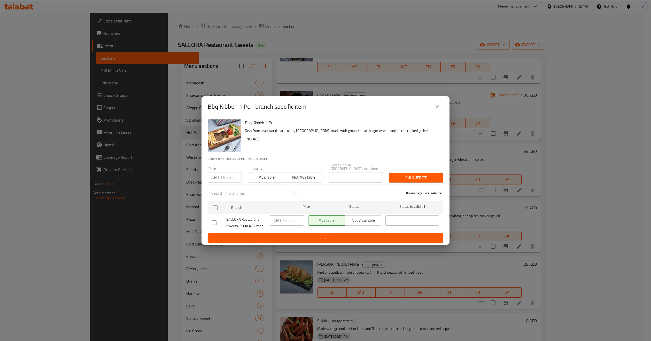
click at [214, 219] on input "checkbox" at bounding box center [214, 223] width 11 height 11
checkbox input "true"
click at [369, 216] on button "Not available" at bounding box center [363, 220] width 37 height 10
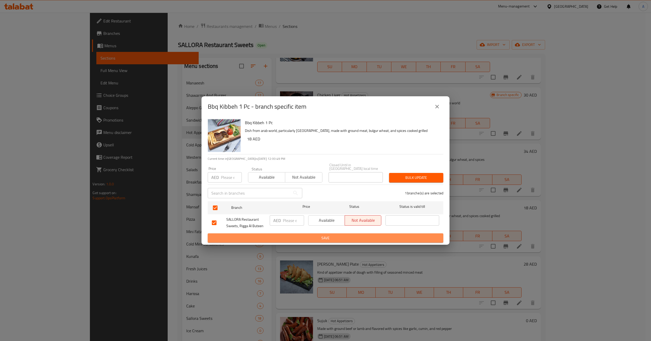
click at [360, 236] on span "Save" at bounding box center [325, 238] width 227 height 6
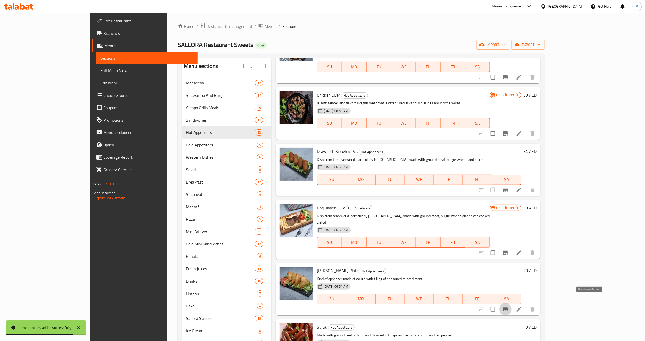
click at [509, 306] on icon "Branch-specific-item" at bounding box center [505, 309] width 6 height 6
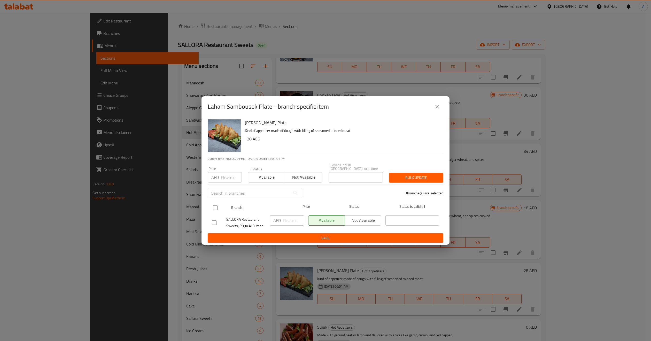
click at [214, 210] on input "checkbox" at bounding box center [215, 208] width 11 height 11
checkbox input "true"
click at [299, 182] on button "Not available" at bounding box center [303, 177] width 37 height 10
click at [420, 171] on div "Bulk update" at bounding box center [416, 178] width 60 height 16
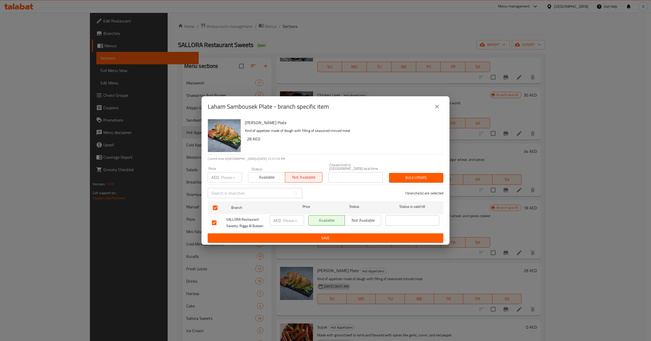
click at [418, 174] on button "Bulk update" at bounding box center [416, 178] width 54 height 10
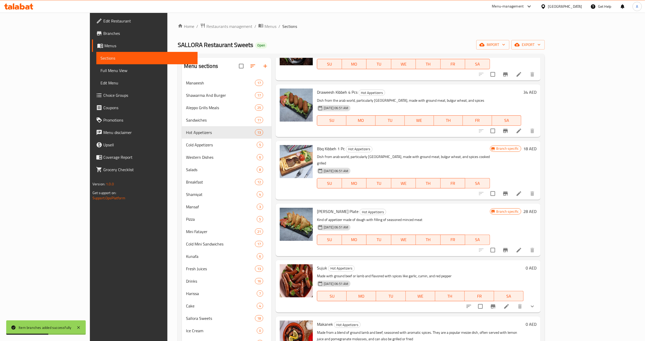
scroll to position [349, 0]
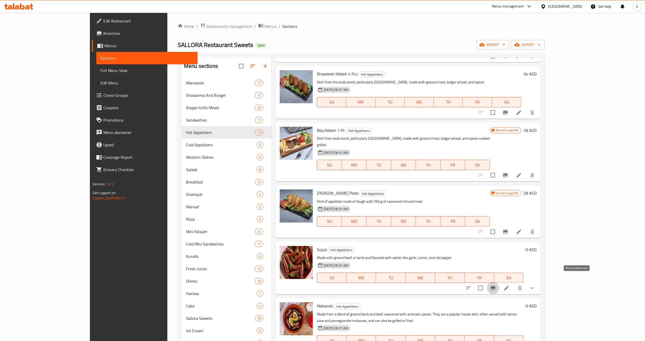
click at [495, 286] on icon "Branch-specific-item" at bounding box center [493, 288] width 5 height 4
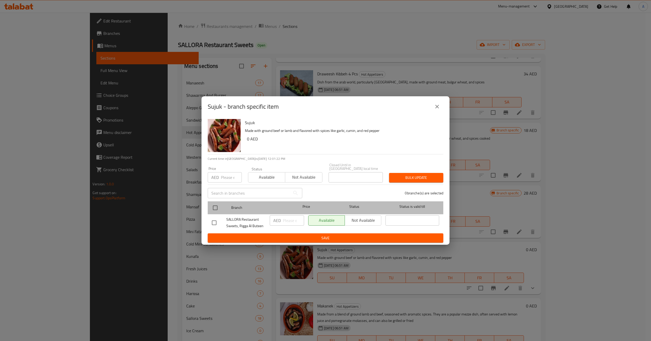
click at [222, 209] on div at bounding box center [219, 207] width 19 height 15
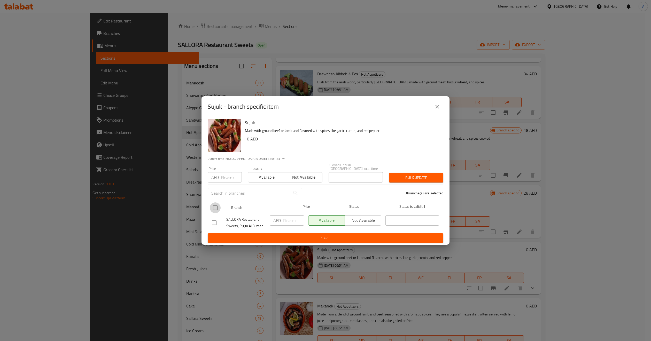
click at [212, 210] on input "checkbox" at bounding box center [215, 208] width 11 height 11
checkbox input "true"
click at [319, 177] on span "Not available" at bounding box center [303, 177] width 33 height 7
click at [409, 182] on button "Bulk update" at bounding box center [416, 178] width 54 height 10
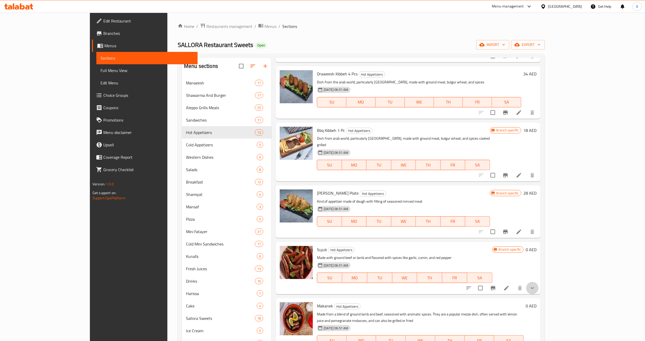
click at [539, 282] on button "show more" at bounding box center [532, 288] width 12 height 12
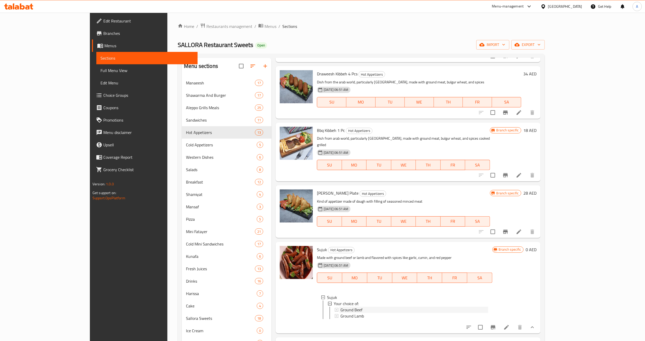
click at [340, 307] on span "Ground Beef" at bounding box center [351, 310] width 22 height 6
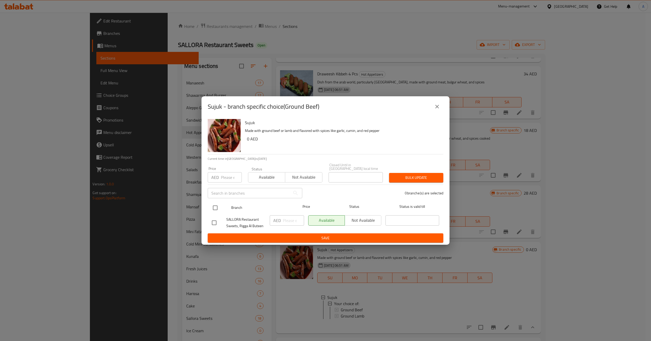
click at [212, 209] on input "checkbox" at bounding box center [215, 208] width 11 height 11
checkbox input "true"
paste input "33"
type input "33"
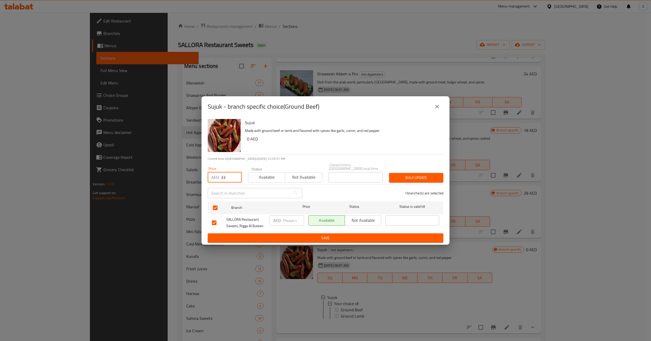
click at [409, 172] on div "Bulk update" at bounding box center [416, 178] width 60 height 16
click at [409, 175] on span "Bulk update" at bounding box center [416, 178] width 46 height 6
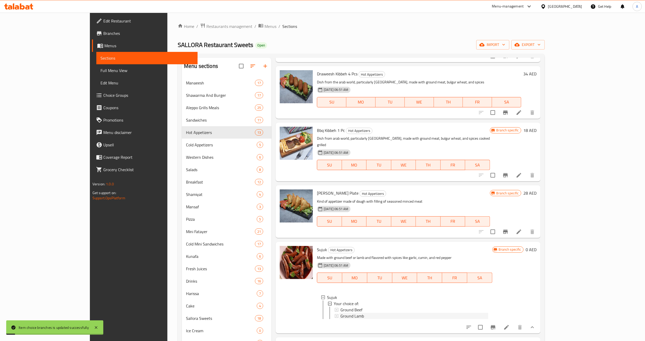
click at [351, 313] on div "Ground Lamb" at bounding box center [414, 316] width 148 height 6
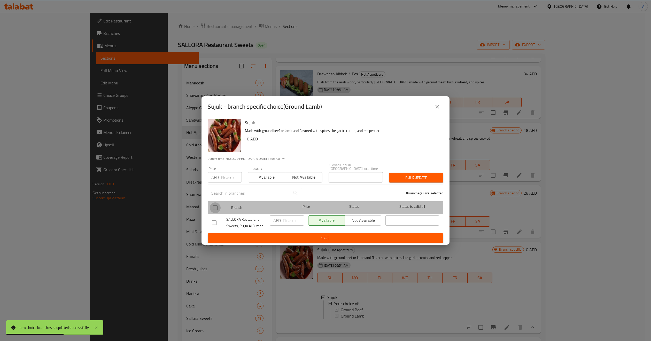
click at [216, 208] on input "checkbox" at bounding box center [215, 208] width 11 height 11
checkbox input "true"
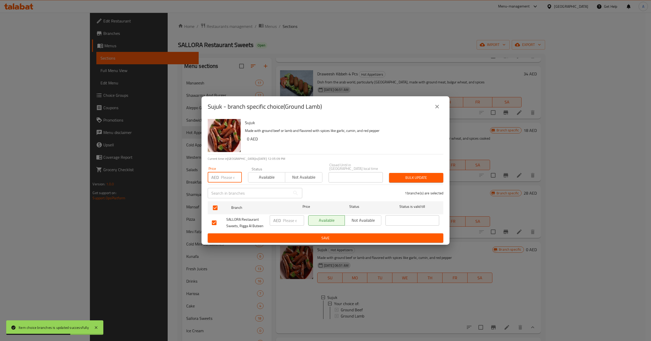
click at [229, 176] on input "number" at bounding box center [231, 177] width 21 height 10
paste input "33"
type input "33"
click at [410, 180] on span "Bulk update" at bounding box center [416, 178] width 46 height 6
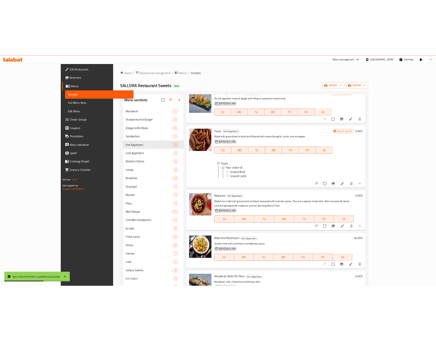
scroll to position [504, 0]
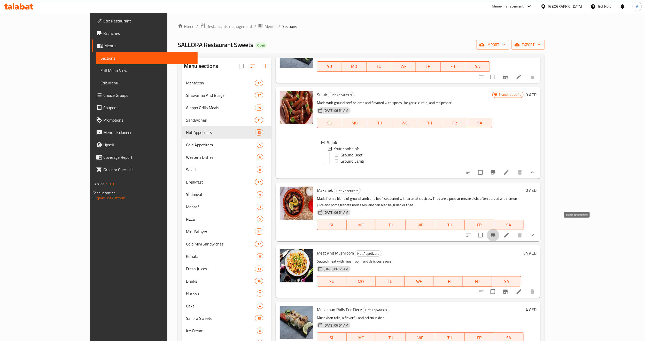
click at [499, 229] on button "Branch-specific-item" at bounding box center [493, 235] width 12 height 12
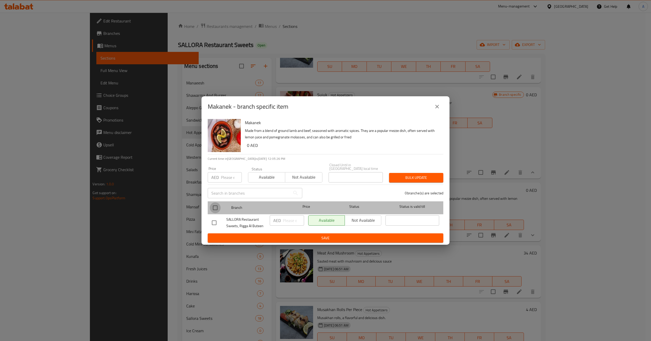
click at [220, 209] on input "checkbox" at bounding box center [215, 208] width 11 height 11
checkbox input "true"
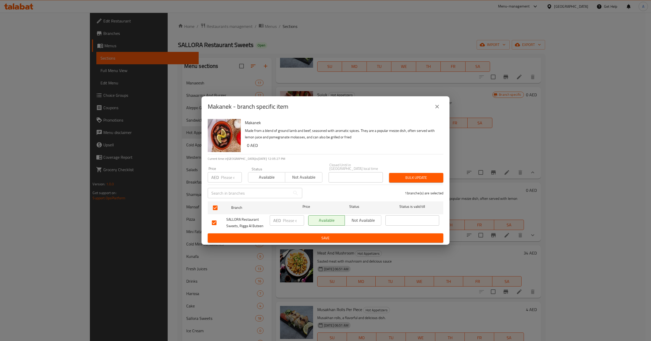
click at [293, 180] on span "Not available" at bounding box center [303, 177] width 33 height 7
click at [397, 179] on span "Bulk update" at bounding box center [416, 178] width 46 height 6
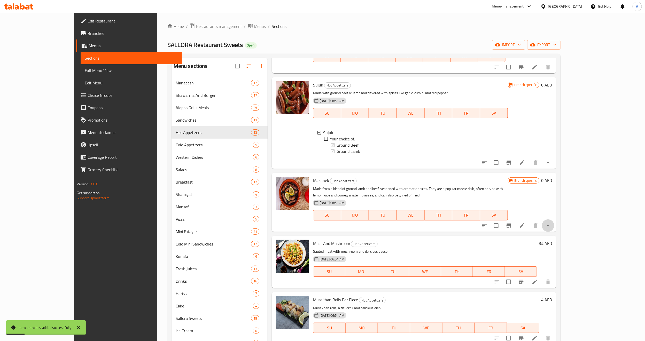
click at [554, 232] on button "show more" at bounding box center [548, 226] width 12 height 12
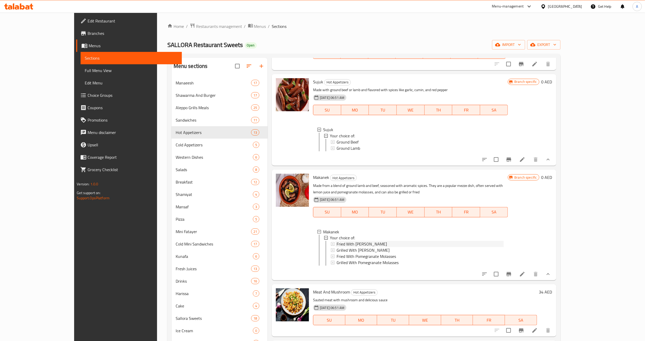
click at [337, 247] on span "Fried With [PERSON_NAME]" at bounding box center [362, 244] width 50 height 6
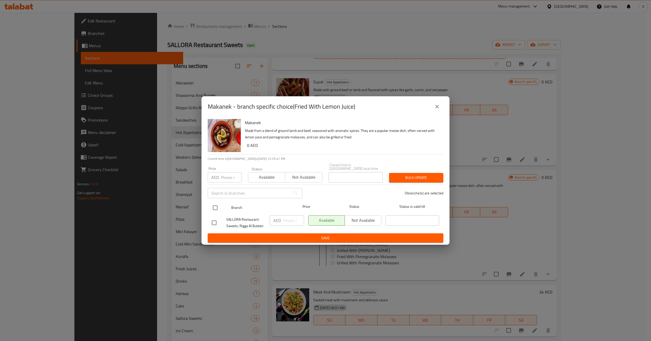
click at [215, 210] on input "checkbox" at bounding box center [215, 208] width 11 height 11
checkbox input "true"
paste input "33"
type input "33"
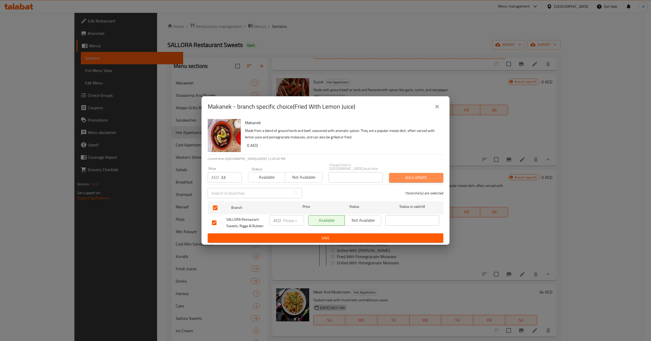
click at [405, 177] on span "Bulk update" at bounding box center [416, 178] width 46 height 6
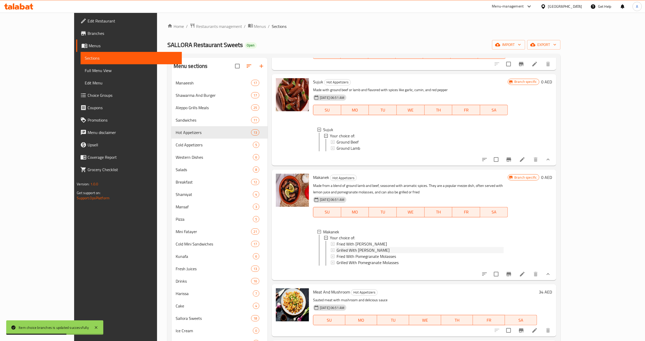
click at [337, 254] on span "Grilled With [PERSON_NAME]" at bounding box center [363, 250] width 53 height 6
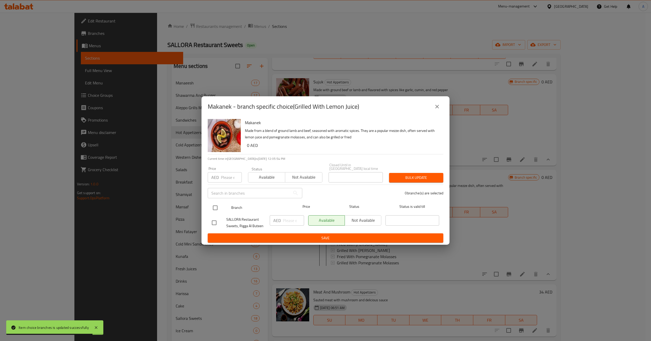
click at [214, 211] on input "checkbox" at bounding box center [215, 208] width 11 height 11
checkbox input "true"
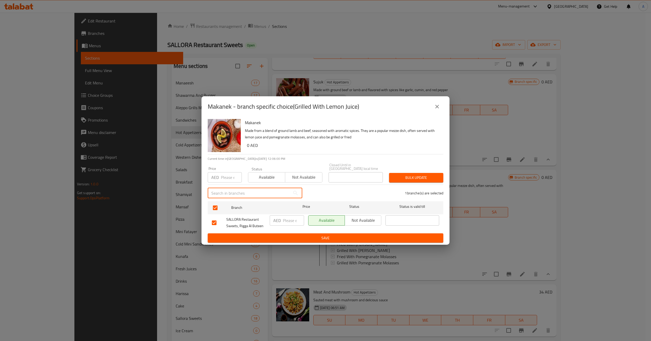
drag, startPoint x: 252, startPoint y: 190, endPoint x: 228, endPoint y: 176, distance: 27.9
paste input "33"
type input "33"
click at [409, 181] on button "Bulk update" at bounding box center [416, 178] width 54 height 10
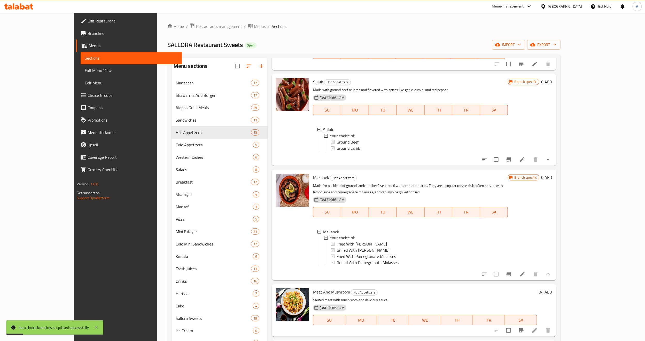
click at [350, 254] on span "Grilled With [PERSON_NAME]" at bounding box center [363, 250] width 53 height 6
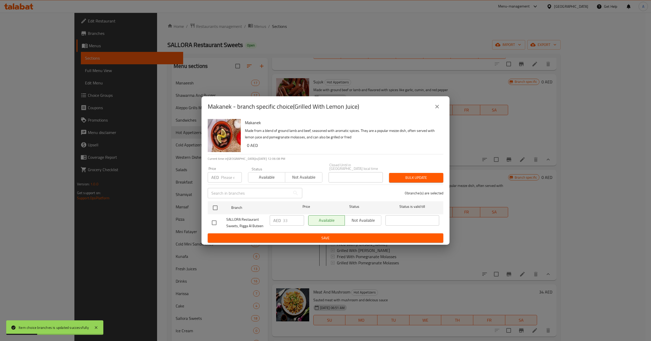
click at [432, 109] on button "close" at bounding box center [437, 106] width 12 height 12
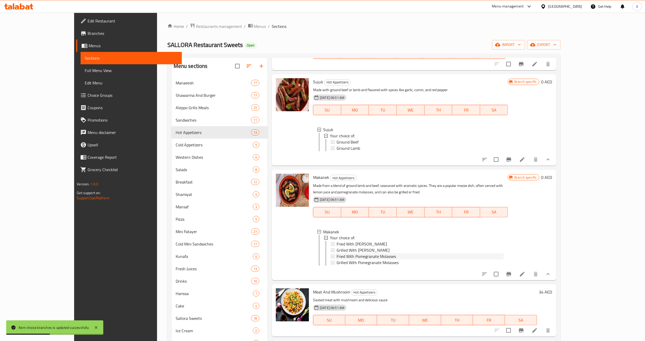
click at [369, 260] on span "Fried With Pomegranate Molasses" at bounding box center [366, 257] width 59 height 6
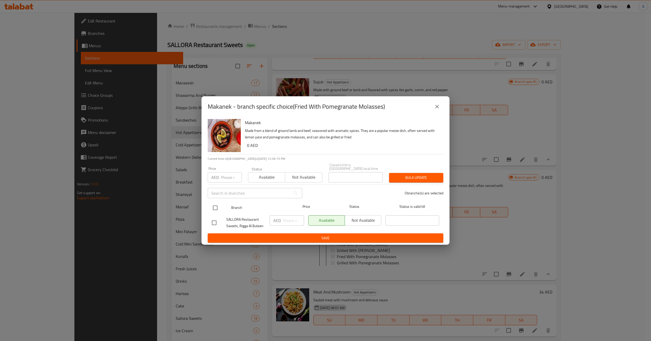
click at [215, 209] on input "checkbox" at bounding box center [215, 208] width 11 height 11
checkbox input "true"
paste input "33"
type input "33"
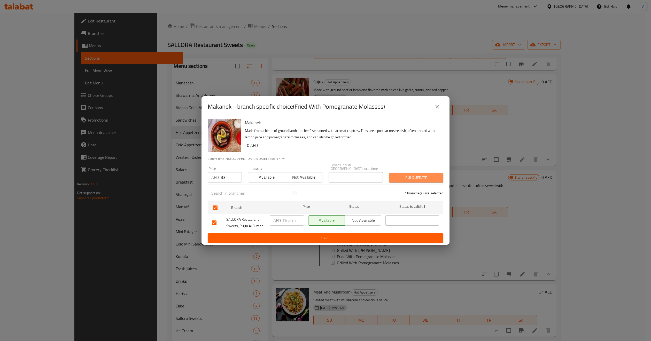
click at [402, 175] on span "Bulk update" at bounding box center [416, 178] width 46 height 6
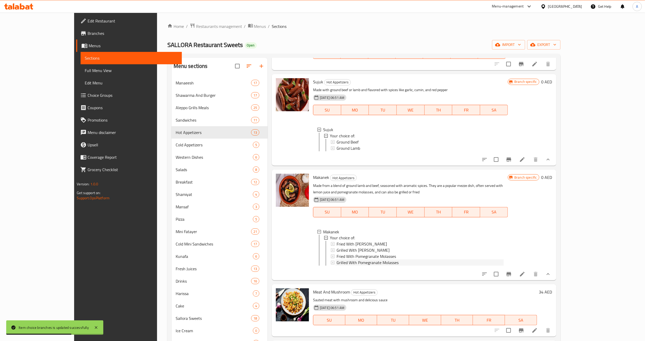
click at [363, 266] on span "Grilled With Pomegranate Molasses" at bounding box center [368, 263] width 62 height 6
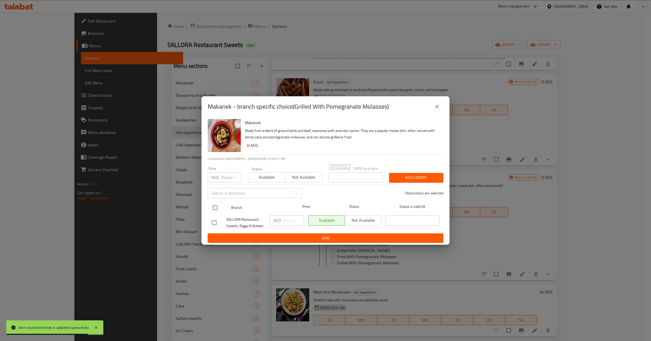
click at [216, 212] on input "checkbox" at bounding box center [215, 208] width 11 height 11
checkbox input "true"
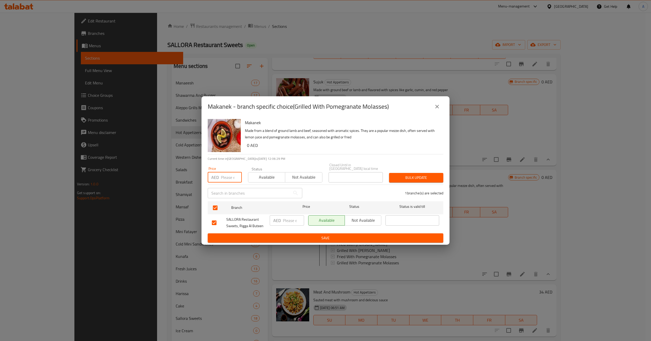
paste input "33"
type input "33"
click at [420, 180] on span "Bulk update" at bounding box center [416, 178] width 46 height 6
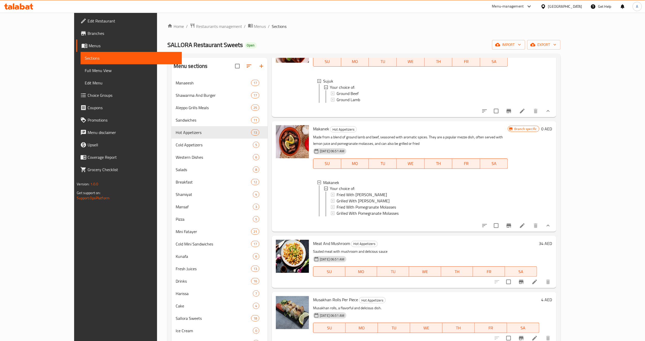
scroll to position [570, 0]
click at [524, 283] on icon "Branch-specific-item" at bounding box center [521, 282] width 5 height 4
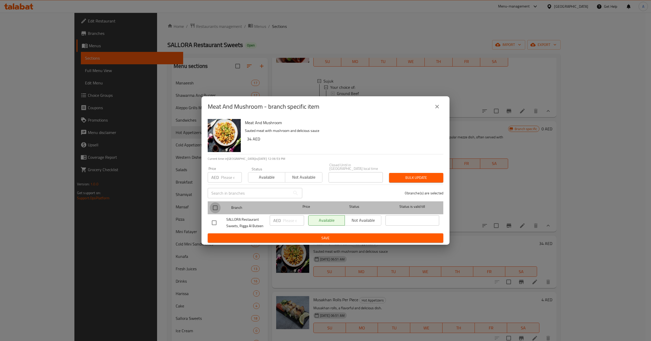
click at [218, 208] on input "checkbox" at bounding box center [215, 208] width 11 height 11
checkbox input "true"
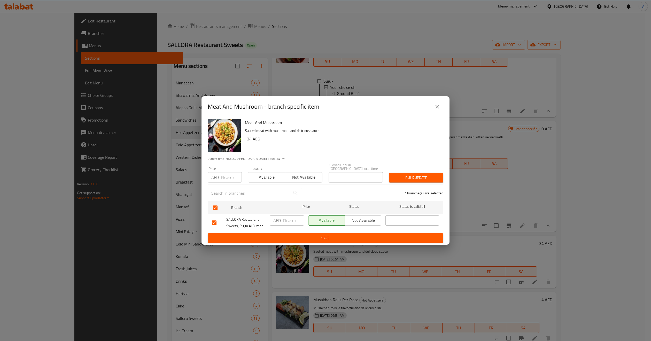
click at [303, 179] on span "Not available" at bounding box center [303, 177] width 33 height 7
click at [412, 179] on span "Bulk update" at bounding box center [416, 178] width 46 height 6
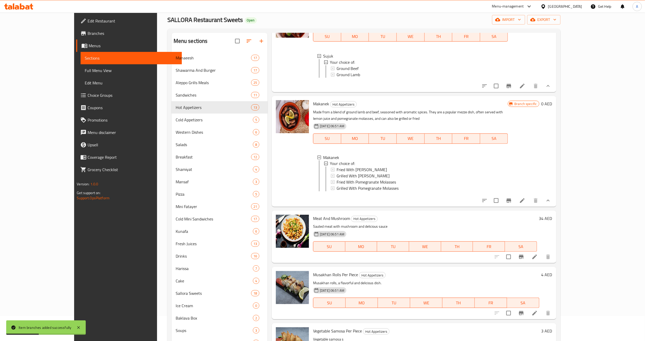
scroll to position [39, 0]
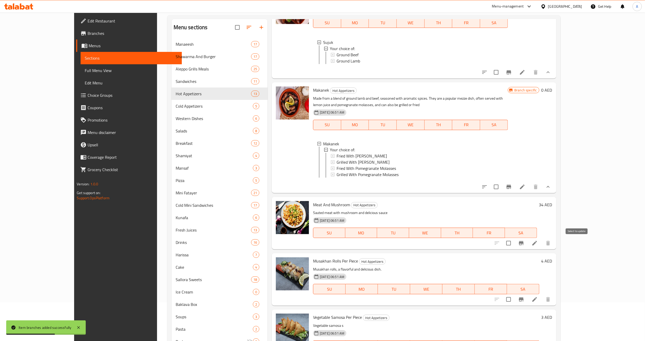
click at [514, 243] on input "checkbox" at bounding box center [508, 243] width 11 height 11
checkbox input "false"
click at [524, 242] on icon "Branch-specific-item" at bounding box center [521, 243] width 6 height 6
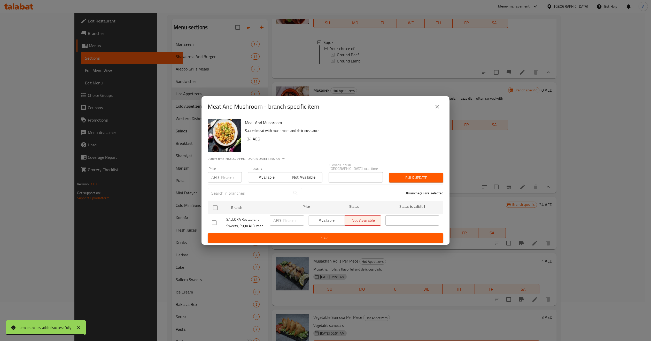
click at [441, 110] on button "close" at bounding box center [437, 106] width 12 height 12
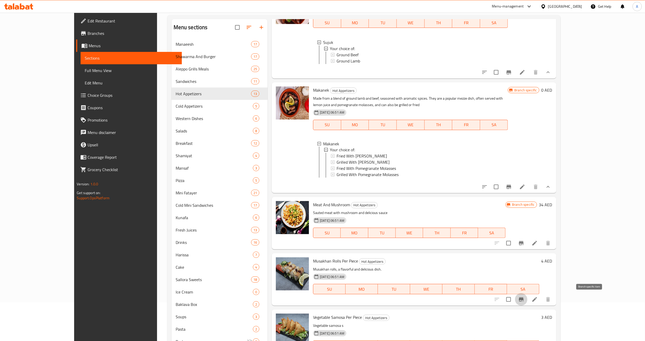
click at [527, 299] on button "Branch-specific-item" at bounding box center [521, 299] width 12 height 12
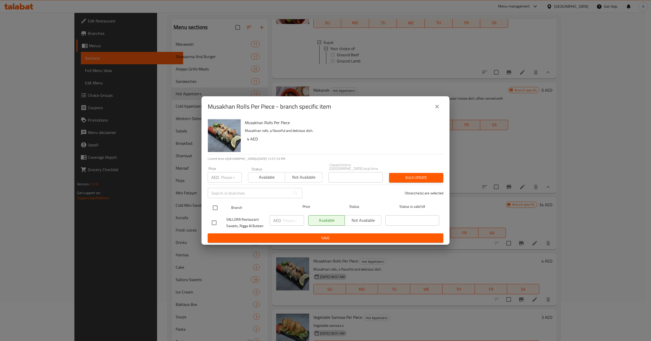
click at [213, 207] on input "checkbox" at bounding box center [215, 208] width 11 height 11
checkbox input "true"
click at [226, 174] on input "number" at bounding box center [231, 177] width 21 height 10
type input "5"
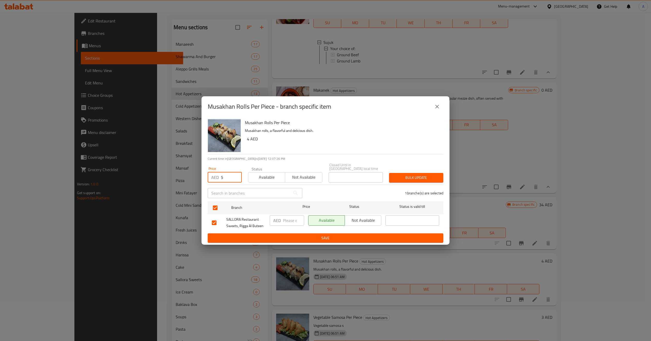
click at [309, 175] on span "Not available" at bounding box center [303, 177] width 33 height 7
click at [405, 176] on span "Bulk update" at bounding box center [416, 178] width 46 height 6
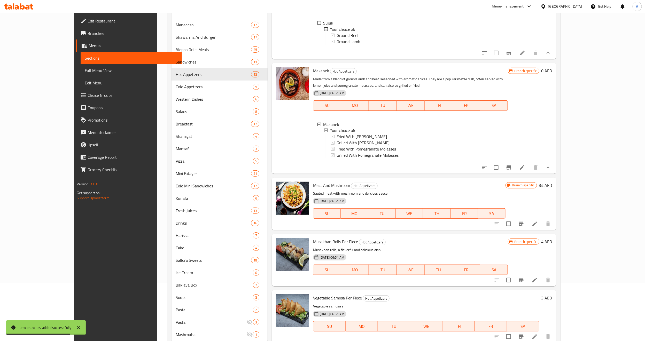
scroll to position [74, 0]
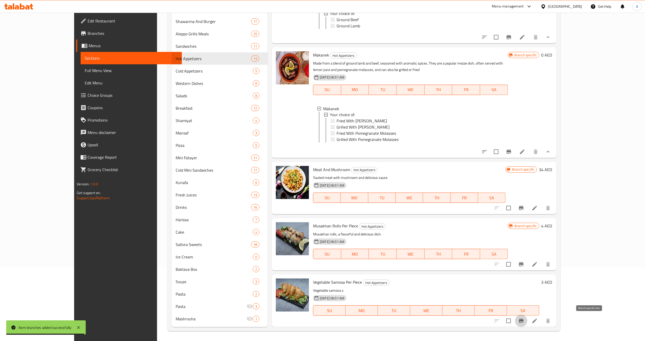
click at [527, 317] on button "Branch-specific-item" at bounding box center [521, 321] width 12 height 12
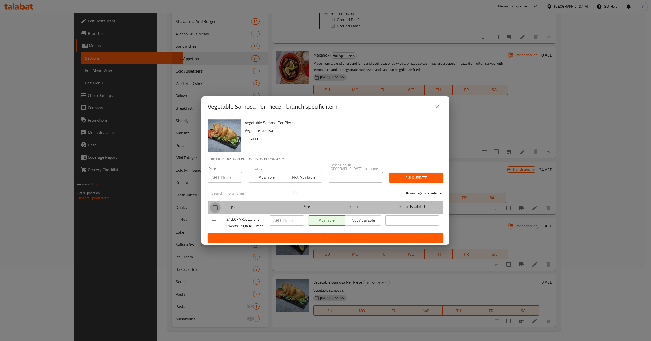
click at [219, 207] on input "checkbox" at bounding box center [215, 208] width 11 height 11
checkbox input "true"
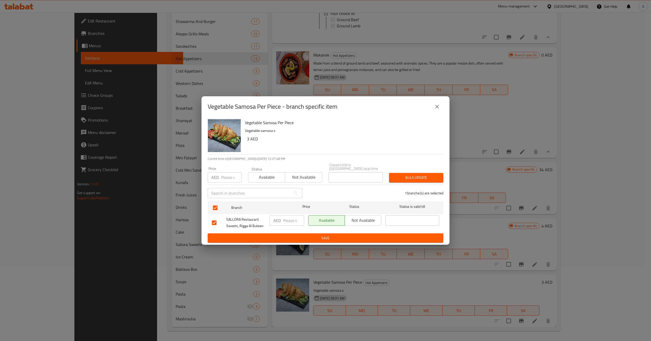
click at [229, 181] on input "number" at bounding box center [231, 177] width 21 height 10
paste input "33"
click at [230, 179] on input "33" at bounding box center [231, 177] width 21 height 10
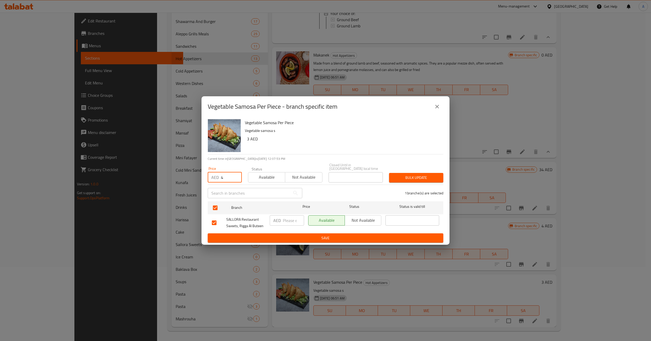
type input "4"
click at [296, 182] on button "Not available" at bounding box center [303, 177] width 37 height 10
click at [416, 178] on span "Bulk update" at bounding box center [416, 178] width 46 height 6
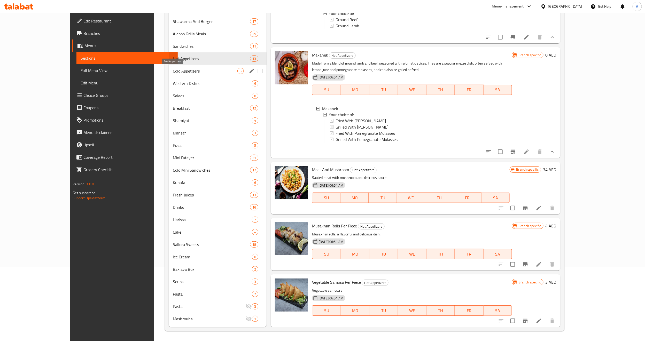
click at [194, 73] on span "Cold Appetizers" at bounding box center [205, 71] width 65 height 6
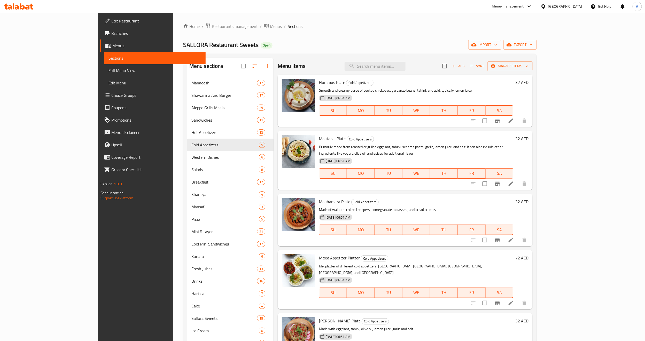
click at [501, 300] on icon "Branch-specific-item" at bounding box center [497, 303] width 6 height 6
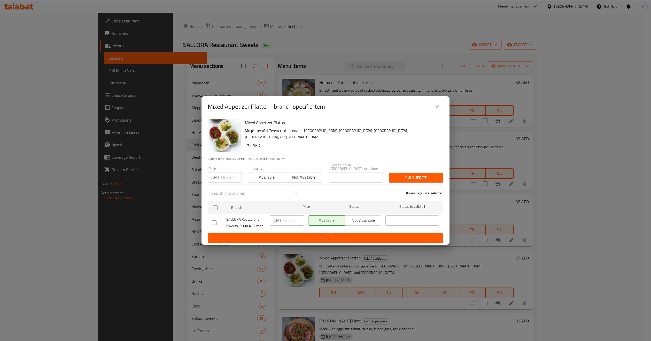
click at [219, 224] on input "checkbox" at bounding box center [214, 223] width 11 height 11
checkbox input "true"
click at [293, 184] on div "Status Available Not available" at bounding box center [285, 175] width 81 height 22
click at [302, 182] on button "Not available" at bounding box center [303, 177] width 37 height 10
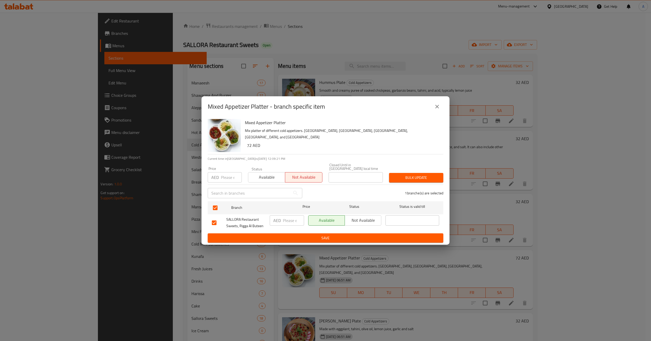
click at [400, 173] on button "Bulk update" at bounding box center [416, 178] width 54 height 10
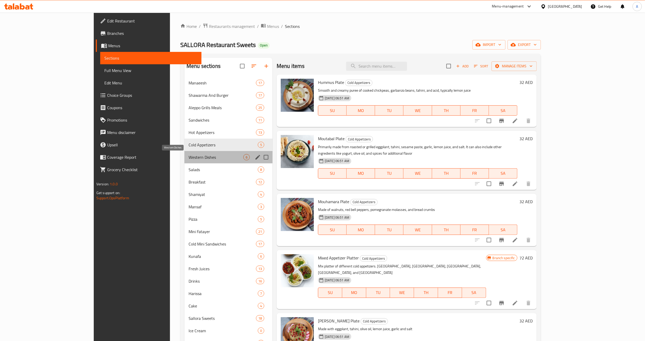
click at [189, 157] on span "Western Dishes" at bounding box center [216, 157] width 55 height 6
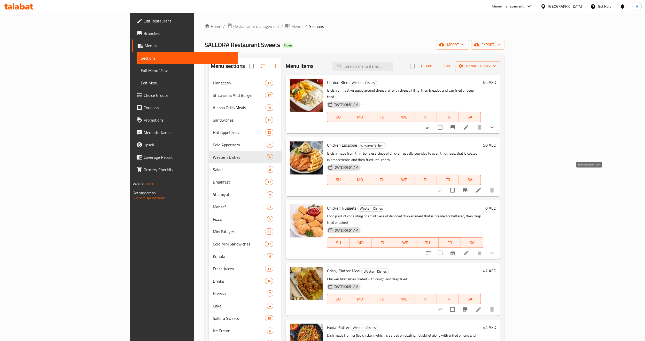
click at [468, 187] on icon "Branch-specific-item" at bounding box center [465, 190] width 6 height 6
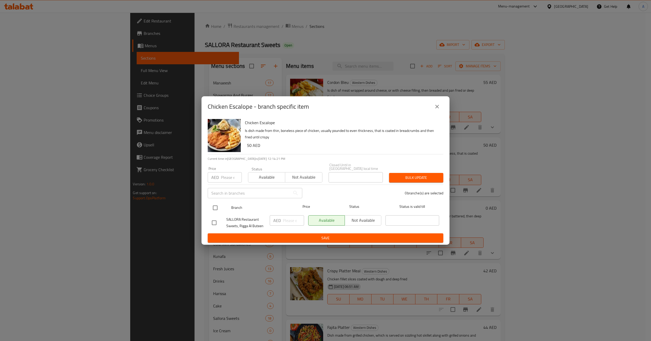
click at [213, 205] on input "checkbox" at bounding box center [215, 208] width 11 height 11
checkbox input "true"
click at [302, 178] on span "Not available" at bounding box center [303, 177] width 33 height 7
click at [430, 175] on span "Bulk update" at bounding box center [416, 178] width 46 height 6
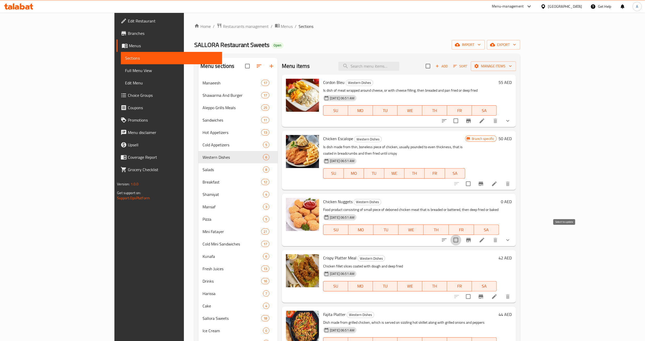
click at [461, 235] on input "checkbox" at bounding box center [456, 240] width 11 height 11
click at [461, 239] on input "checkbox" at bounding box center [456, 240] width 11 height 11
checkbox input "false"
click at [472, 237] on icon "Branch-specific-item" at bounding box center [468, 240] width 6 height 6
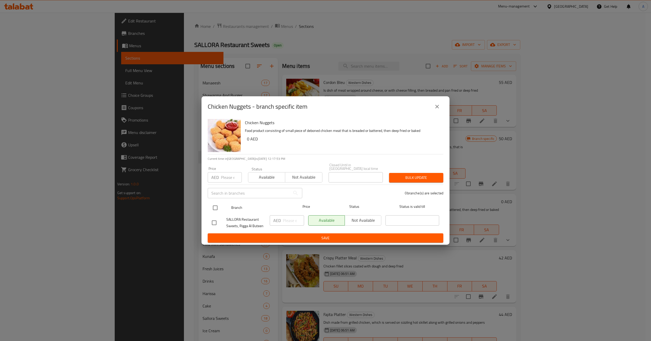
click at [217, 207] on input "checkbox" at bounding box center [215, 208] width 11 height 11
checkbox input "true"
click at [233, 175] on input "number" at bounding box center [231, 177] width 21 height 10
type input "41"
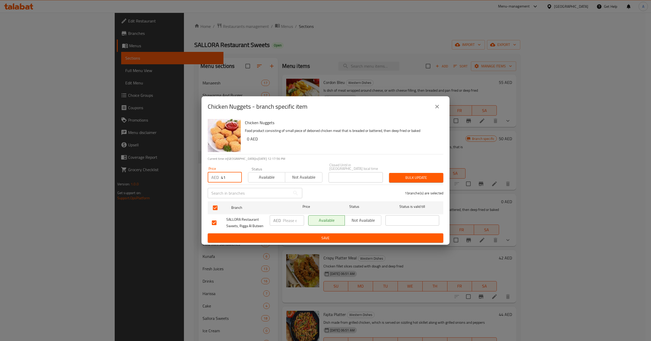
click at [435, 178] on span "Bulk update" at bounding box center [416, 178] width 46 height 6
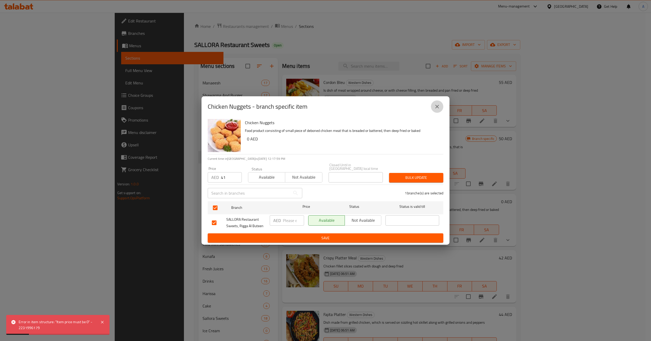
click at [442, 107] on button "close" at bounding box center [437, 106] width 12 height 12
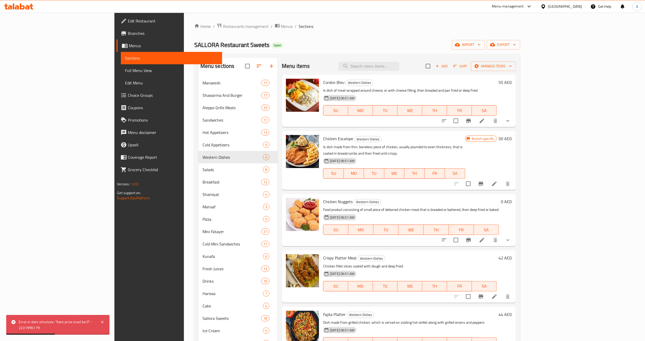
click at [489, 236] on li at bounding box center [482, 240] width 14 height 9
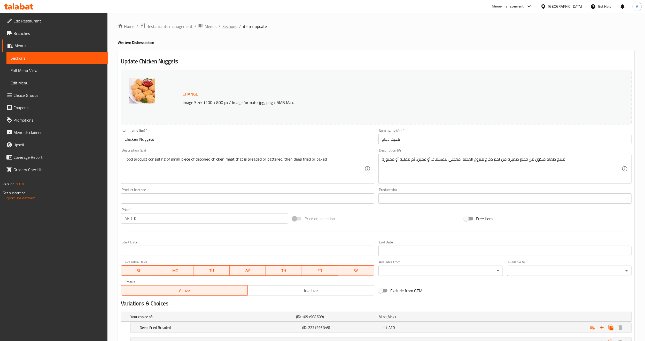
click at [231, 23] on span "Sections" at bounding box center [229, 26] width 15 height 6
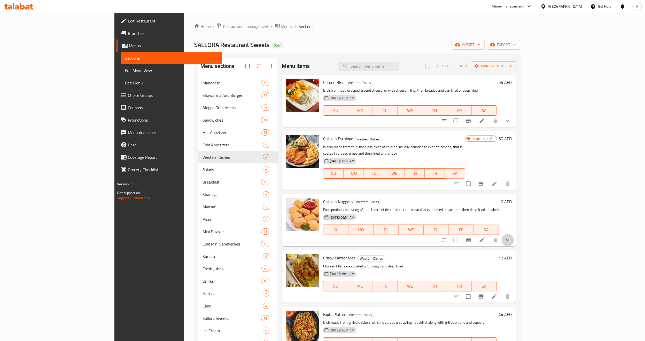
click at [514, 238] on button "show more" at bounding box center [508, 240] width 12 height 12
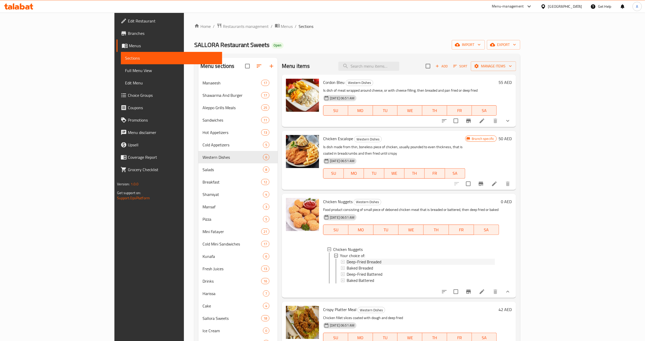
click at [347, 259] on span "Deep-Fried Breaded" at bounding box center [364, 262] width 35 height 6
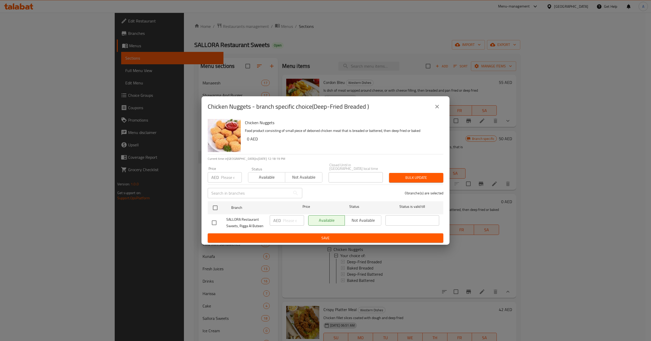
click at [214, 199] on div "​" at bounding box center [255, 193] width 101 height 17
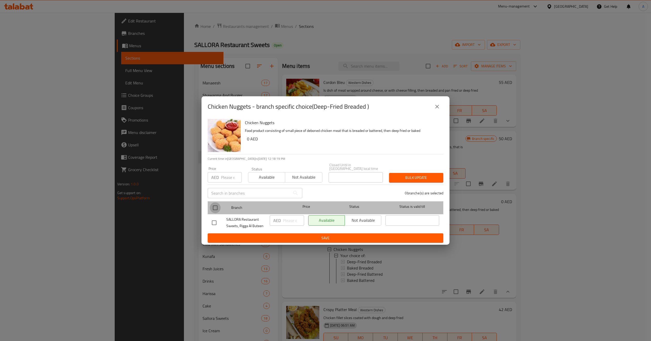
click at [218, 205] on input "checkbox" at bounding box center [215, 208] width 11 height 11
checkbox input "true"
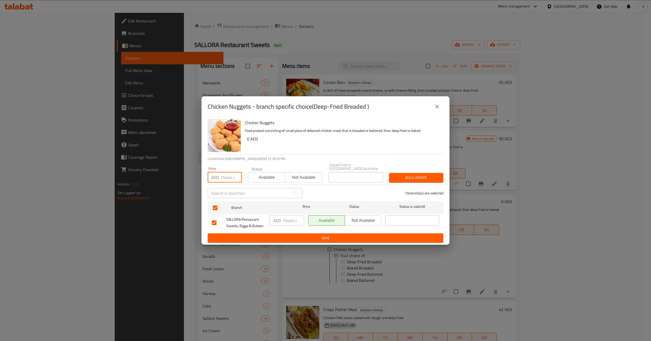
click at [229, 175] on input "number" at bounding box center [231, 177] width 21 height 10
type input "41"
click at [406, 180] on span "Bulk update" at bounding box center [416, 178] width 46 height 6
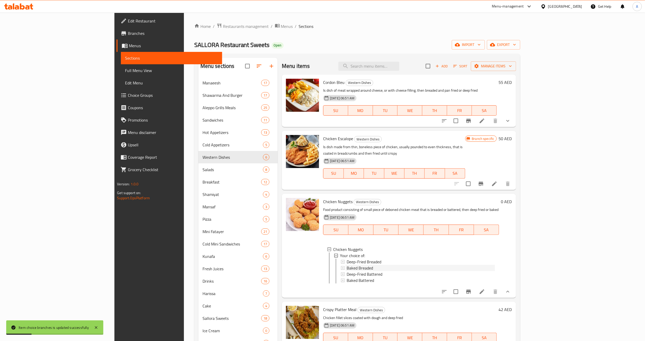
click at [347, 265] on span "Baked Breaded" at bounding box center [360, 268] width 26 height 6
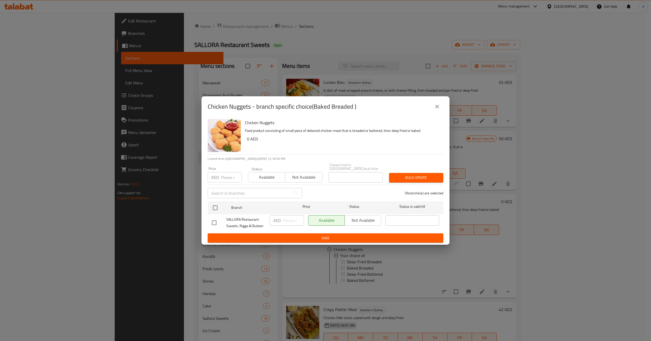
click at [438, 111] on button "close" at bounding box center [437, 106] width 12 height 12
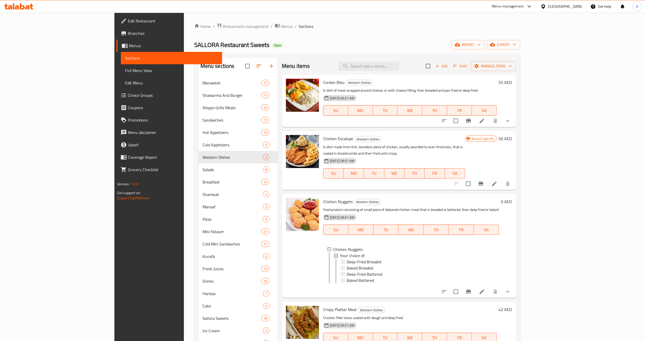
click at [367, 265] on div "Baked Breaded" at bounding box center [421, 268] width 148 height 6
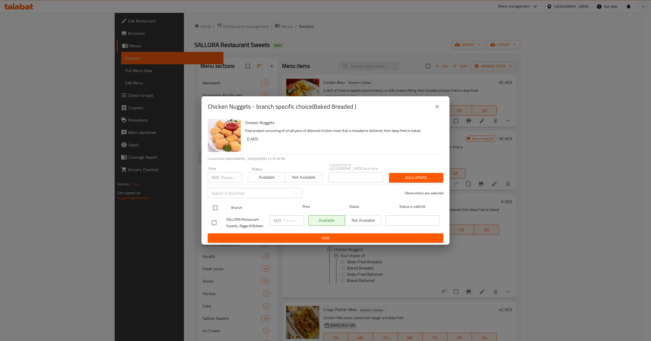
click at [218, 209] on input "checkbox" at bounding box center [215, 208] width 11 height 11
checkbox input "true"
click at [234, 177] on input "1" at bounding box center [231, 177] width 21 height 10
type input "141"
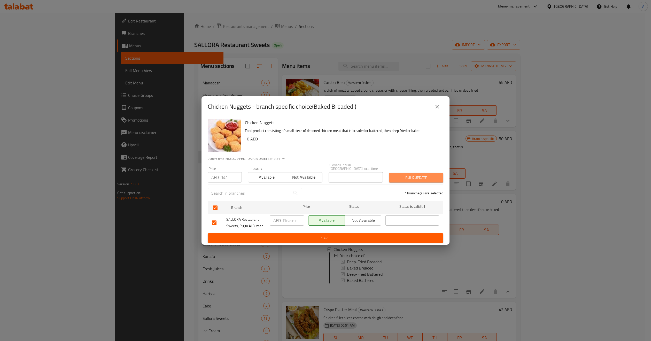
click at [408, 176] on span "Bulk update" at bounding box center [416, 178] width 46 height 6
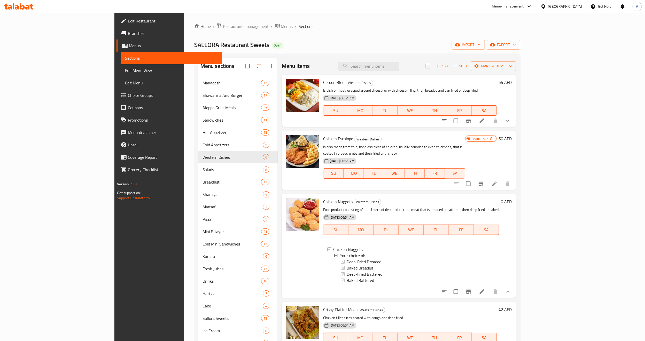
click at [350, 265] on div "Baked Breaded" at bounding box center [421, 268] width 148 height 6
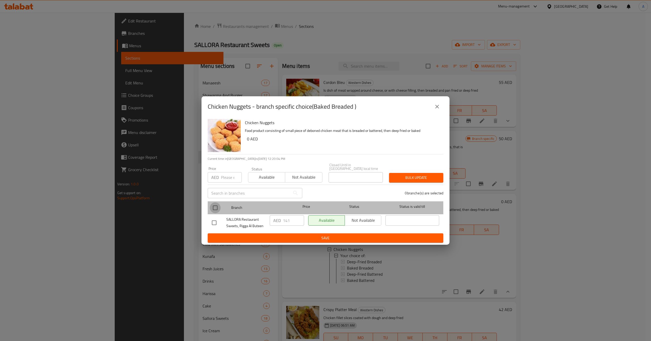
click at [216, 210] on input "checkbox" at bounding box center [215, 208] width 11 height 11
checkbox input "true"
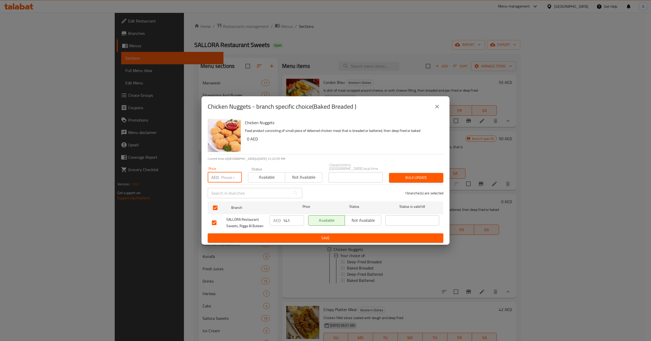
click at [233, 182] on input "number" at bounding box center [231, 177] width 21 height 10
type input "41"
click at [401, 180] on span "Bulk update" at bounding box center [416, 178] width 46 height 6
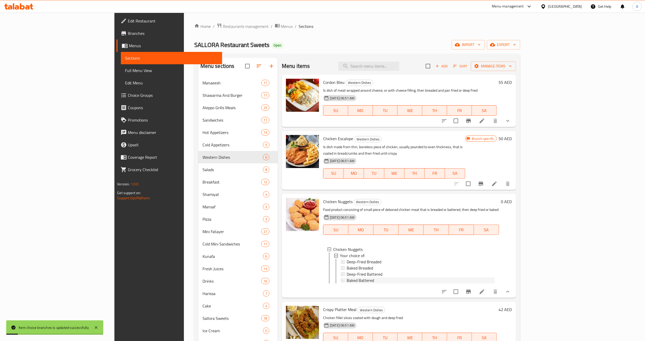
click at [347, 277] on span "Baked Battered" at bounding box center [360, 280] width 27 height 6
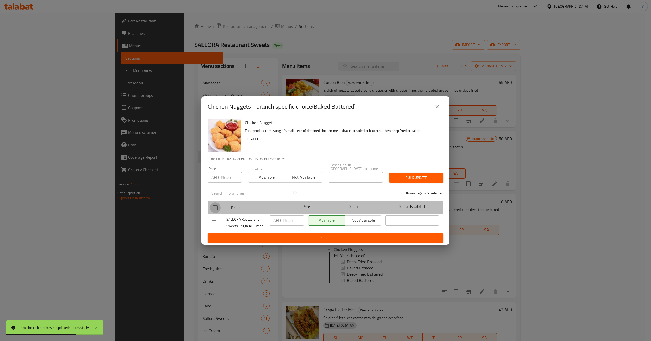
click at [212, 208] on input "checkbox" at bounding box center [215, 208] width 11 height 11
checkbox input "true"
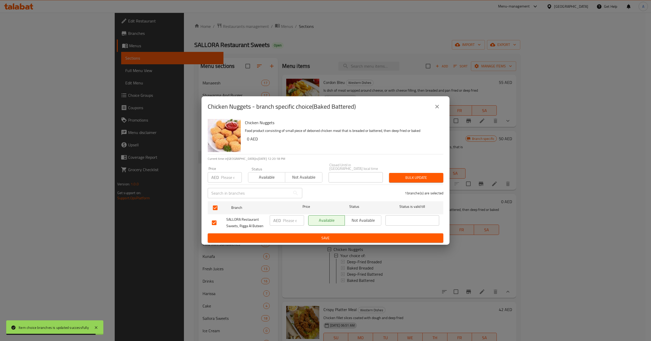
click at [235, 181] on input "number" at bounding box center [231, 177] width 21 height 10
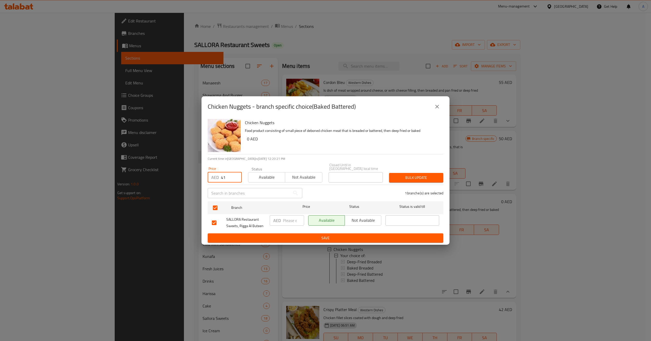
type input "41"
click at [406, 174] on button "Bulk update" at bounding box center [416, 178] width 54 height 10
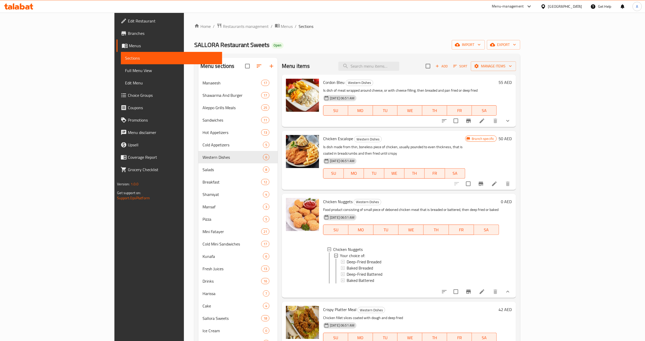
click at [383, 277] on div "Baked Battered" at bounding box center [421, 280] width 148 height 6
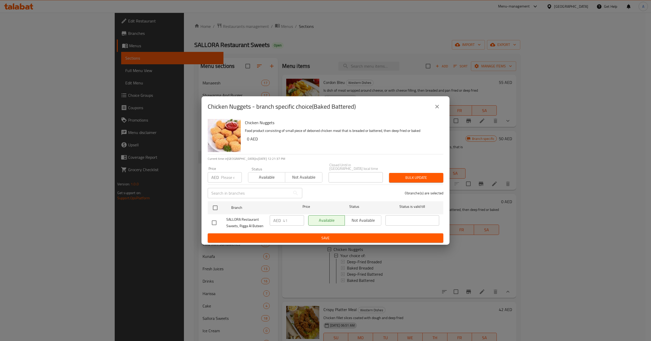
click at [442, 112] on div "Chicken Nuggets - branch specific choice(Baked Battered)" at bounding box center [326, 106] width 236 height 12
click at [442, 108] on button "close" at bounding box center [437, 106] width 12 height 12
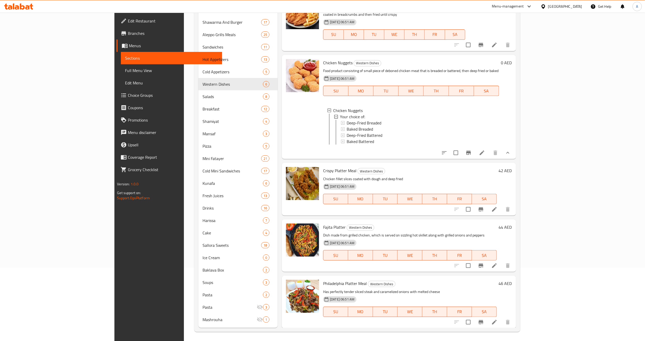
scroll to position [74, 0]
click at [483, 208] on icon "Branch-specific-item" at bounding box center [481, 209] width 5 height 4
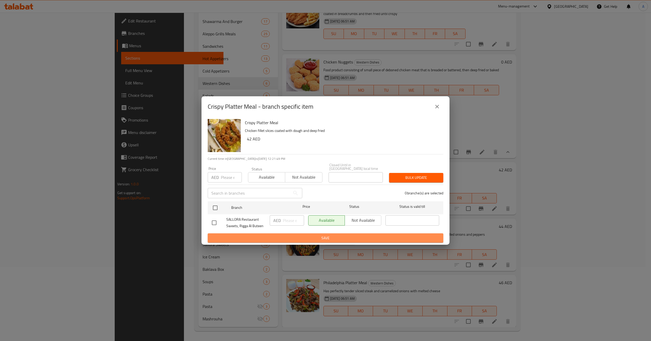
click at [228, 234] on button "Save" at bounding box center [326, 239] width 236 height 10
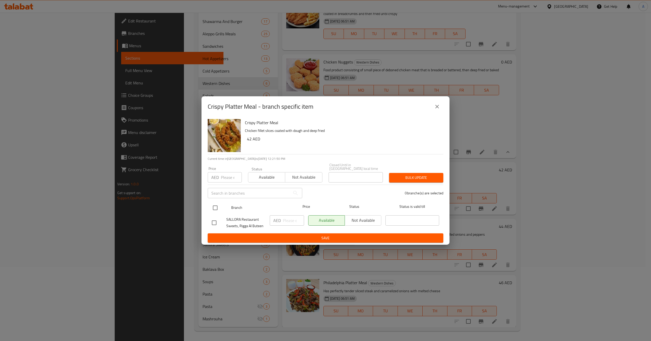
click at [375, 208] on span "Status" at bounding box center [355, 207] width 54 height 6
click at [222, 209] on div at bounding box center [219, 207] width 19 height 15
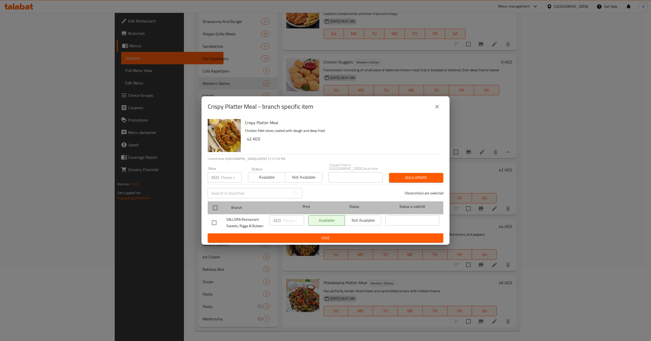
click at [227, 205] on div at bounding box center [219, 207] width 19 height 15
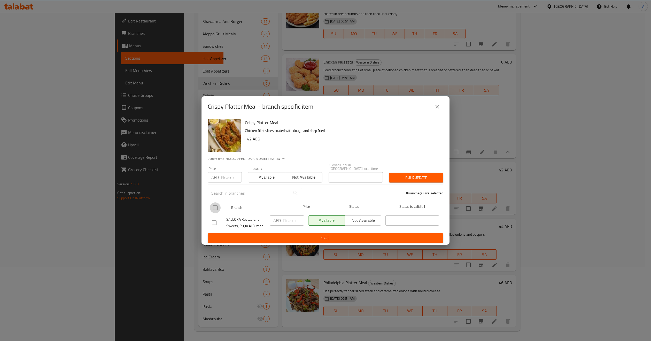
click at [213, 208] on input "checkbox" at bounding box center [215, 208] width 11 height 11
checkbox input "true"
click at [314, 179] on span "Not available" at bounding box center [303, 177] width 33 height 7
click at [418, 178] on span "Bulk update" at bounding box center [416, 178] width 46 height 6
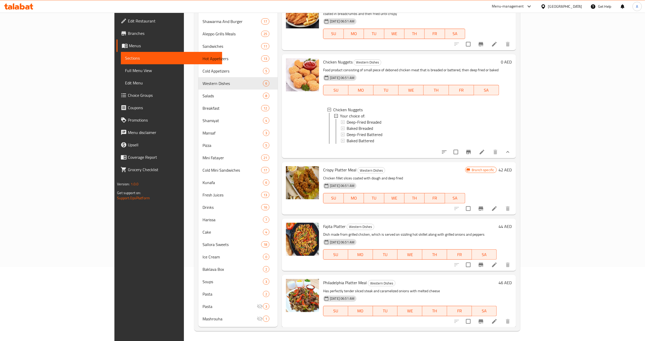
click at [512, 199] on div "Branch specific 42 AED" at bounding box center [488, 188] width 46 height 44
click at [487, 203] on button "Branch-specific-item" at bounding box center [481, 209] width 12 height 12
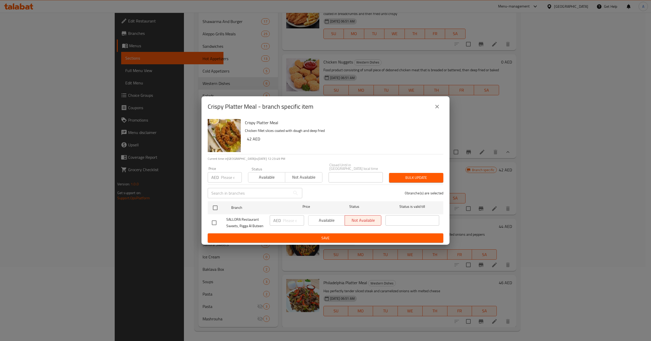
click at [437, 107] on icon "close" at bounding box center [437, 107] width 4 height 4
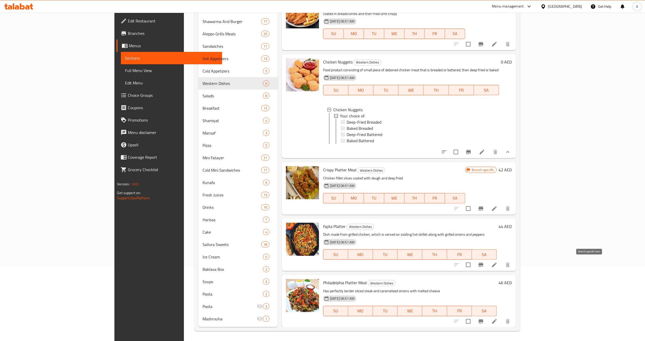
click at [484, 267] on icon "Branch-specific-item" at bounding box center [481, 265] width 6 height 6
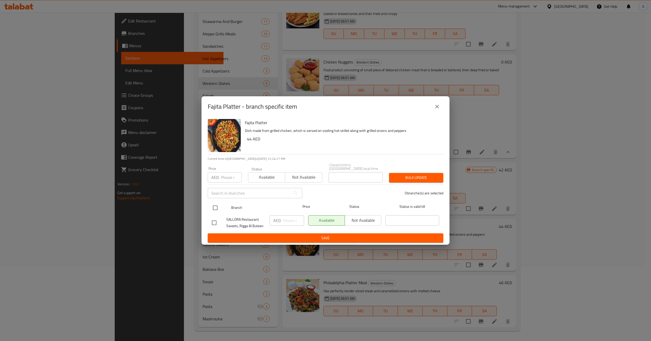
click at [218, 208] on input "checkbox" at bounding box center [215, 208] width 11 height 11
checkbox input "true"
type button "1"
click at [285, 172] on button "Not available" at bounding box center [303, 177] width 37 height 10
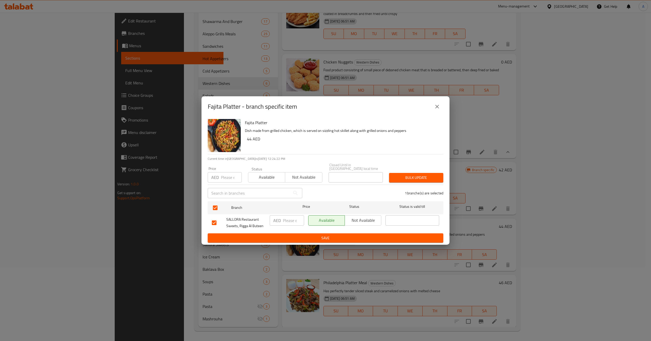
click at [285, 172] on button "Not available" at bounding box center [303, 177] width 37 height 10
click at [315, 181] on span "Not available" at bounding box center [303, 177] width 33 height 7
click at [285, 172] on button "Not available" at bounding box center [303, 177] width 37 height 10
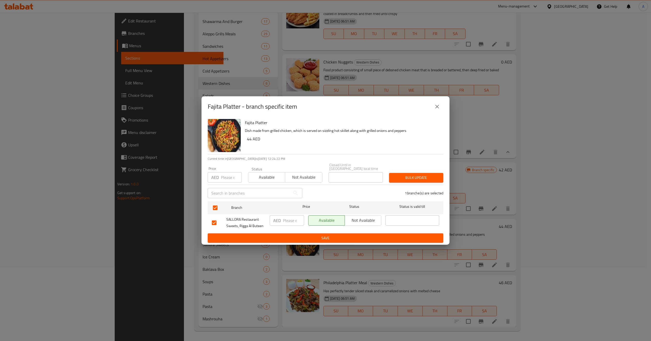
click at [285, 172] on button "Not available" at bounding box center [303, 177] width 37 height 10
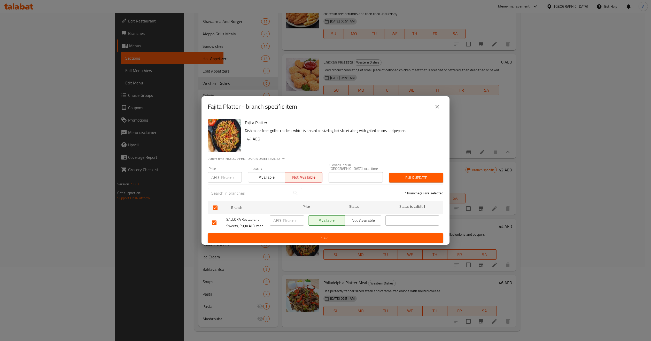
click at [285, 172] on button "Not available" at bounding box center [303, 177] width 37 height 10
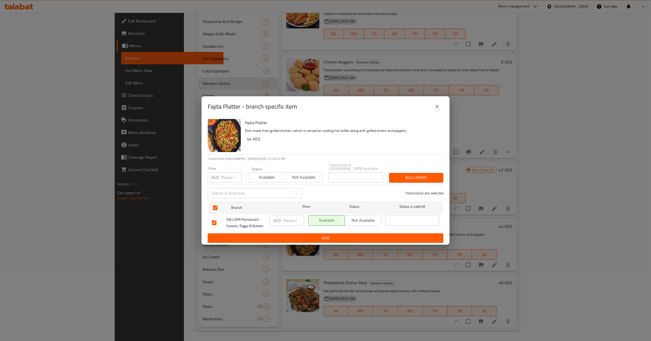
click at [285, 172] on button "Not available" at bounding box center [303, 177] width 37 height 10
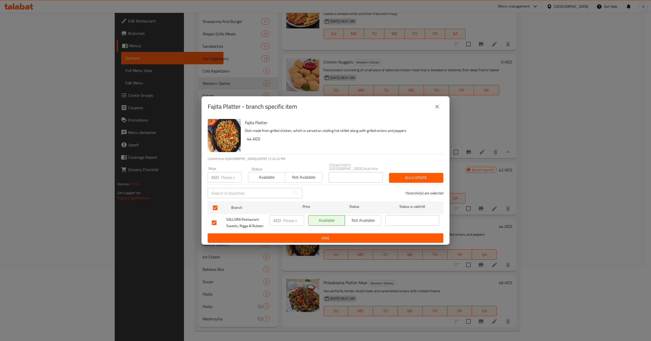
click at [285, 172] on button "Not available" at bounding box center [303, 177] width 37 height 10
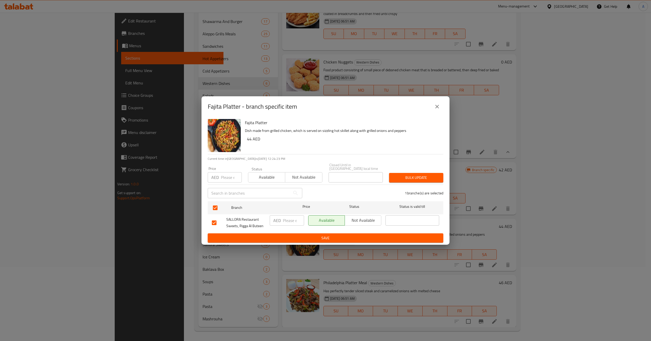
click at [285, 172] on button "Not available" at bounding box center [303, 177] width 37 height 10
click at [389, 173] on button "Bulk update" at bounding box center [416, 178] width 54 height 10
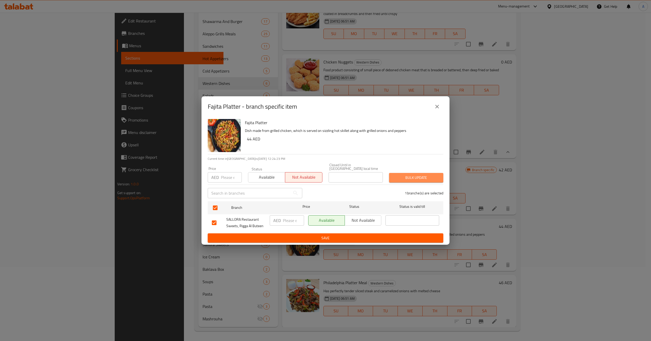
click at [389, 173] on button "Bulk update" at bounding box center [416, 178] width 54 height 10
click at [433, 176] on body "​ Menu-management [GEOGRAPHIC_DATA] Get Help A Edit Restaurant Branches Menus S…" at bounding box center [325, 103] width 651 height 329
click at [389, 173] on button "Bulk update" at bounding box center [416, 178] width 54 height 10
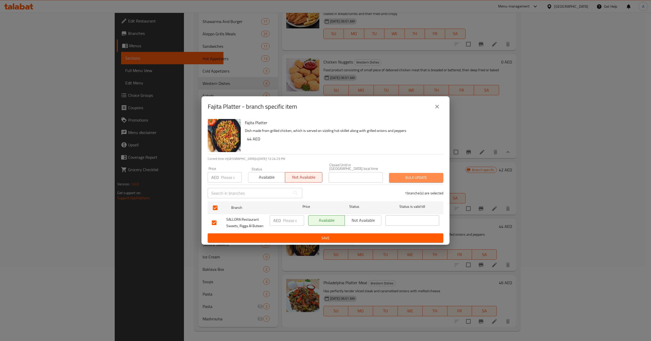
click at [389, 173] on button "Bulk update" at bounding box center [416, 178] width 54 height 10
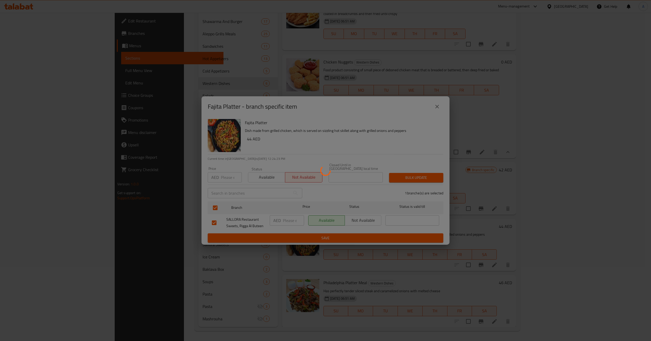
click at [389, 173] on button "Bulk update" at bounding box center [416, 178] width 54 height 10
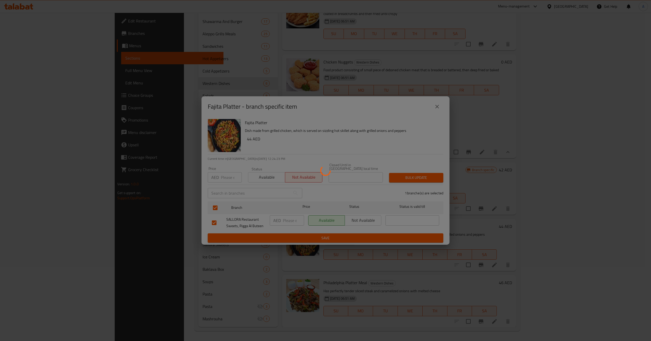
click button "Bulk update" at bounding box center [416, 178] width 54 height 10
click at [475, 259] on button "Branch-specific-item" at bounding box center [481, 265] width 12 height 12
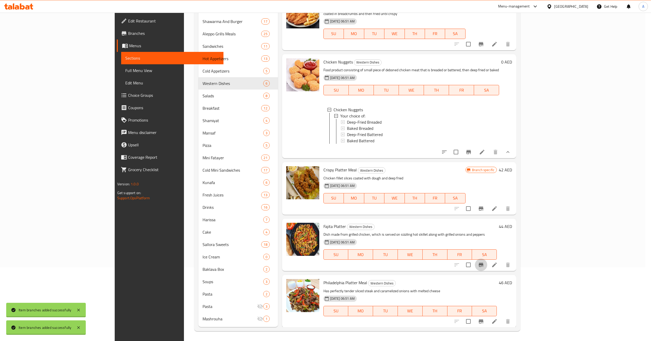
click at [475, 259] on button "Branch-specific-item" at bounding box center [481, 265] width 12 height 12
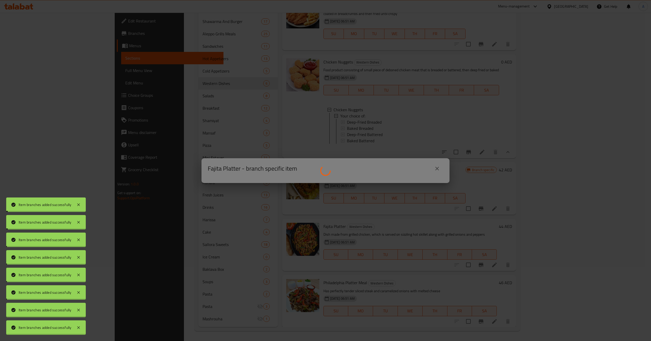
click at [475, 259] on button "Branch-specific-item" at bounding box center [481, 265] width 12 height 12
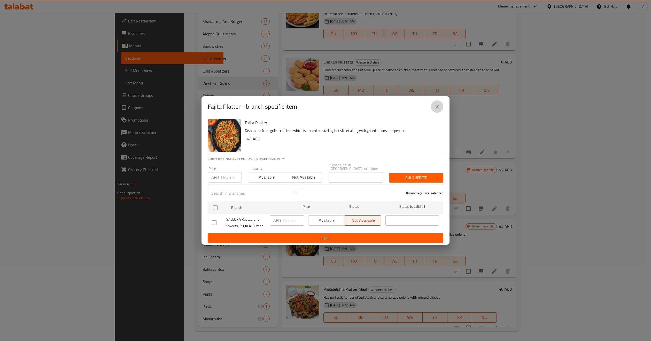
click at [438, 105] on icon "close" at bounding box center [437, 107] width 6 height 6
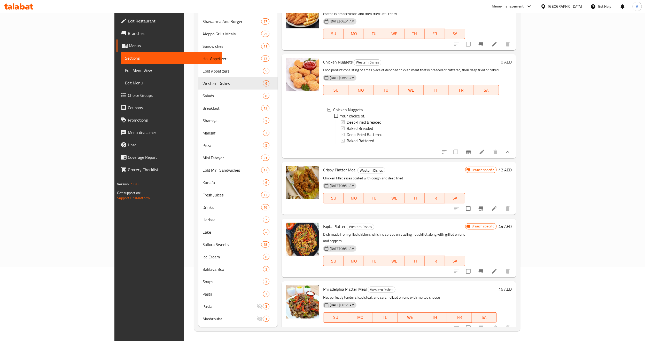
click at [483, 326] on icon "Branch-specific-item" at bounding box center [481, 328] width 5 height 4
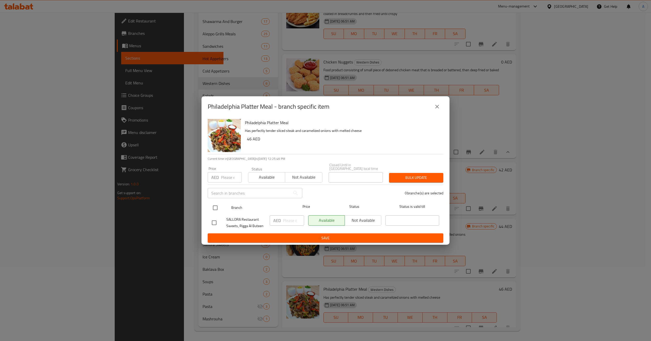
click at [216, 210] on input "checkbox" at bounding box center [215, 208] width 11 height 11
checkbox input "true"
type button "1"
click at [320, 177] on span "Not available" at bounding box center [303, 177] width 33 height 7
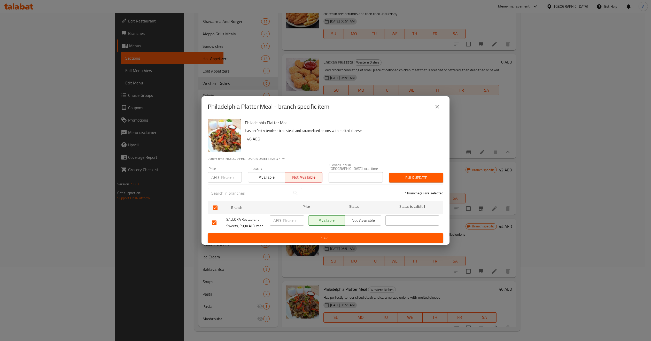
click at [425, 180] on span "Bulk update" at bounding box center [416, 178] width 46 height 6
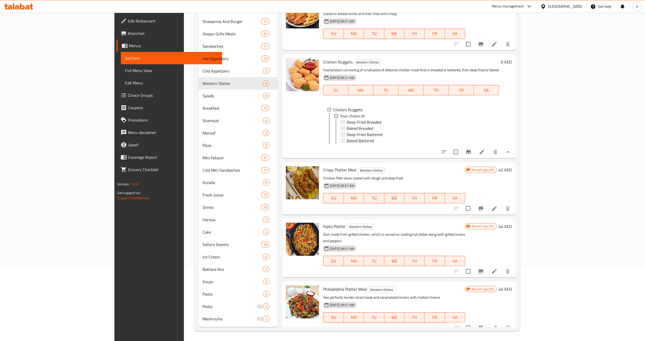
click at [512, 313] on div "Branch specific 46 AED" at bounding box center [488, 308] width 46 height 44
click at [487, 322] on button "Branch-specific-item" at bounding box center [481, 328] width 12 height 12
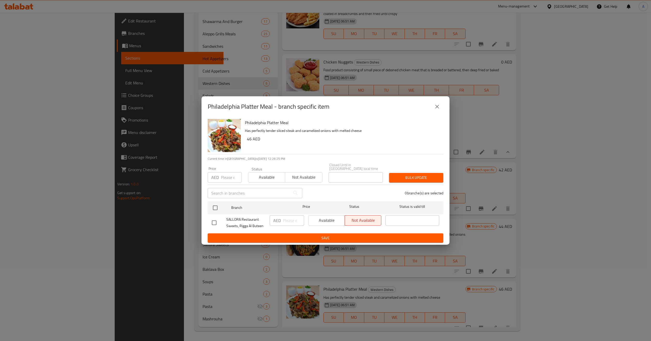
click at [438, 110] on button "close" at bounding box center [437, 106] width 12 height 12
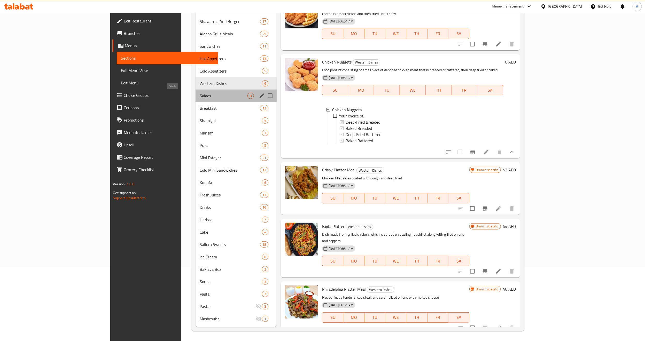
click at [200, 95] on span "Salads" at bounding box center [224, 96] width 48 height 6
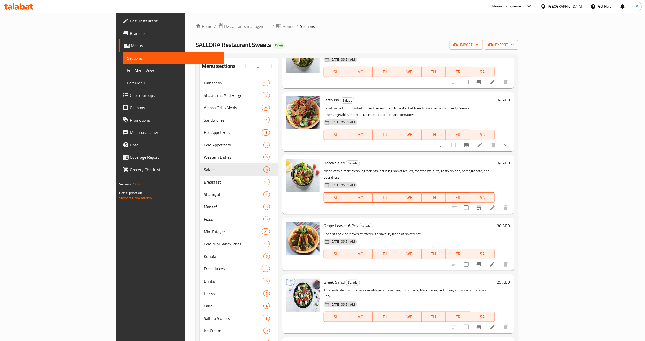
scroll to position [77, 0]
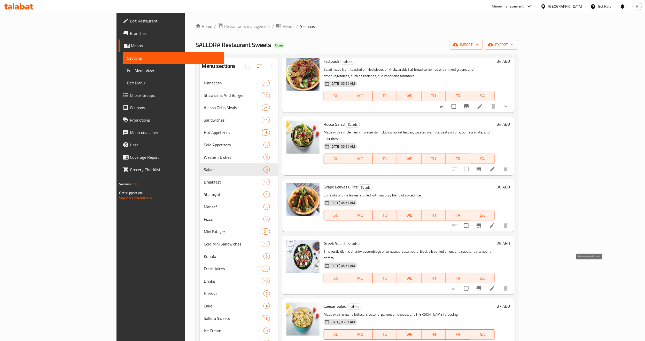
click at [485, 282] on button "Branch-specific-item" at bounding box center [479, 288] width 12 height 12
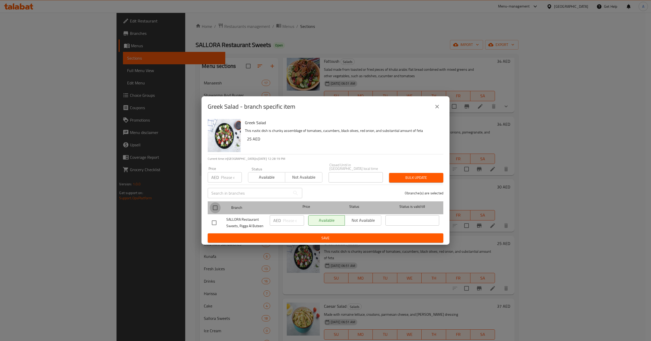
click at [218, 208] on input "checkbox" at bounding box center [215, 208] width 11 height 11
checkbox input "true"
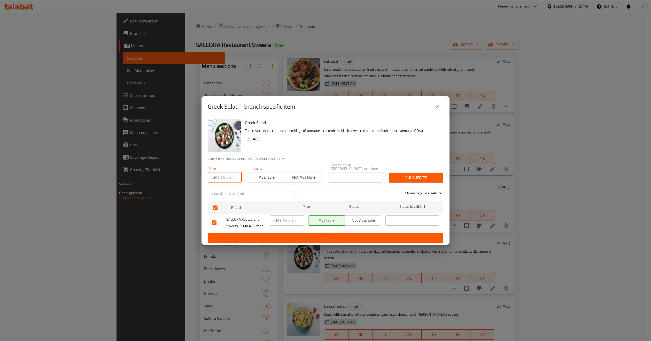
paste input "41"
click at [227, 173] on input "41" at bounding box center [231, 177] width 21 height 10
click at [225, 175] on input "43" at bounding box center [231, 177] width 21 height 10
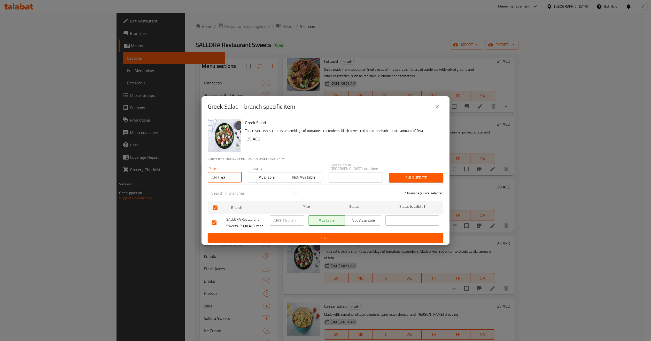
click at [225, 175] on input "43" at bounding box center [231, 177] width 21 height 10
type input "34"
click at [416, 177] on span "Bulk update" at bounding box center [416, 178] width 46 height 6
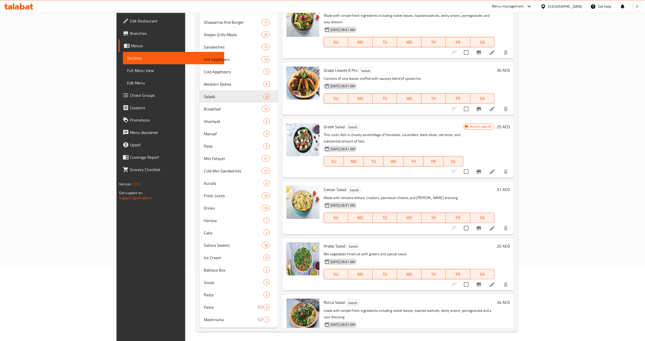
scroll to position [74, 0]
click at [482, 224] on icon "Branch-specific-item" at bounding box center [479, 227] width 6 height 6
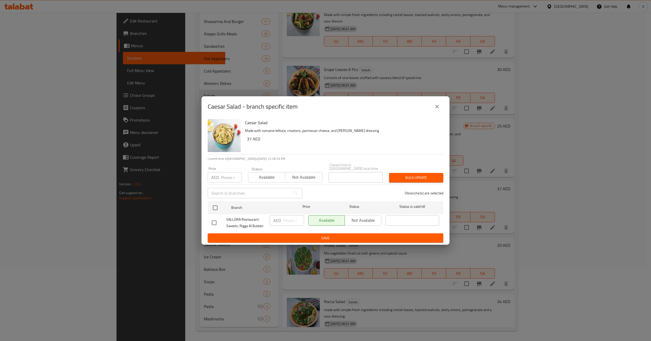
click at [437, 109] on icon "close" at bounding box center [437, 107] width 6 height 6
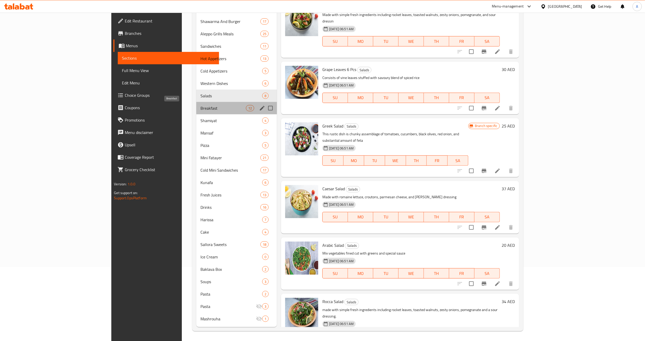
click at [210, 109] on span "Breakfast" at bounding box center [222, 108] width 45 height 6
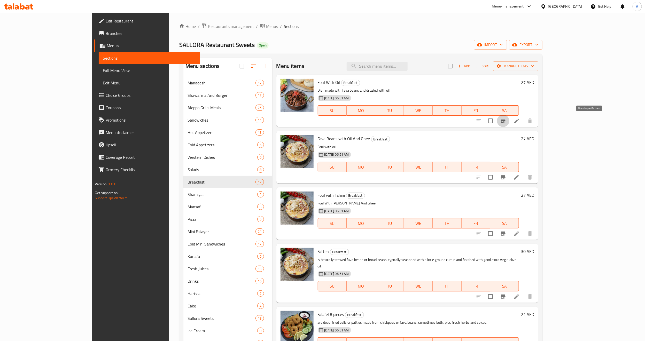
click at [506, 124] on icon "Branch-specific-item" at bounding box center [503, 121] width 6 height 6
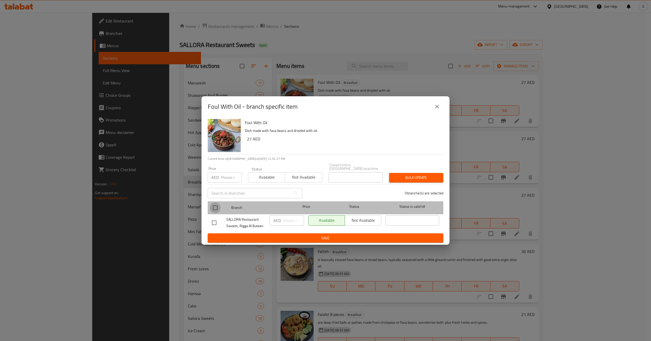
click at [213, 205] on input "checkbox" at bounding box center [215, 208] width 11 height 11
checkbox input "true"
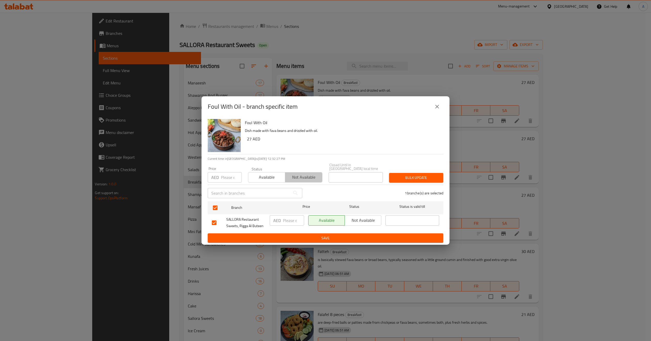
click at [310, 175] on span "Not available" at bounding box center [303, 177] width 33 height 7
click at [449, 169] on div "Foul With Oil Dish made with fava beans and drizzled with oil. 27 AED Current t…" at bounding box center [325, 181] width 248 height 128
click at [438, 175] on span "Bulk update" at bounding box center [416, 178] width 46 height 6
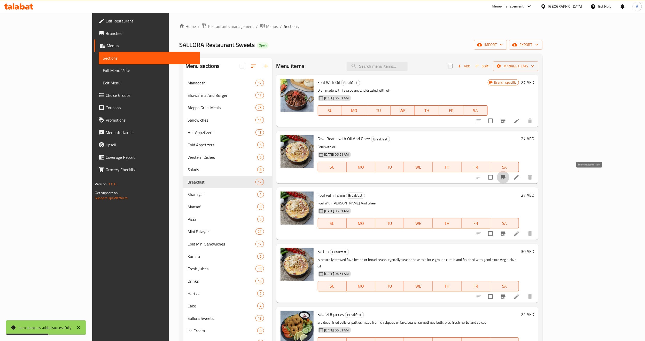
click at [509, 181] on button "Branch-specific-item" at bounding box center [503, 177] width 12 height 12
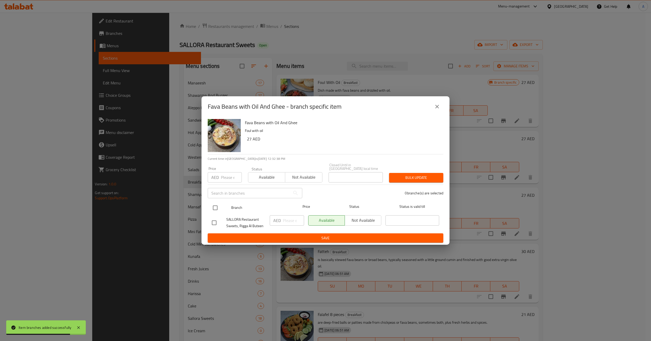
click at [215, 211] on input "checkbox" at bounding box center [215, 208] width 11 height 11
checkbox input "true"
click at [309, 176] on span "Not available" at bounding box center [303, 177] width 33 height 7
click at [434, 186] on div "1 branche(s) are selected" at bounding box center [375, 193] width 141 height 19
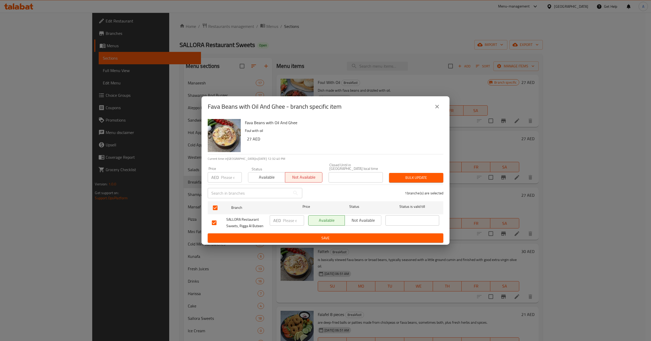
click at [428, 185] on div "1 branche(s) are selected" at bounding box center [375, 193] width 141 height 19
click at [407, 181] on span "Bulk update" at bounding box center [416, 178] width 46 height 6
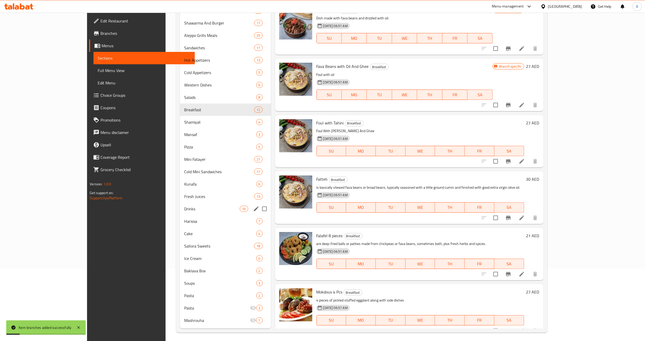
scroll to position [74, 0]
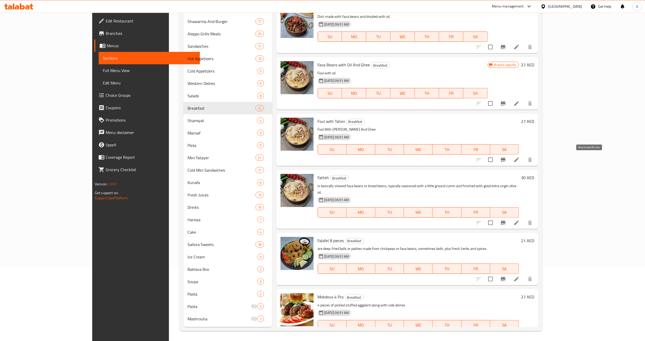
click at [506, 162] on icon "Branch-specific-item" at bounding box center [503, 160] width 6 height 6
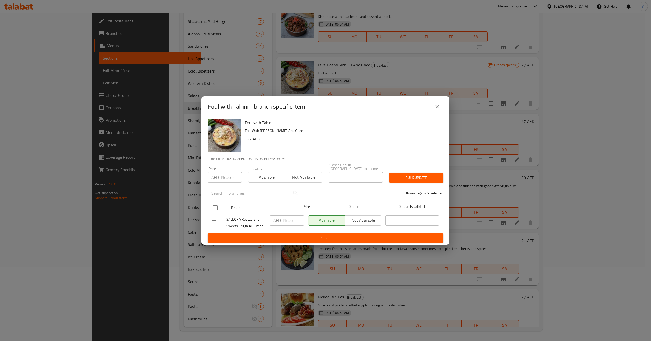
click at [213, 212] on input "checkbox" at bounding box center [215, 208] width 11 height 11
checkbox input "true"
click at [306, 177] on span "Not available" at bounding box center [303, 177] width 33 height 7
click at [429, 175] on span "Bulk update" at bounding box center [416, 178] width 46 height 6
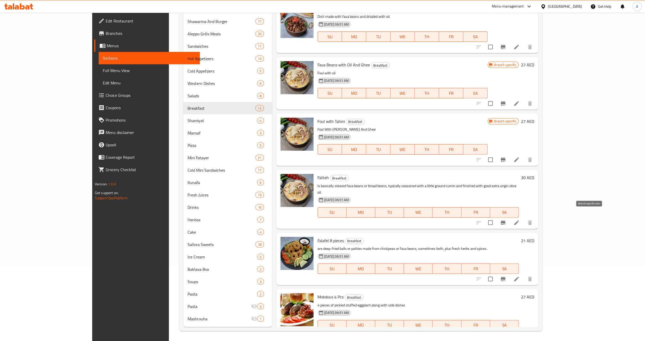
click at [509, 220] on button "Branch-specific-item" at bounding box center [503, 223] width 12 height 12
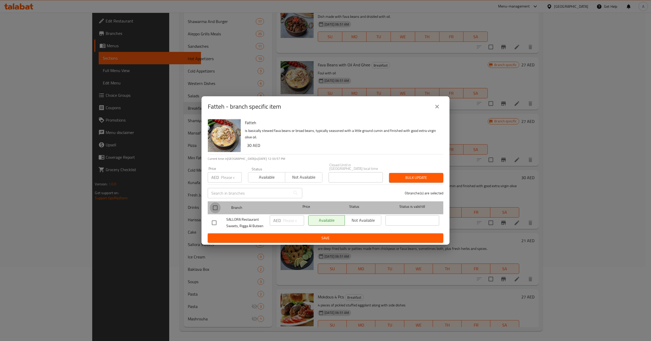
click at [215, 205] on input "checkbox" at bounding box center [215, 208] width 11 height 11
checkbox input "true"
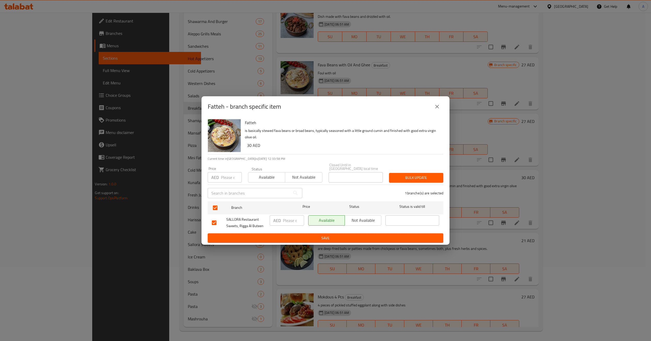
click at [288, 175] on span "Not available" at bounding box center [303, 177] width 33 height 7
click at [420, 178] on span "Bulk update" at bounding box center [416, 178] width 46 height 6
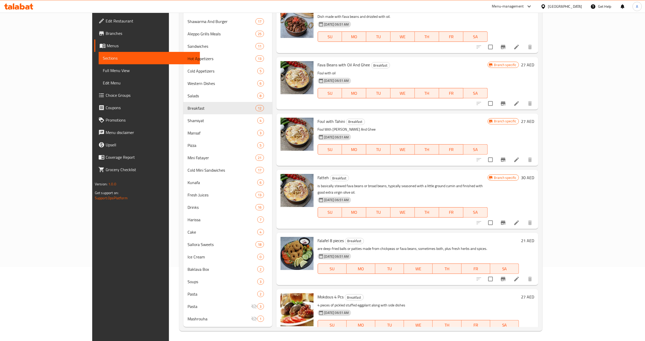
click at [506, 277] on icon "Branch-specific-item" at bounding box center [503, 279] width 5 height 4
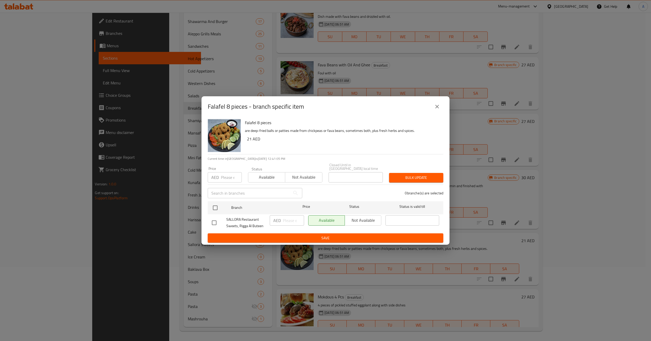
click at [212, 221] on input "checkbox" at bounding box center [214, 223] width 11 height 11
checkbox input "true"
click at [355, 222] on span "Not available" at bounding box center [363, 220] width 32 height 7
click at [343, 240] on span "Save" at bounding box center [325, 238] width 227 height 6
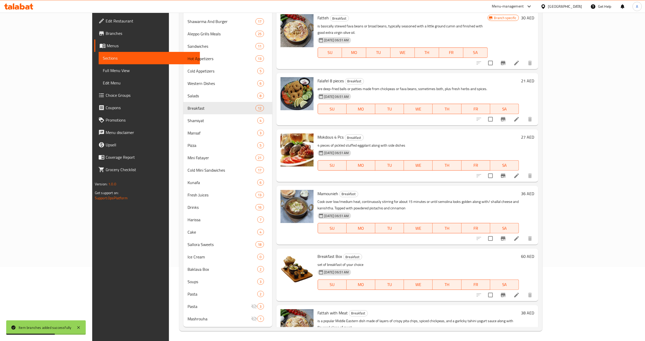
scroll to position [155, 0]
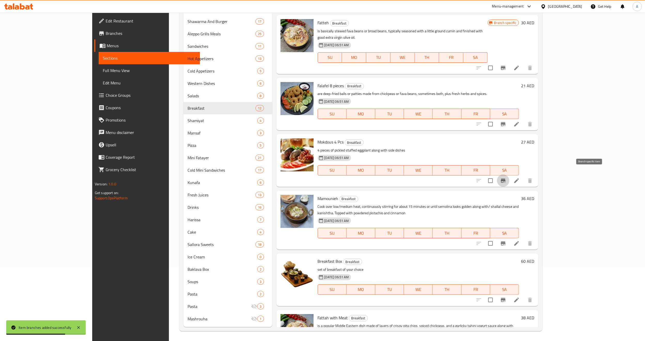
click at [506, 178] on icon "Branch-specific-item" at bounding box center [503, 181] width 6 height 6
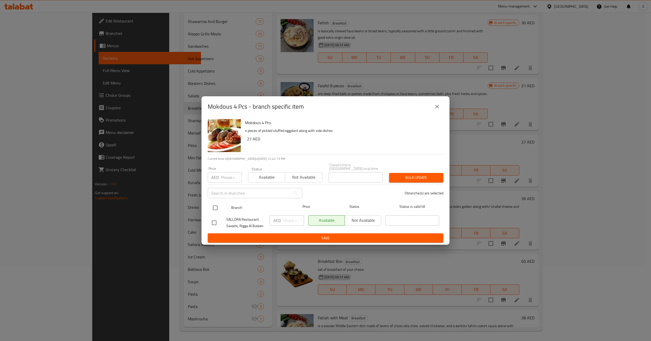
click at [217, 208] on input "checkbox" at bounding box center [215, 208] width 11 height 11
click at [296, 174] on span "Not available" at bounding box center [303, 177] width 33 height 7
click at [415, 180] on span "Bulk update" at bounding box center [416, 178] width 46 height 6
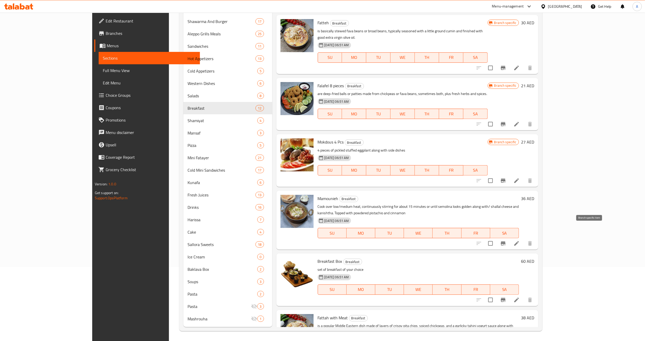
click at [509, 237] on button "Branch-specific-item" at bounding box center [503, 243] width 12 height 12
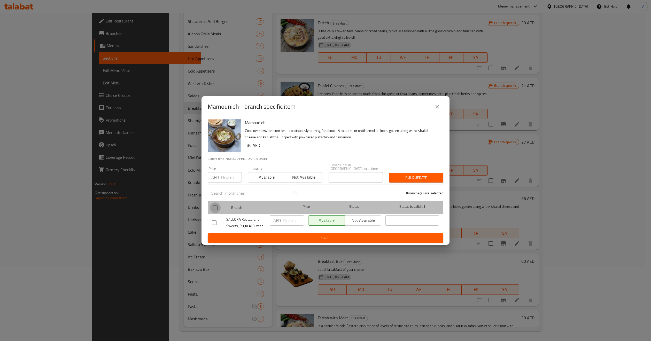
click at [215, 209] on input "checkbox" at bounding box center [215, 208] width 11 height 11
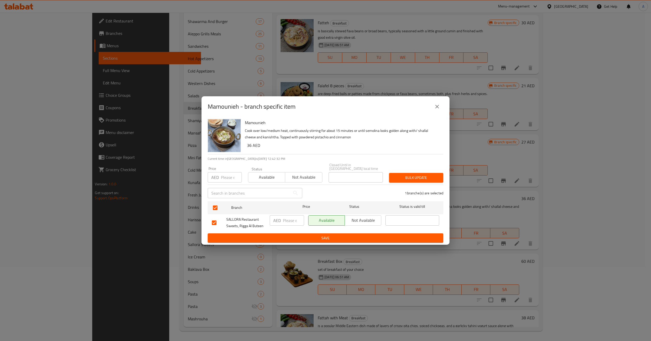
click at [294, 176] on span "Not available" at bounding box center [303, 177] width 33 height 7
click at [420, 181] on span "Bulk update" at bounding box center [416, 178] width 46 height 6
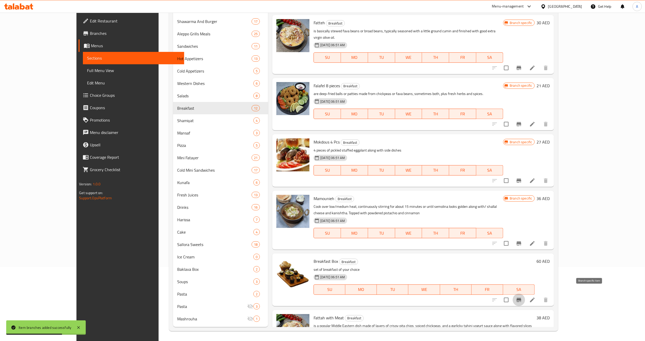
click at [522, 297] on icon "Branch-specific-item" at bounding box center [519, 300] width 6 height 6
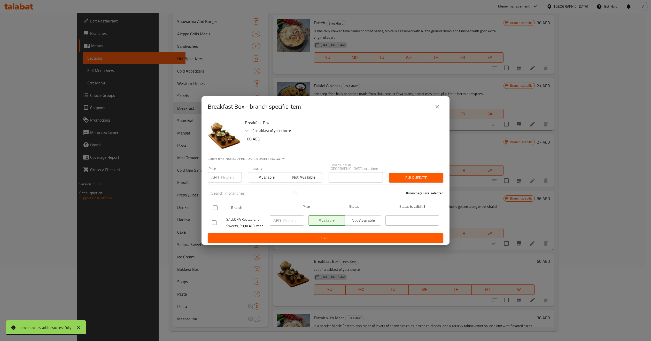
click at [213, 209] on input "checkbox" at bounding box center [215, 208] width 11 height 11
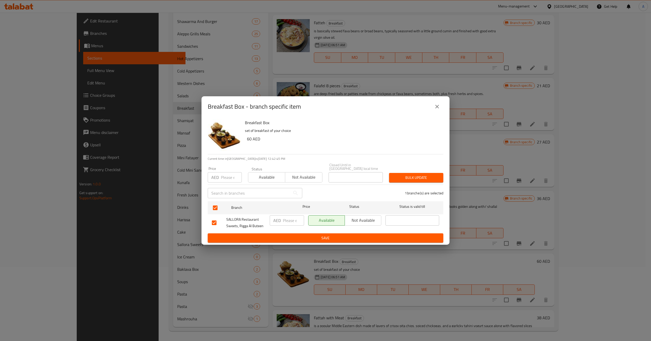
click at [306, 170] on div "Available Not available" at bounding box center [285, 174] width 74 height 15
click at [301, 180] on span "Not available" at bounding box center [303, 177] width 33 height 7
click at [408, 177] on span "Bulk update" at bounding box center [416, 178] width 46 height 6
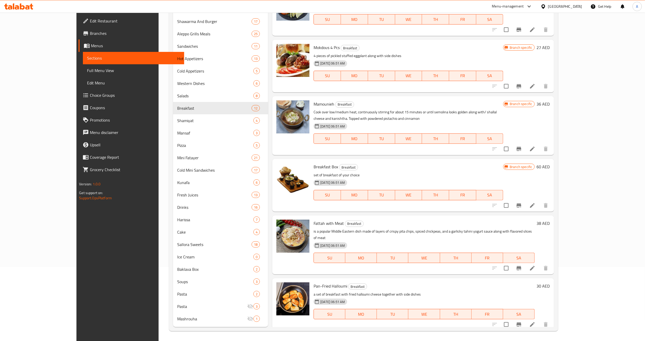
scroll to position [310, 0]
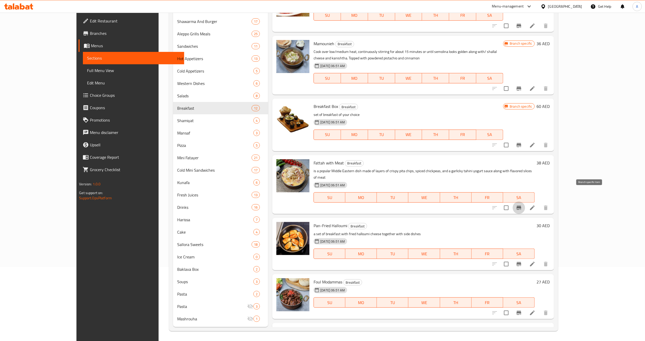
click at [522, 205] on icon "Branch-specific-item" at bounding box center [519, 208] width 6 height 6
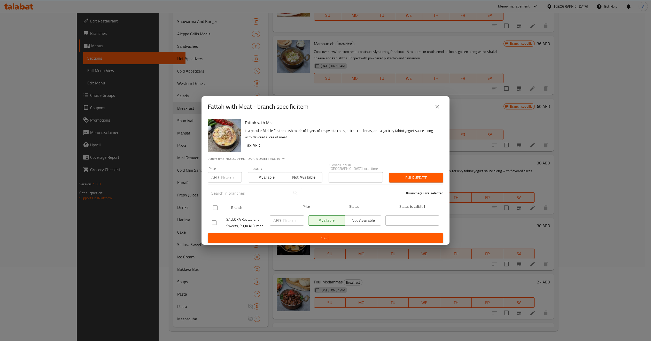
click at [215, 209] on input "checkbox" at bounding box center [215, 208] width 11 height 11
click at [303, 179] on span "Not available" at bounding box center [303, 177] width 33 height 7
click at [410, 177] on span "Bulk update" at bounding box center [416, 178] width 46 height 6
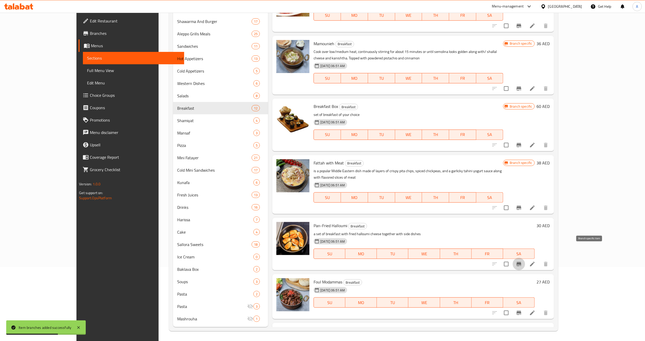
click at [522, 261] on icon "Branch-specific-item" at bounding box center [519, 264] width 6 height 6
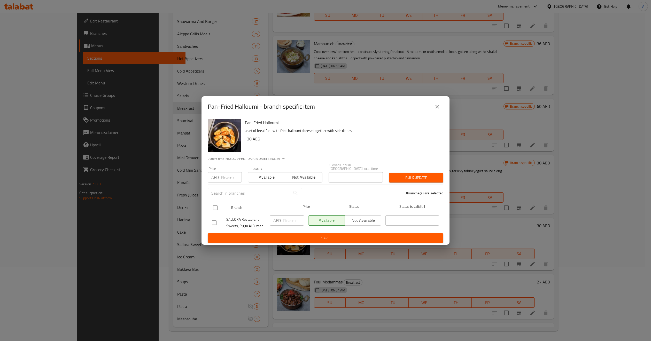
click at [219, 209] on input "checkbox" at bounding box center [215, 208] width 11 height 11
click at [296, 176] on span "Not available" at bounding box center [303, 177] width 33 height 7
click at [422, 173] on button "Bulk update" at bounding box center [416, 178] width 54 height 10
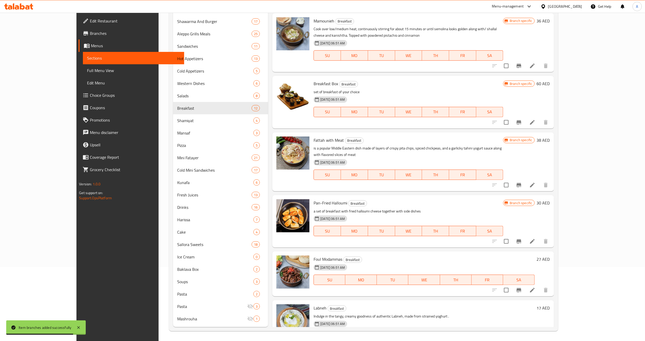
scroll to position [346, 0]
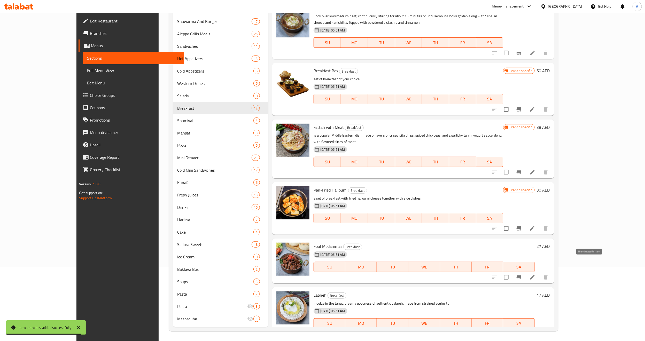
click at [525, 271] on button "Branch-specific-item" at bounding box center [519, 277] width 12 height 12
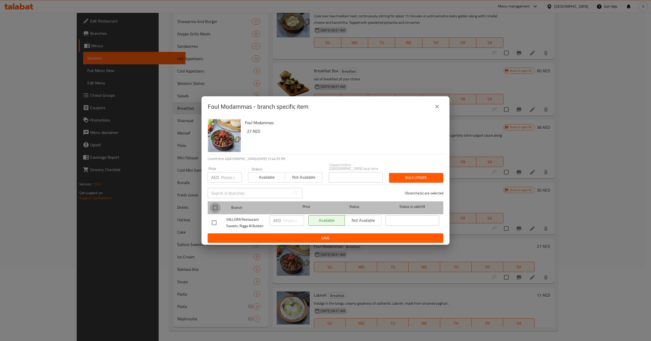
click at [214, 209] on input "checkbox" at bounding box center [215, 208] width 11 height 11
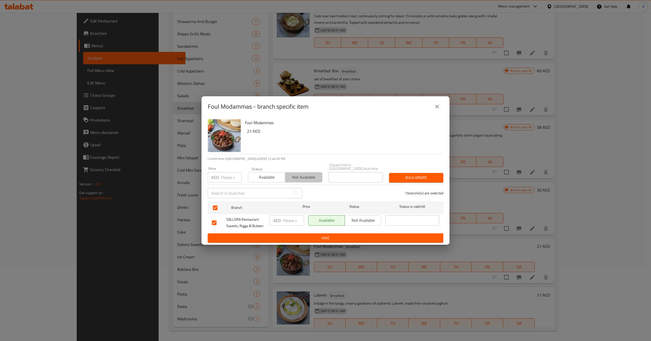
click at [307, 177] on span "Not available" at bounding box center [303, 177] width 33 height 7
click at [407, 176] on span "Bulk update" at bounding box center [416, 178] width 46 height 6
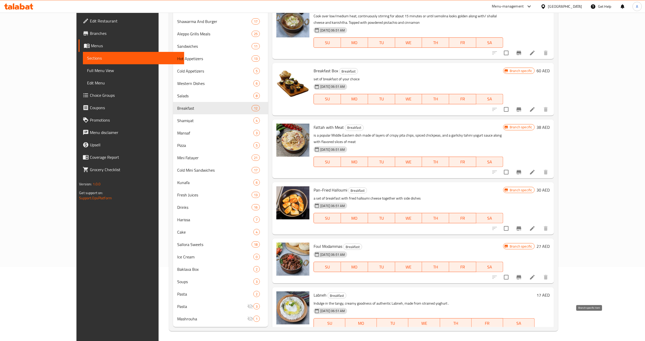
click at [521, 332] on icon "Branch-specific-item" at bounding box center [519, 334] width 5 height 4
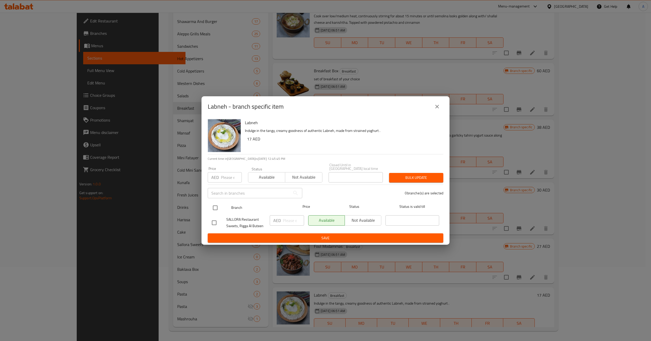
click at [216, 205] on input "checkbox" at bounding box center [215, 208] width 11 height 11
click at [228, 175] on input "number" at bounding box center [231, 177] width 21 height 10
paste input "20"
drag, startPoint x: 295, startPoint y: 177, endPoint x: 301, endPoint y: 175, distance: 6.1
click at [296, 177] on span "Not available" at bounding box center [303, 177] width 33 height 7
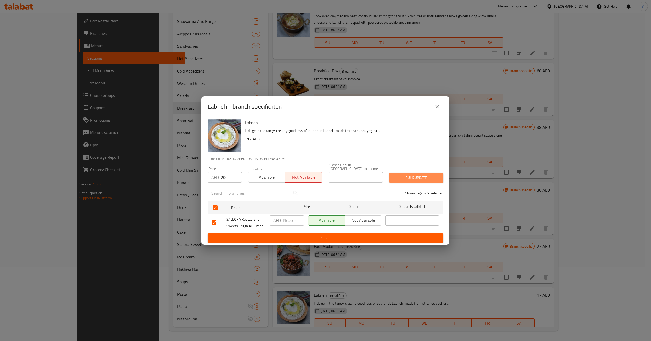
click at [423, 178] on span "Bulk update" at bounding box center [416, 178] width 46 height 6
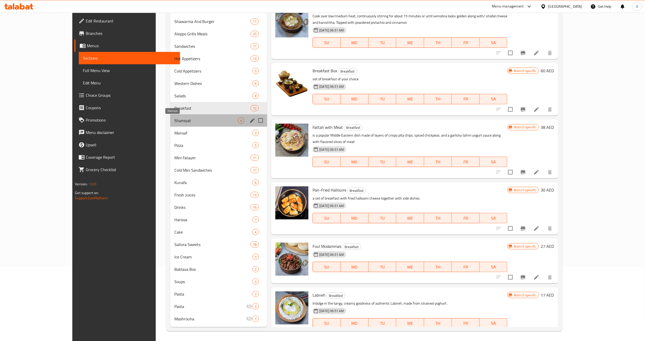
click at [174, 121] on span "Shamiyat" at bounding box center [206, 121] width 64 height 6
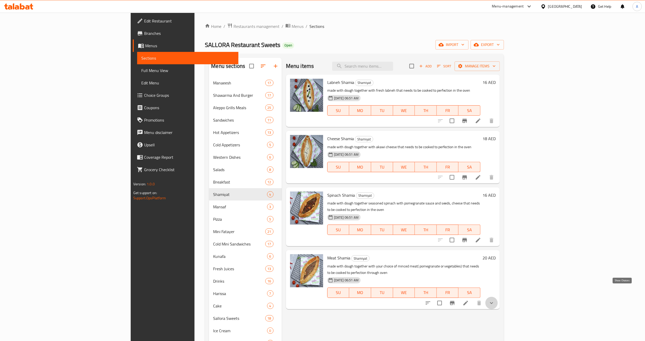
click at [495, 300] on icon "show more" at bounding box center [491, 303] width 6 height 6
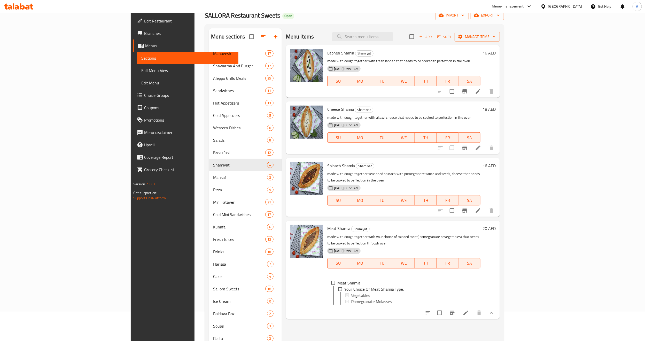
scroll to position [74, 0]
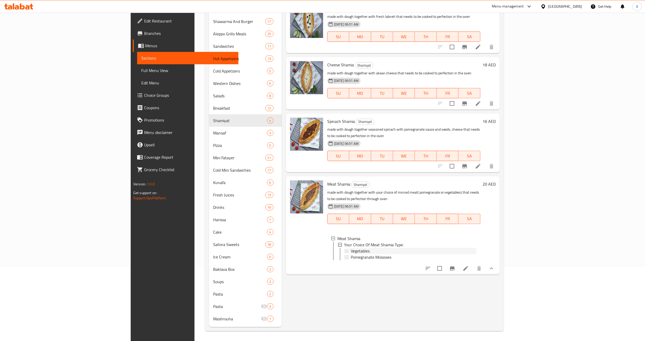
click at [351, 248] on span "Vegetables" at bounding box center [360, 251] width 19 height 6
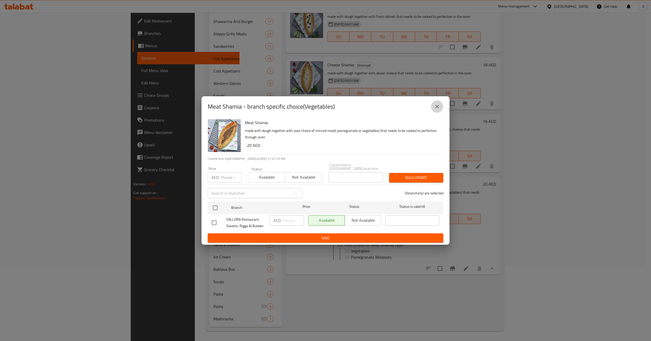
click at [436, 109] on icon "close" at bounding box center [437, 107] width 6 height 6
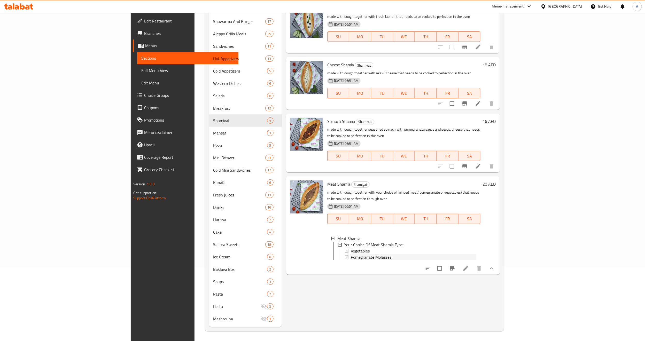
click at [358, 254] on span "Pomegranate Molasses" at bounding box center [371, 257] width 41 height 6
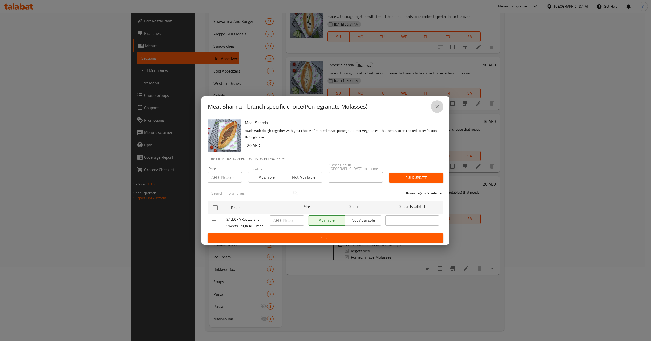
drag, startPoint x: 443, startPoint y: 107, endPoint x: 440, endPoint y: 108, distance: 3.3
click at [441, 108] on button "close" at bounding box center [437, 106] width 12 height 12
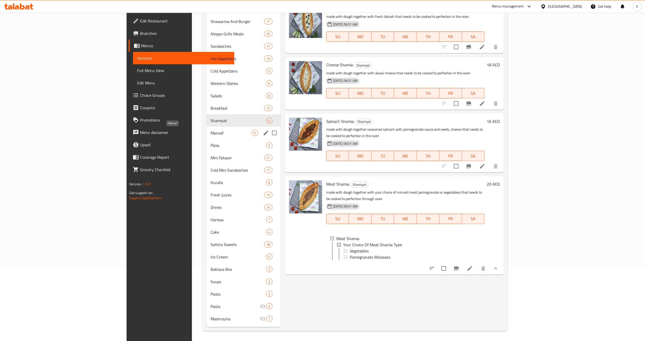
click at [211, 130] on span "Mansaf" at bounding box center [231, 133] width 41 height 6
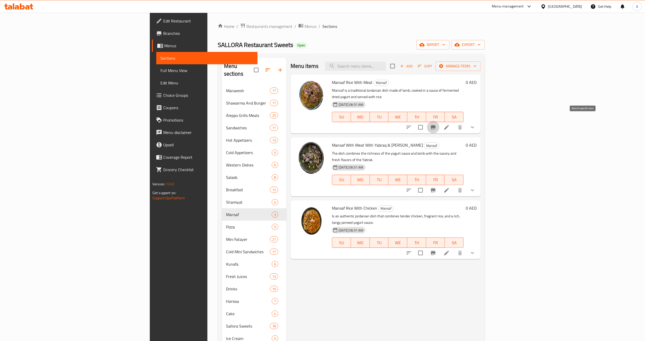
click at [436, 125] on icon "Branch-specific-item" at bounding box center [433, 127] width 5 height 4
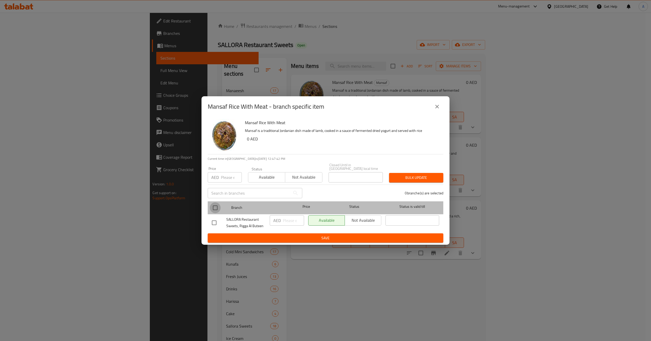
click at [213, 209] on input "checkbox" at bounding box center [215, 208] width 11 height 11
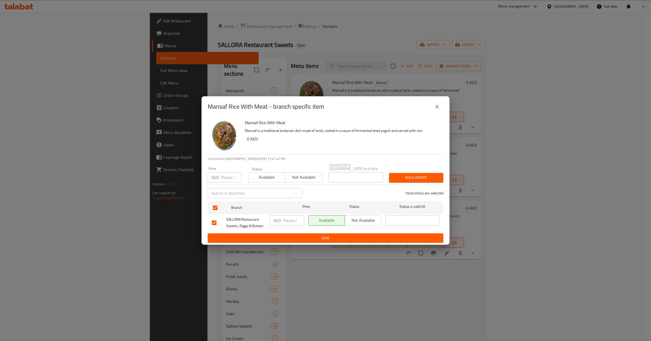
click at [294, 176] on span "Not available" at bounding box center [303, 177] width 33 height 7
click at [392, 176] on button "Bulk update" at bounding box center [416, 178] width 54 height 10
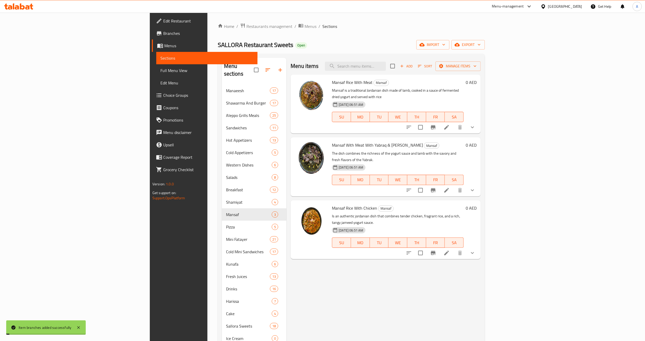
click at [476, 124] on icon "show more" at bounding box center [472, 127] width 6 height 6
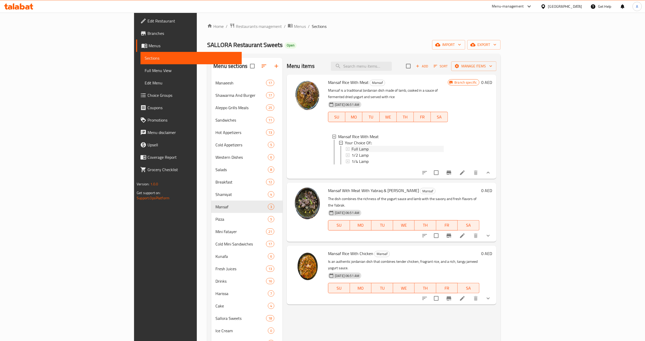
click at [352, 146] on div "Full Lamp" at bounding box center [398, 149] width 92 height 6
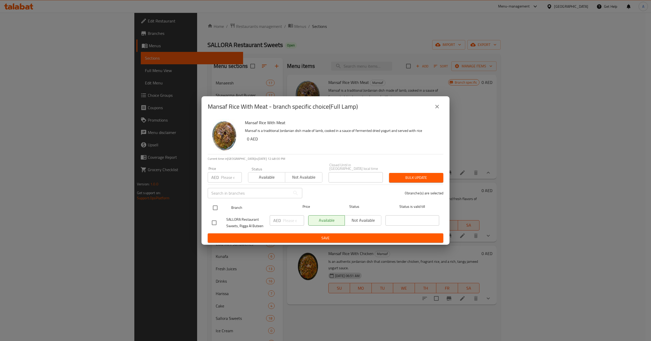
drag, startPoint x: 216, startPoint y: 206, endPoint x: 226, endPoint y: 192, distance: 16.6
click at [217, 206] on input "checkbox" at bounding box center [215, 208] width 11 height 11
click at [232, 180] on input "number" at bounding box center [231, 177] width 21 height 10
paste input "1800"
click at [399, 175] on span "Bulk update" at bounding box center [416, 178] width 46 height 6
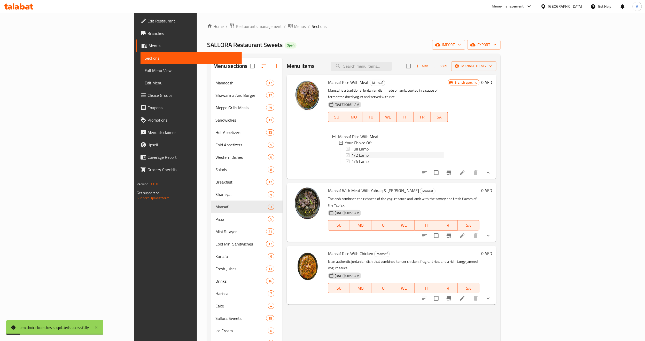
click at [352, 152] on div "1/2 Lamp" at bounding box center [398, 155] width 92 height 6
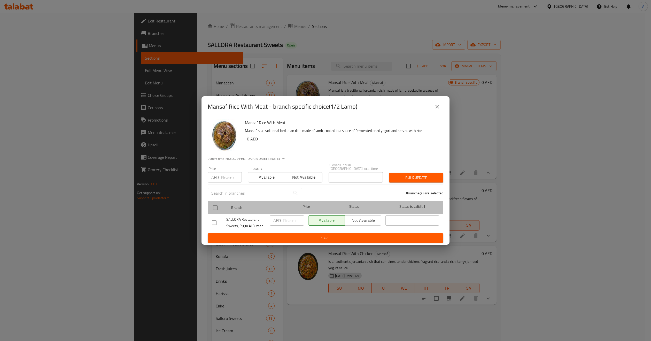
click at [222, 209] on div at bounding box center [219, 207] width 19 height 15
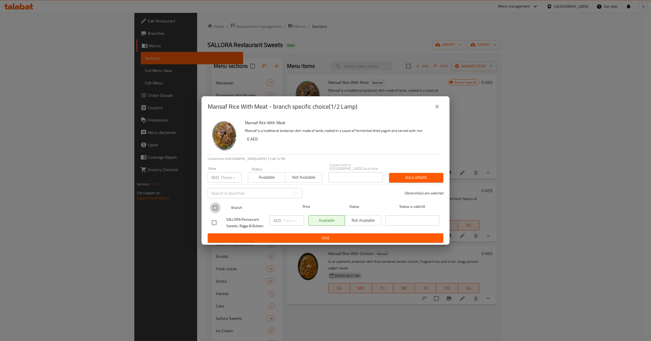
click at [217, 204] on input "checkbox" at bounding box center [215, 208] width 11 height 11
click at [229, 178] on input "number" at bounding box center [231, 177] width 21 height 10
paste input "950"
click at [430, 183] on div "Bulk update" at bounding box center [416, 178] width 60 height 16
click at [430, 178] on span "Bulk update" at bounding box center [416, 178] width 46 height 6
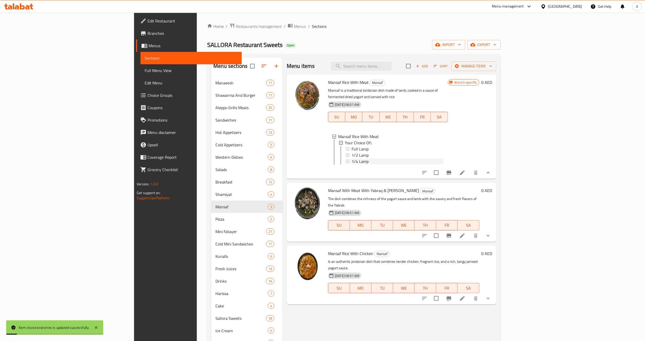
click at [352, 158] on div "1/4 Lamp" at bounding box center [398, 161] width 92 height 6
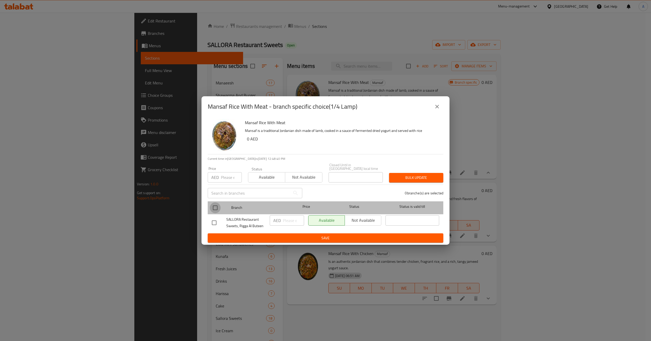
click at [211, 213] on input "checkbox" at bounding box center [215, 208] width 11 height 11
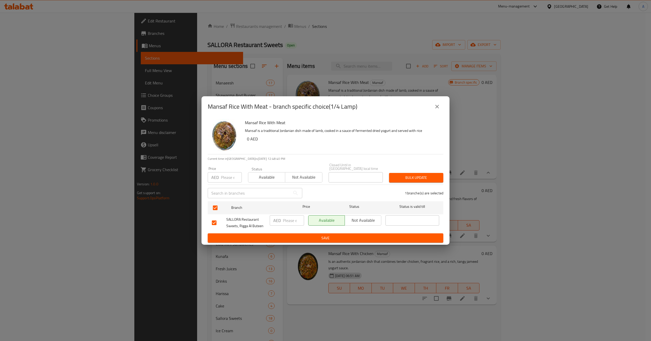
click at [217, 180] on p "AED" at bounding box center [214, 177] width 7 height 6
click at [222, 180] on input "number" at bounding box center [231, 177] width 21 height 10
paste input "550"
click at [420, 178] on span "Bulk update" at bounding box center [416, 178] width 46 height 6
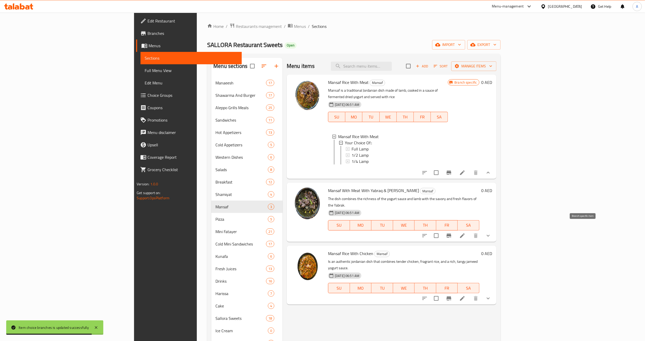
click at [451, 234] on icon "Branch-specific-item" at bounding box center [449, 236] width 5 height 4
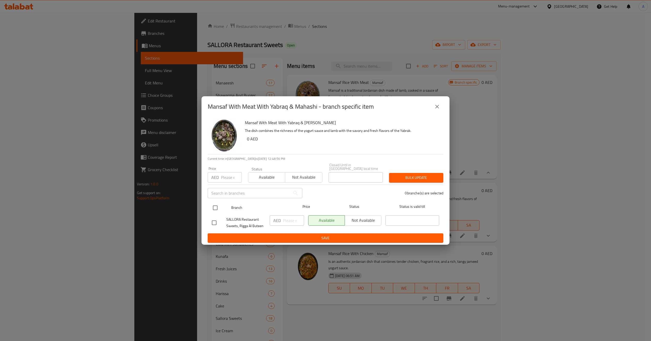
click at [216, 207] on input "checkbox" at bounding box center [215, 208] width 11 height 11
click at [304, 180] on span "Not available" at bounding box center [303, 177] width 33 height 7
click at [429, 175] on span "Bulk update" at bounding box center [416, 178] width 46 height 6
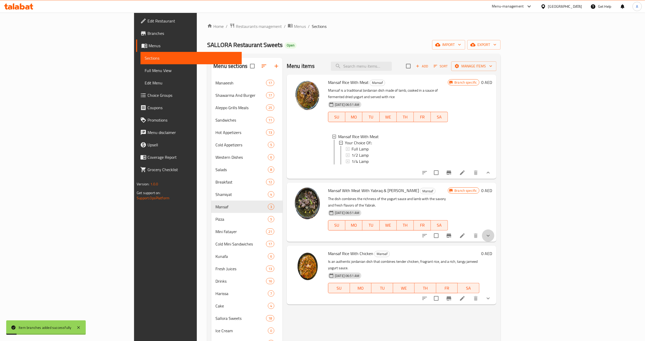
click at [494, 230] on button "show more" at bounding box center [488, 236] width 12 height 12
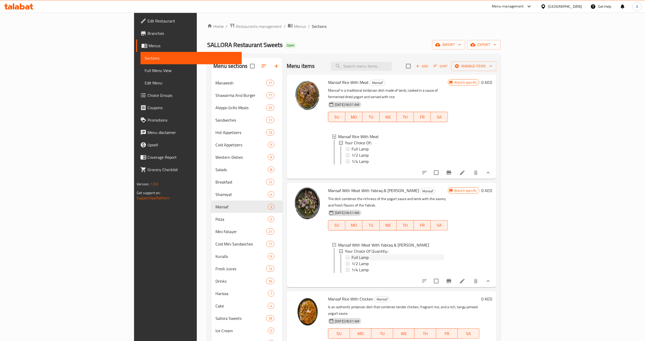
click at [352, 254] on div "Full Lamp" at bounding box center [398, 257] width 92 height 6
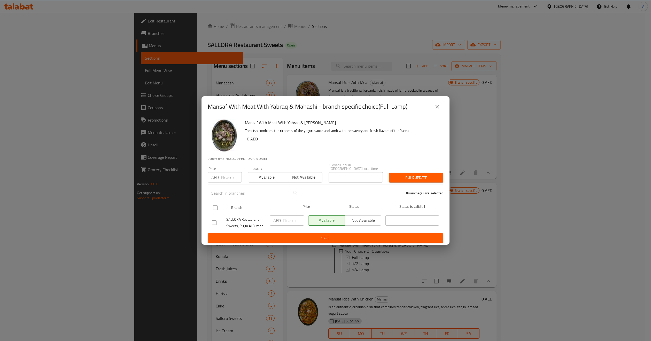
click at [210, 210] on input "checkbox" at bounding box center [215, 208] width 11 height 11
click at [230, 174] on input "number" at bounding box center [231, 177] width 21 height 10
paste input "2300"
click at [420, 171] on div "Bulk update" at bounding box center [416, 178] width 60 height 16
click at [421, 174] on button "Bulk update" at bounding box center [416, 178] width 54 height 10
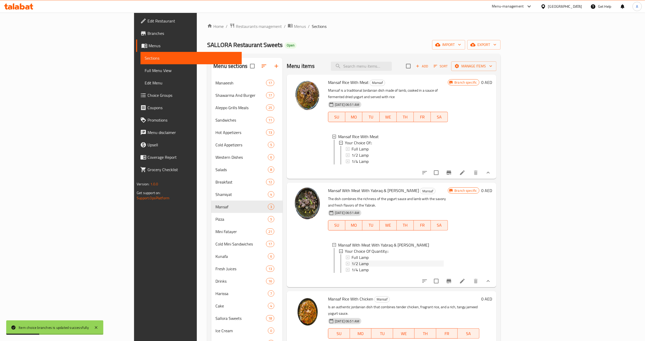
click at [352, 261] on span "1/2 Lamp" at bounding box center [360, 264] width 17 height 6
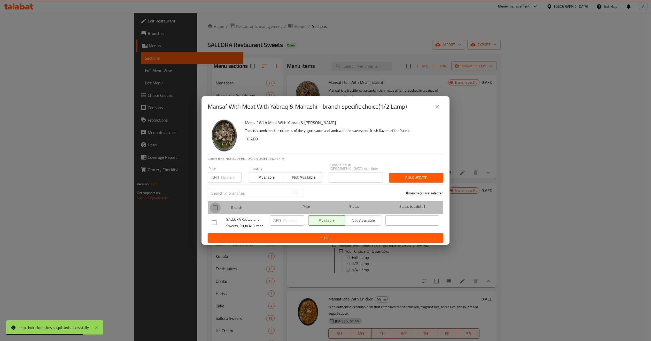
click at [213, 212] on input "checkbox" at bounding box center [215, 208] width 11 height 11
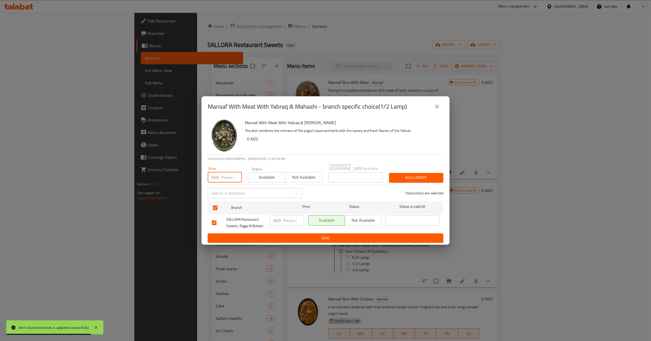
click at [225, 181] on input "number" at bounding box center [231, 177] width 21 height 10
paste input "1400"
click at [408, 175] on span "Bulk update" at bounding box center [416, 178] width 46 height 6
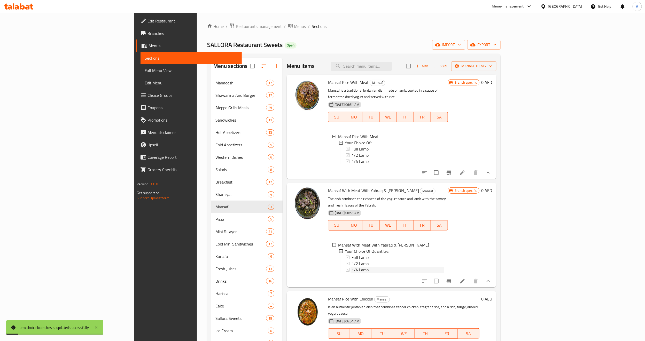
click at [352, 267] on div "1/4 Lamp" at bounding box center [398, 270] width 92 height 6
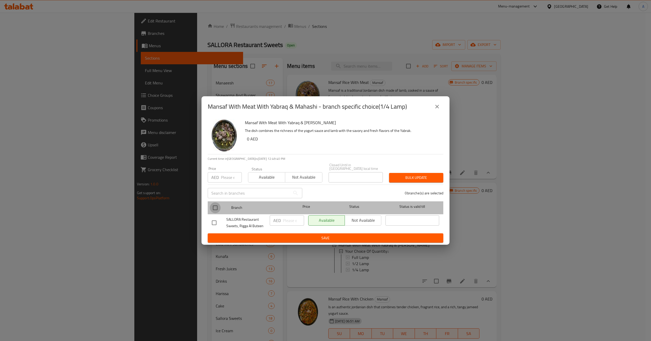
click at [215, 211] on input "checkbox" at bounding box center [215, 208] width 11 height 11
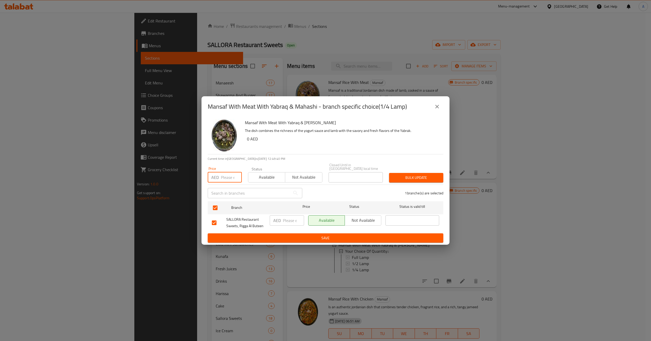
click at [229, 176] on input "number" at bounding box center [231, 177] width 21 height 10
paste input "750"
click at [424, 177] on span "Bulk update" at bounding box center [416, 178] width 46 height 6
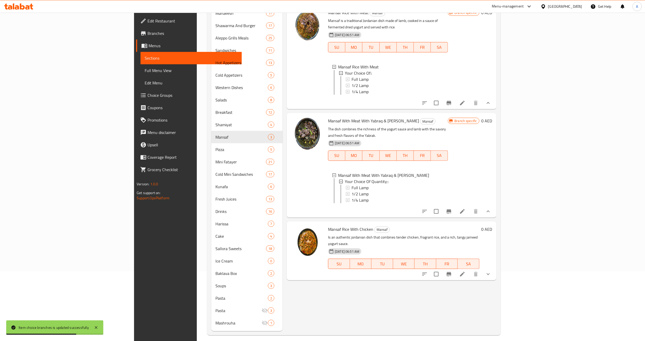
scroll to position [74, 0]
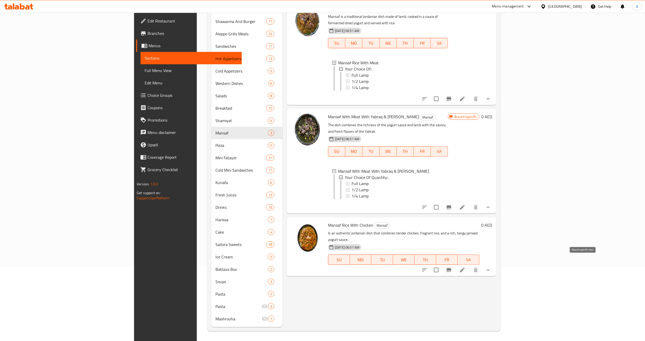
click at [452, 267] on icon "Branch-specific-item" at bounding box center [449, 270] width 6 height 6
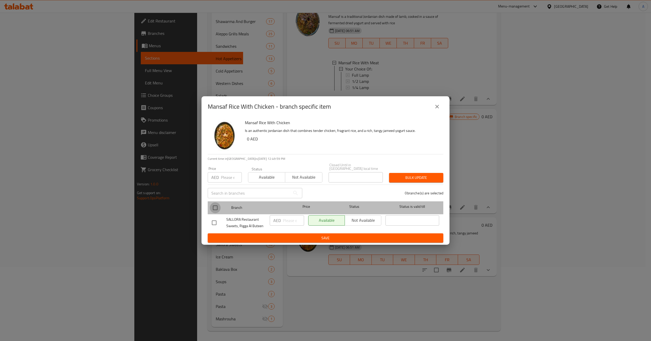
click at [220, 209] on input "checkbox" at bounding box center [215, 208] width 11 height 11
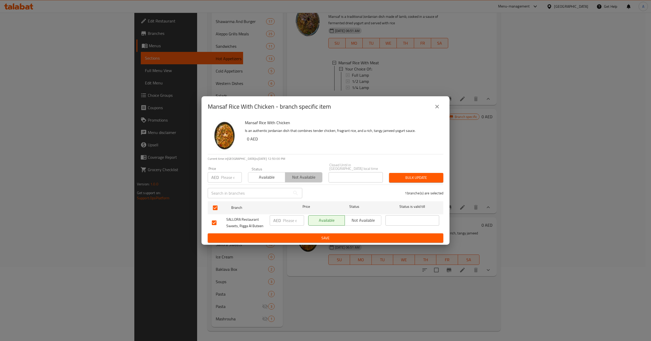
click at [304, 172] on button "Not available" at bounding box center [303, 177] width 37 height 10
click at [428, 180] on span "Bulk update" at bounding box center [416, 178] width 46 height 6
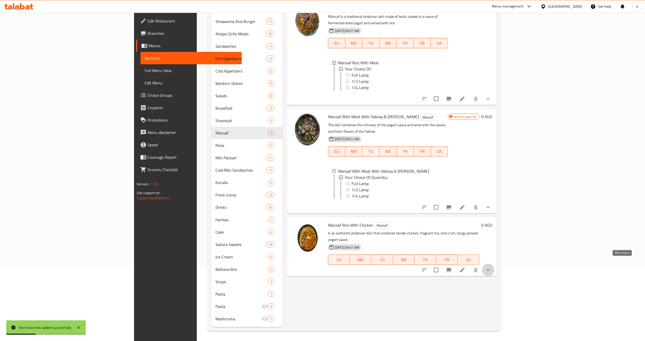
click at [491, 267] on icon "show more" at bounding box center [488, 270] width 6 height 6
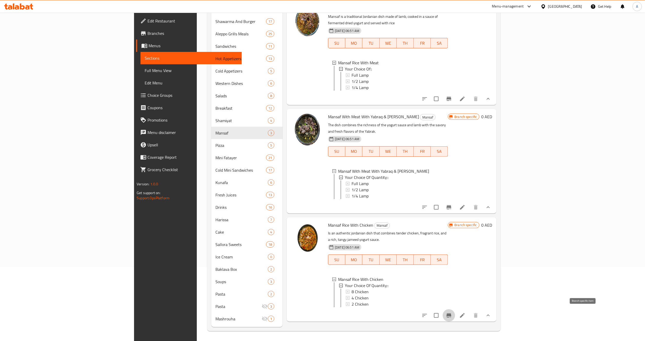
click at [451, 314] on icon "Branch-specific-item" at bounding box center [449, 316] width 5 height 4
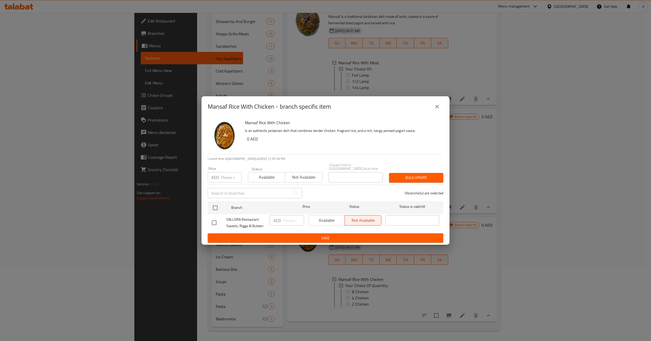
click at [447, 118] on div "Mansaf Rice With Chicken Is an authentic jordanian dish that combines tender ch…" at bounding box center [325, 181] width 248 height 128
click at [442, 106] on button "close" at bounding box center [437, 106] width 12 height 12
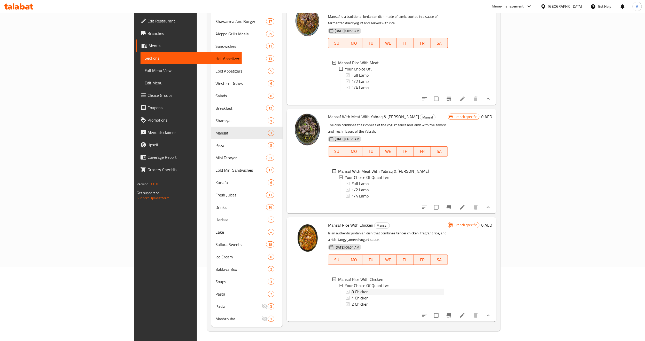
click at [352, 289] on span "8 Chicken" at bounding box center [360, 292] width 17 height 6
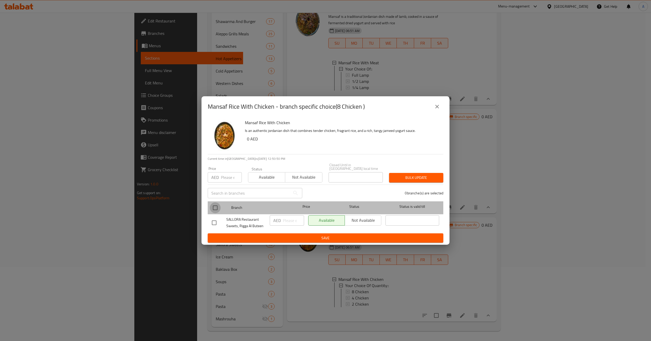
click at [214, 205] on input "checkbox" at bounding box center [215, 208] width 11 height 11
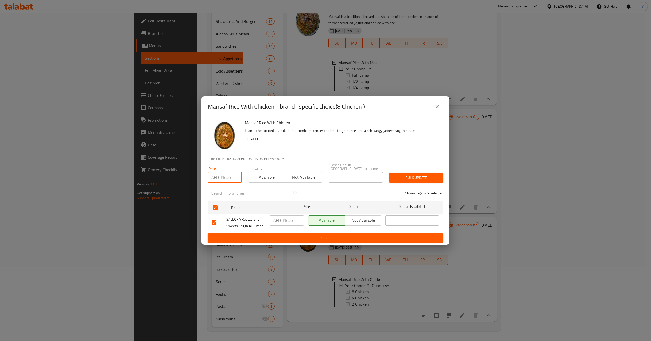
click at [229, 176] on input "number" at bounding box center [231, 177] width 21 height 10
paste input "1000"
click at [434, 181] on span "Bulk update" at bounding box center [416, 178] width 46 height 6
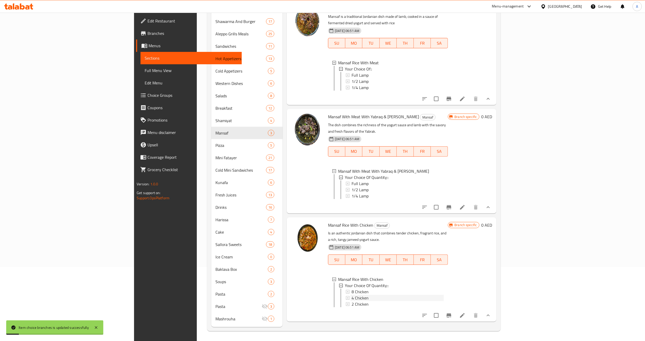
click at [352, 295] on div "4 Chicken" at bounding box center [398, 298] width 92 height 6
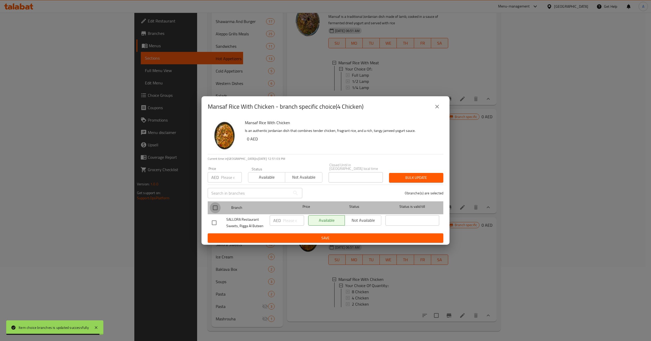
click at [215, 212] on input "checkbox" at bounding box center [215, 208] width 11 height 11
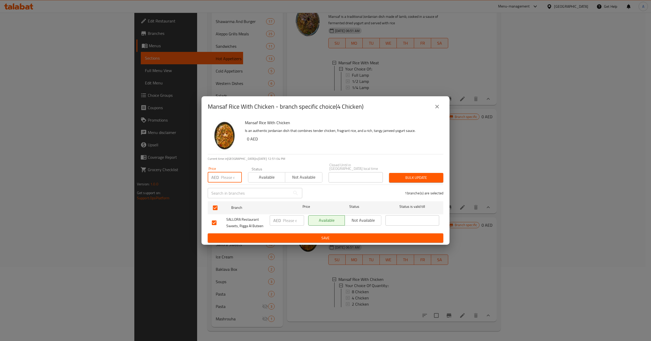
click at [230, 177] on input "number" at bounding box center [231, 177] width 21 height 10
paste input "575"
click at [428, 177] on span "Bulk update" at bounding box center [416, 178] width 46 height 6
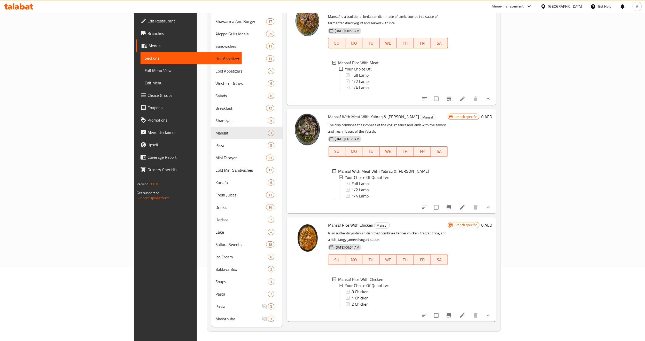
click at [352, 295] on div "4 Chicken" at bounding box center [398, 298] width 92 height 6
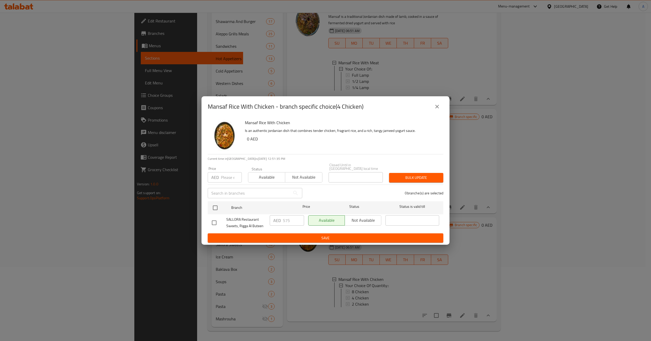
click at [442, 108] on button "close" at bounding box center [437, 106] width 12 height 12
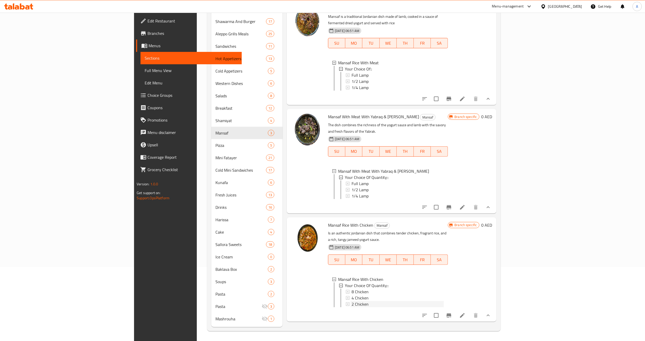
click at [352, 301] on span "2 Chicken" at bounding box center [360, 304] width 17 height 6
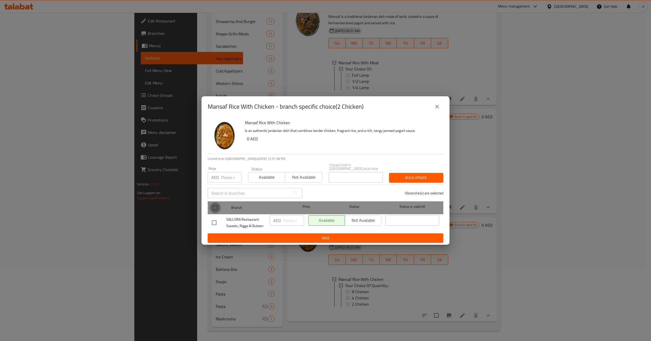
click at [217, 205] on input "checkbox" at bounding box center [215, 208] width 11 height 11
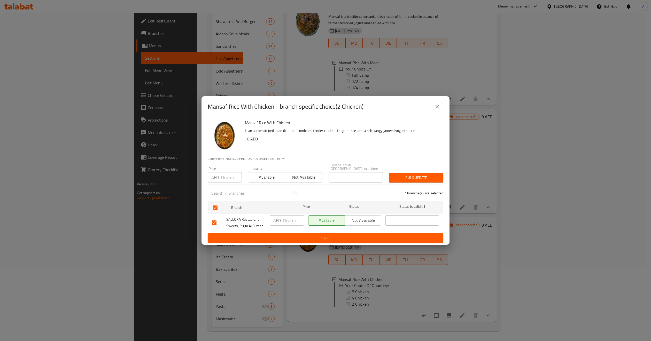
drag, startPoint x: 217, startPoint y: 205, endPoint x: 215, endPoint y: 178, distance: 27.2
click at [215, 178] on p "AED" at bounding box center [214, 177] width 7 height 6
click at [229, 179] on input "number" at bounding box center [231, 177] width 21 height 10
paste input "450"
click at [427, 177] on span "Bulk update" at bounding box center [416, 178] width 46 height 6
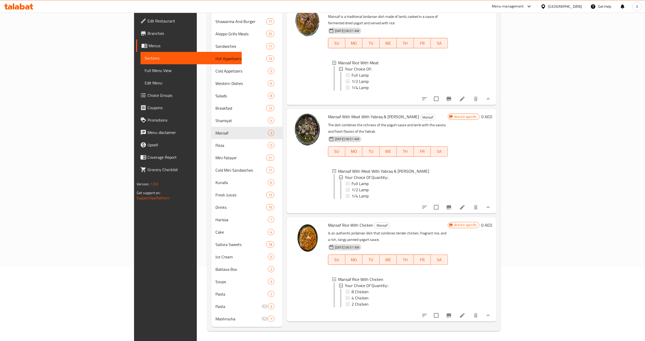
click at [379, 301] on div "2 Chicken" at bounding box center [398, 304] width 92 height 6
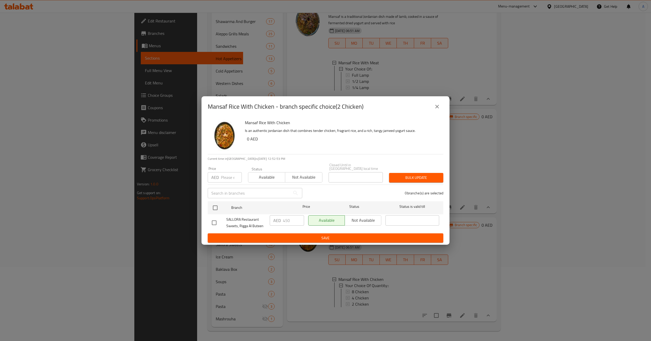
click at [439, 103] on button "close" at bounding box center [437, 106] width 12 height 12
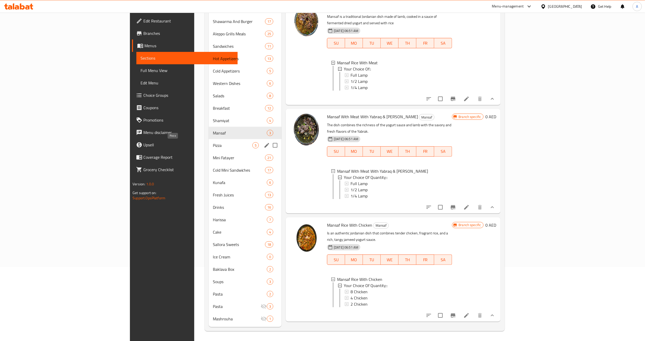
click at [213, 144] on span "Pizza" at bounding box center [233, 145] width 40 height 6
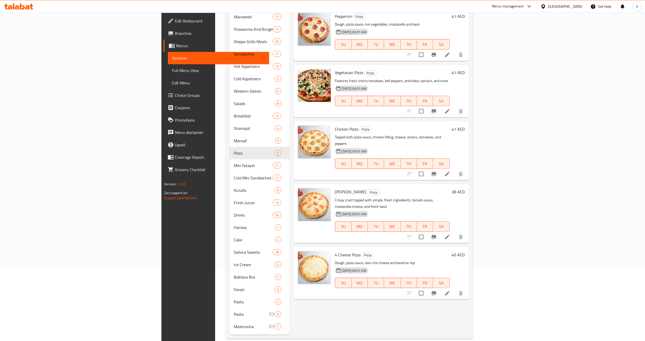
click at [452, 161] on div "Chicken Pizza Pizza Topped with pizza sauce, chicken filling, cheese, onions, t…" at bounding box center [392, 150] width 119 height 55
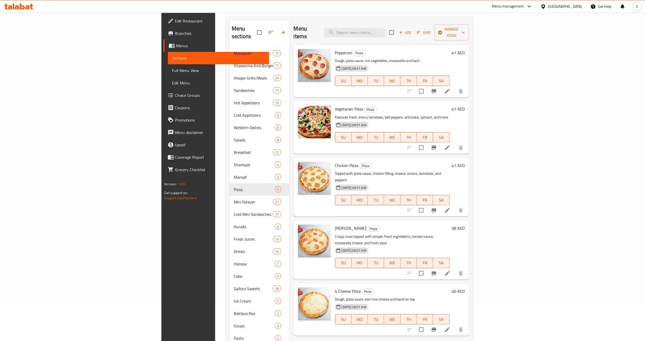
scroll to position [74, 0]
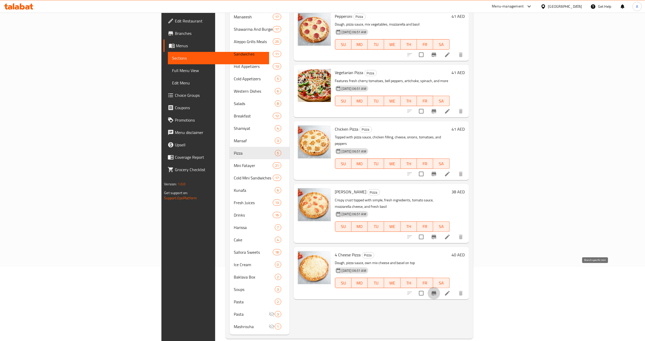
click at [437, 290] on icon "Branch-specific-item" at bounding box center [434, 293] width 6 height 6
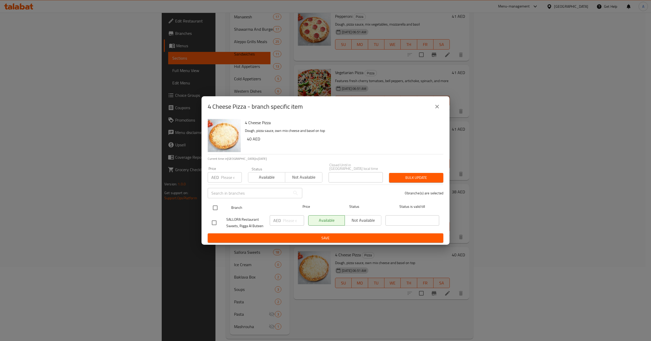
click at [216, 211] on input "checkbox" at bounding box center [215, 208] width 11 height 11
click at [315, 178] on span "Not available" at bounding box center [303, 177] width 33 height 7
click at [425, 179] on span "Bulk update" at bounding box center [416, 178] width 46 height 6
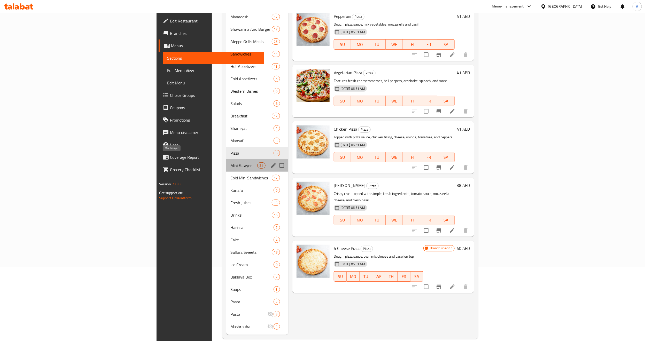
click at [230, 162] on span "Mini Fatayer" at bounding box center [243, 165] width 27 height 6
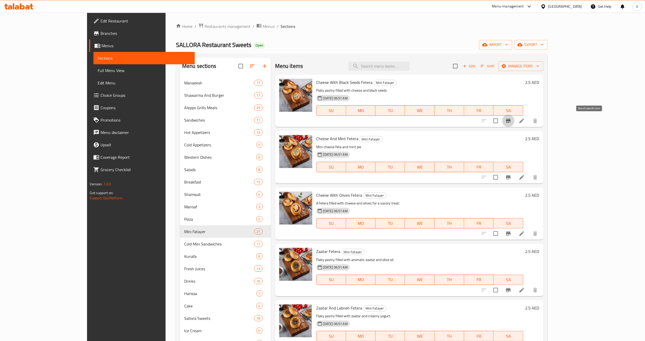
click at [511, 119] on icon "Branch-specific-item" at bounding box center [508, 121] width 6 height 6
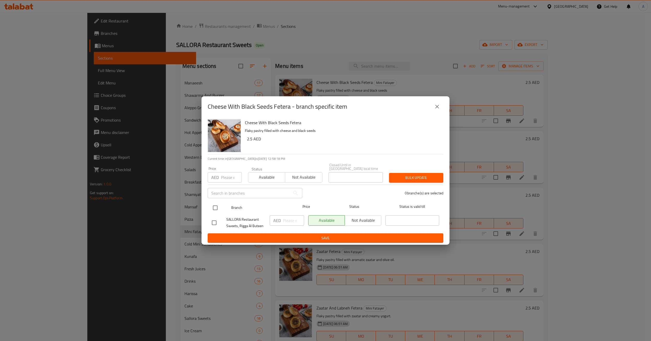
click at [209, 207] on div "Branch Price Status Status is valid till" at bounding box center [326, 207] width 236 height 13
click at [218, 206] on input "checkbox" at bounding box center [215, 208] width 11 height 11
click at [220, 179] on div "AED Price" at bounding box center [225, 177] width 34 height 10
paste input "4"
click at [301, 183] on div "Status Available Not available" at bounding box center [285, 175] width 81 height 22
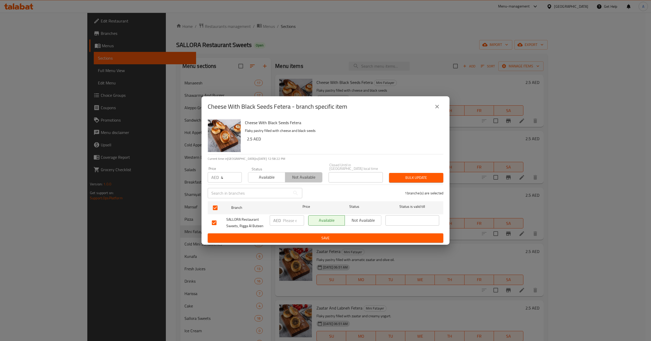
click at [304, 178] on span "Not available" at bounding box center [303, 177] width 33 height 7
click at [424, 173] on button "Bulk update" at bounding box center [416, 178] width 54 height 10
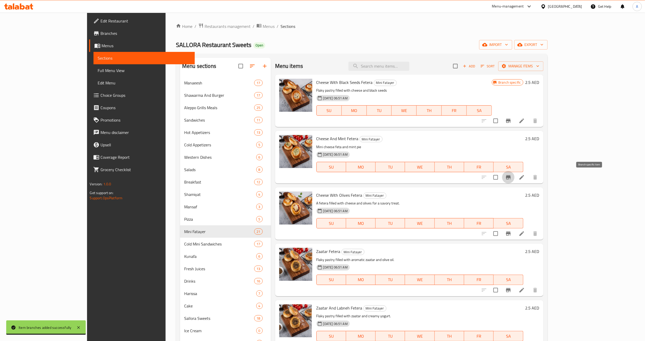
click at [511, 177] on icon "Branch-specific-item" at bounding box center [508, 177] width 5 height 4
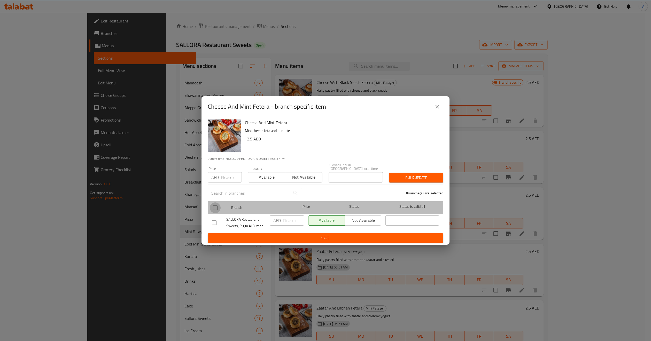
click at [218, 210] on input "checkbox" at bounding box center [215, 208] width 11 height 11
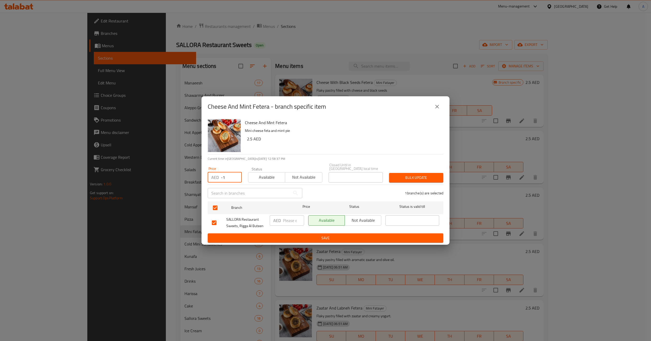
click at [234, 180] on input "-1" at bounding box center [231, 177] width 21 height 10
drag, startPoint x: 232, startPoint y: 181, endPoint x: 219, endPoint y: 180, distance: 12.5
click at [219, 180] on div "AED -1 Price" at bounding box center [225, 177] width 34 height 10
paste input "4"
click at [296, 181] on span "Not available" at bounding box center [303, 177] width 33 height 7
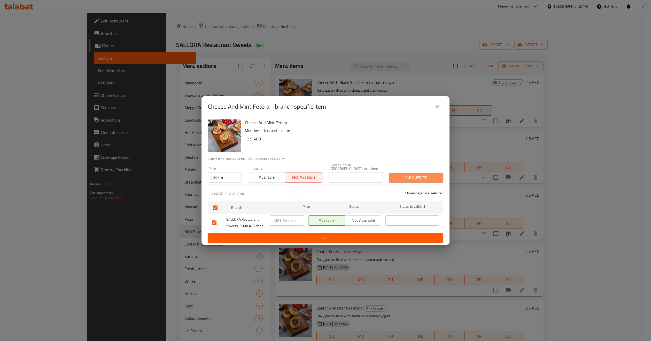
click at [401, 176] on span "Bulk update" at bounding box center [416, 178] width 46 height 6
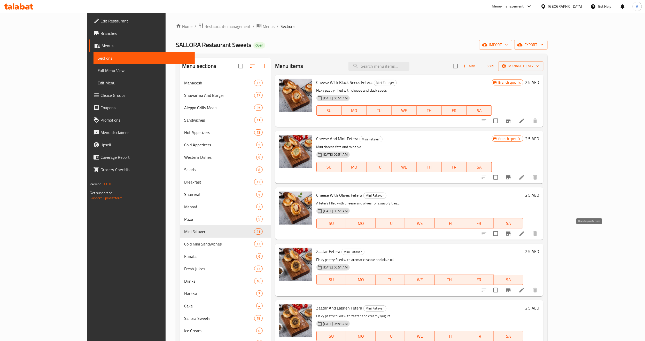
click at [511, 232] on icon "Branch-specific-item" at bounding box center [508, 234] width 6 height 6
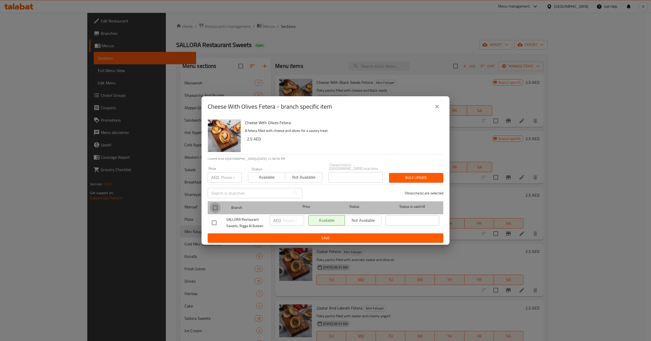
click at [215, 209] on input "checkbox" at bounding box center [215, 208] width 11 height 11
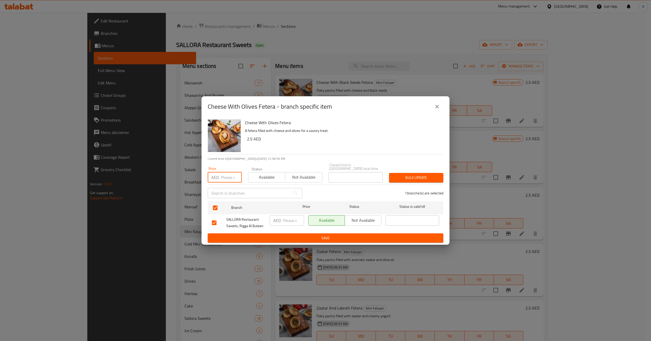
click at [226, 178] on input "number" at bounding box center [231, 177] width 21 height 10
paste input "4"
click at [304, 178] on span "Not available" at bounding box center [303, 177] width 33 height 7
click at [412, 178] on span "Bulk update" at bounding box center [416, 178] width 46 height 6
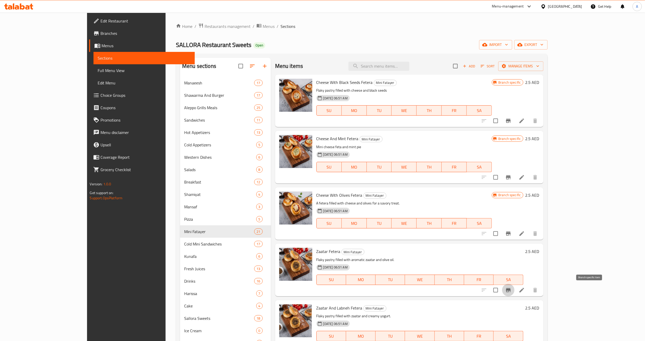
click at [511, 291] on icon "Branch-specific-item" at bounding box center [508, 290] width 6 height 6
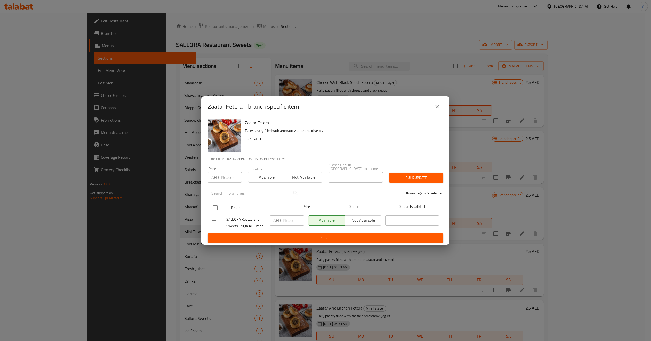
click at [213, 209] on input "checkbox" at bounding box center [215, 208] width 11 height 11
click at [229, 181] on input "number" at bounding box center [231, 177] width 21 height 10
paste input "4"
click at [315, 179] on span "Not available" at bounding box center [303, 177] width 33 height 7
click at [440, 187] on div "1 branche(s) are selected" at bounding box center [375, 193] width 141 height 19
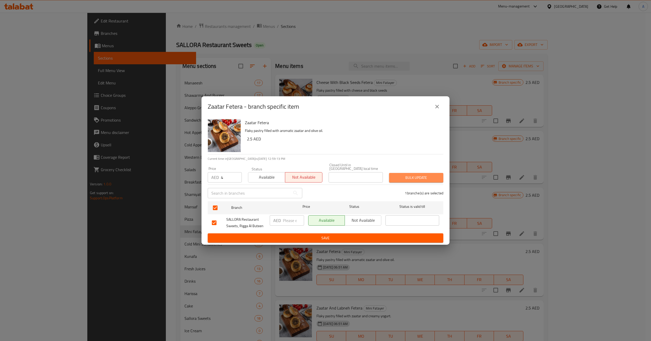
click at [439, 180] on button "Bulk update" at bounding box center [416, 178] width 54 height 10
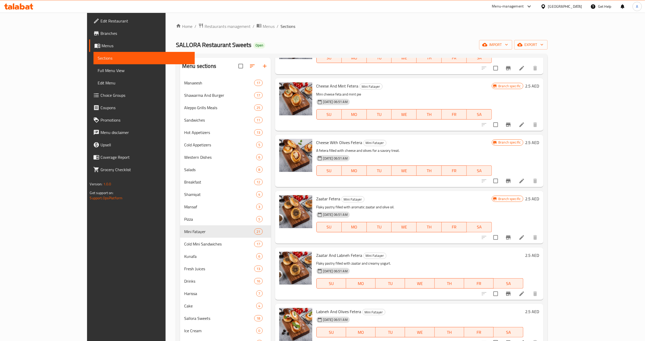
scroll to position [77, 0]
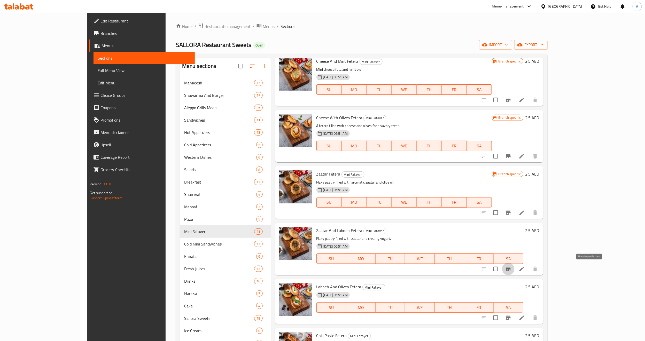
click at [511, 269] on icon "Branch-specific-item" at bounding box center [508, 269] width 5 height 4
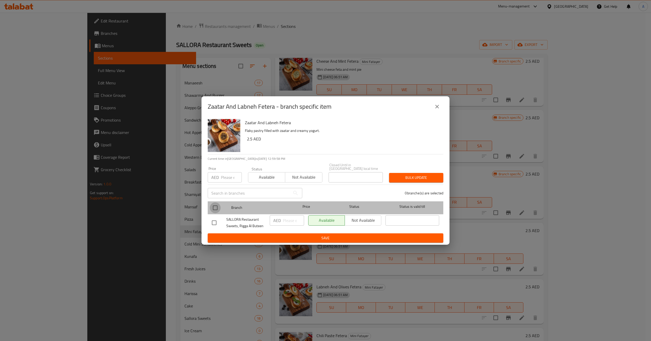
click at [213, 205] on input "checkbox" at bounding box center [215, 208] width 11 height 11
checkbox input "true"
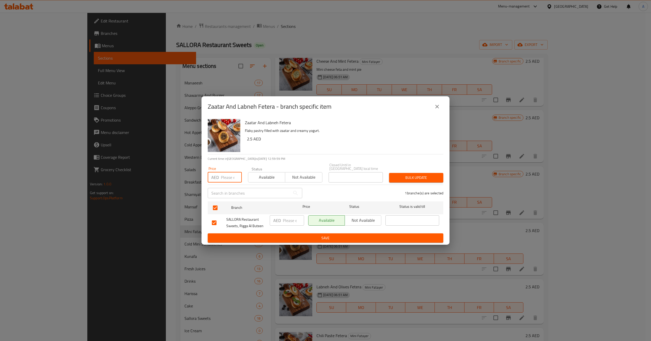
click at [230, 179] on input "number" at bounding box center [231, 177] width 21 height 10
paste input "4"
type input "4"
click at [297, 179] on span "Not available" at bounding box center [303, 177] width 33 height 7
click at [410, 180] on span "Bulk update" at bounding box center [416, 178] width 46 height 6
